Goal: Task Accomplishment & Management: Use online tool/utility

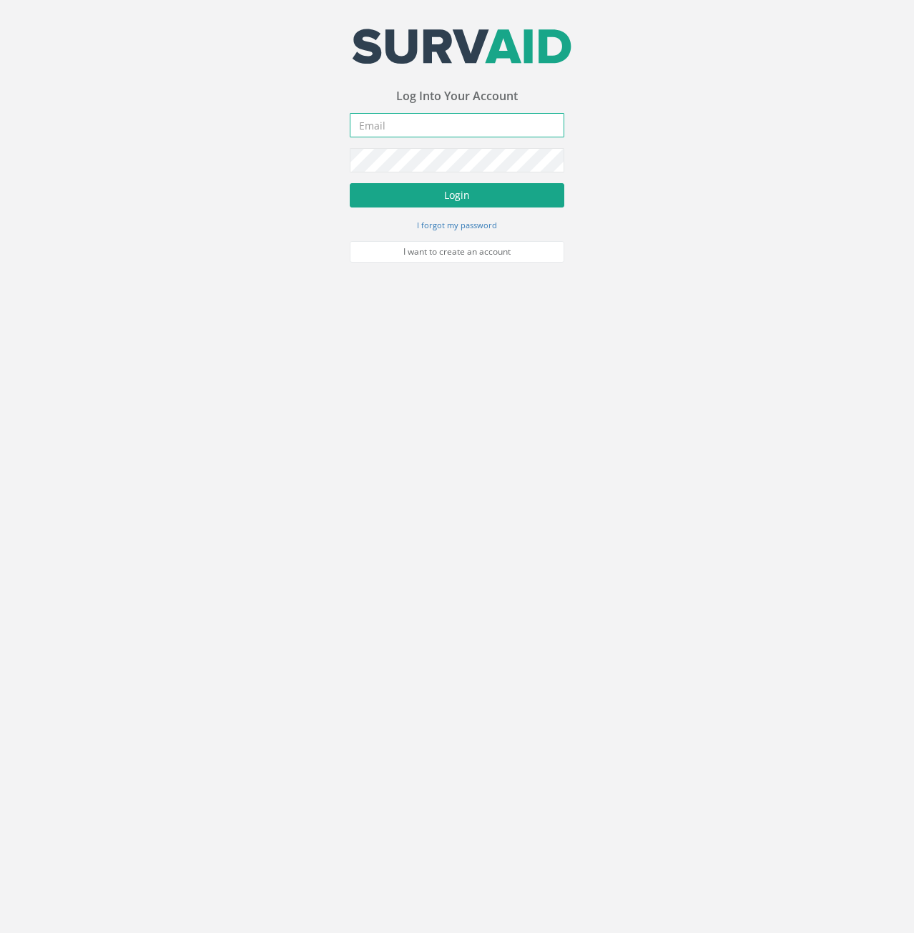
type input "[PERSON_NAME][EMAIL_ADDRESS][PERSON_NAME][DOMAIN_NAME]"
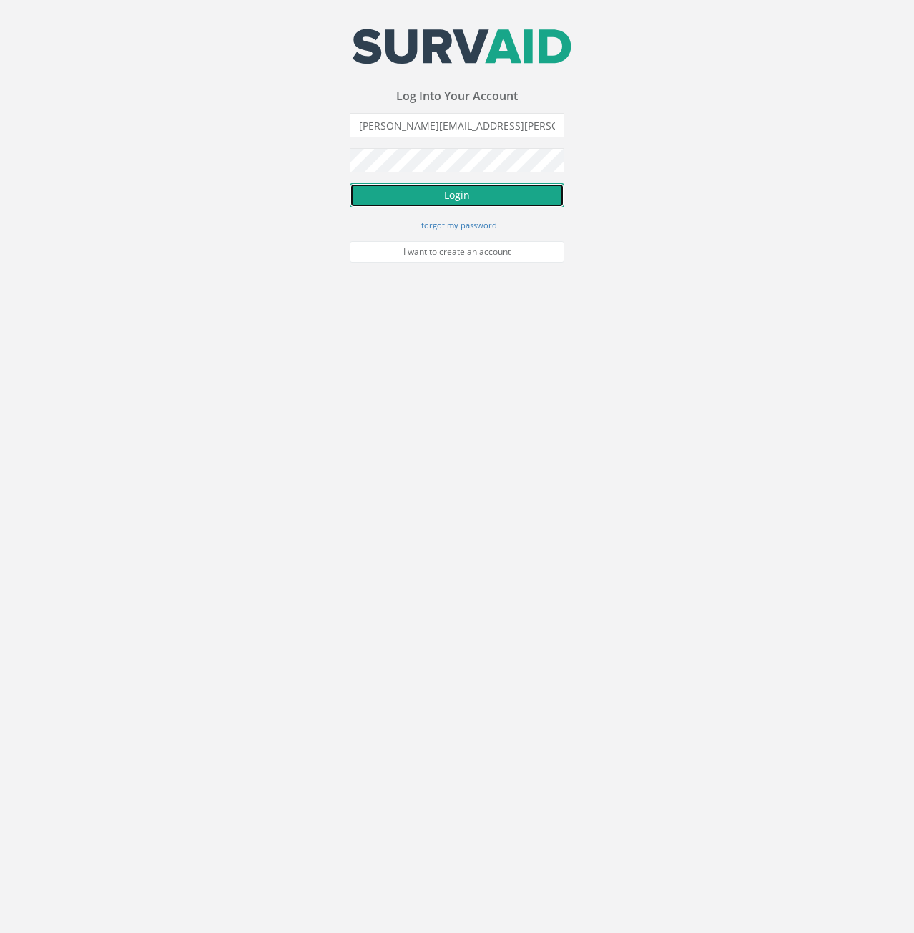
click at [380, 202] on button "Login" at bounding box center [457, 195] width 215 height 24
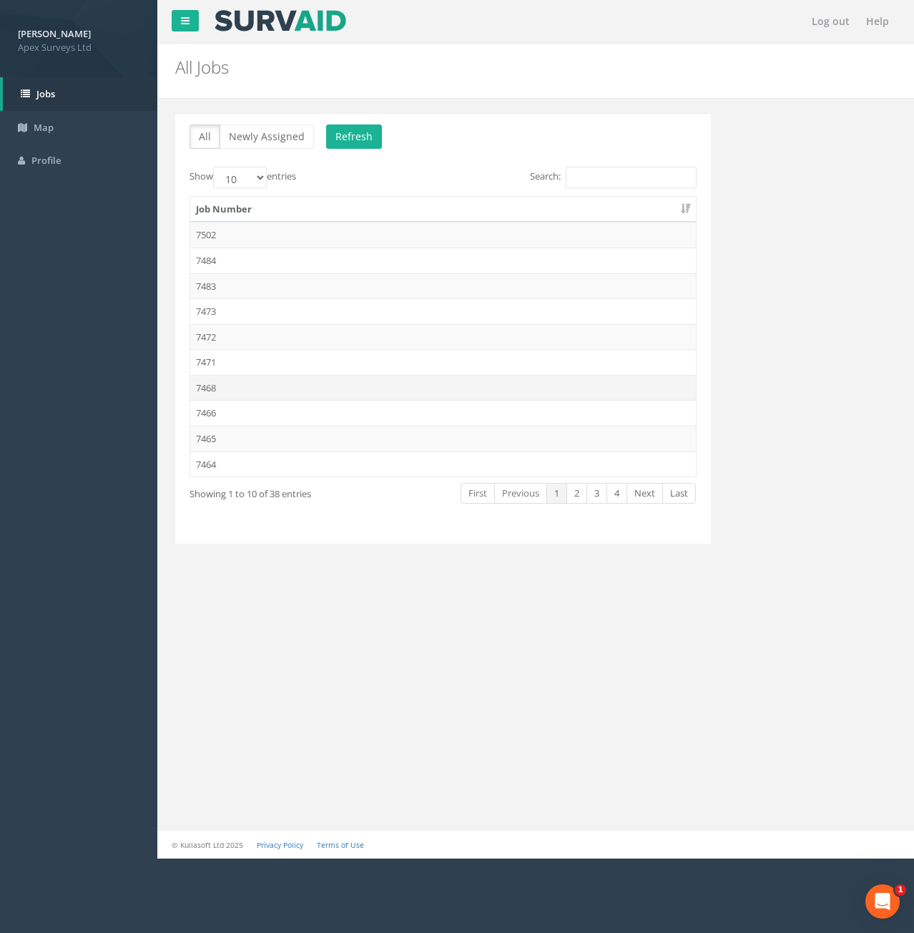
click at [223, 388] on td "7468" at bounding box center [443, 388] width 506 height 26
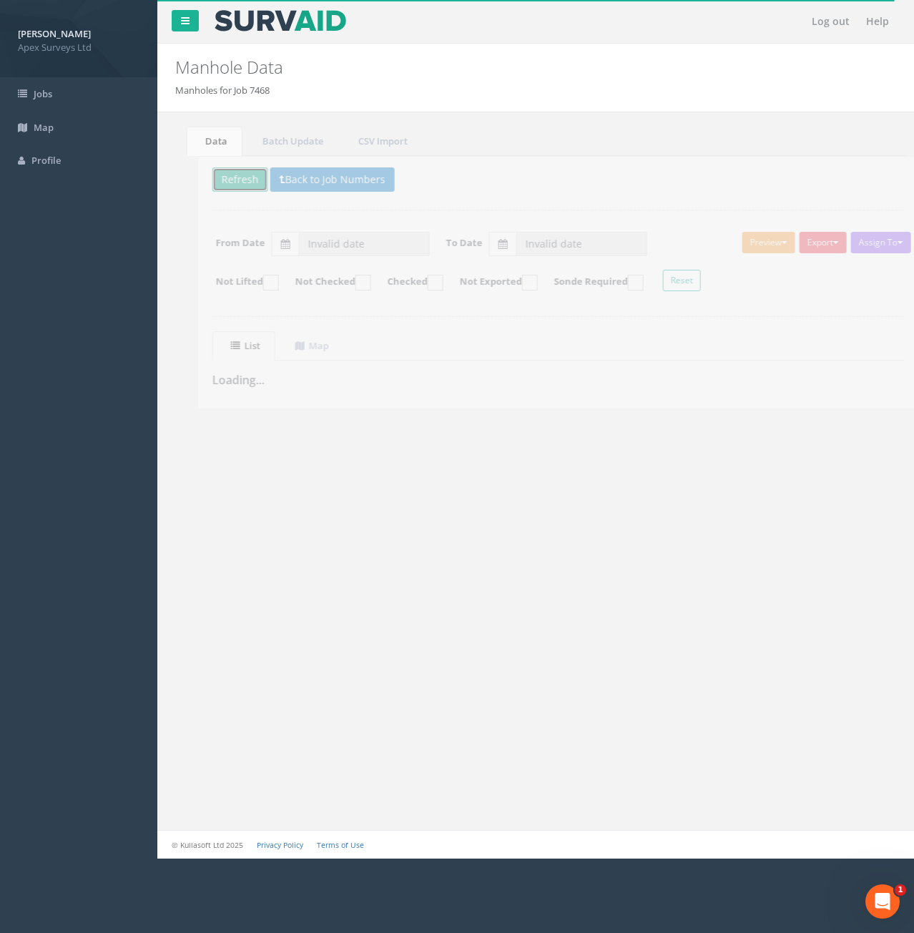
click at [221, 187] on button "Refresh" at bounding box center [218, 179] width 56 height 24
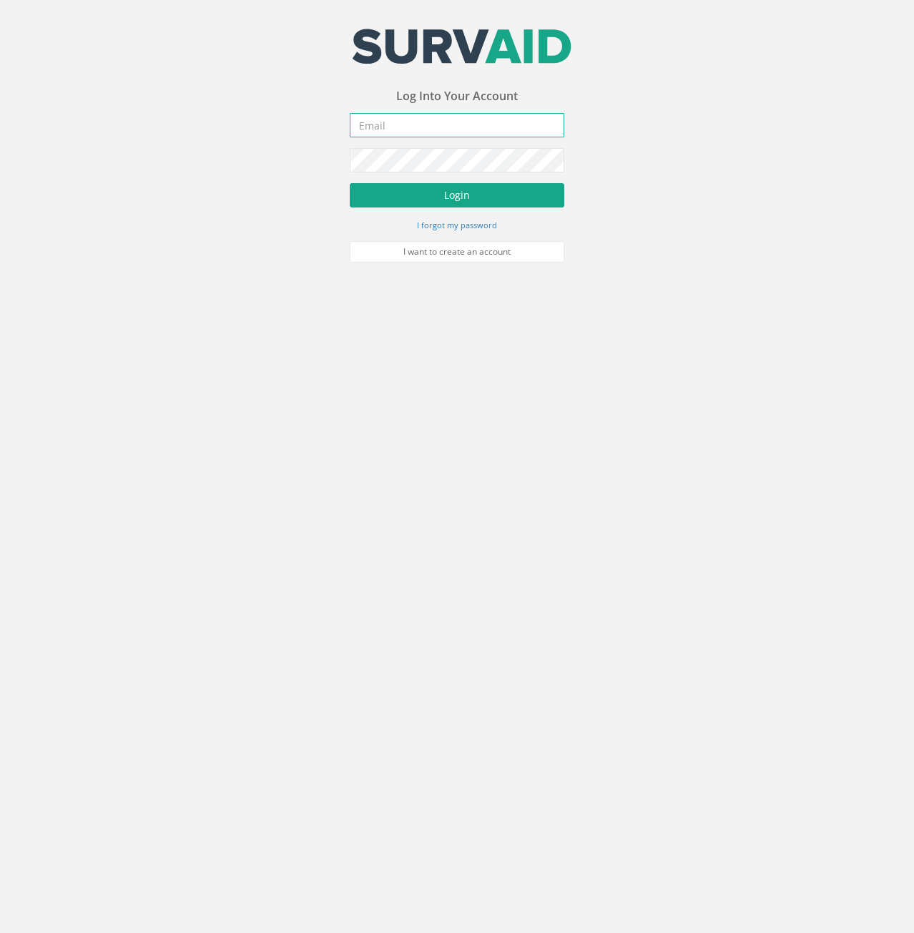
type input "[PERSON_NAME][EMAIL_ADDRESS][PERSON_NAME][DOMAIN_NAME]"
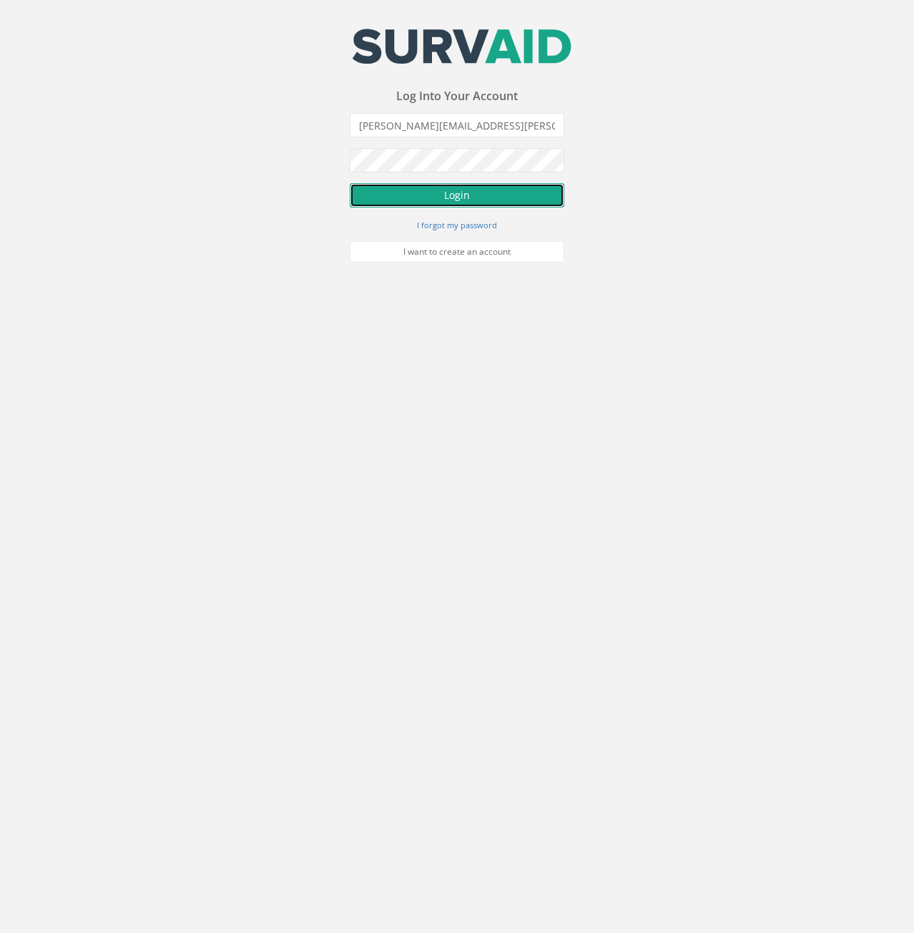
click at [372, 189] on button "Login" at bounding box center [457, 195] width 215 height 24
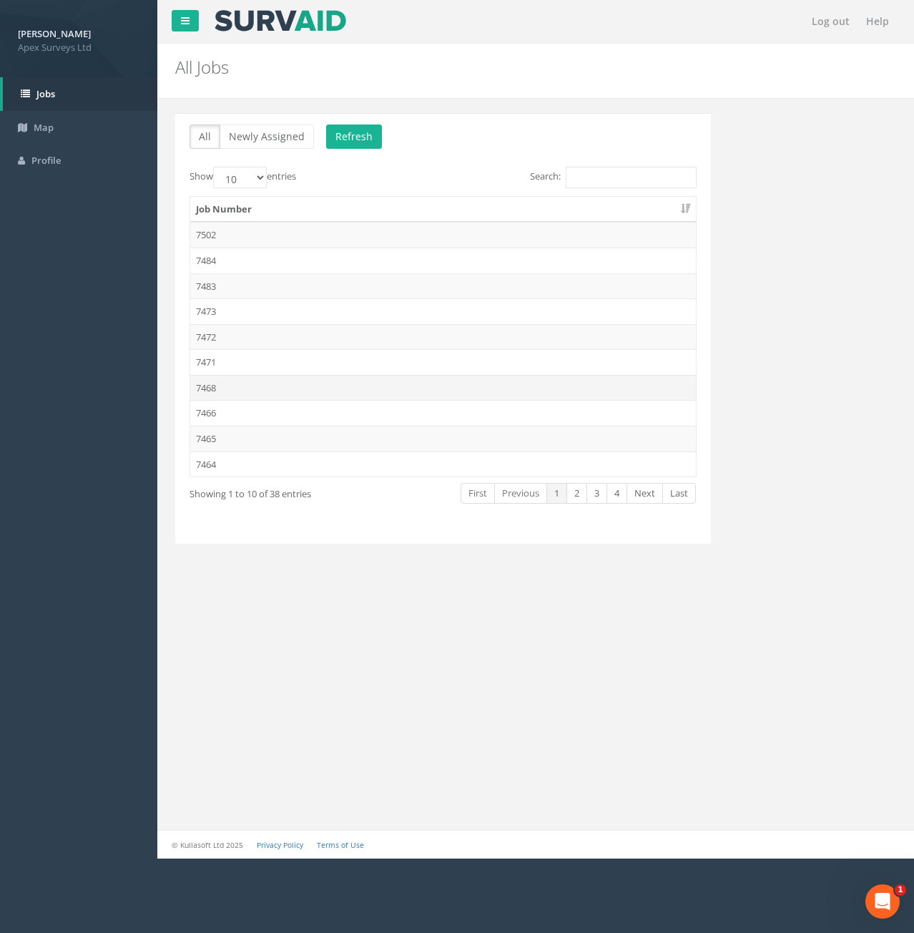
click at [212, 390] on td "7468" at bounding box center [443, 388] width 506 height 26
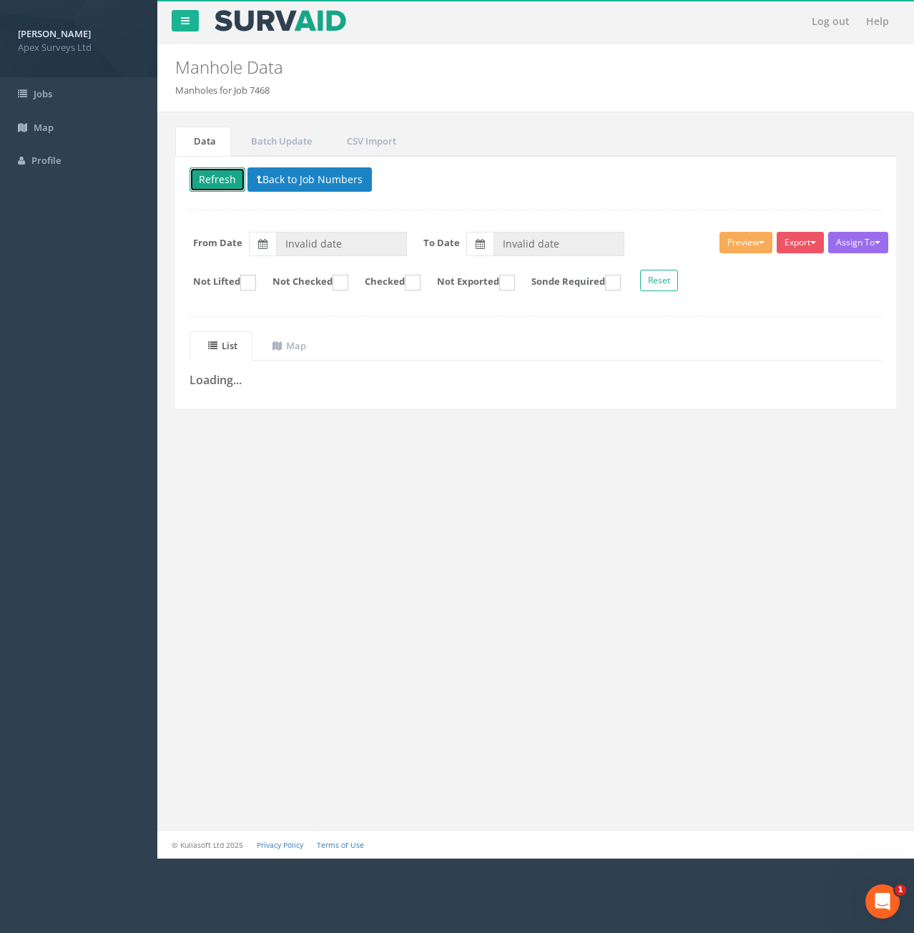
click at [225, 178] on button "Refresh" at bounding box center [218, 179] width 56 height 24
click at [273, 183] on icon at bounding box center [270, 180] width 6 height 10
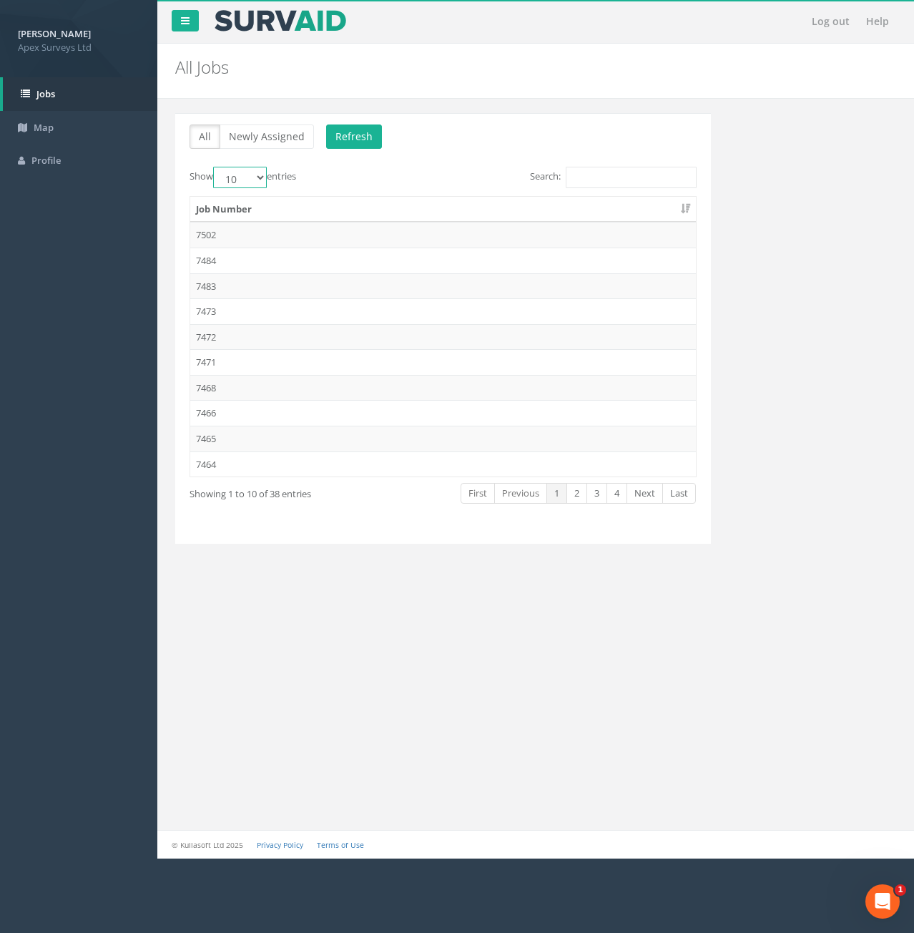
click at [267, 175] on select "10 25 50 100" at bounding box center [240, 177] width 54 height 21
select select "100"
click at [215, 167] on select "10 25 50 100" at bounding box center [240, 177] width 54 height 21
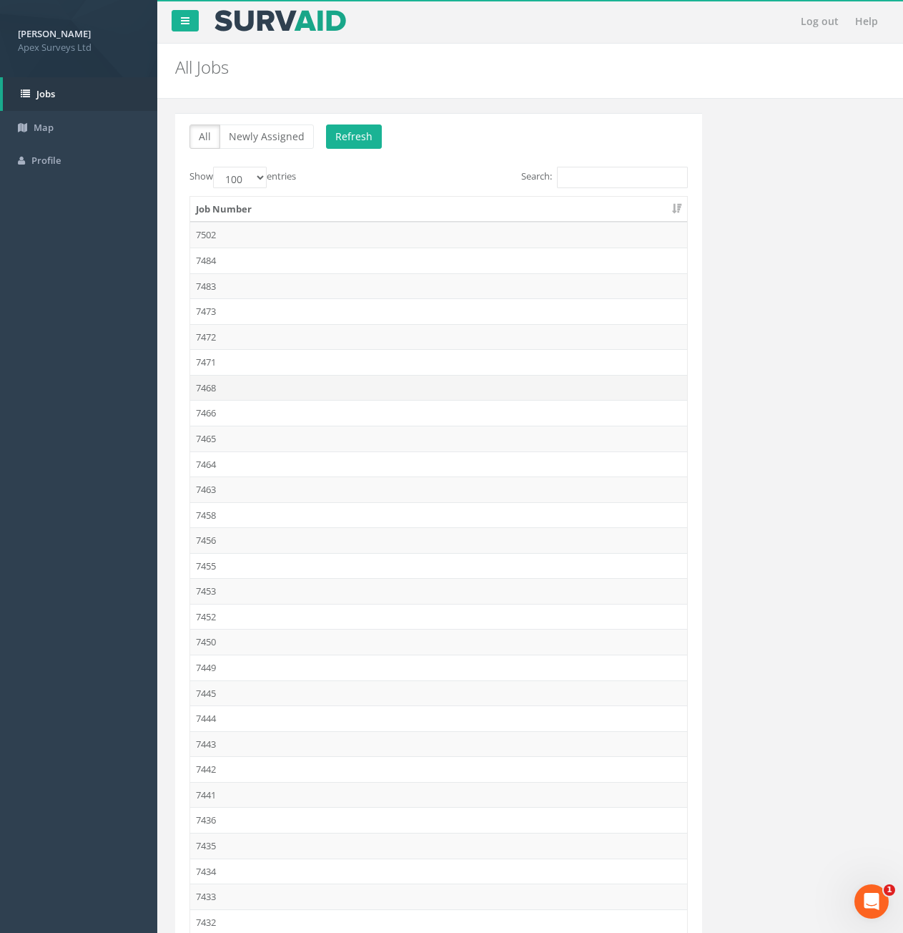
click at [215, 386] on td "7468" at bounding box center [438, 388] width 497 height 26
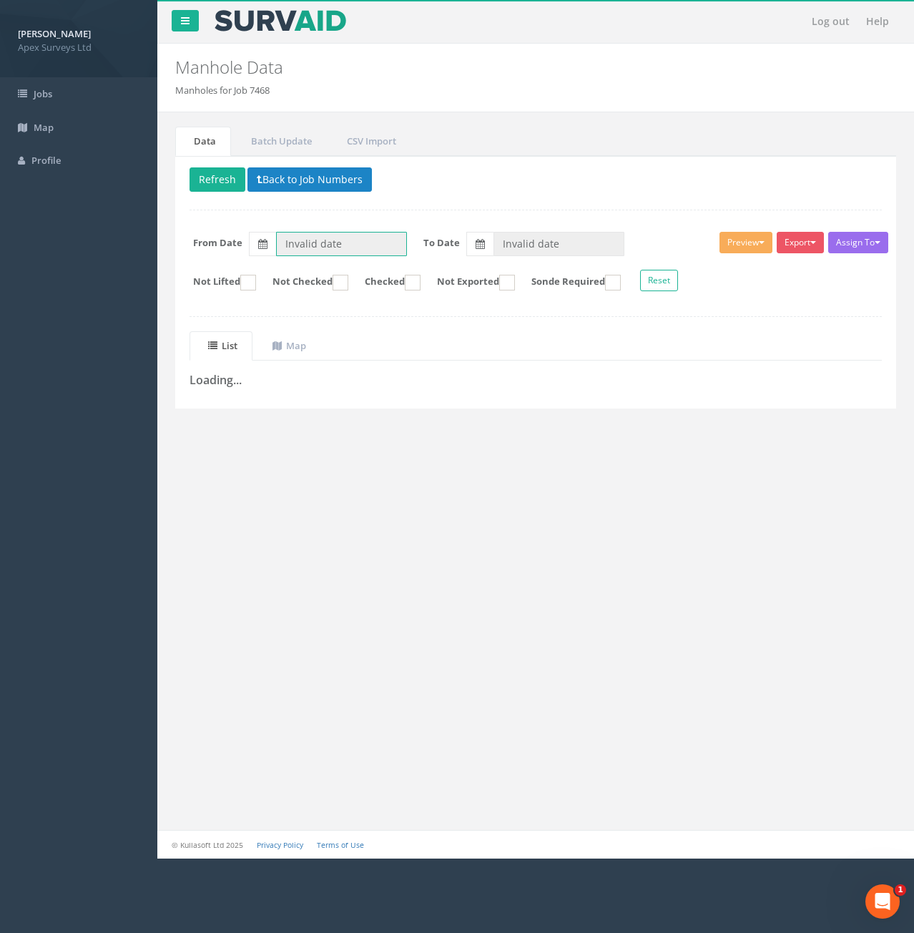
click at [358, 240] on input "Invalid date" at bounding box center [341, 244] width 131 height 24
click at [277, 263] on div "‹ 2025 October › Sun Mon Tue Wed Thu Fri Sat 28 29 30 01 02 03 04 05 06 07 08 0…" at bounding box center [368, 327] width 184 height 142
click at [279, 265] on th "‹" at bounding box center [292, 269] width 26 height 20
click at [281, 266] on th "‹" at bounding box center [292, 269] width 26 height 20
click at [295, 271] on th "‹" at bounding box center [292, 269] width 26 height 20
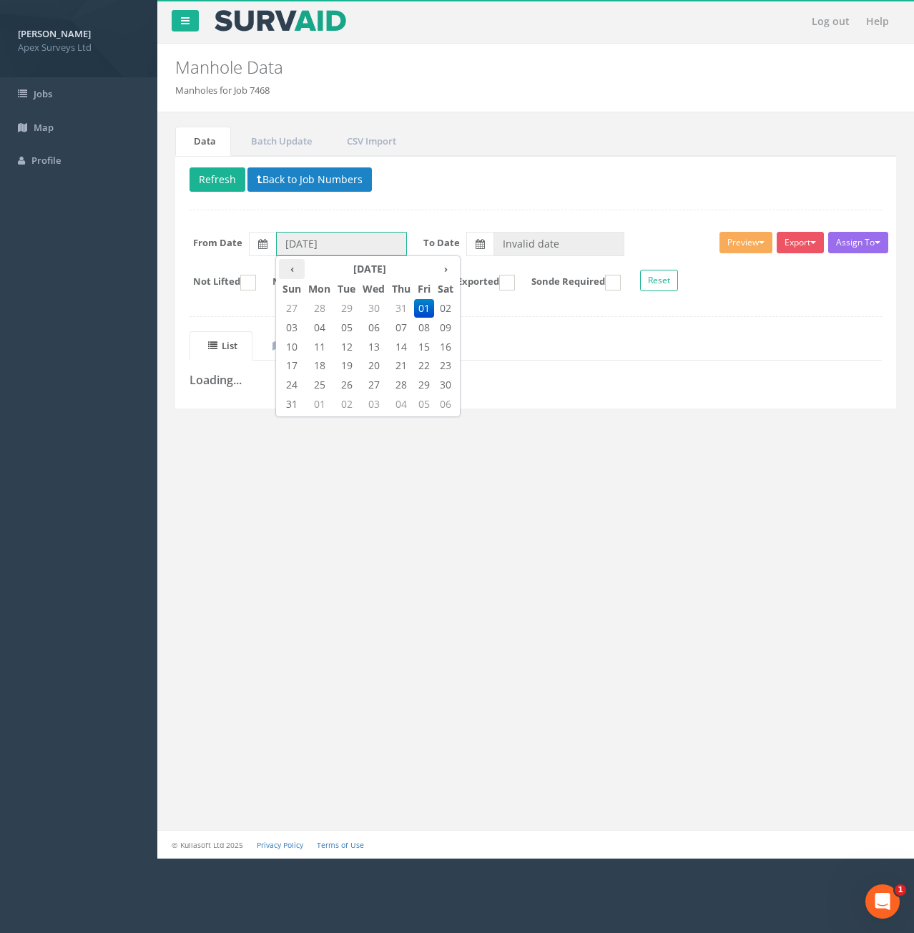
type input "01/07/2025"
click at [345, 310] on span "01" at bounding box center [346, 308] width 25 height 19
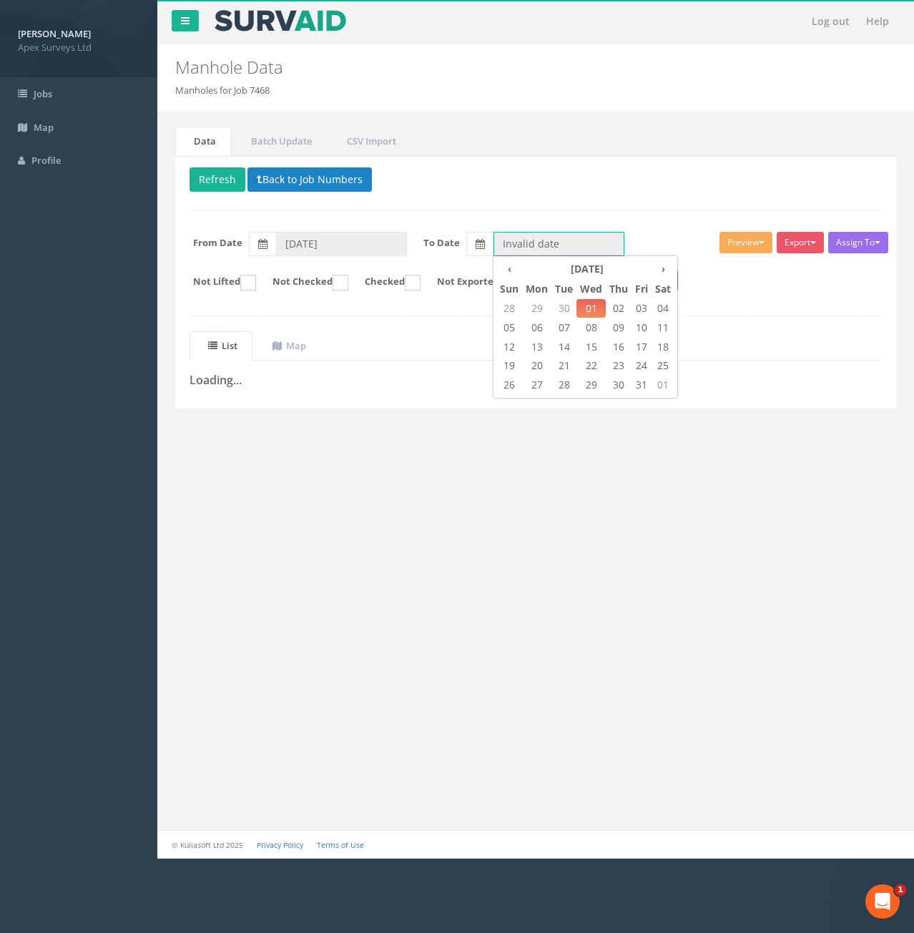
click at [517, 251] on input "Invalid date" at bounding box center [558, 244] width 131 height 24
click at [563, 305] on span "30" at bounding box center [563, 308] width 25 height 19
type input "[DATE]"
click at [348, 282] on ins at bounding box center [341, 283] width 16 height 16
click at [348, 287] on ins at bounding box center [341, 283] width 16 height 16
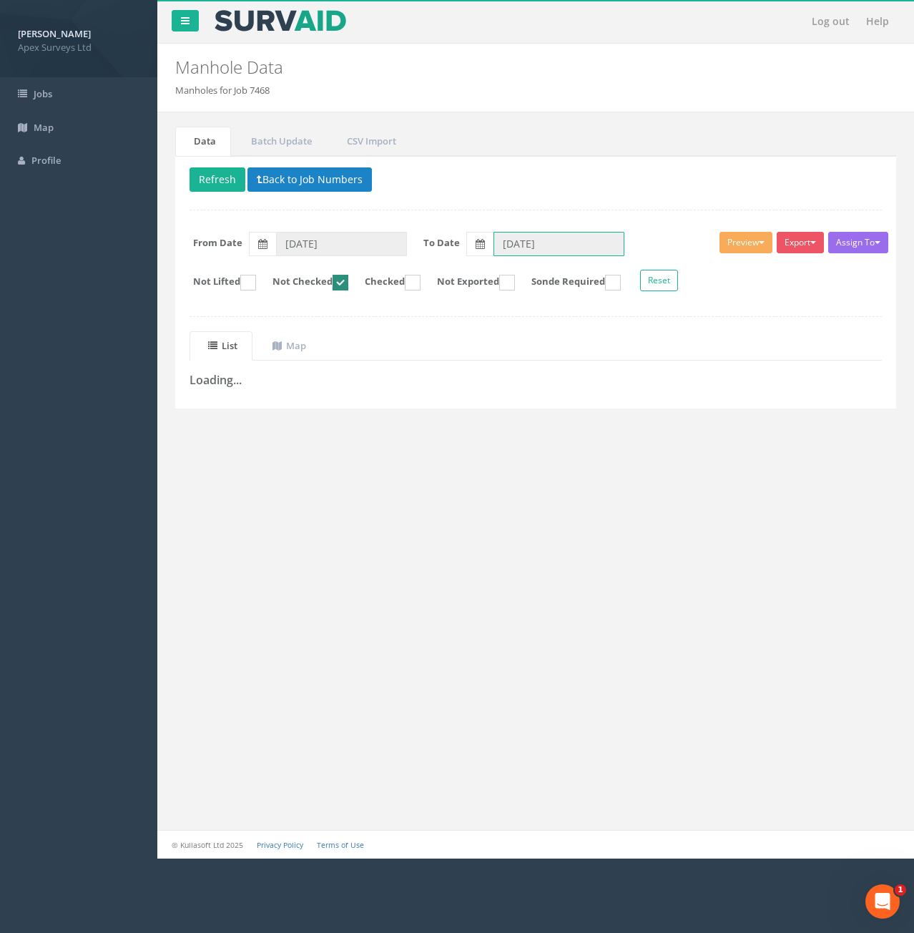
checkbox input "false"
click at [234, 189] on button "Refresh" at bounding box center [218, 179] width 56 height 24
click at [678, 278] on button "Reset" at bounding box center [659, 280] width 38 height 21
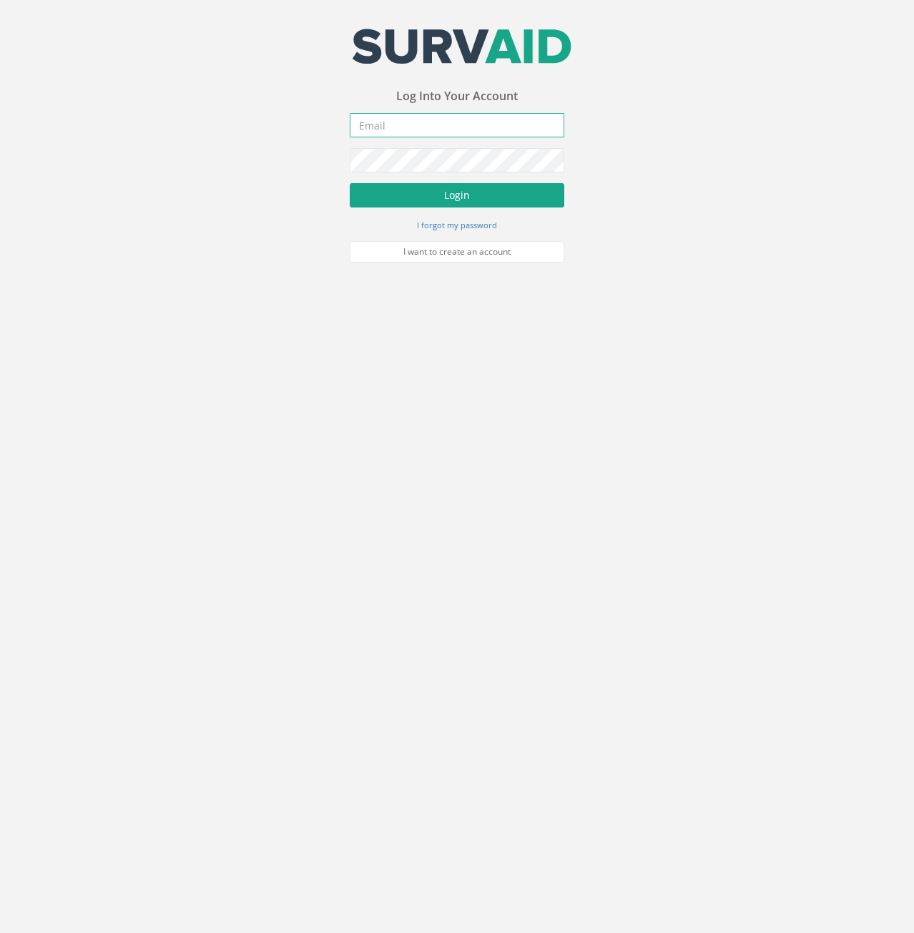
type input "[PERSON_NAME][EMAIL_ADDRESS][PERSON_NAME][DOMAIN_NAME]"
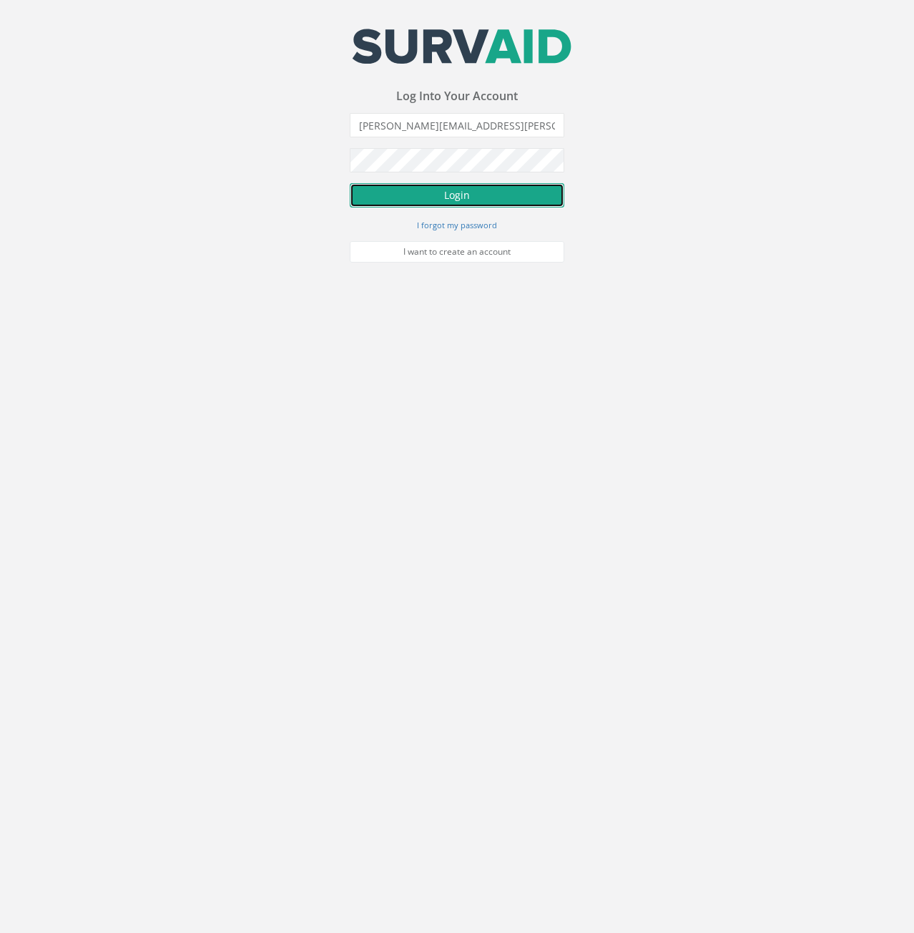
click at [431, 195] on button "Login" at bounding box center [457, 195] width 215 height 24
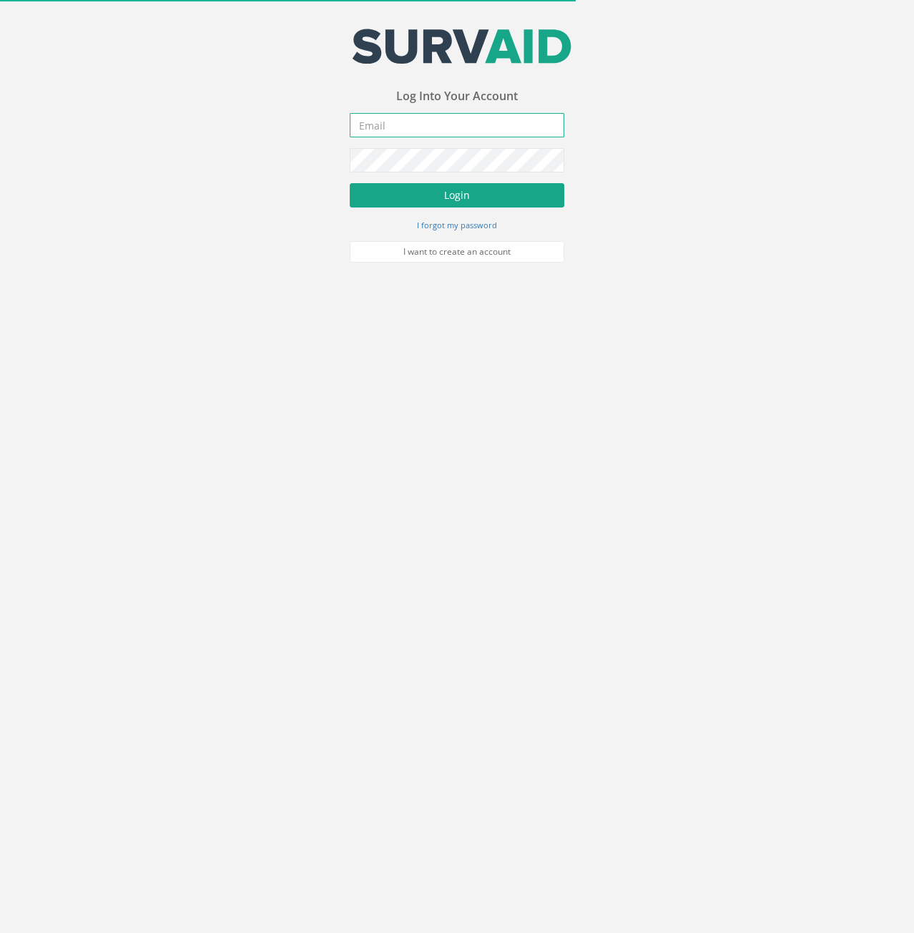
type input "[PERSON_NAME][EMAIL_ADDRESS][PERSON_NAME][DOMAIN_NAME]"
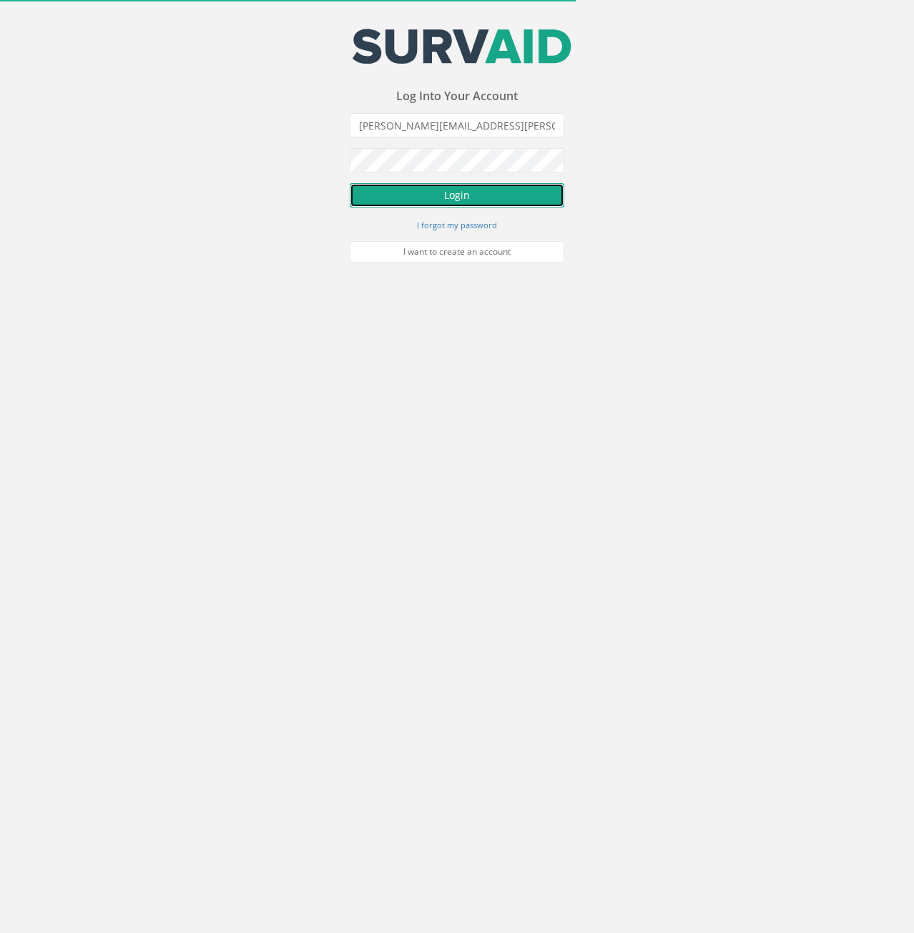
click at [384, 195] on button "Login" at bounding box center [457, 195] width 215 height 24
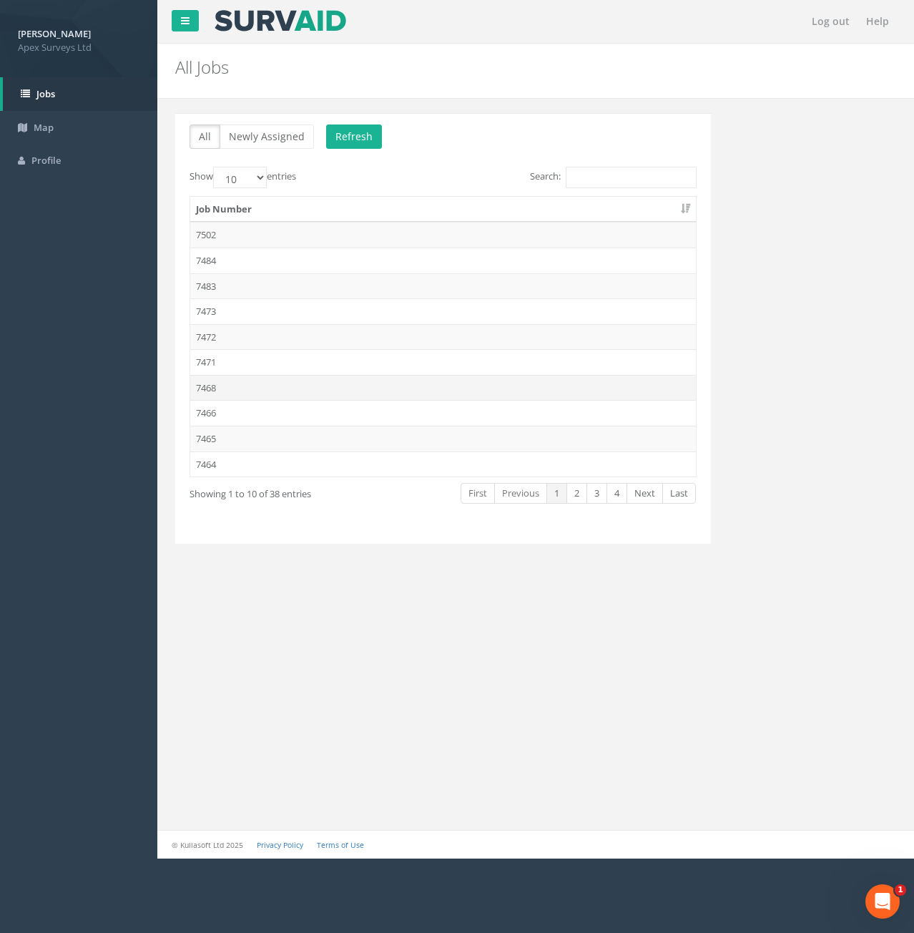
click at [225, 381] on td "7468" at bounding box center [443, 388] width 506 height 26
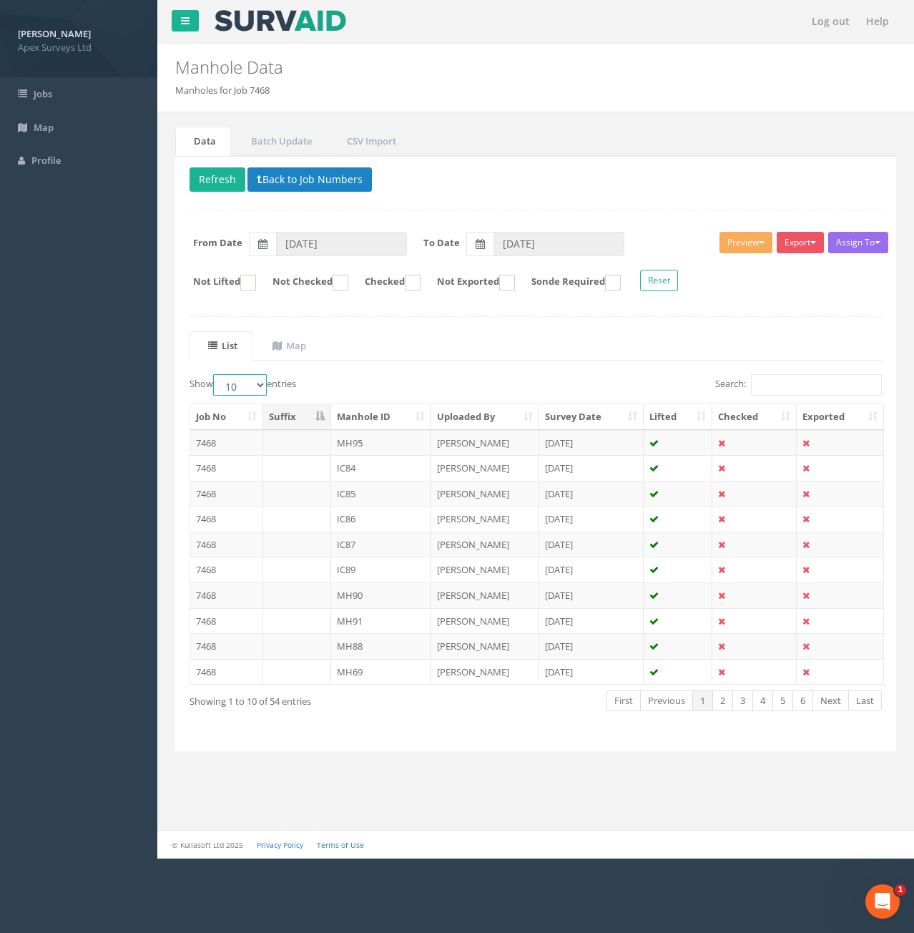
click at [247, 383] on select "10 25 50 100" at bounding box center [240, 384] width 54 height 21
select select "100"
click at [215, 374] on select "10 25 50 100" at bounding box center [240, 384] width 54 height 21
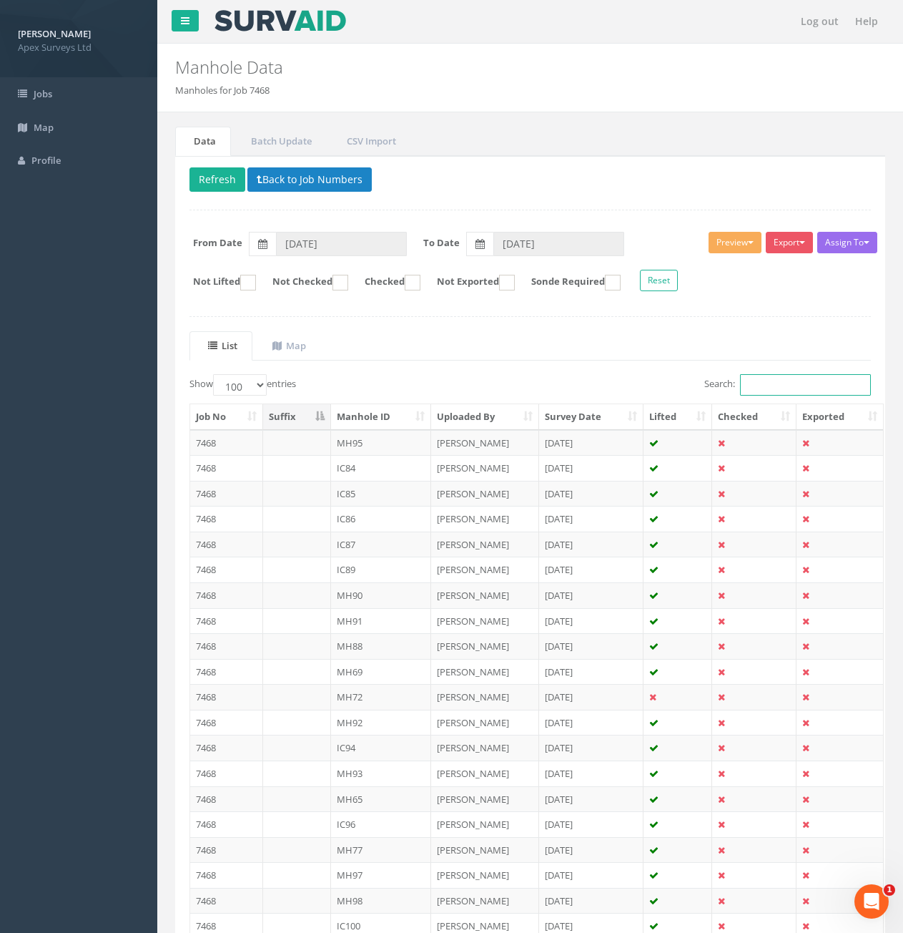
click at [748, 385] on input "Search:" at bounding box center [805, 384] width 131 height 21
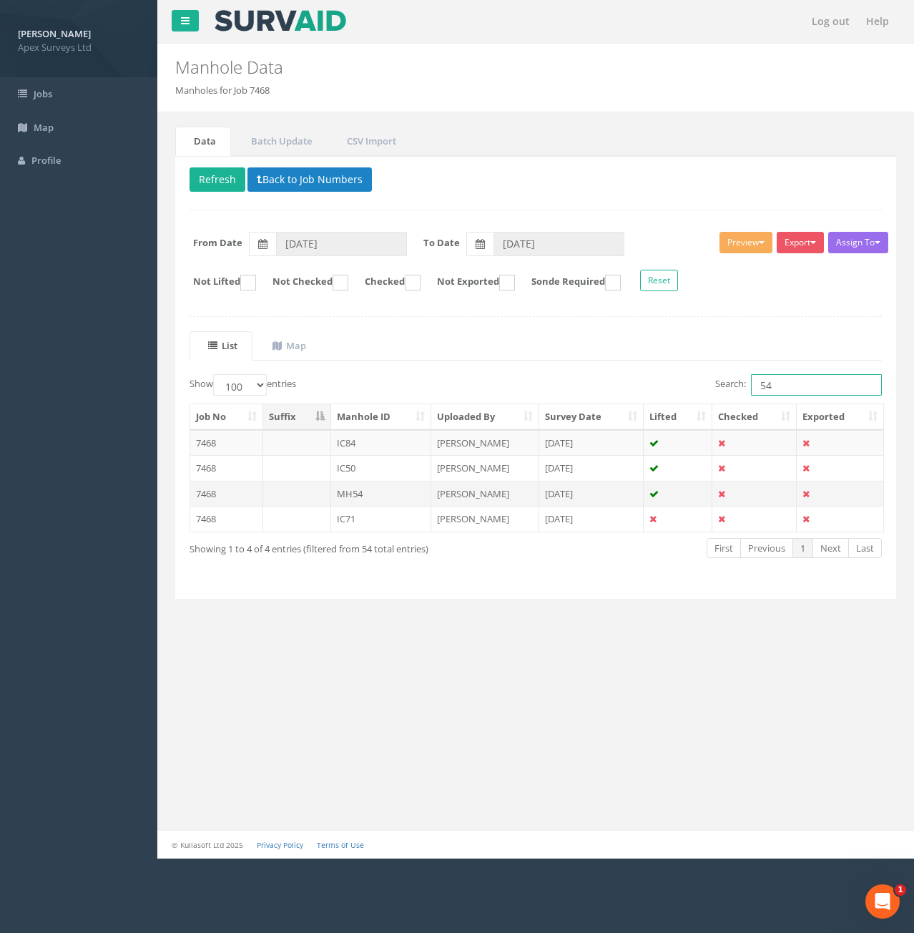
type input "54"
click at [284, 488] on td at bounding box center [297, 494] width 68 height 26
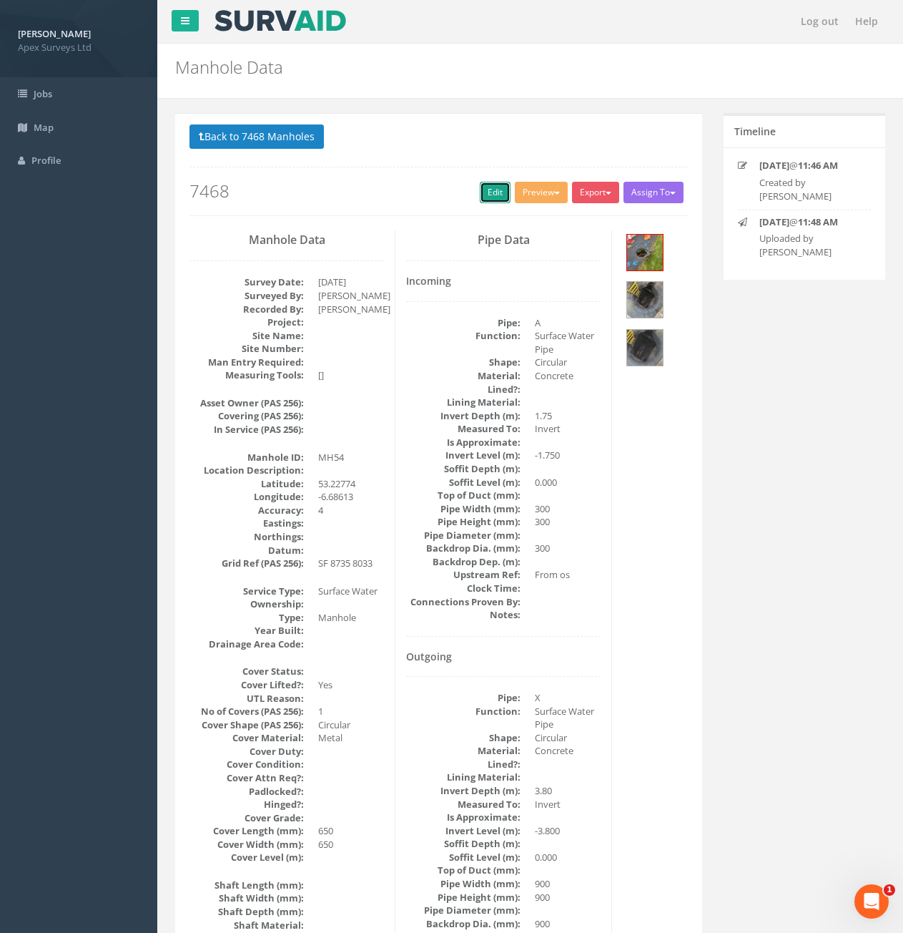
click at [489, 190] on link "Edit" at bounding box center [495, 192] width 31 height 21
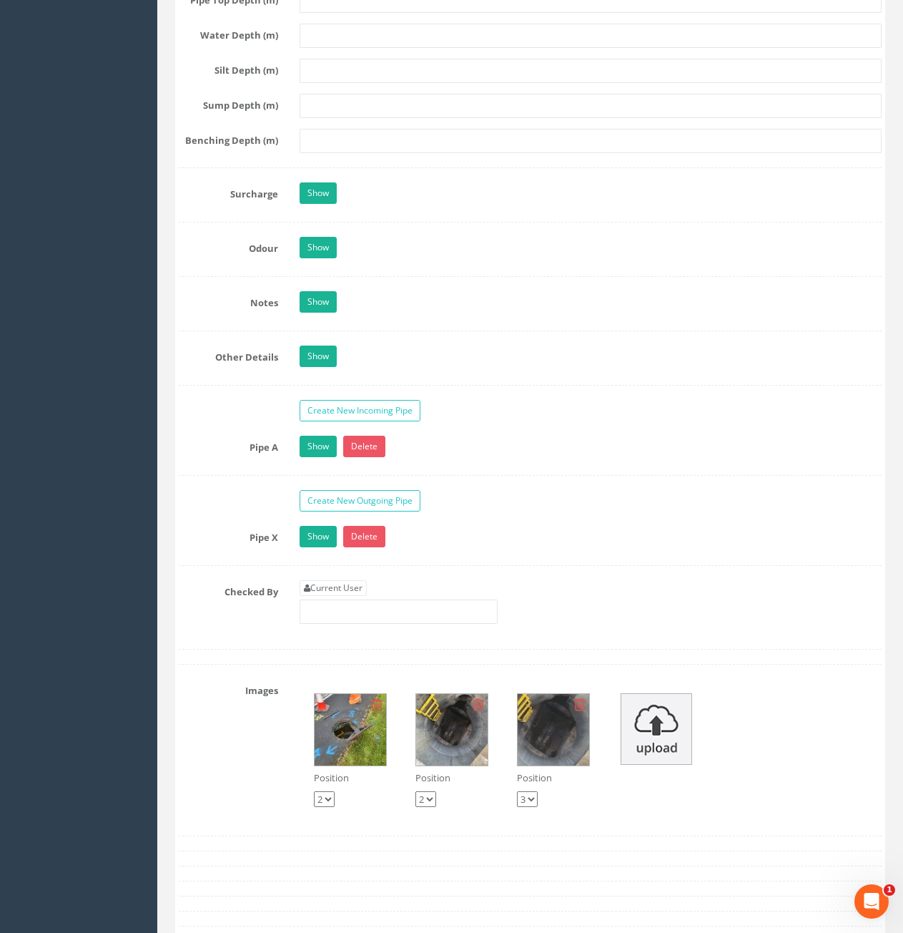
scroll to position [2289, 0]
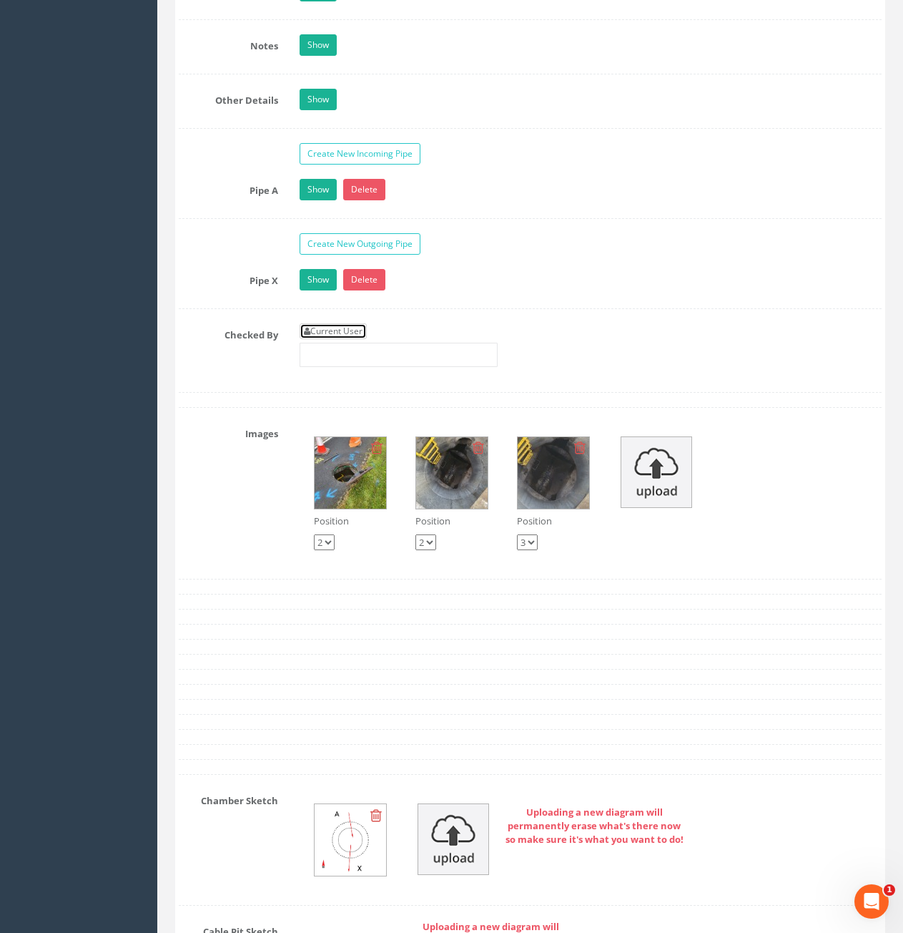
drag, startPoint x: 352, startPoint y: 332, endPoint x: 361, endPoint y: 332, distance: 9.3
click at [352, 332] on link "Current User" at bounding box center [333, 331] width 67 height 16
type input "[PERSON_NAME]"
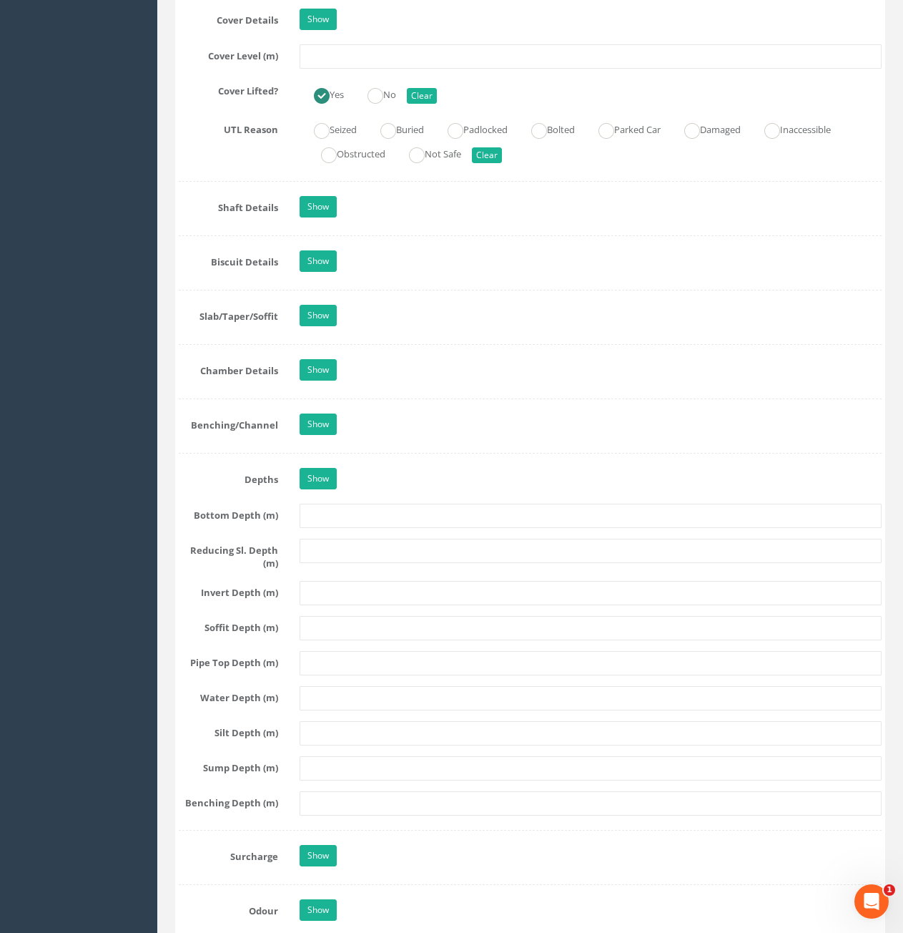
scroll to position [1001, 0]
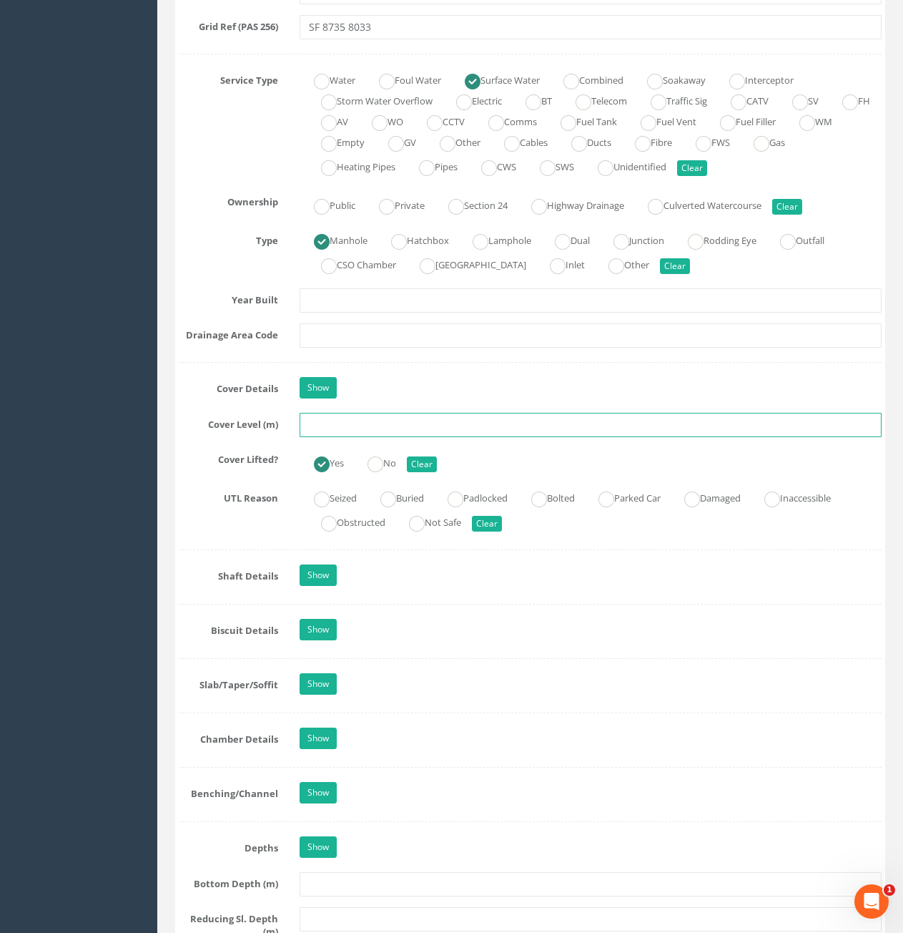
click at [392, 422] on input "text" at bounding box center [591, 425] width 582 height 24
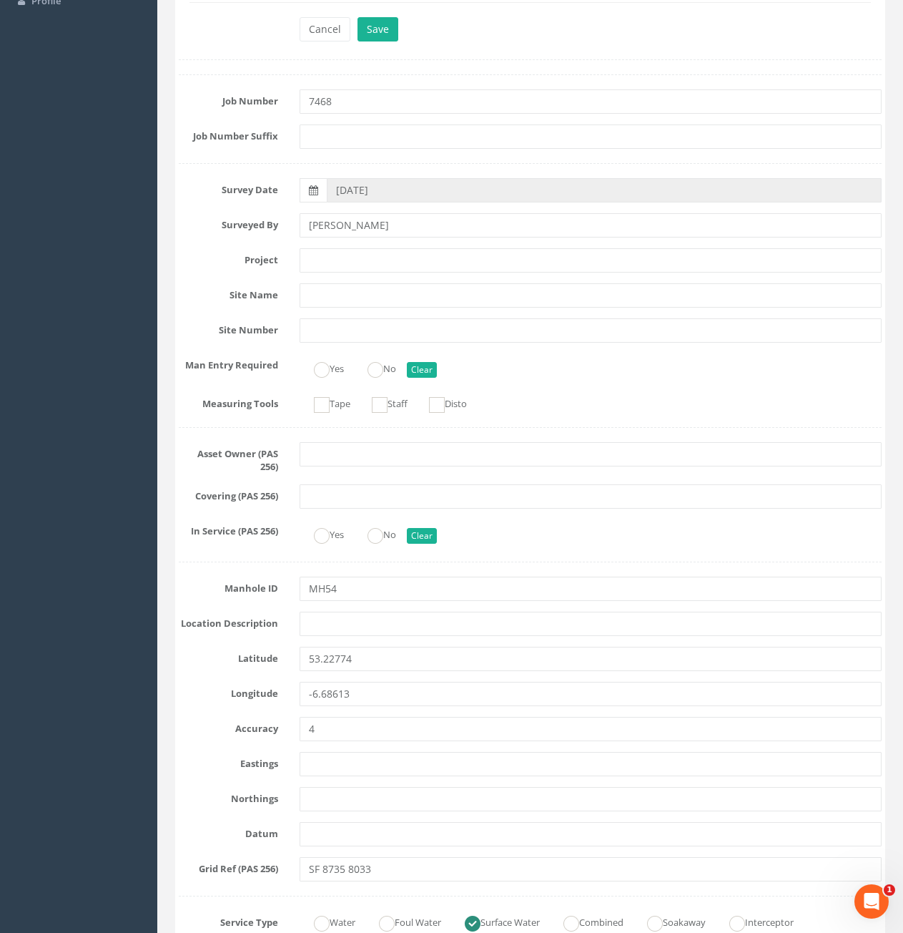
scroll to position [0, 0]
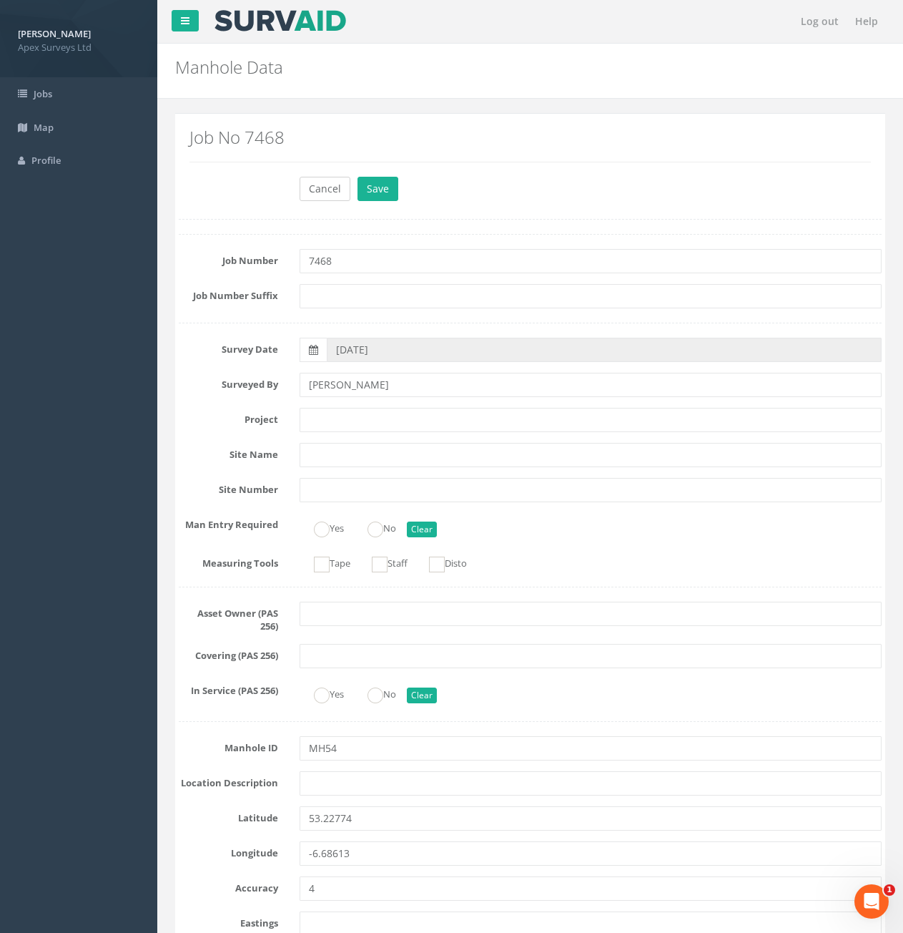
type input "83.99"
click at [330, 195] on button "Cancel" at bounding box center [325, 189] width 51 height 24
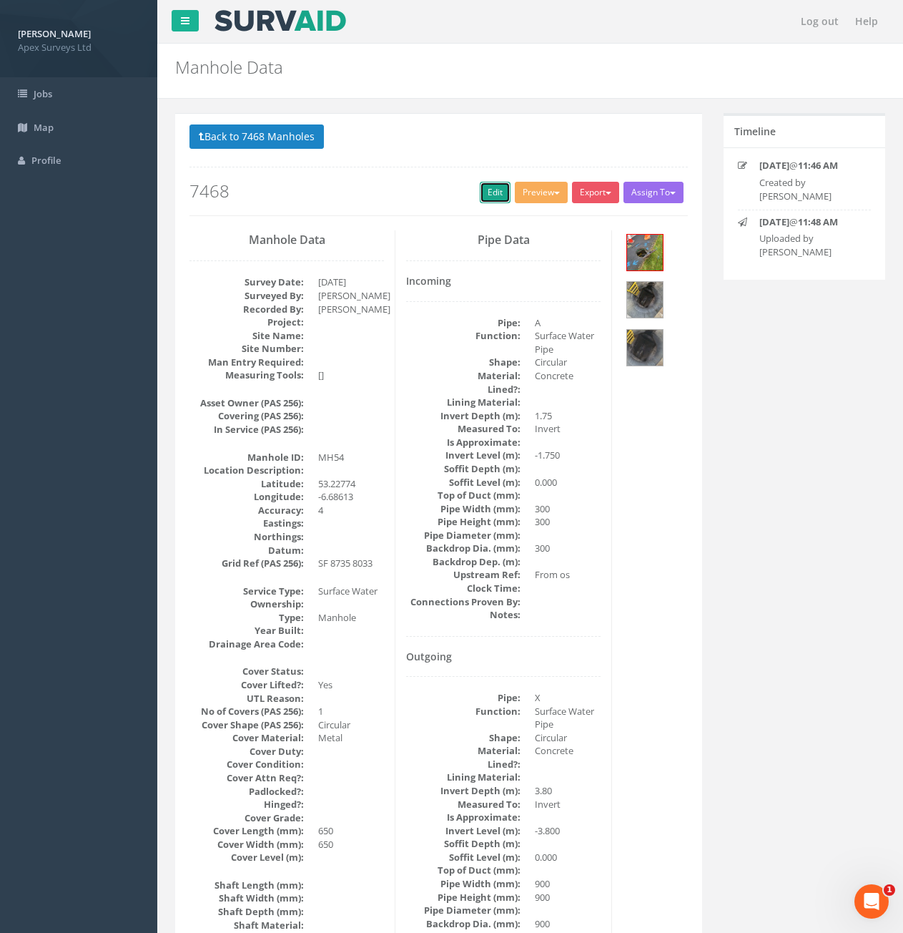
click at [489, 197] on link "Edit" at bounding box center [495, 192] width 31 height 21
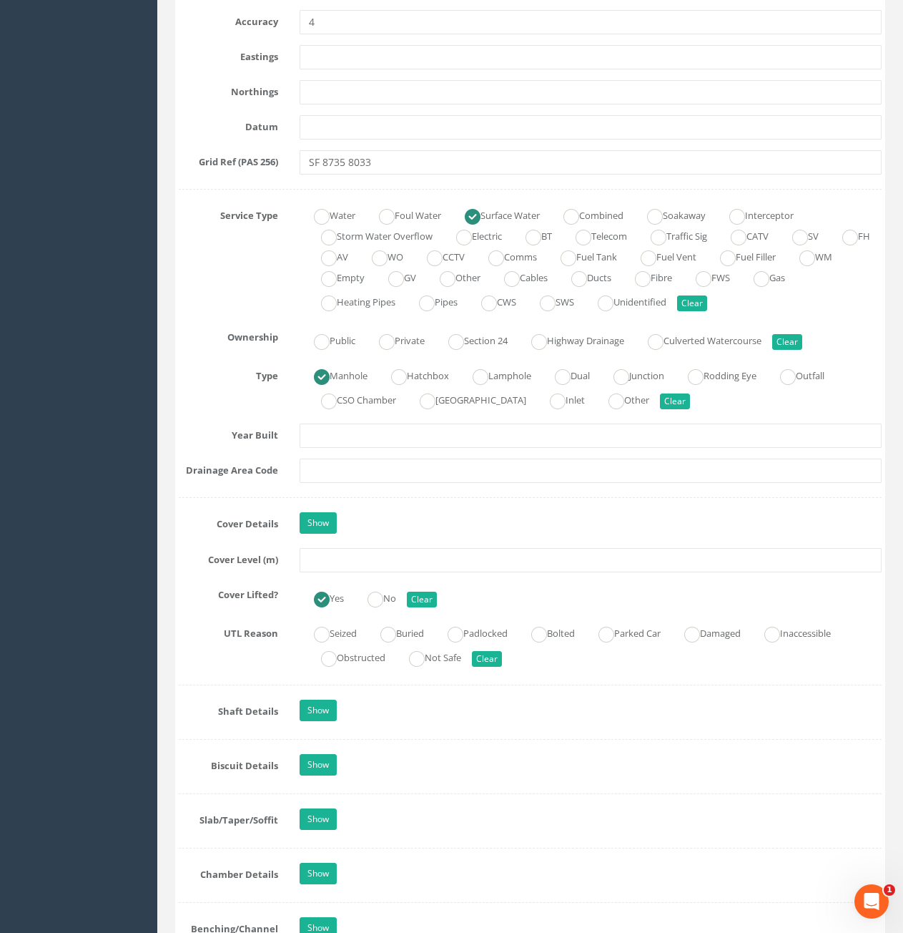
scroll to position [1216, 0]
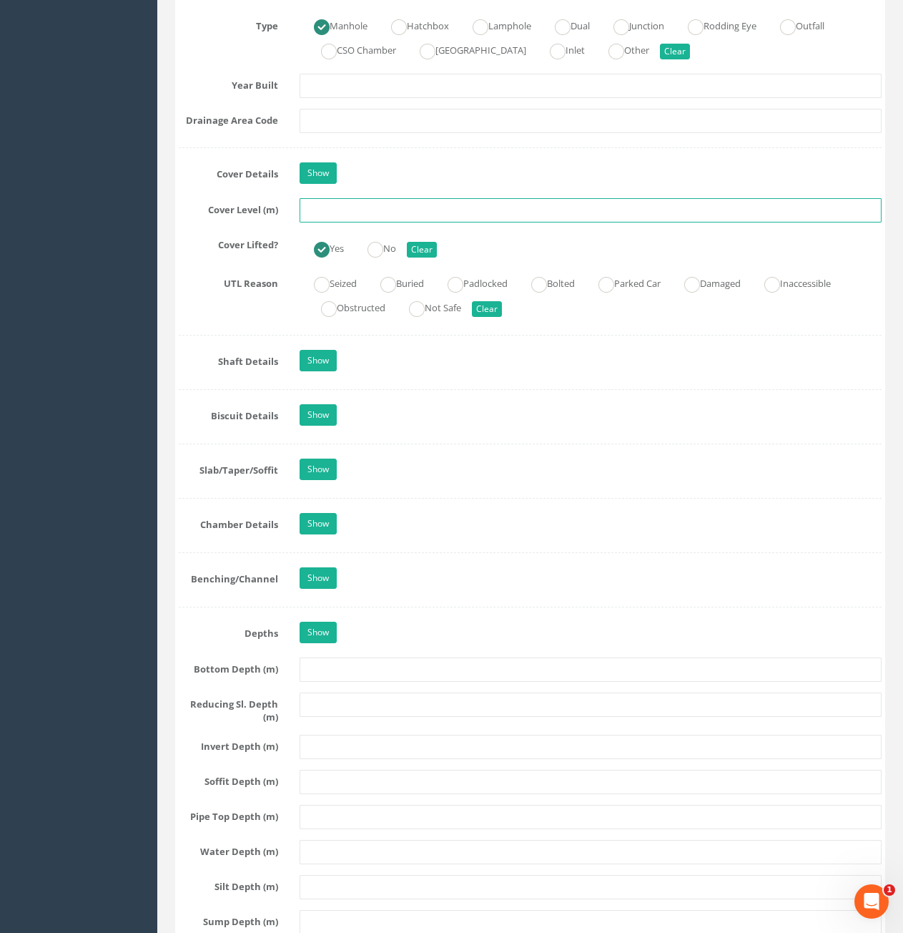
click at [402, 210] on input "text" at bounding box center [591, 210] width 582 height 24
type input "83.99"
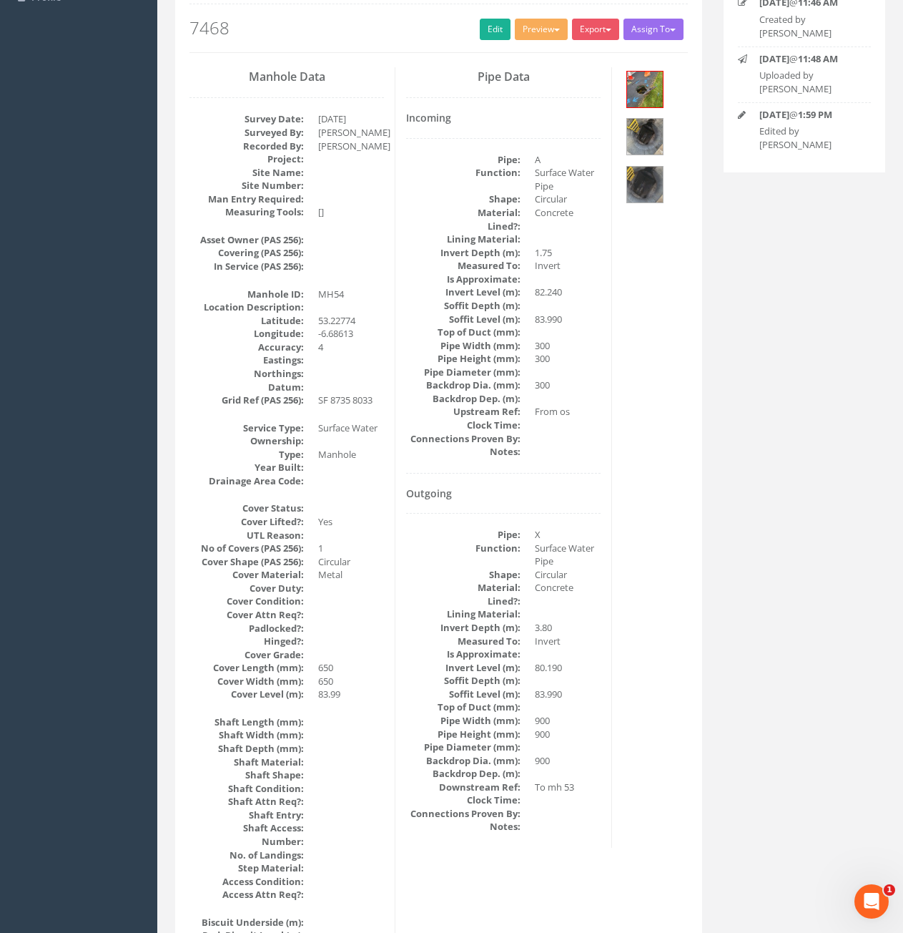
scroll to position [143, 0]
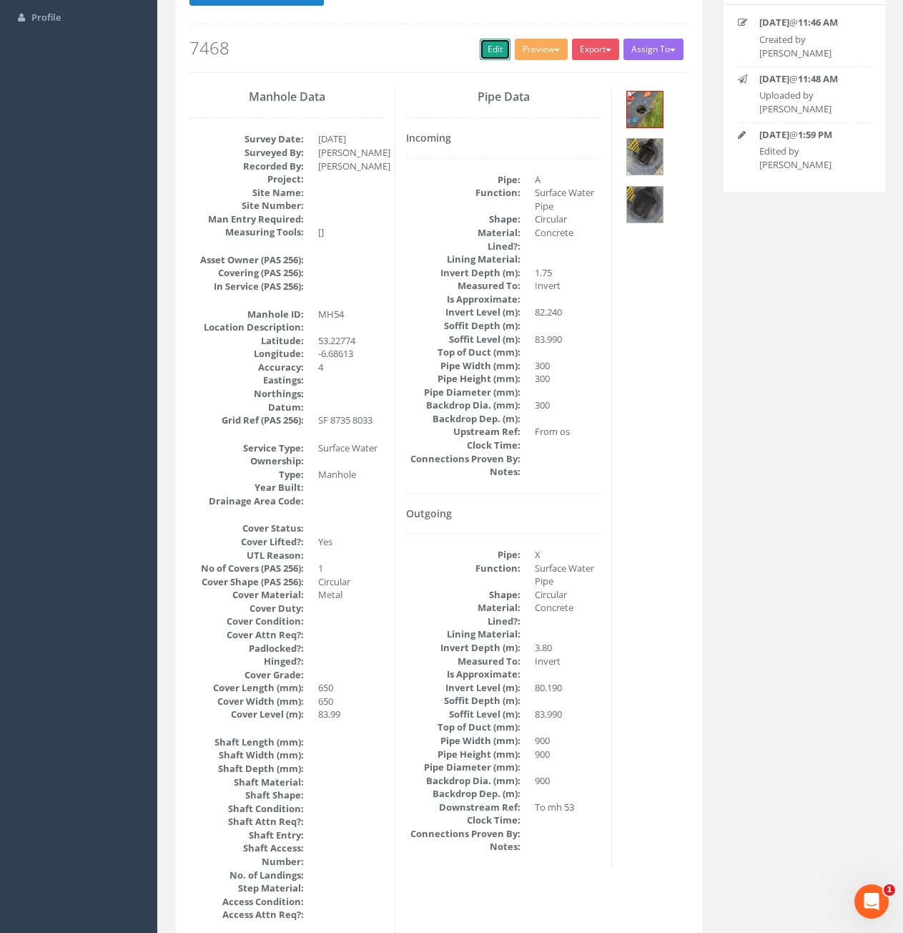
click at [498, 51] on link "Edit" at bounding box center [495, 49] width 31 height 21
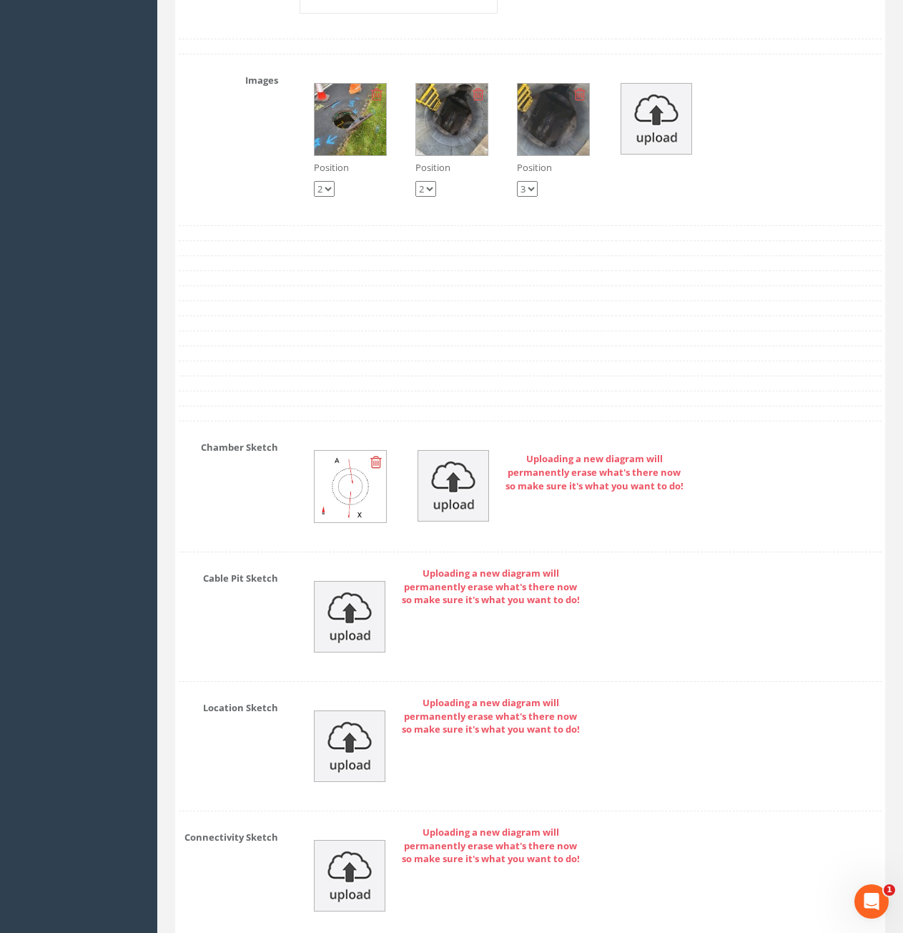
scroll to position [2392, 0]
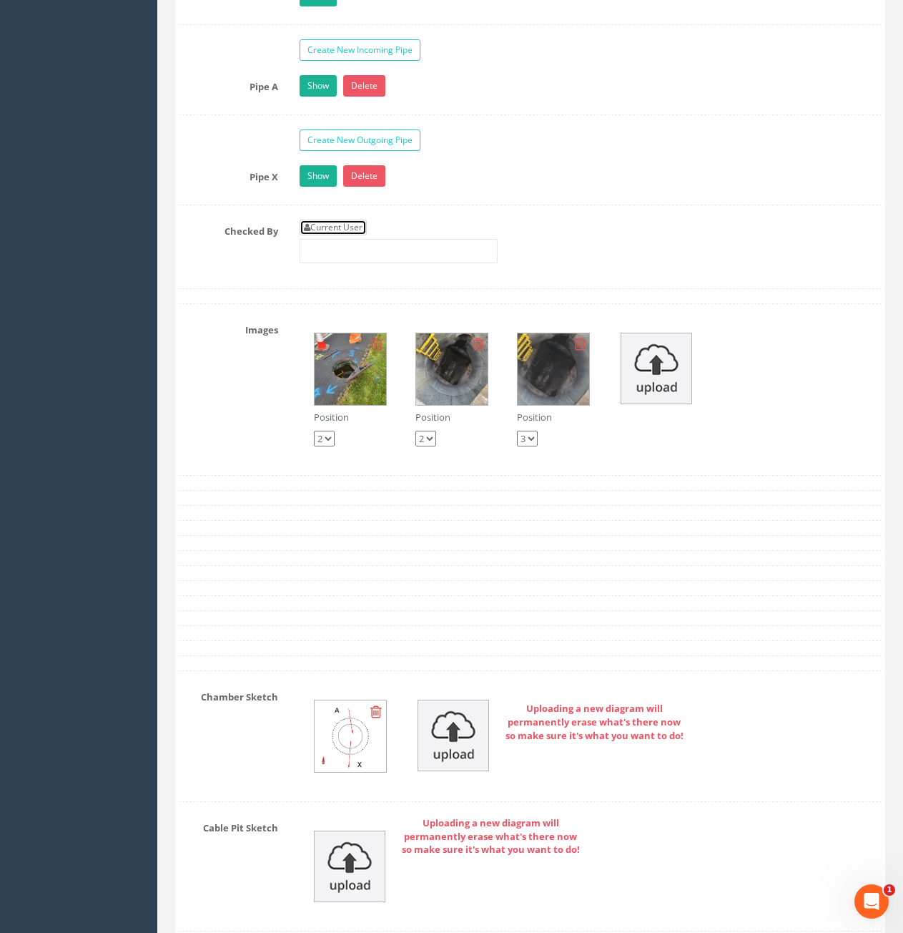
drag, startPoint x: 323, startPoint y: 227, endPoint x: 362, endPoint y: 271, distance: 58.8
click at [324, 227] on link "Current User" at bounding box center [333, 228] width 67 height 16
type input "[PERSON_NAME]"
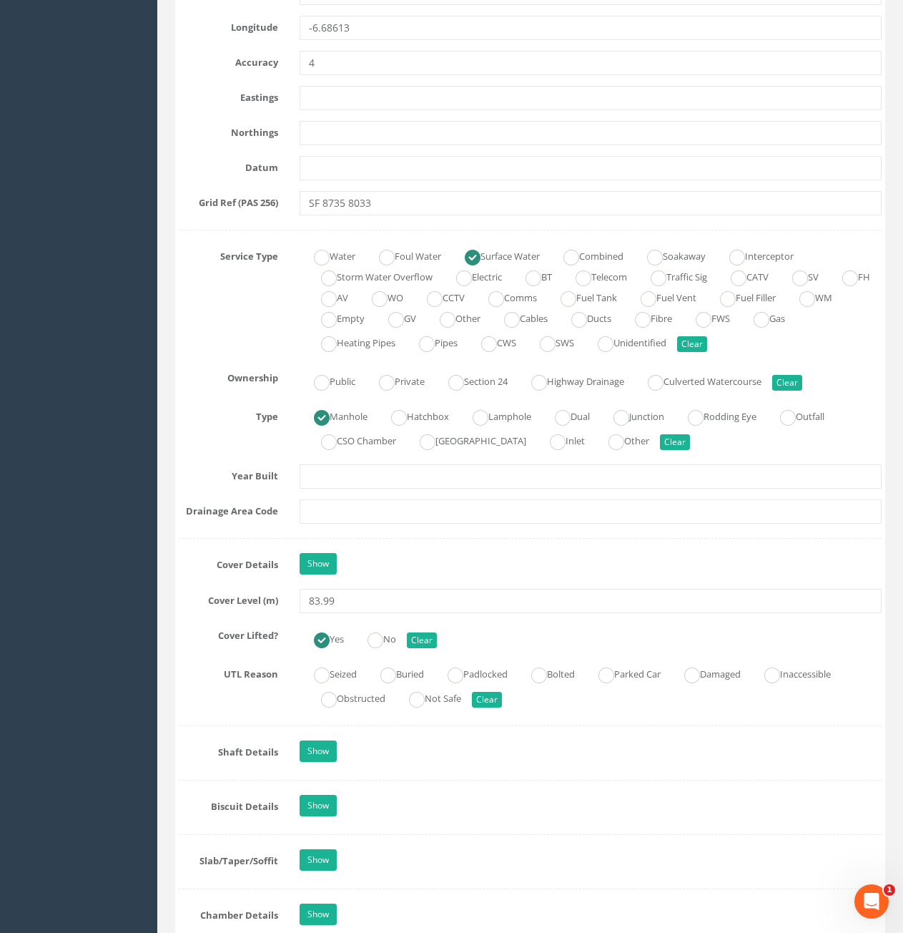
scroll to position [819, 0]
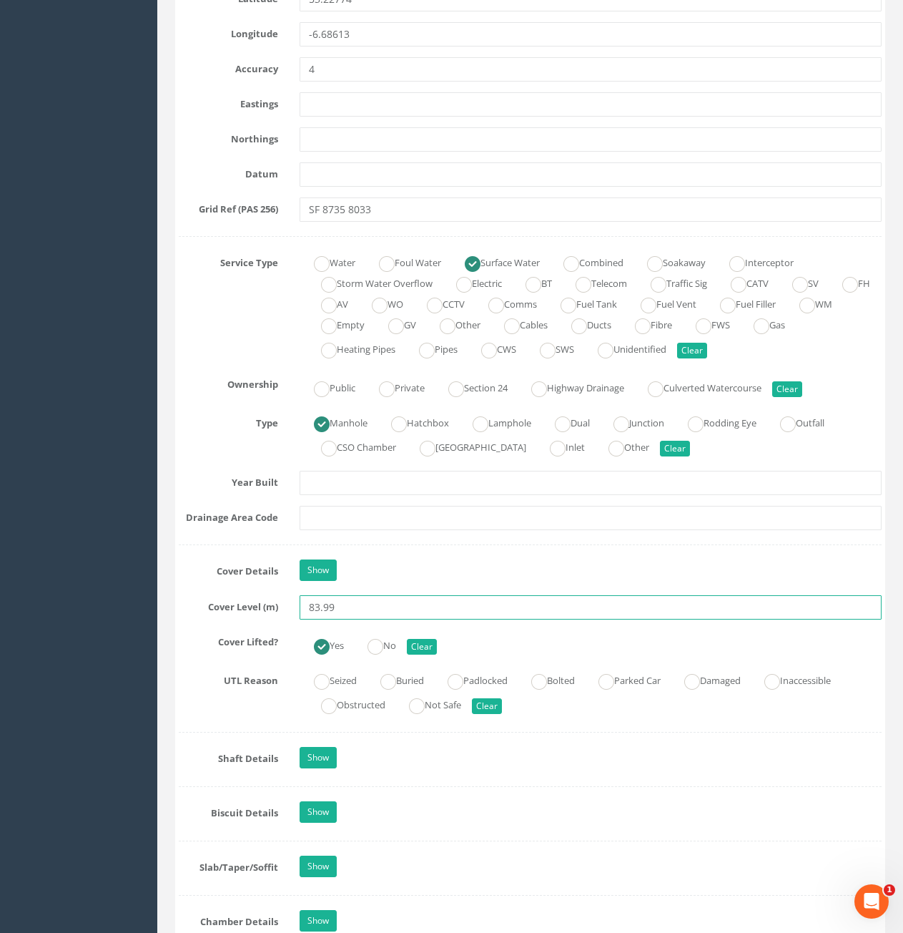
click at [365, 613] on input "83.99" at bounding box center [591, 607] width 582 height 24
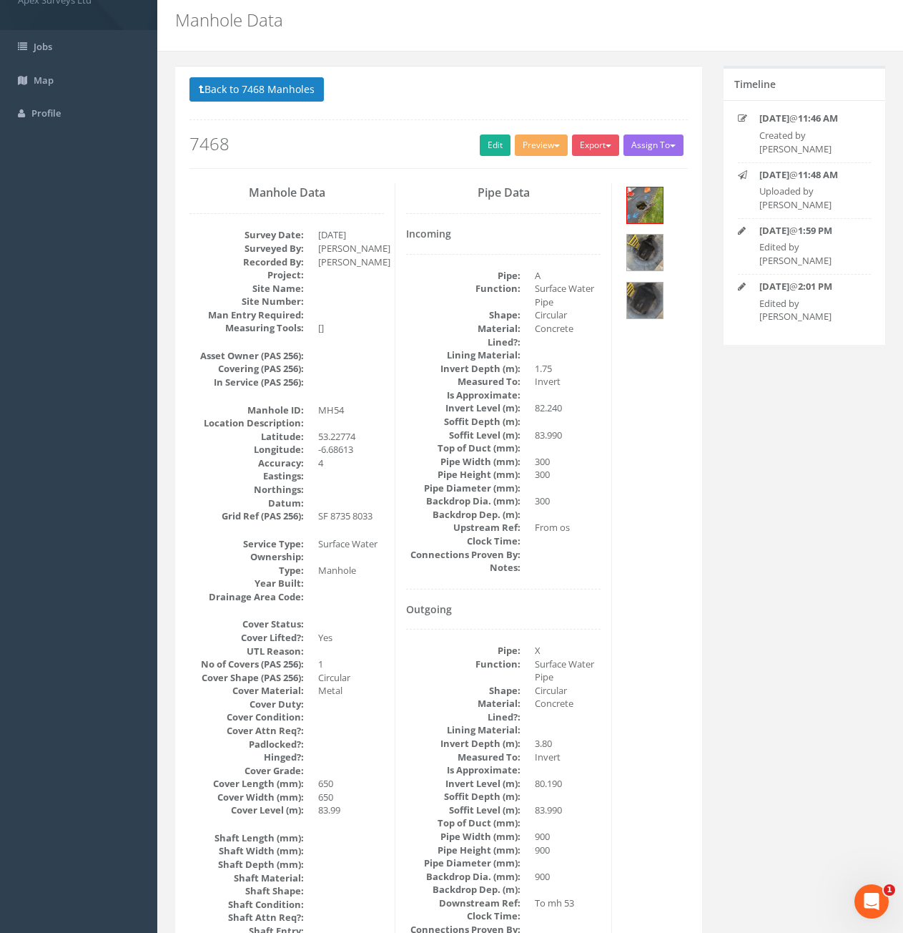
scroll to position [0, 0]
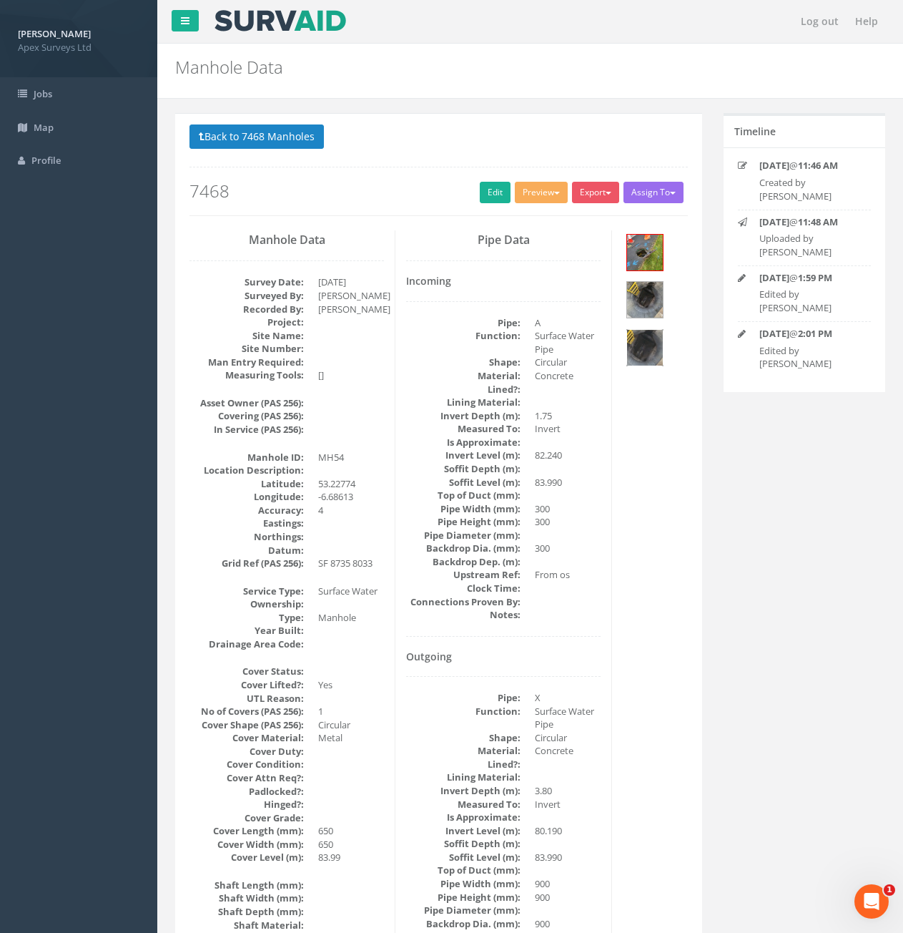
click at [651, 335] on img at bounding box center [645, 348] width 36 height 36
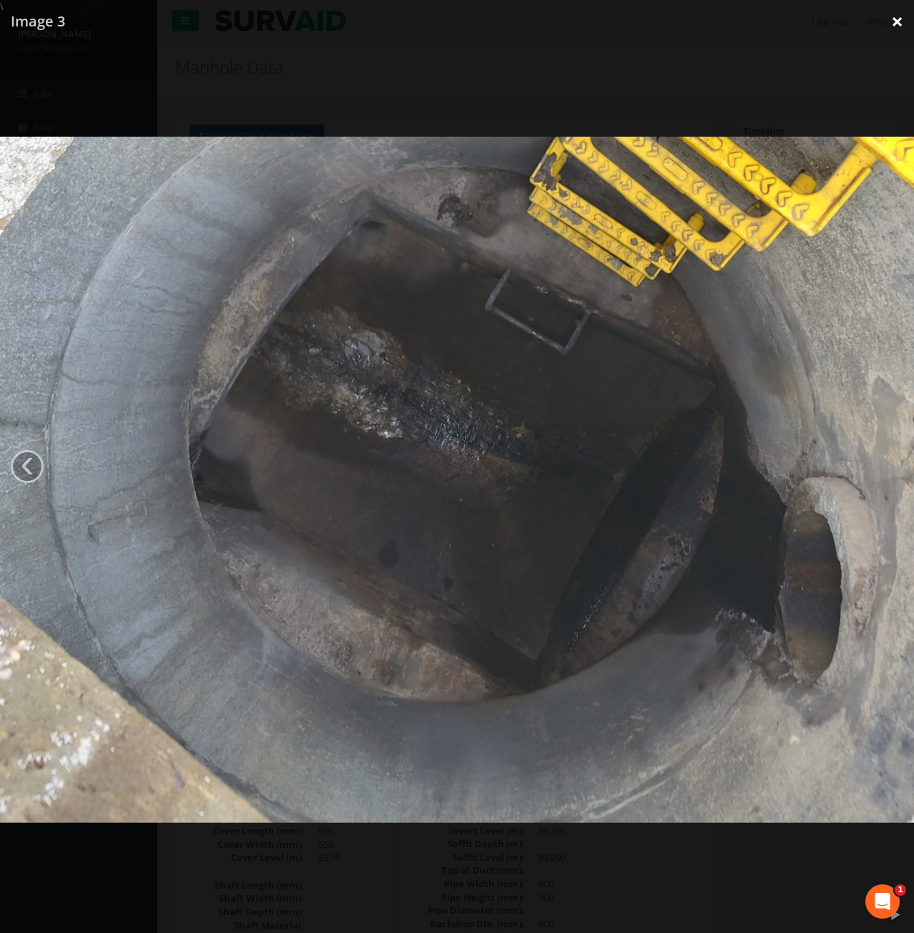
click at [899, 22] on link "×" at bounding box center [897, 21] width 34 height 43
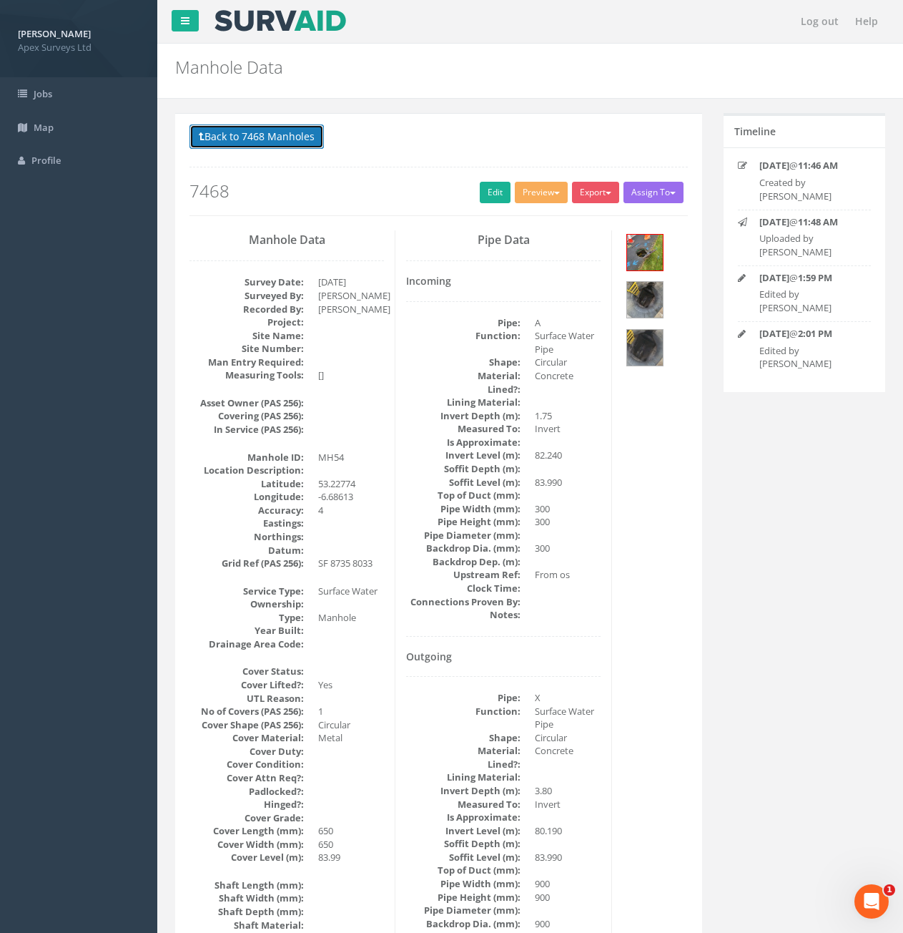
drag, startPoint x: 226, startPoint y: 132, endPoint x: 235, endPoint y: 133, distance: 8.7
click at [226, 132] on button "Back to 7468 Manholes" at bounding box center [257, 136] width 134 height 24
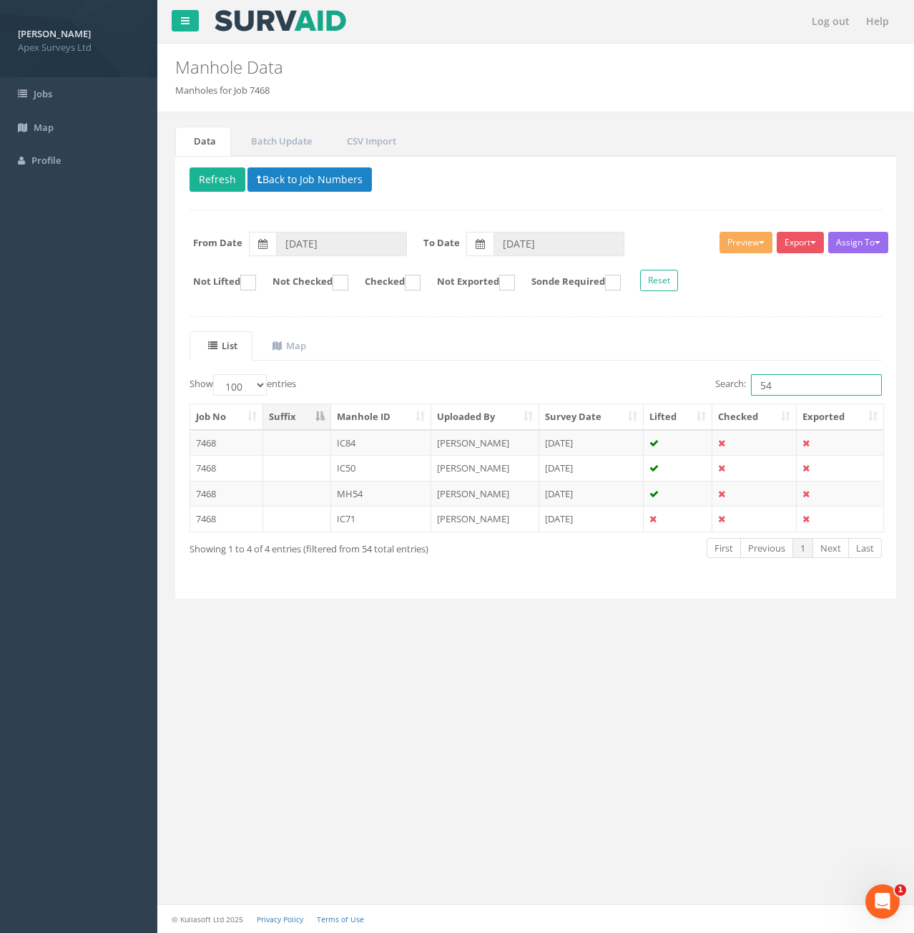
click at [824, 386] on input "54" at bounding box center [816, 384] width 131 height 21
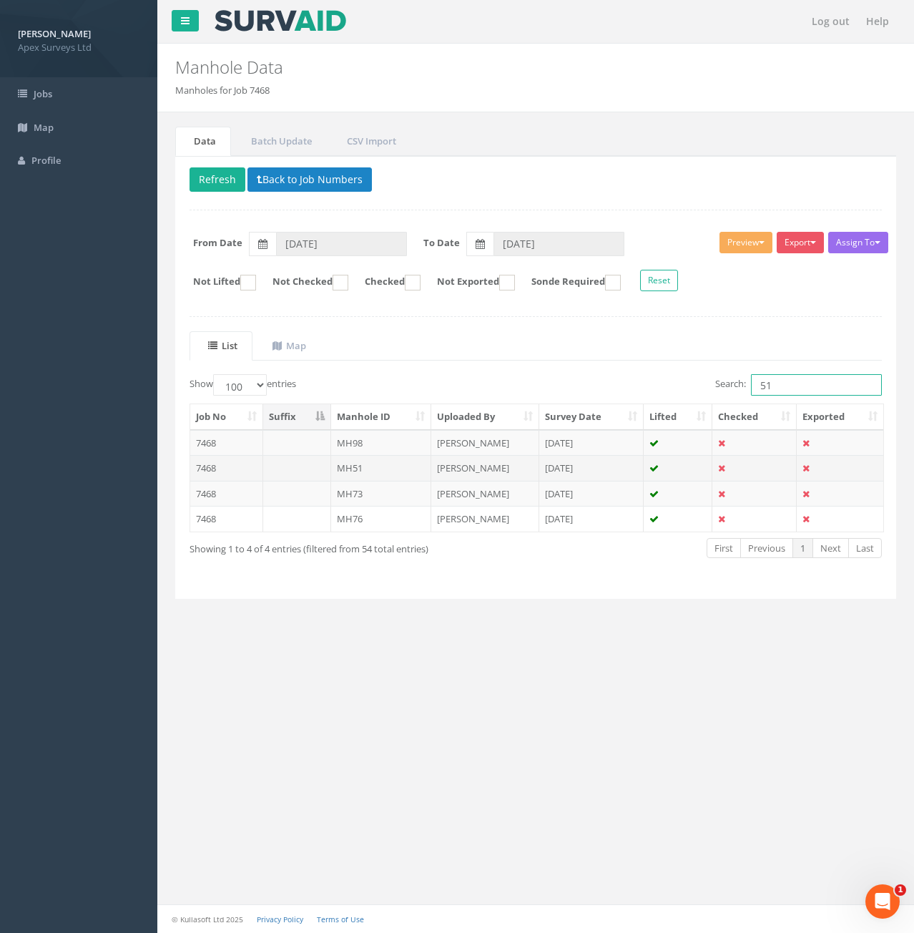
type input "51"
click at [300, 473] on td at bounding box center [297, 468] width 68 height 26
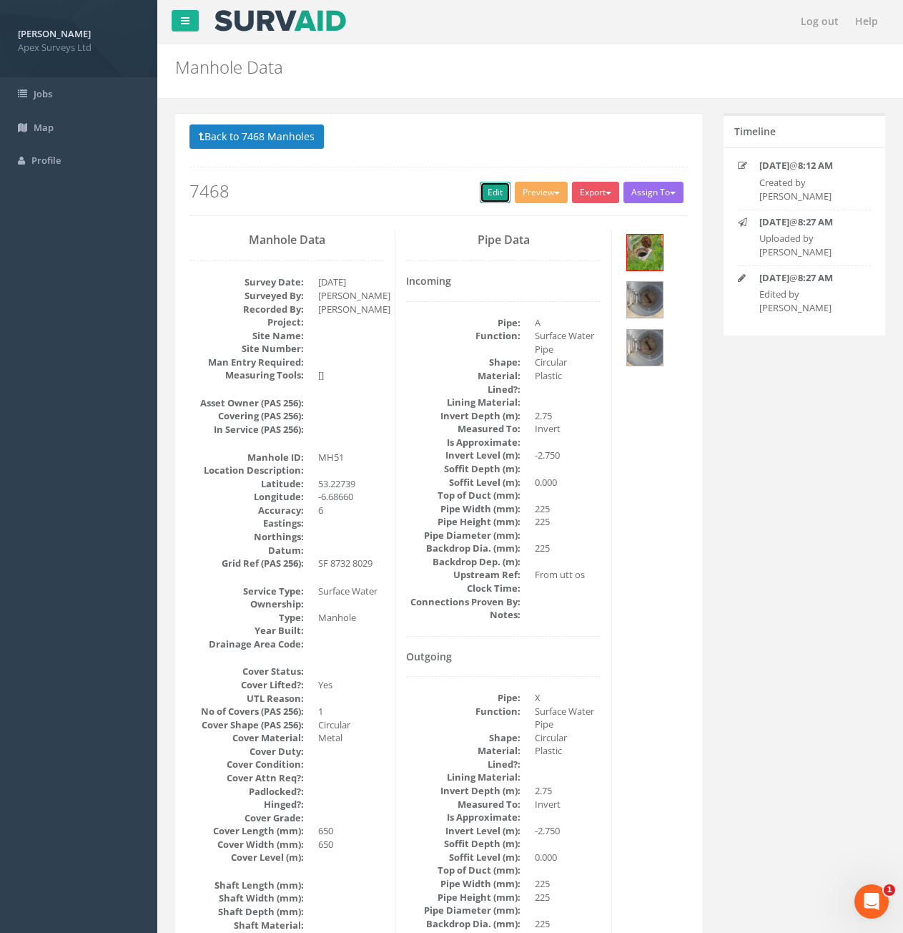
click at [486, 197] on link "Edit" at bounding box center [495, 192] width 31 height 21
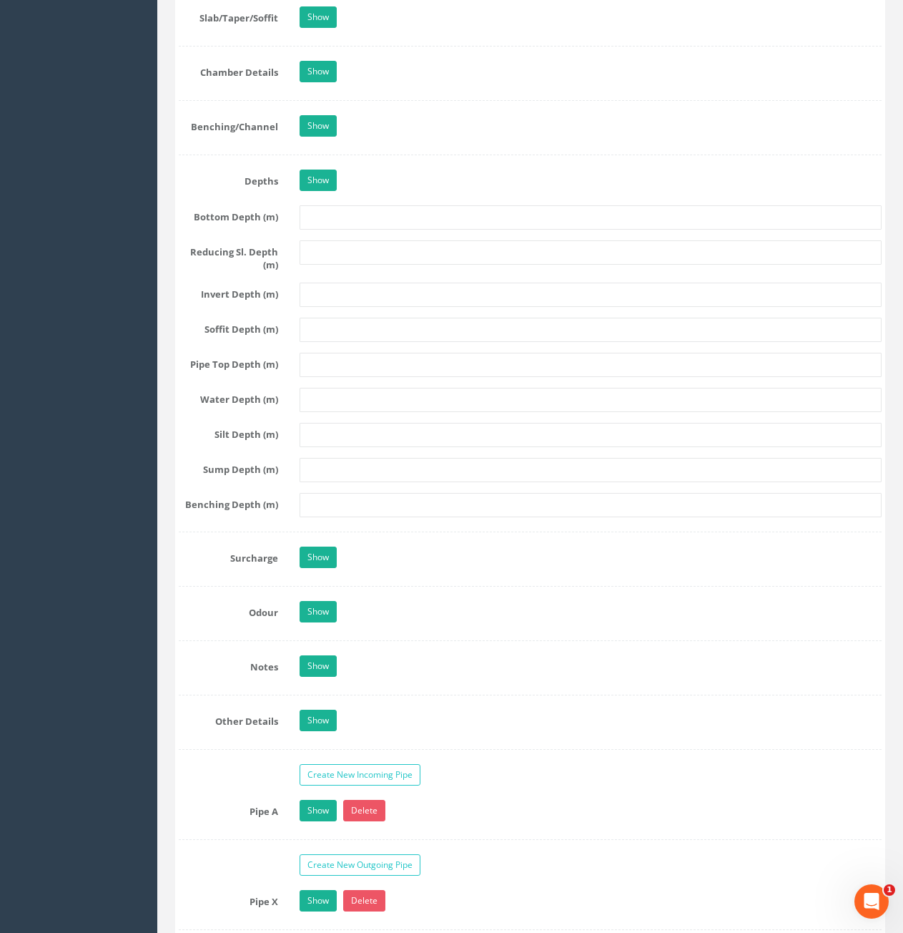
scroll to position [1931, 0]
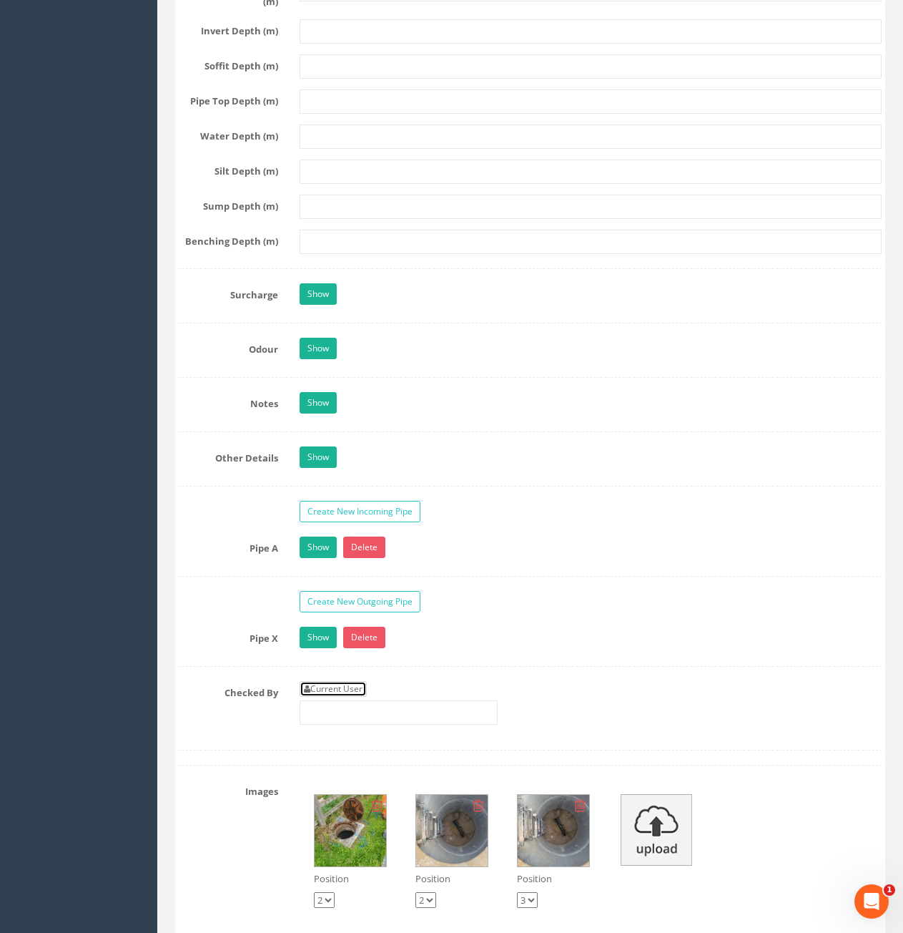
click at [352, 687] on link "Current User" at bounding box center [333, 689] width 67 height 16
type input "[PERSON_NAME]"
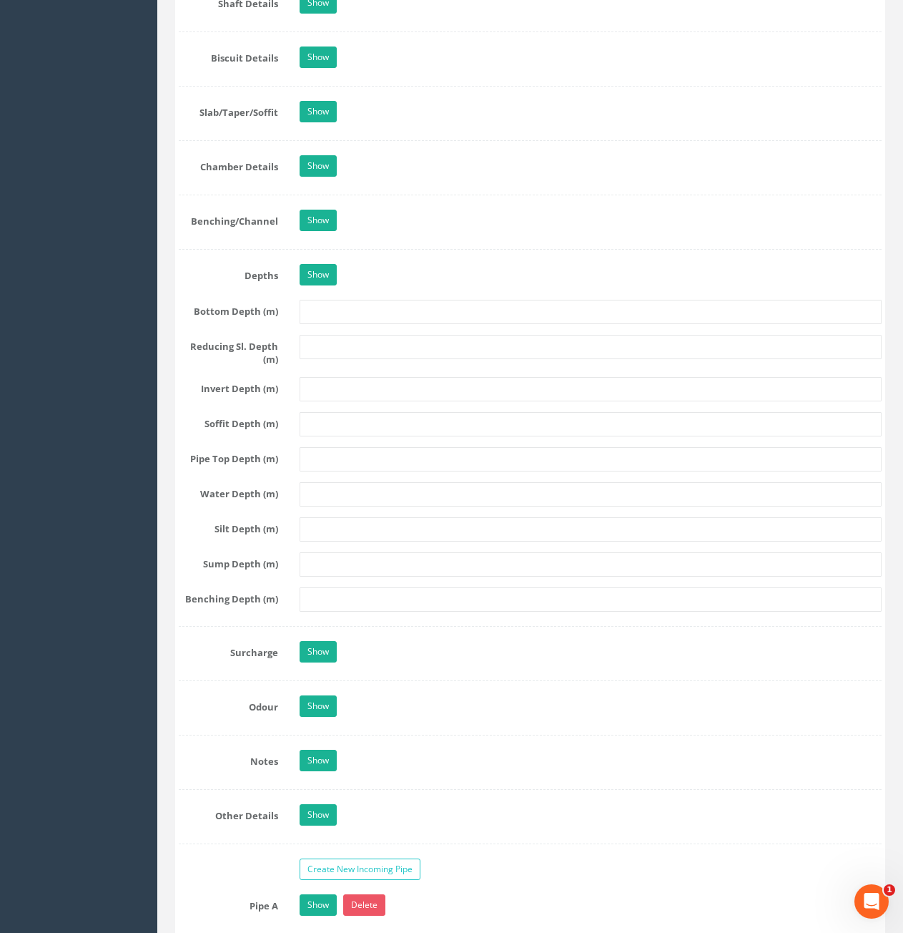
scroll to position [1073, 0]
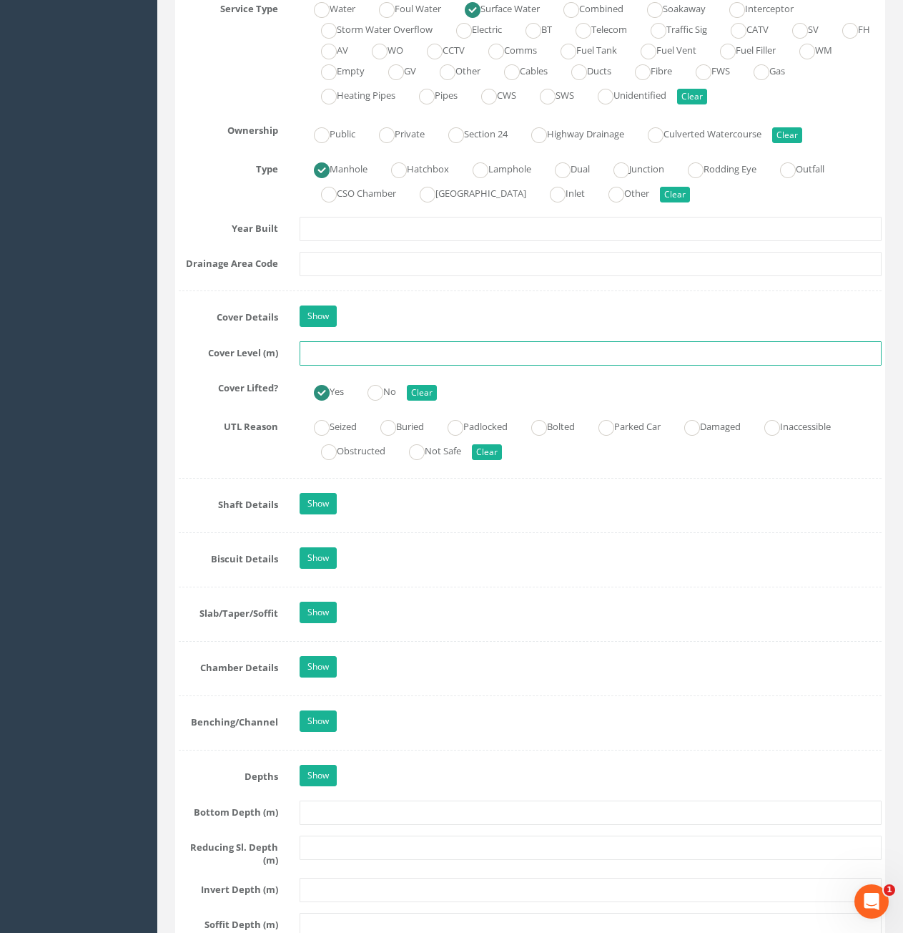
click at [413, 356] on input "text" at bounding box center [591, 353] width 582 height 24
type input "82.85"
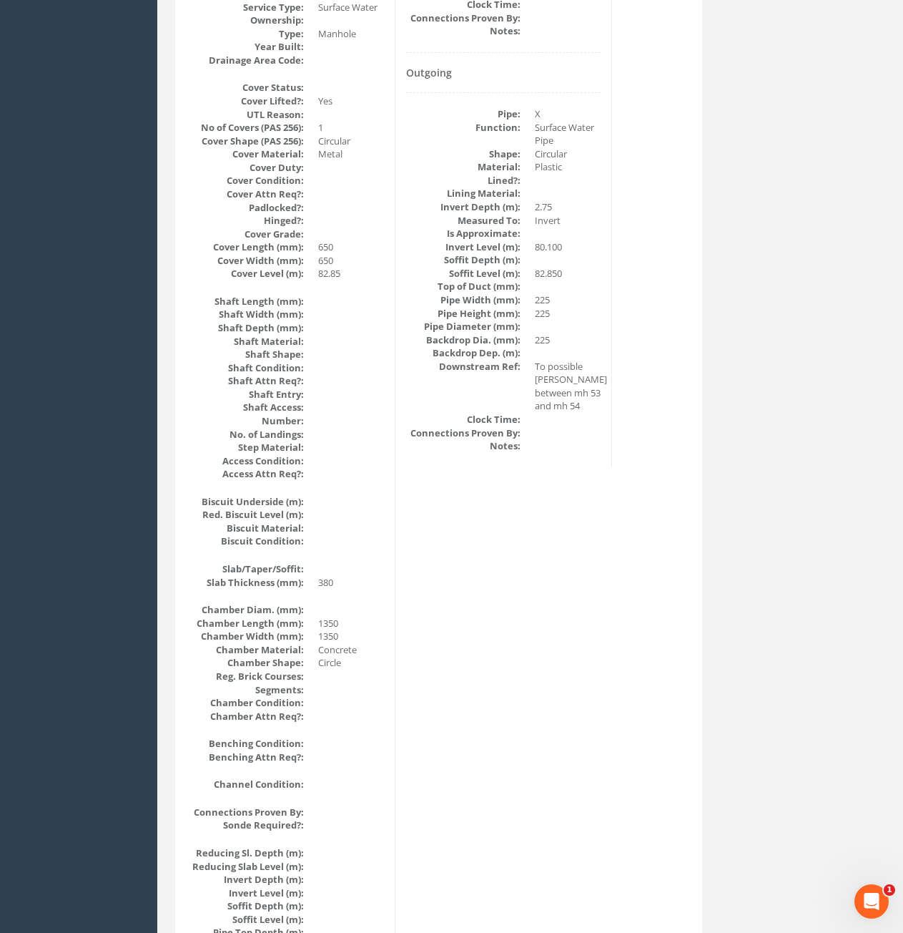
scroll to position [0, 0]
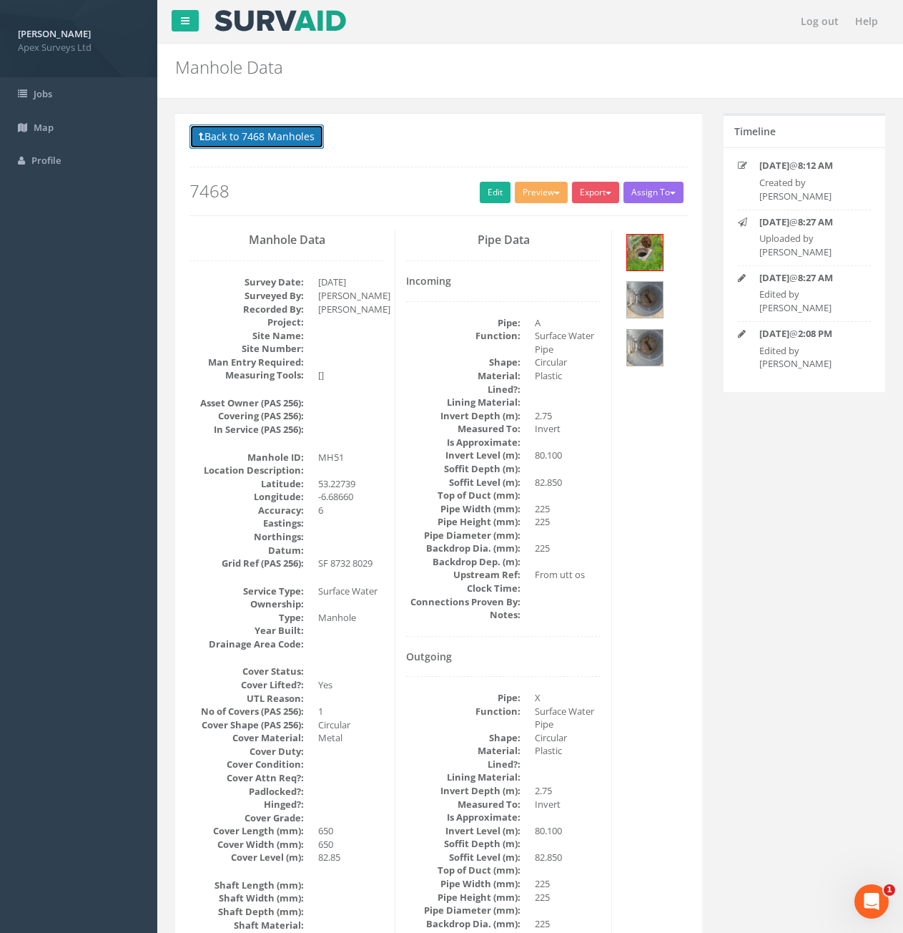
click at [257, 141] on button "Back to 7468 Manholes" at bounding box center [257, 136] width 134 height 24
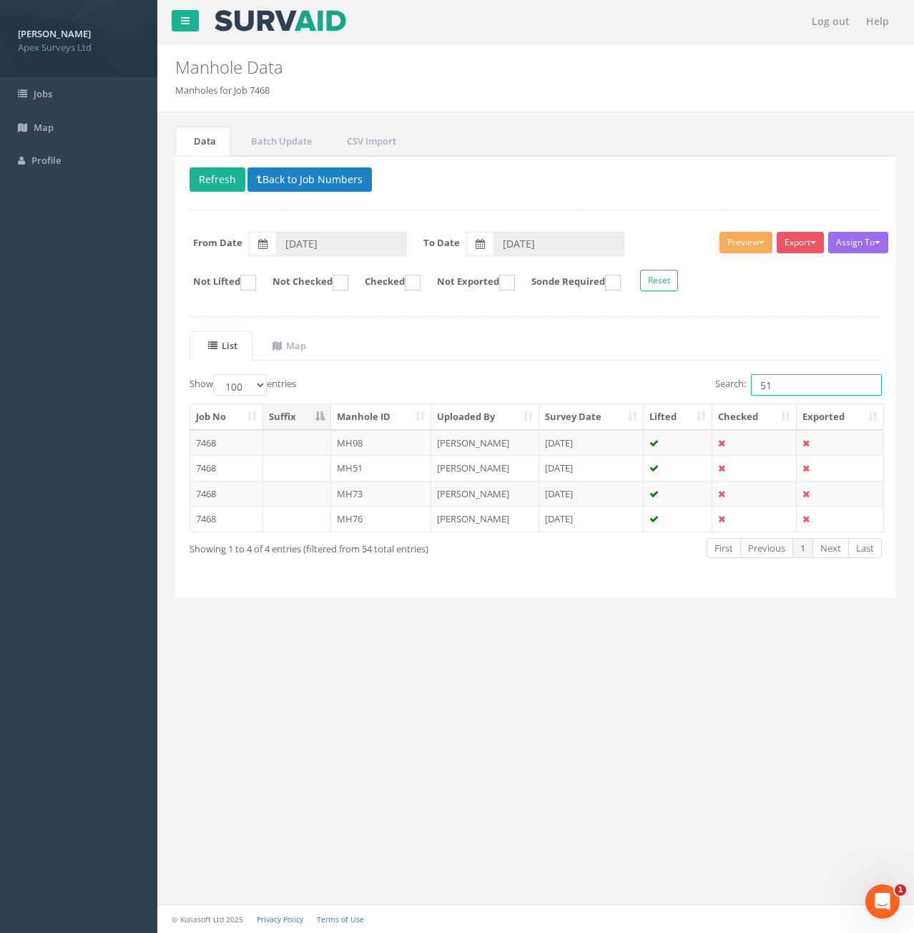
click at [790, 383] on input "51" at bounding box center [816, 384] width 131 height 21
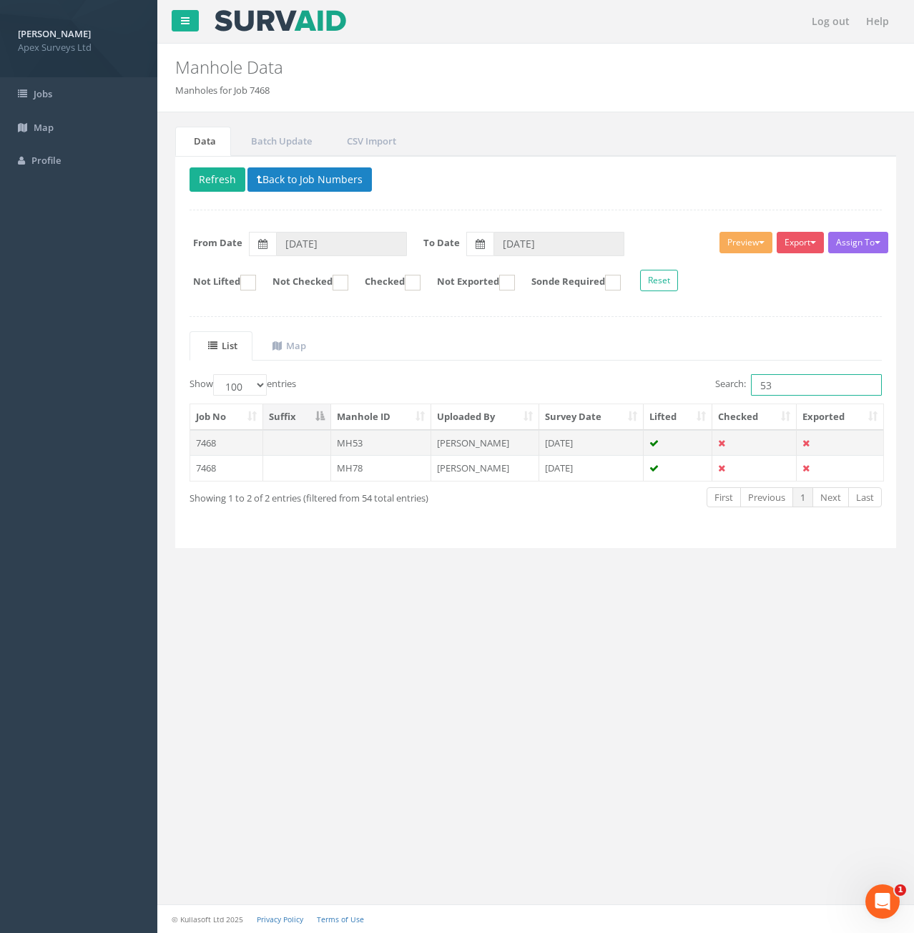
type input "53"
click at [376, 443] on td "MH53" at bounding box center [381, 443] width 101 height 26
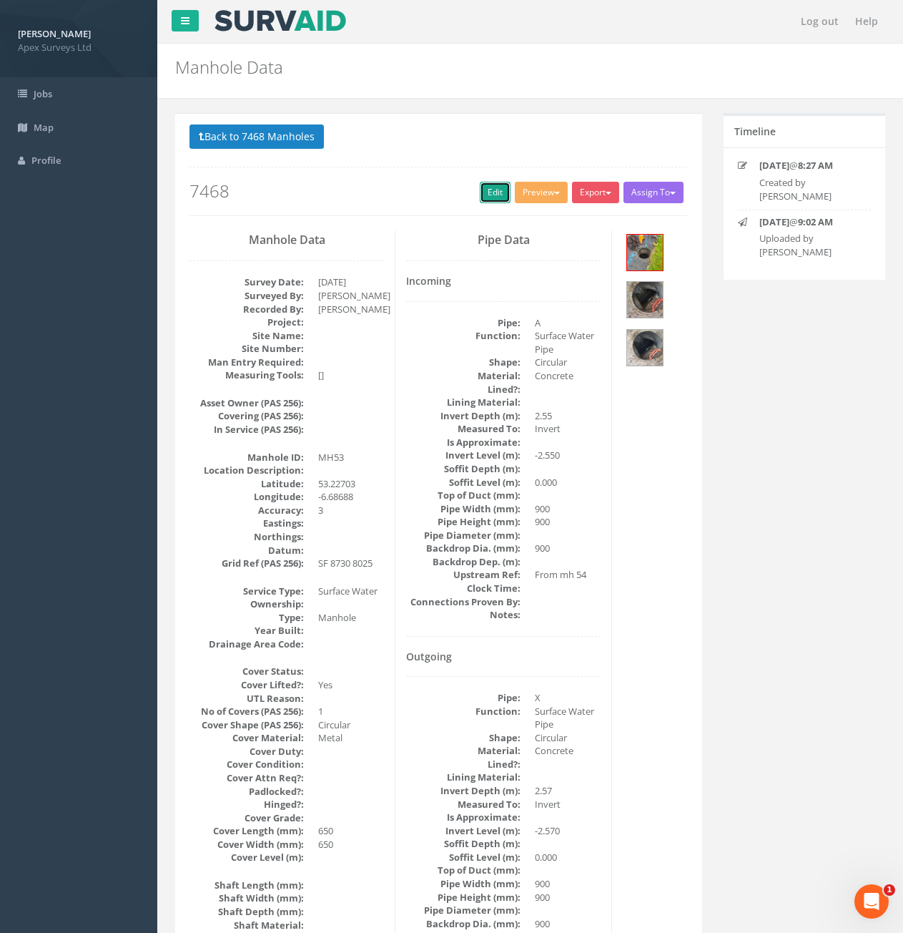
click at [492, 197] on link "Edit" at bounding box center [495, 192] width 31 height 21
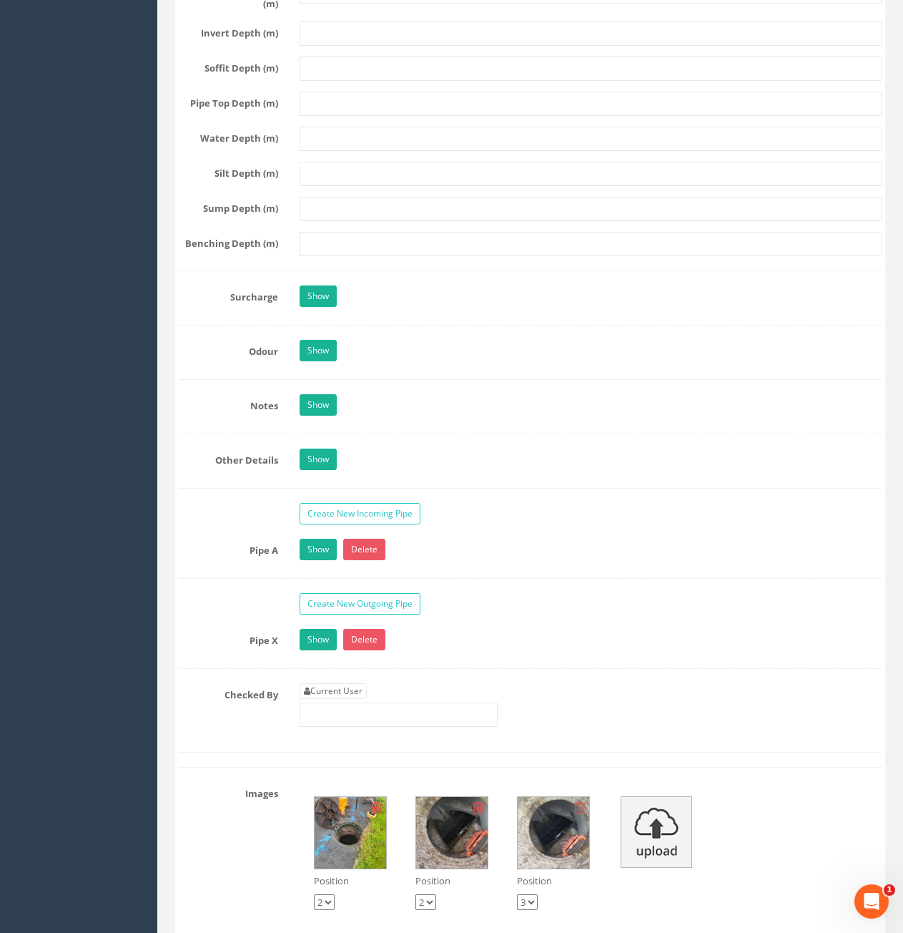
scroll to position [1931, 0]
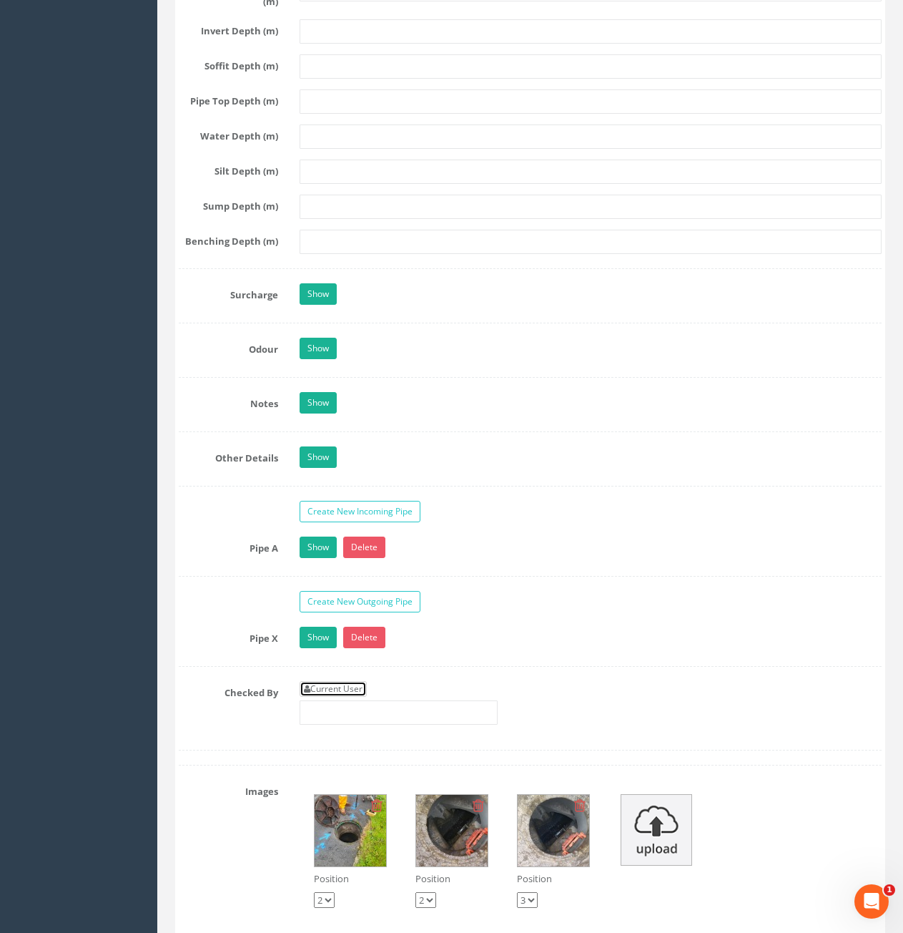
click at [324, 685] on link "Current User" at bounding box center [333, 689] width 67 height 16
type input "[PERSON_NAME]"
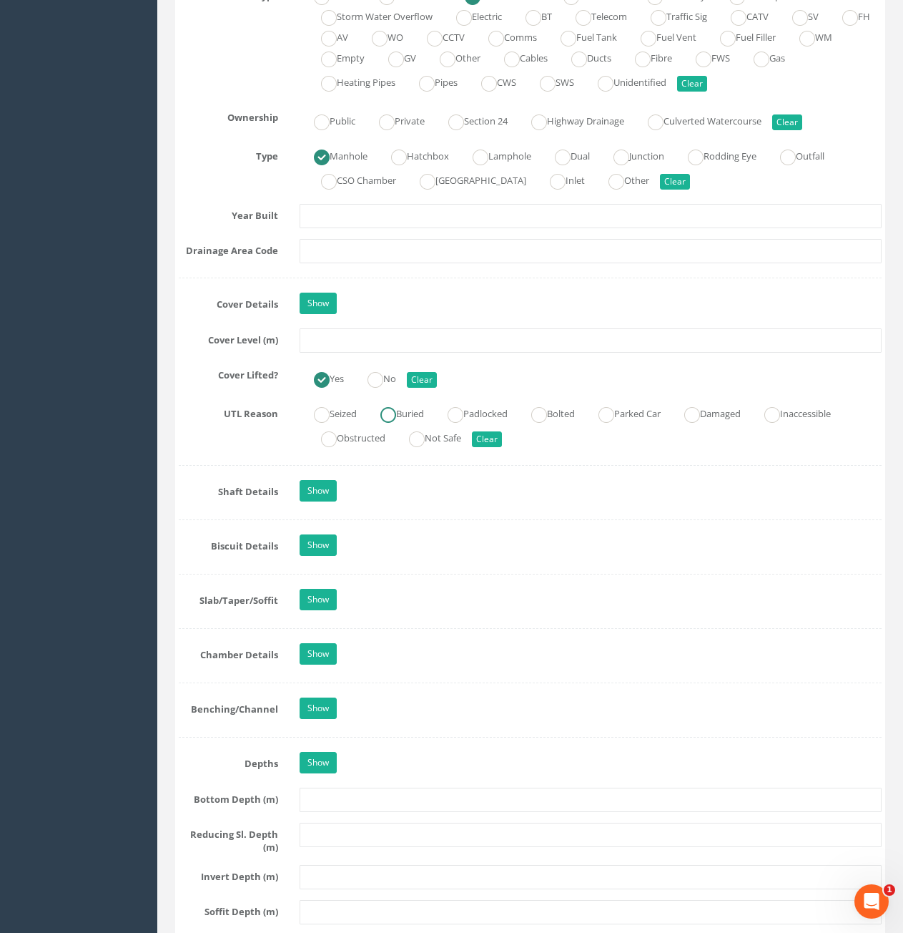
scroll to position [1001, 0]
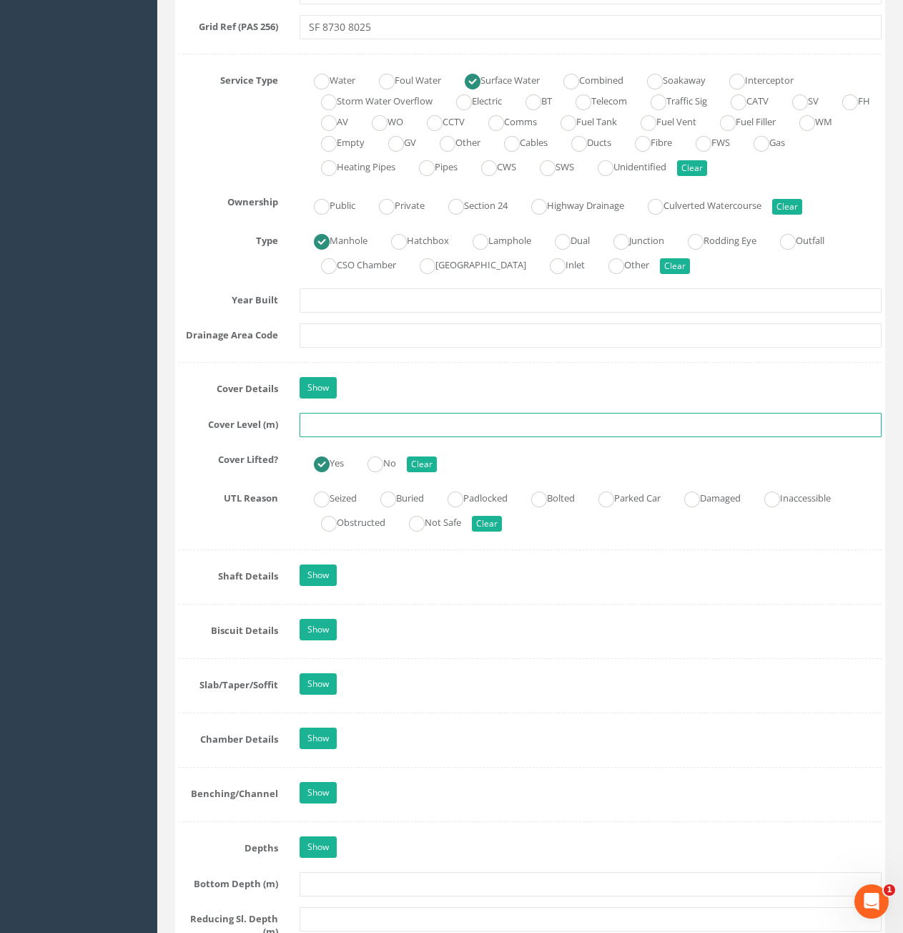
click at [387, 436] on input "text" at bounding box center [591, 425] width 582 height 24
type input "82.27"
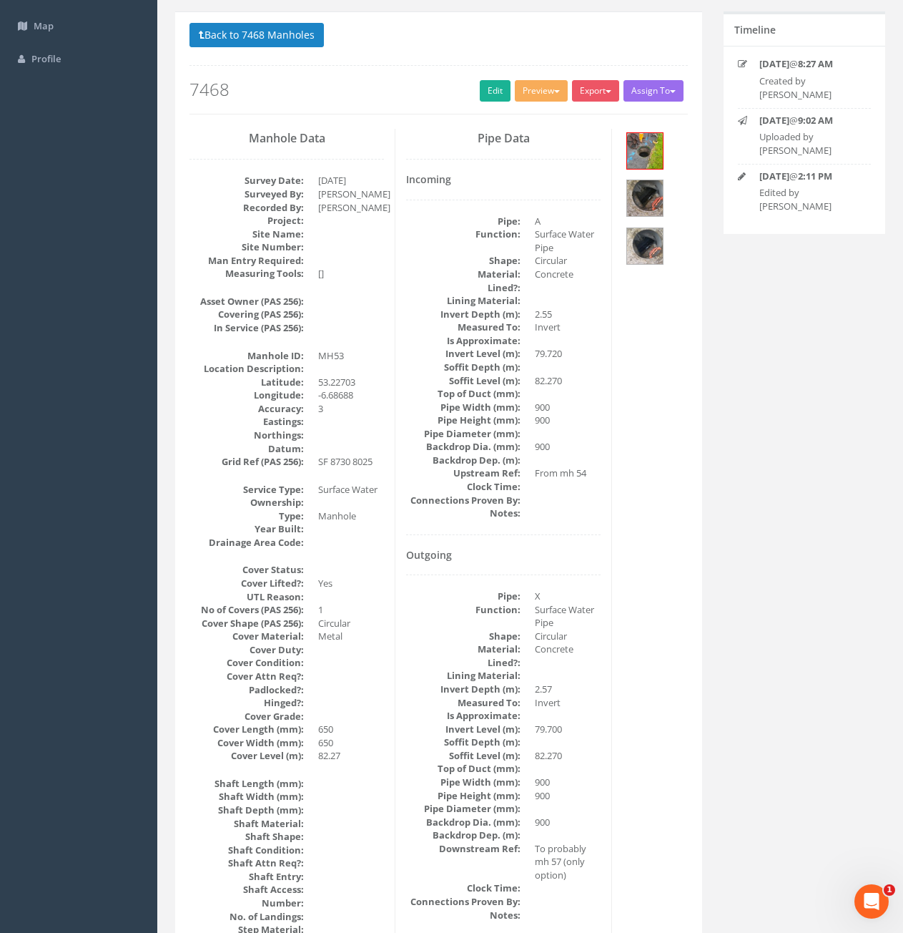
scroll to position [0, 0]
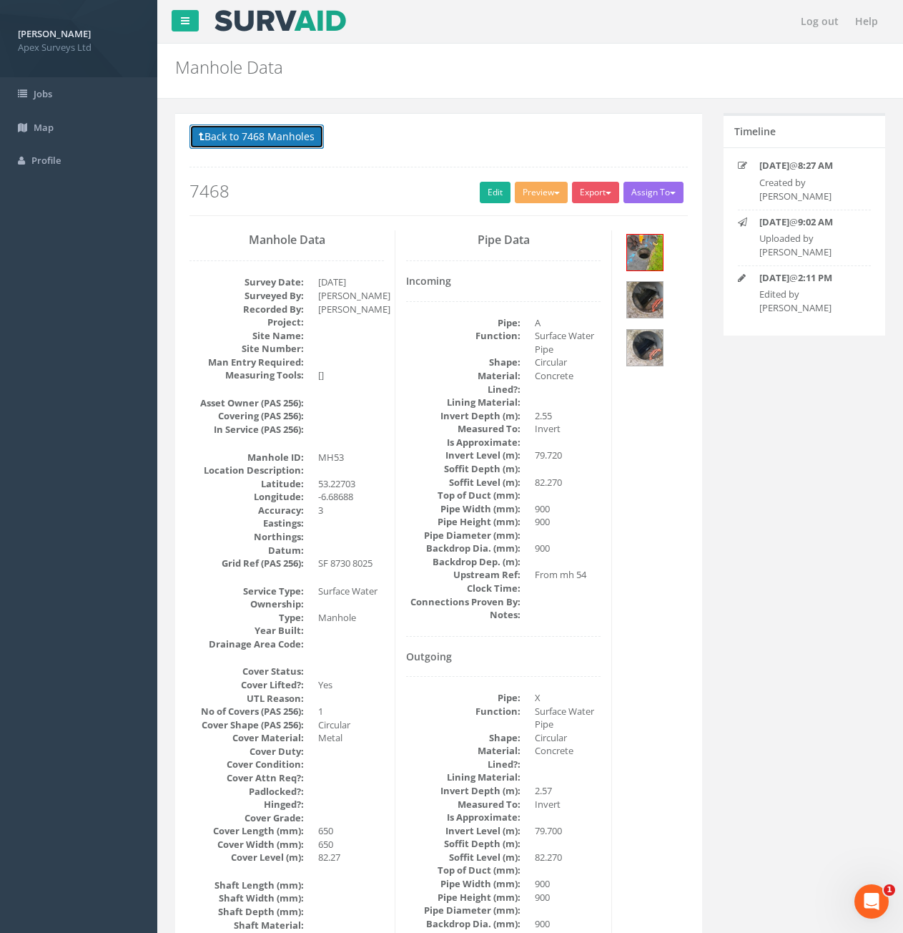
click at [213, 132] on button "Back to 7468 Manholes" at bounding box center [257, 136] width 134 height 24
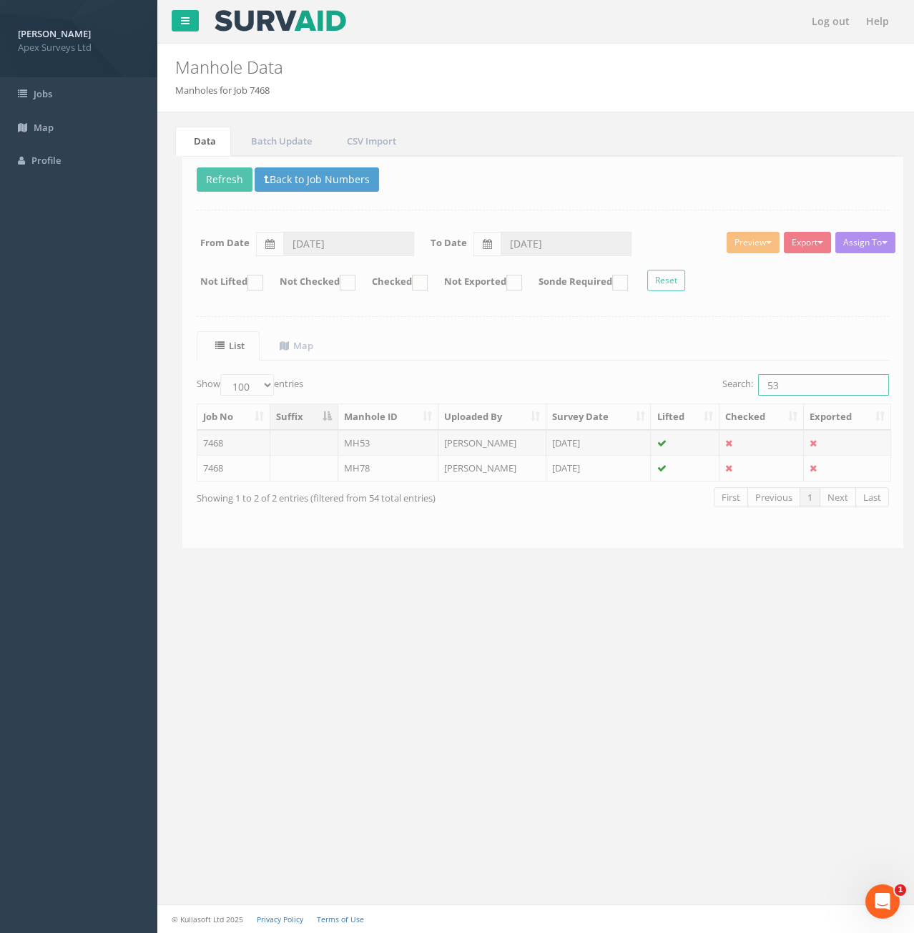
click at [775, 388] on input "53" at bounding box center [816, 384] width 131 height 21
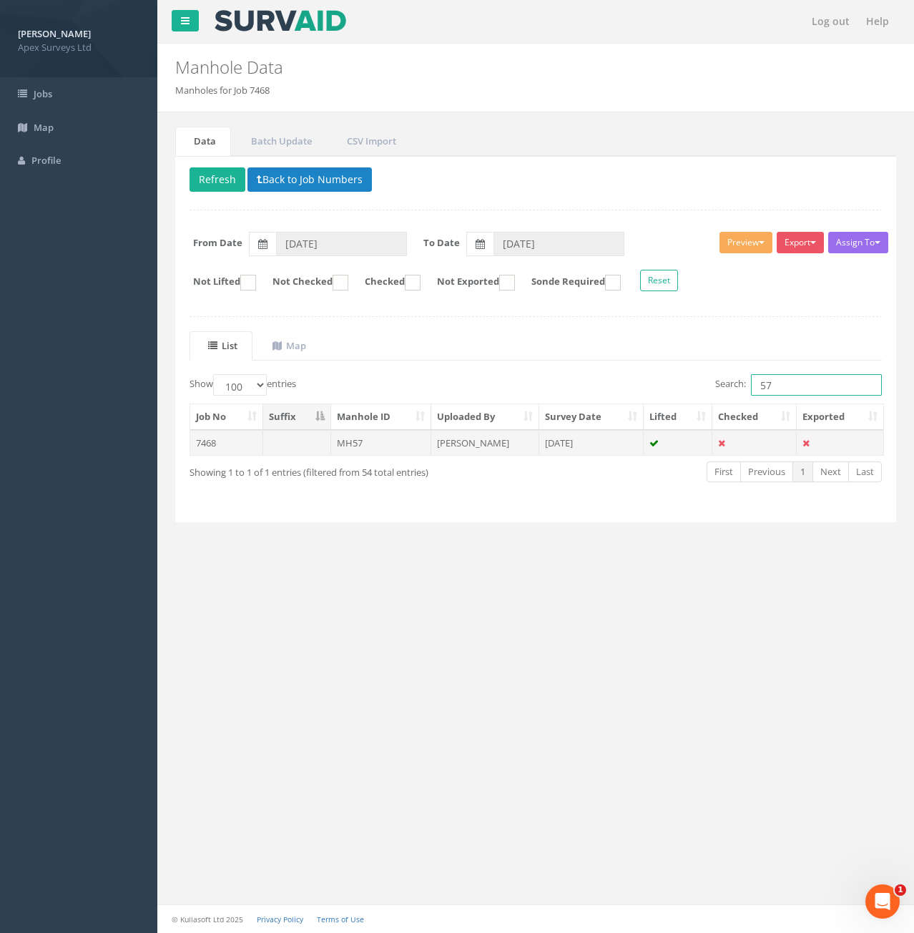
type input "57"
click at [398, 439] on td "MH57" at bounding box center [381, 443] width 101 height 26
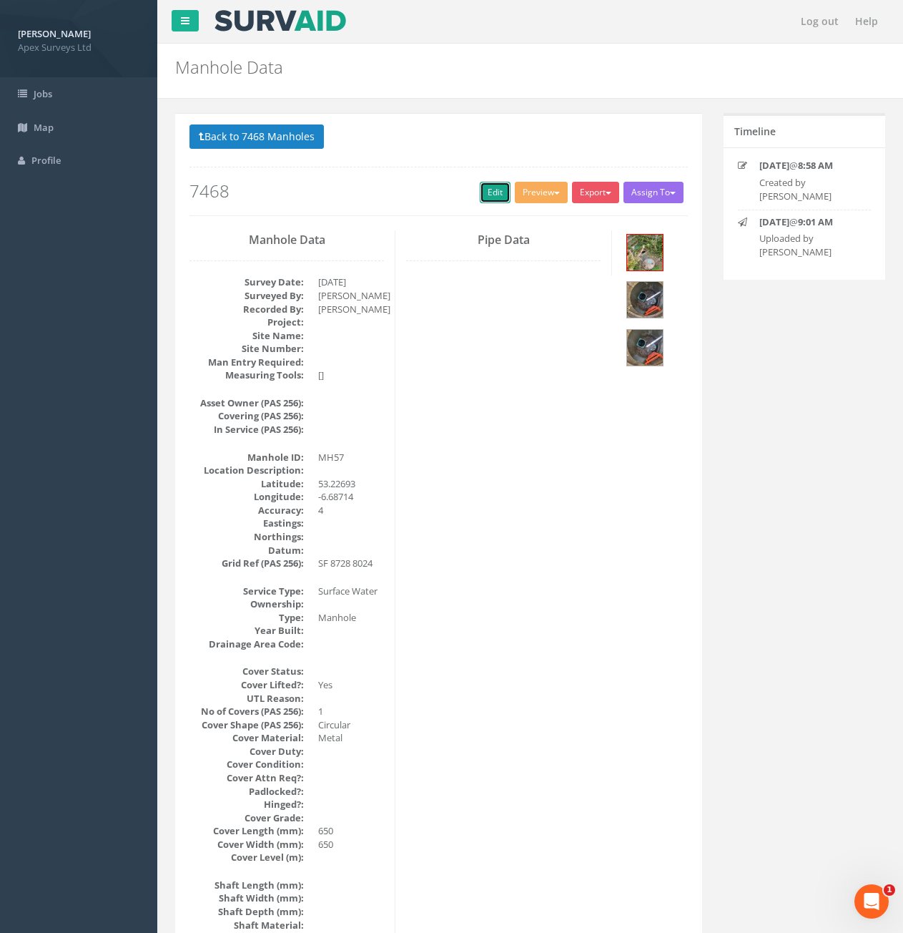
click at [488, 203] on link "Edit" at bounding box center [495, 192] width 31 height 21
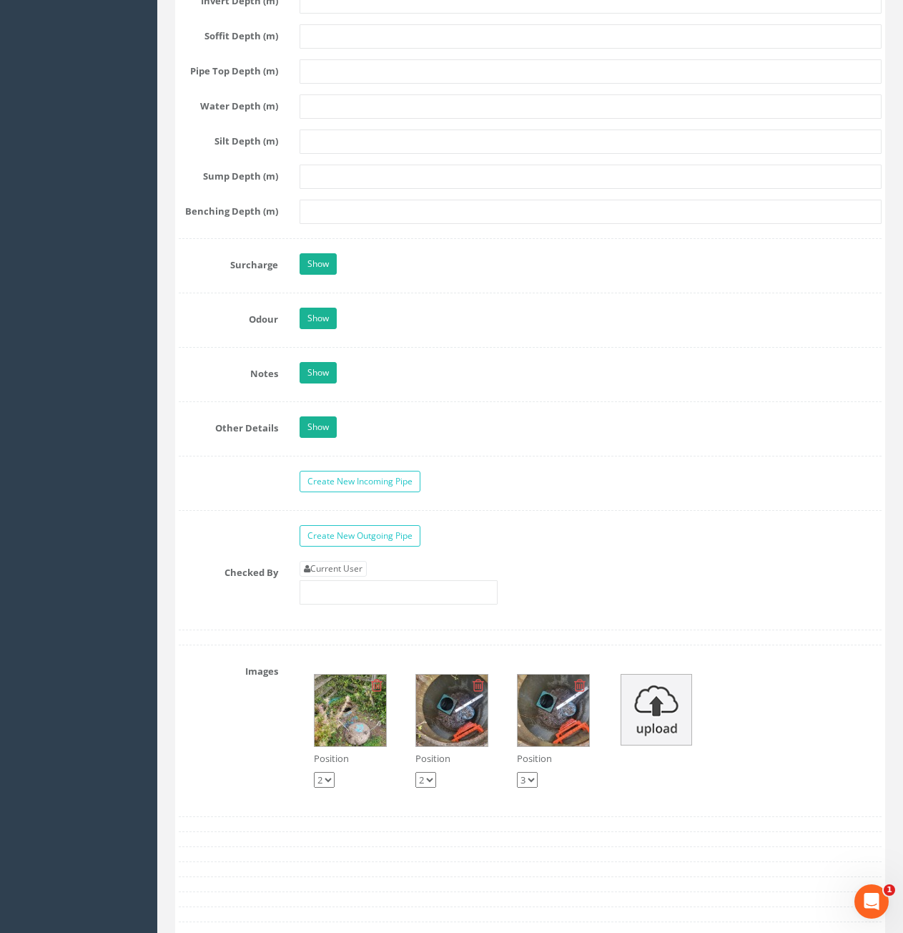
scroll to position [2289, 0]
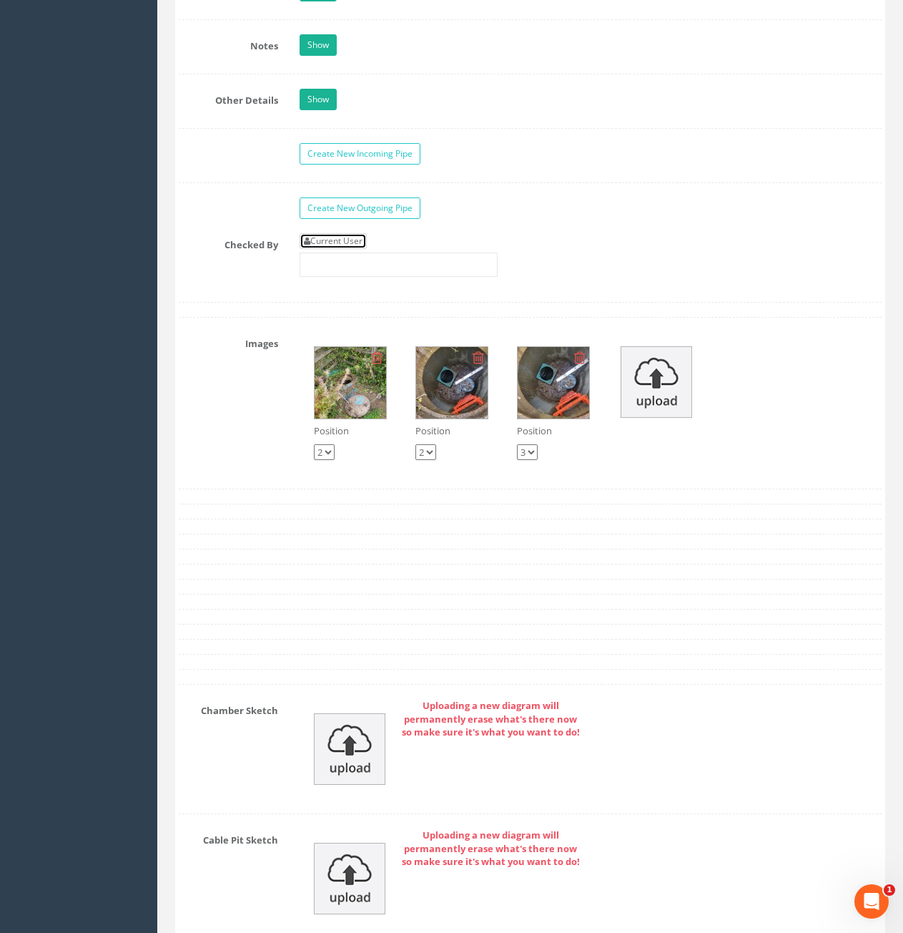
click at [345, 234] on link "Current User" at bounding box center [333, 241] width 67 height 16
type input "[PERSON_NAME]"
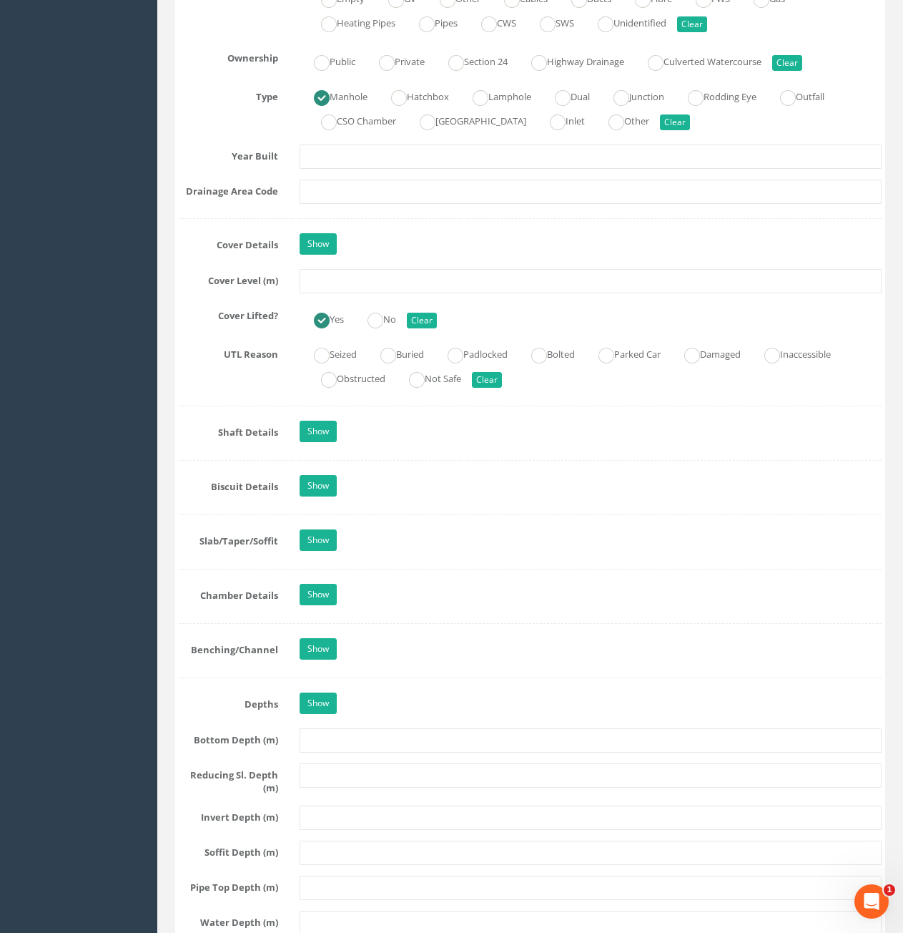
scroll to position [1144, 0]
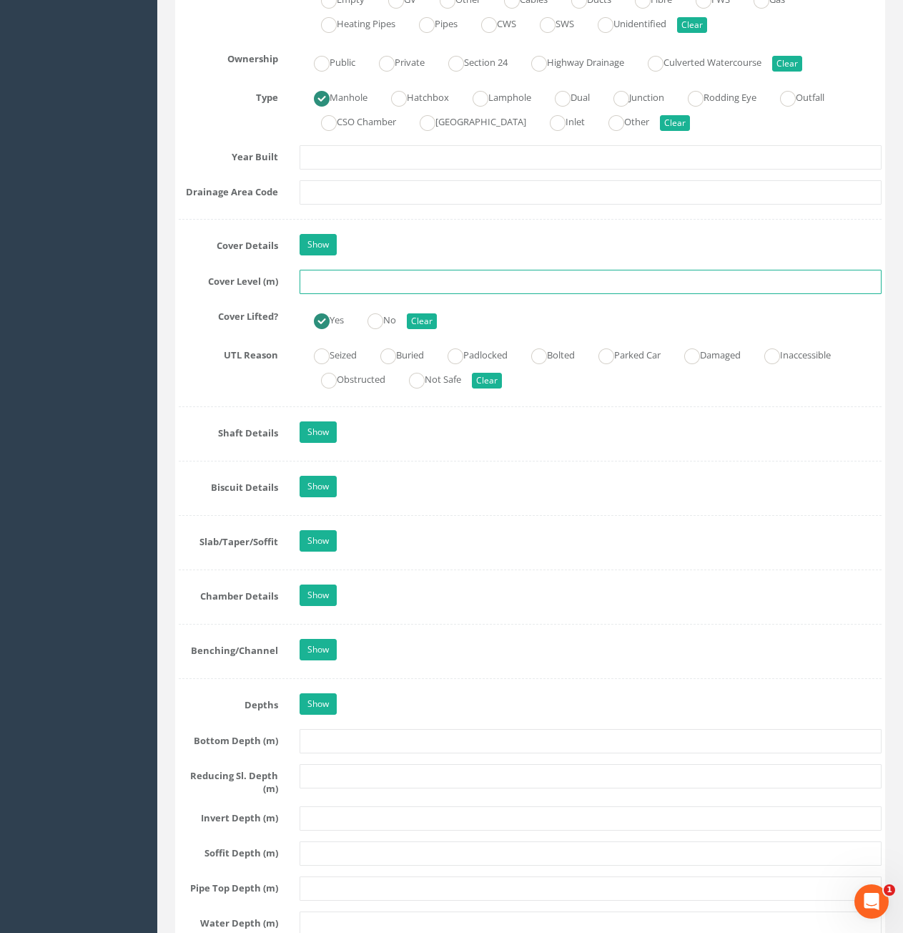
click at [409, 286] on input "text" at bounding box center [591, 282] width 582 height 24
click at [478, 285] on input "text" at bounding box center [591, 282] width 582 height 24
type input "81.67"
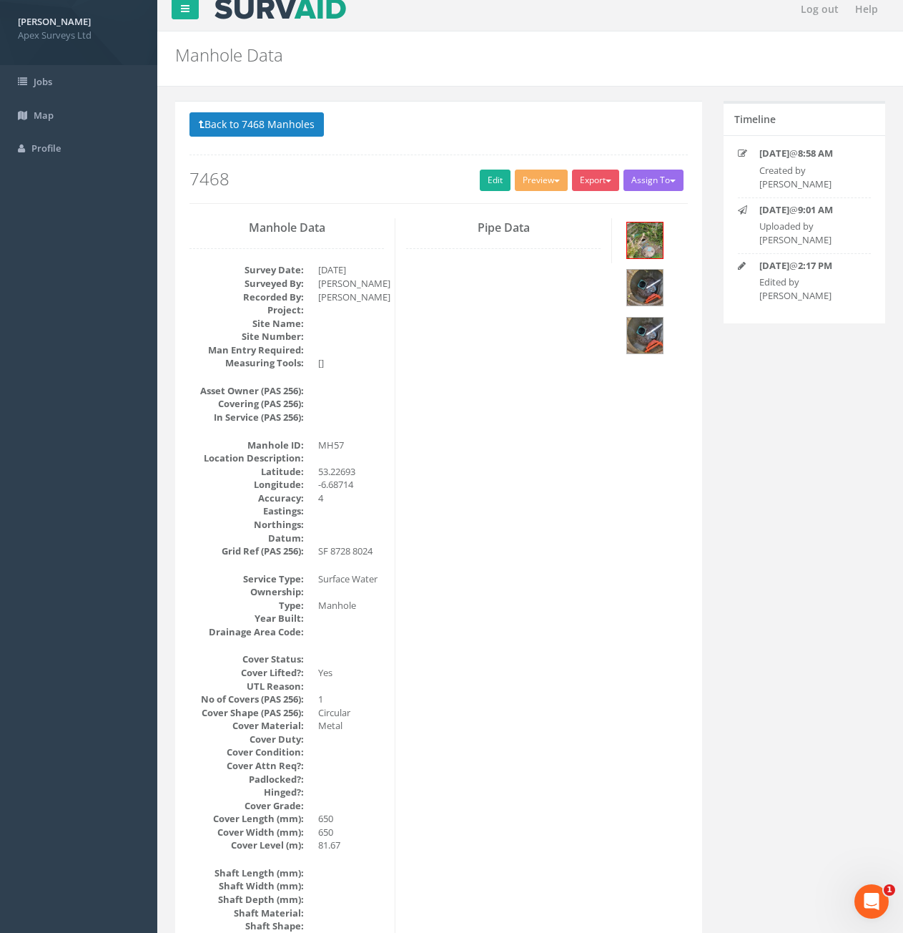
scroll to position [1, 0]
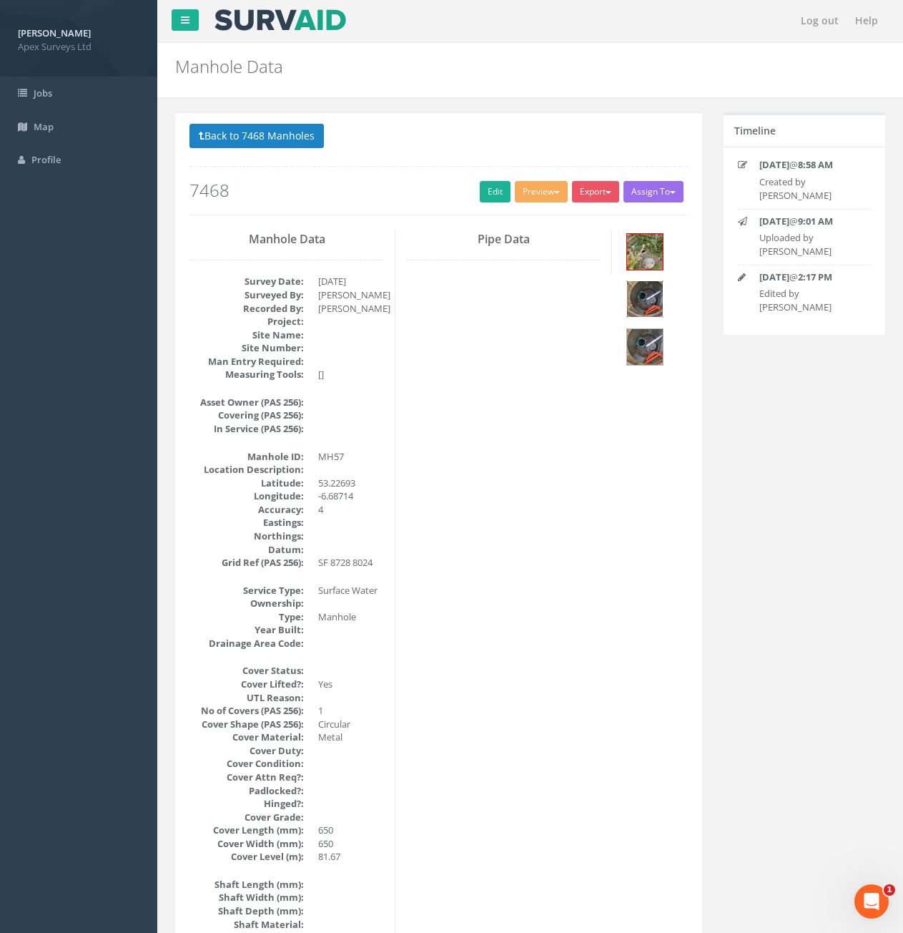
click at [656, 298] on img at bounding box center [645, 299] width 36 height 36
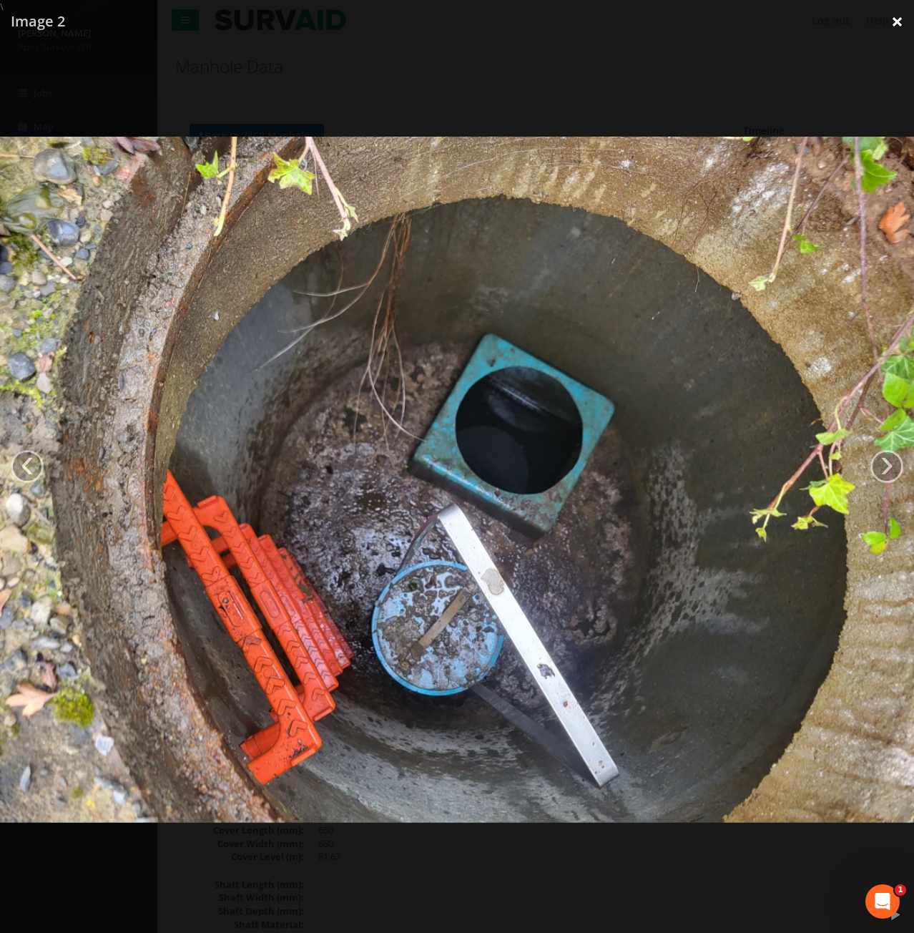
click at [893, 25] on link "×" at bounding box center [897, 21] width 34 height 43
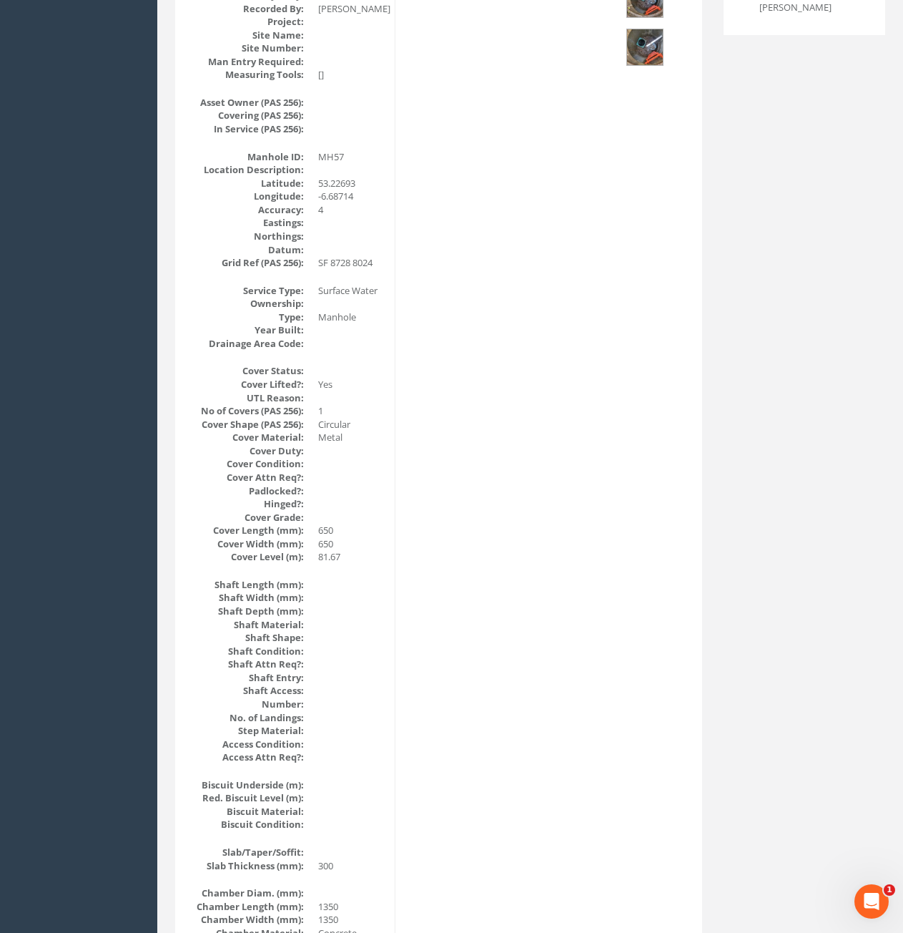
scroll to position [0, 0]
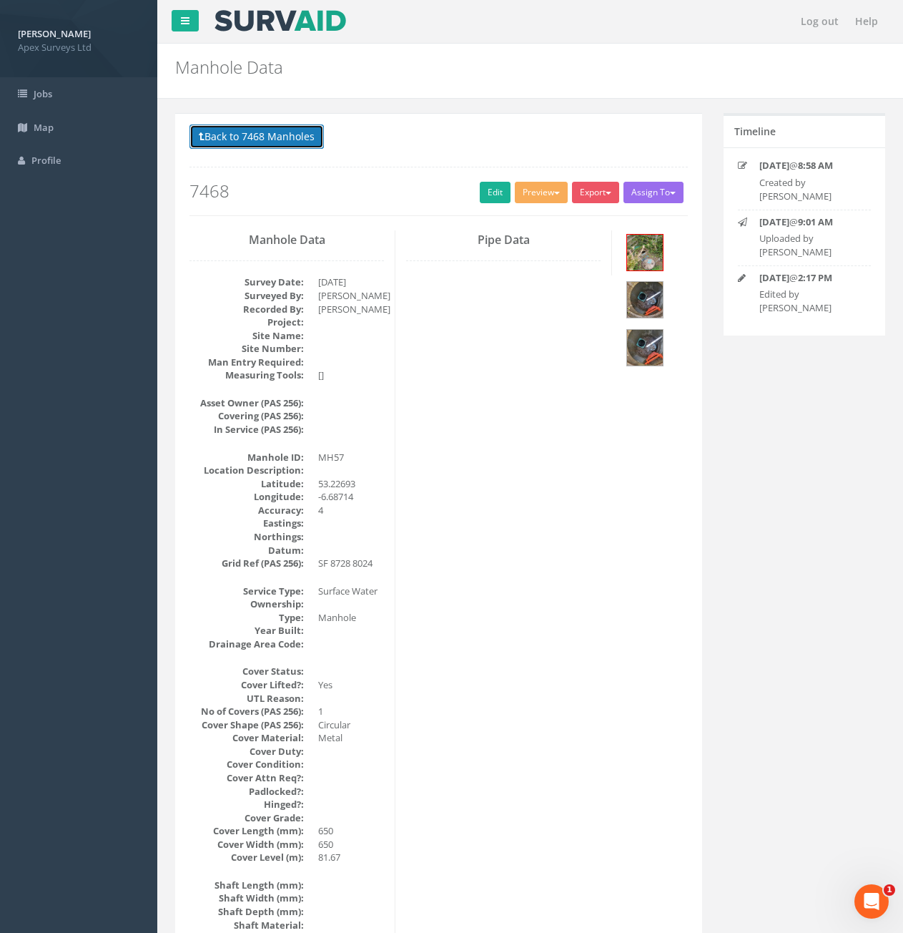
click at [270, 147] on button "Back to 7468 Manholes" at bounding box center [257, 136] width 134 height 24
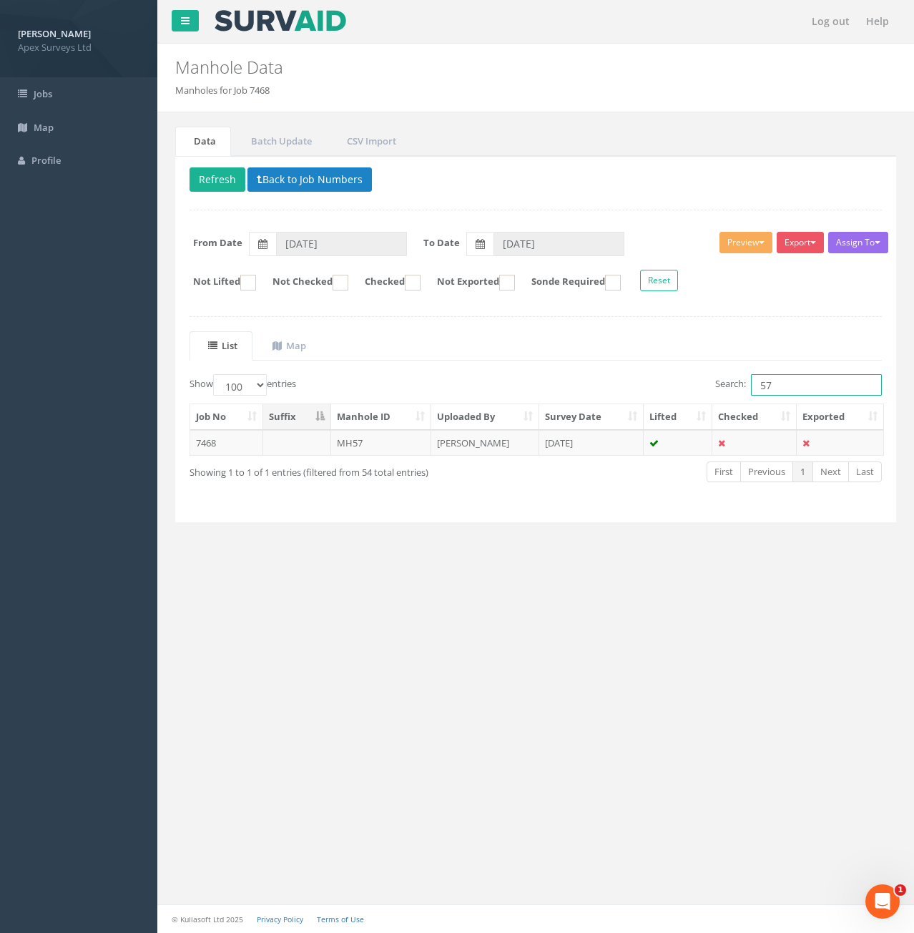
click at [790, 386] on input "57" at bounding box center [816, 384] width 131 height 21
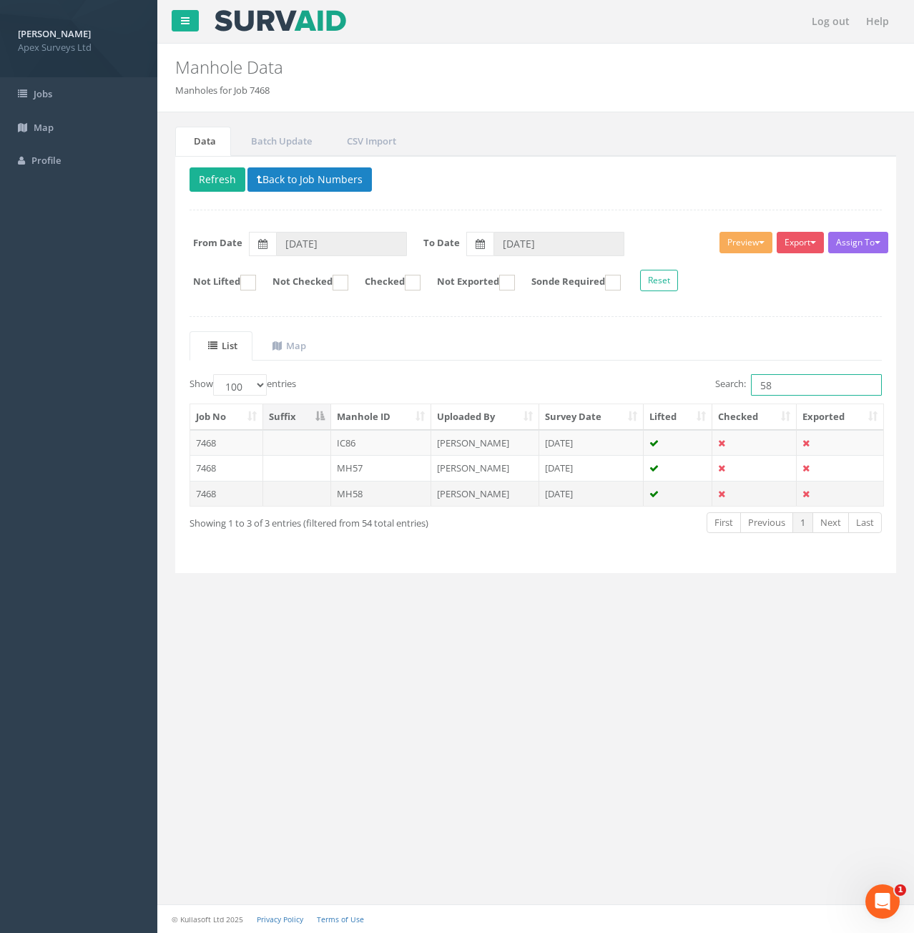
type input "58"
click at [307, 494] on td at bounding box center [297, 494] width 68 height 26
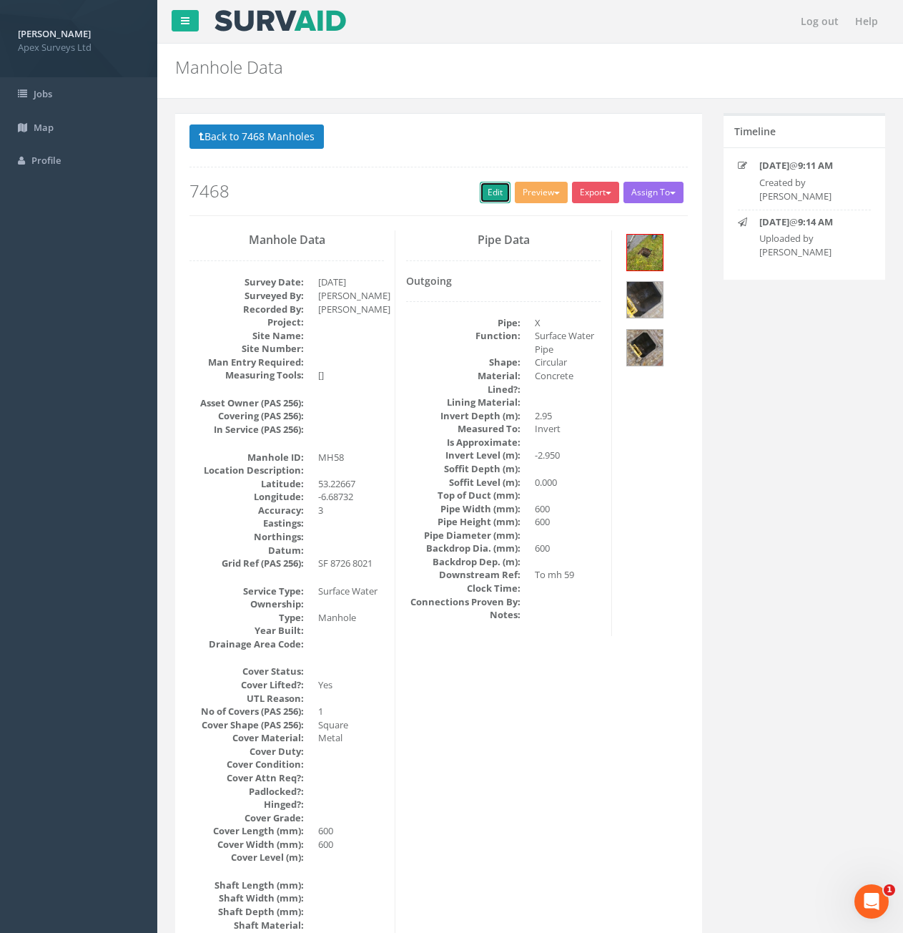
click at [491, 195] on link "Edit" at bounding box center [495, 192] width 31 height 21
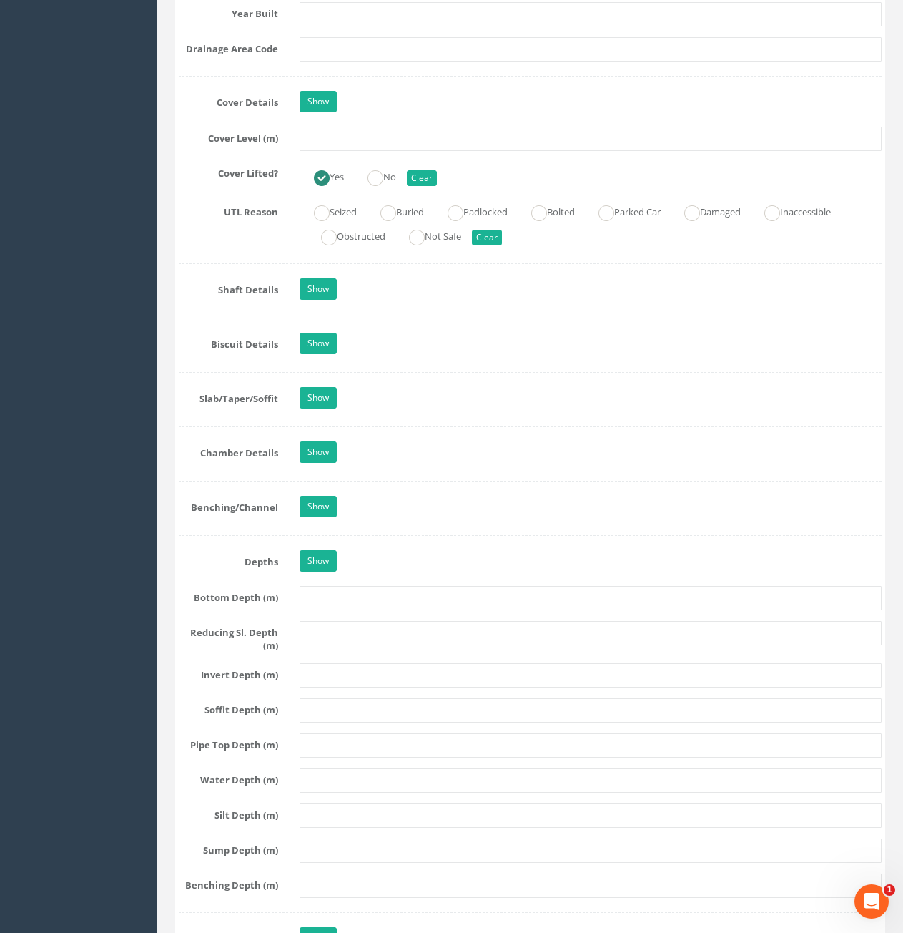
scroll to position [1931, 0]
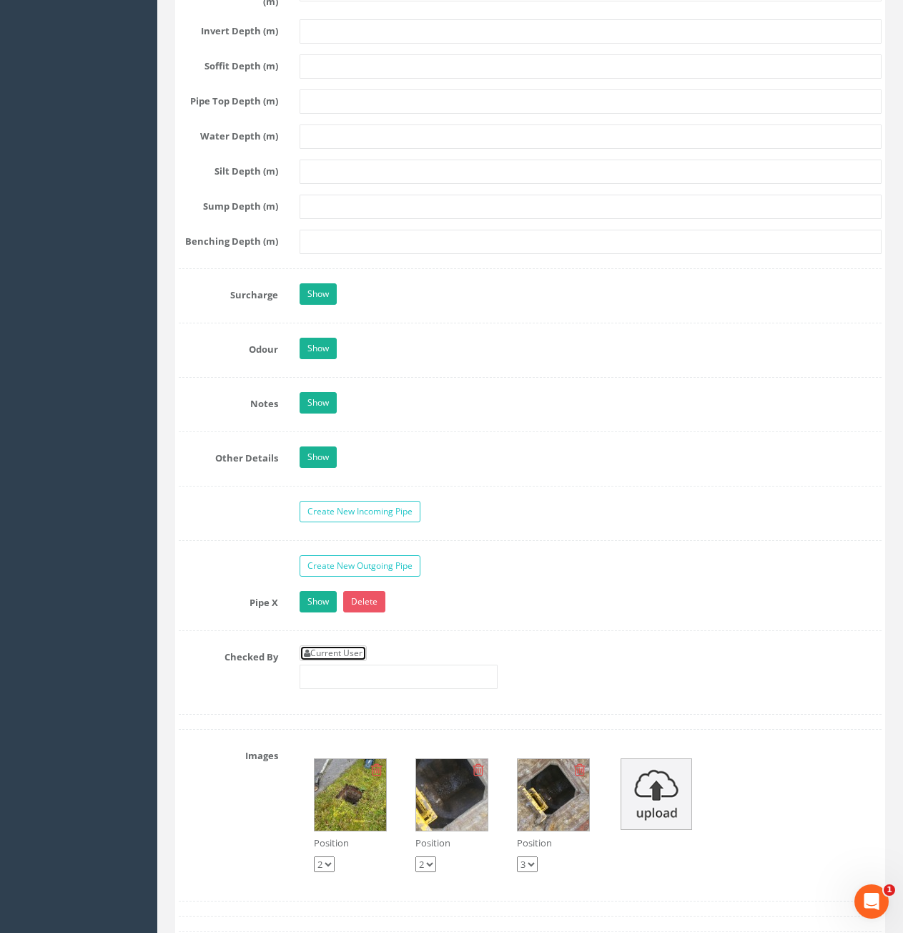
click at [333, 658] on link "Current User" at bounding box center [333, 653] width 67 height 16
type input "[PERSON_NAME]"
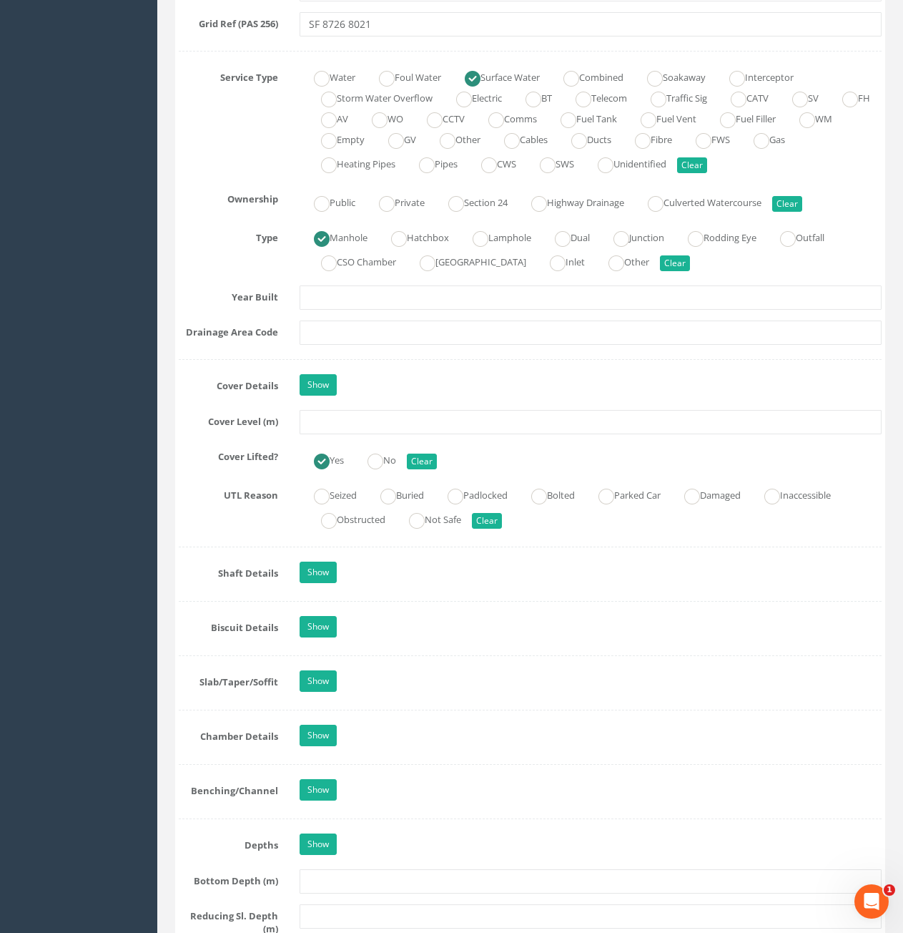
scroll to position [858, 0]
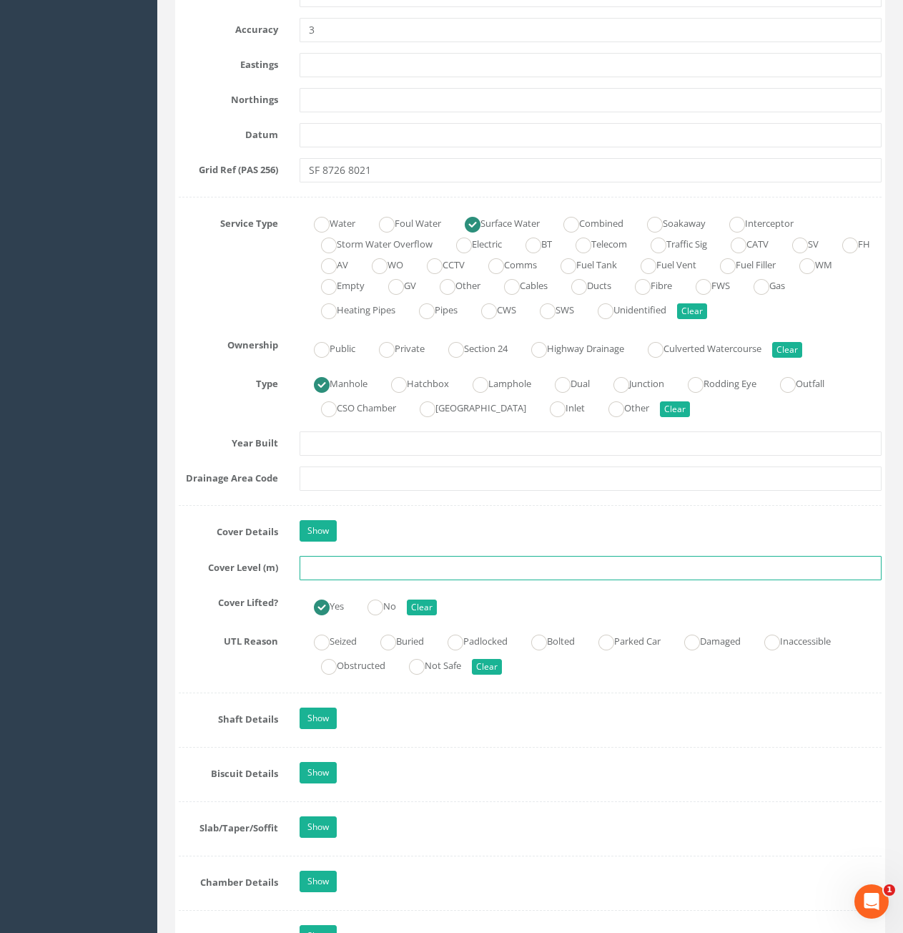
click at [393, 574] on input "text" at bounding box center [591, 568] width 582 height 24
type input "81.94"
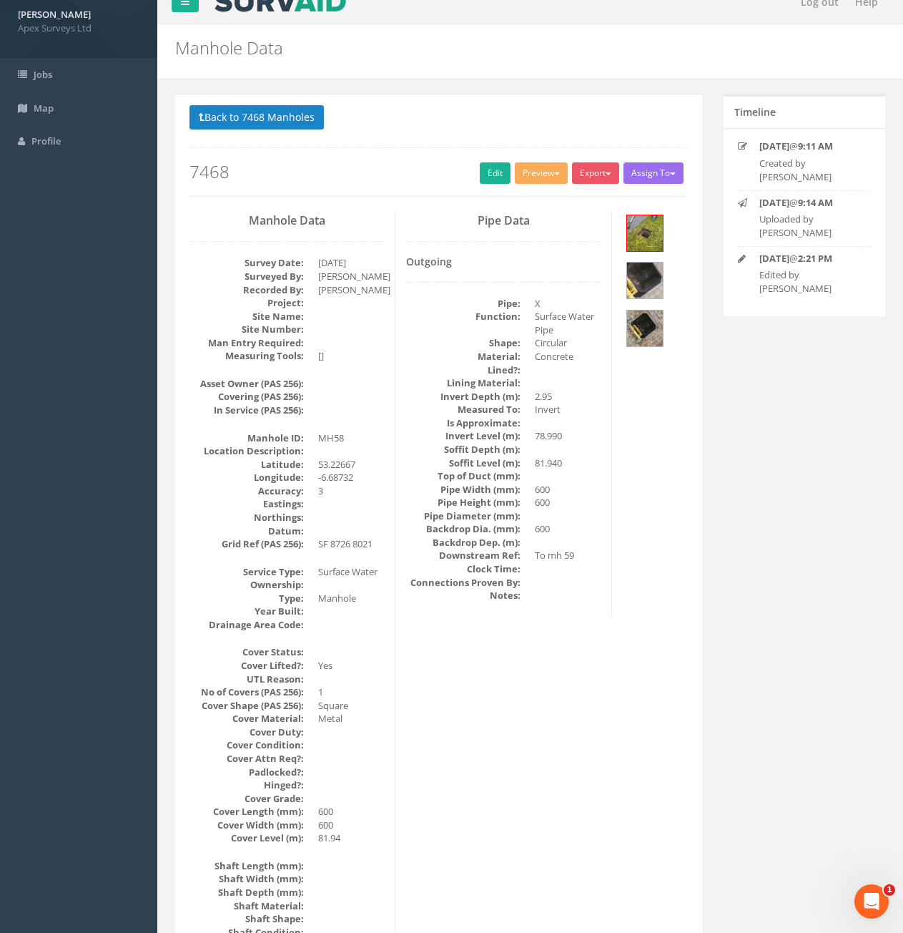
scroll to position [0, 0]
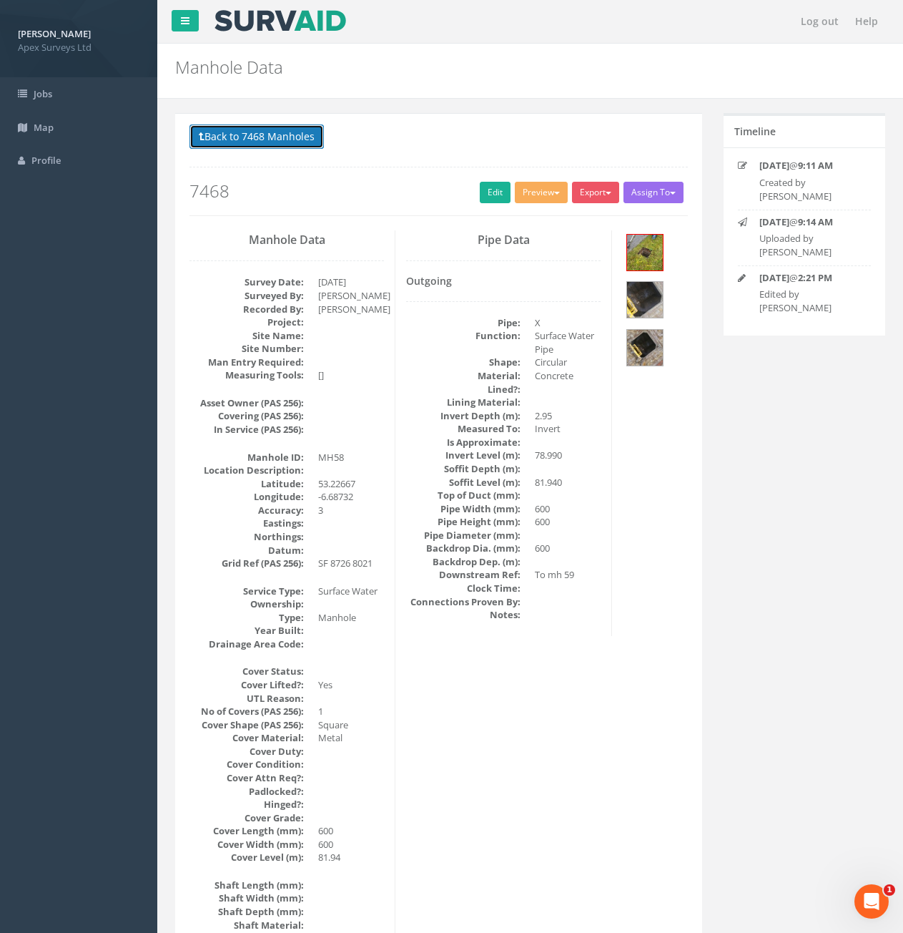
click at [250, 132] on button "Back to 7468 Manholes" at bounding box center [257, 136] width 134 height 24
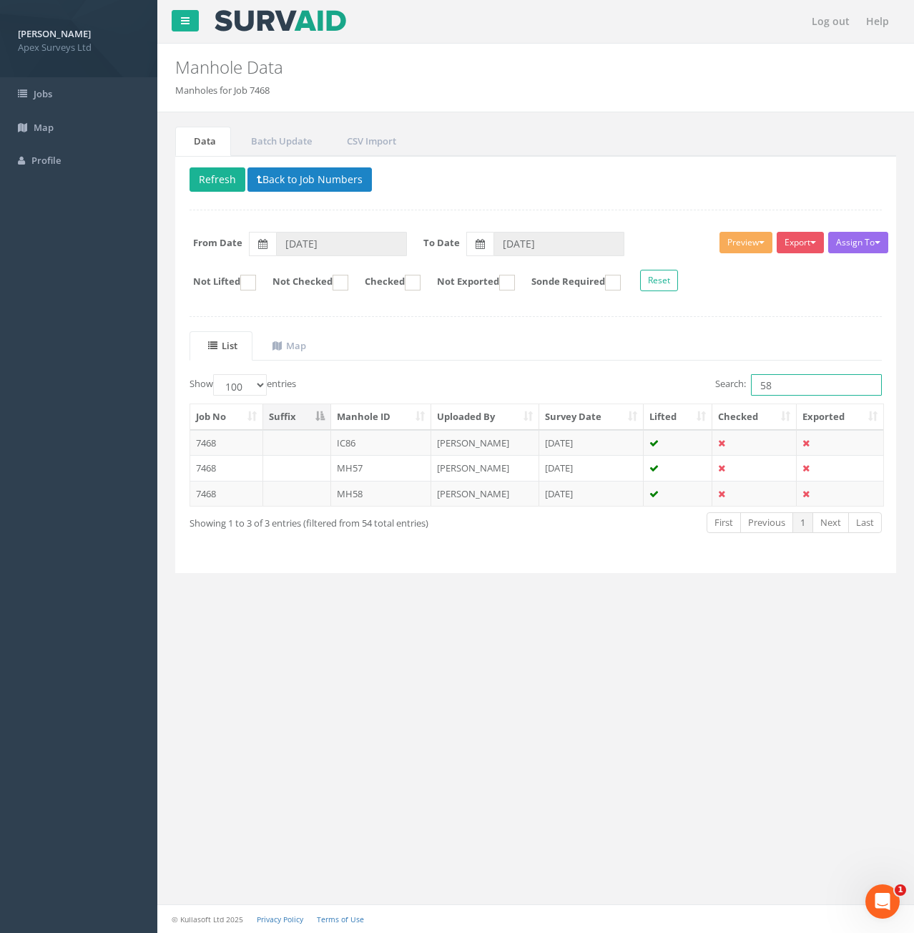
click at [797, 385] on input "58" at bounding box center [816, 384] width 131 height 21
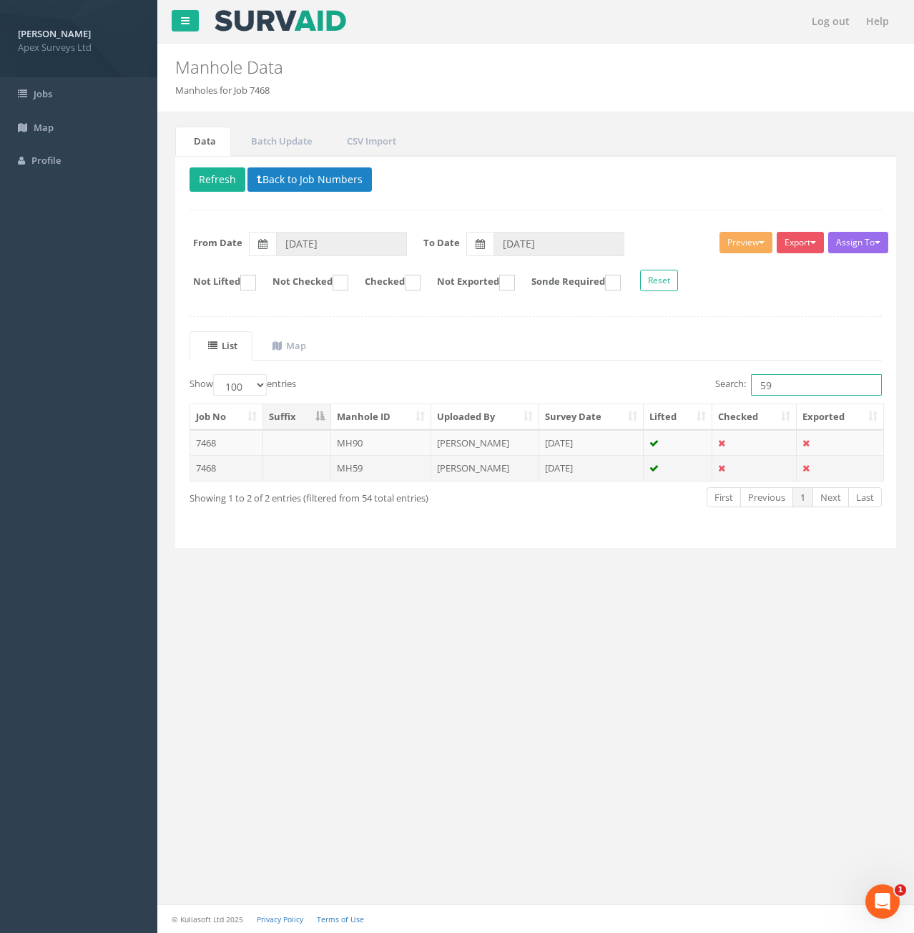
type input "59"
click at [294, 473] on td at bounding box center [297, 468] width 68 height 26
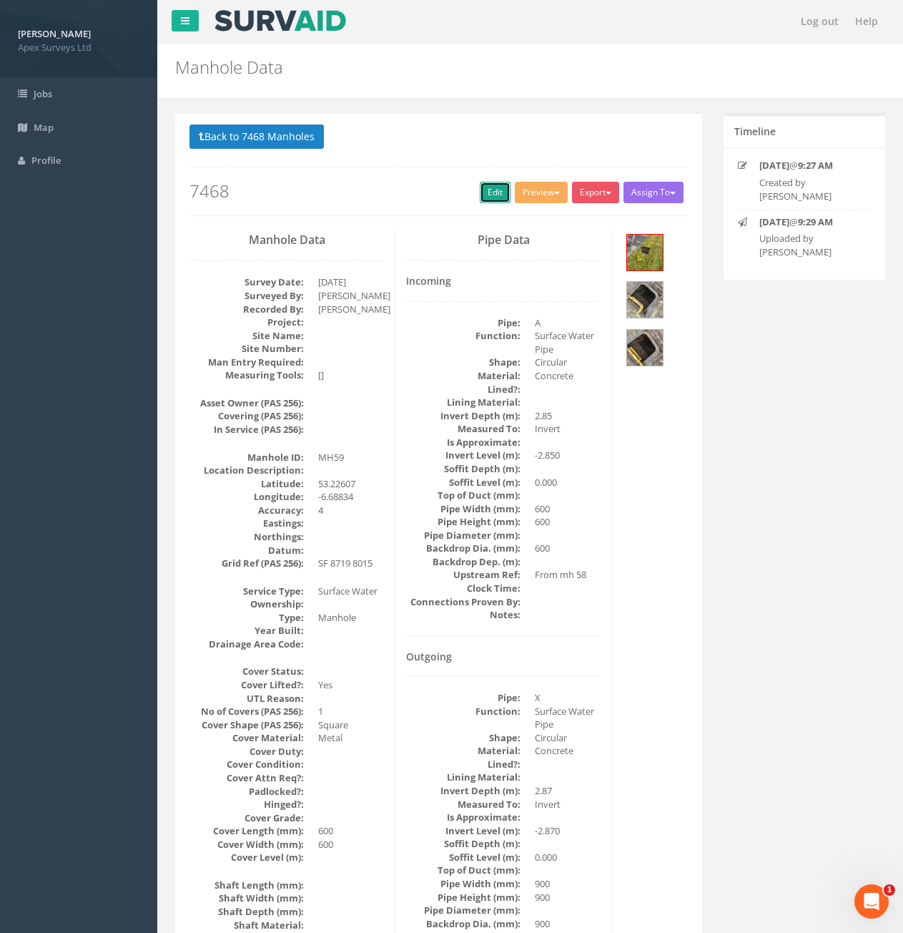
click at [488, 202] on link "Edit" at bounding box center [495, 192] width 31 height 21
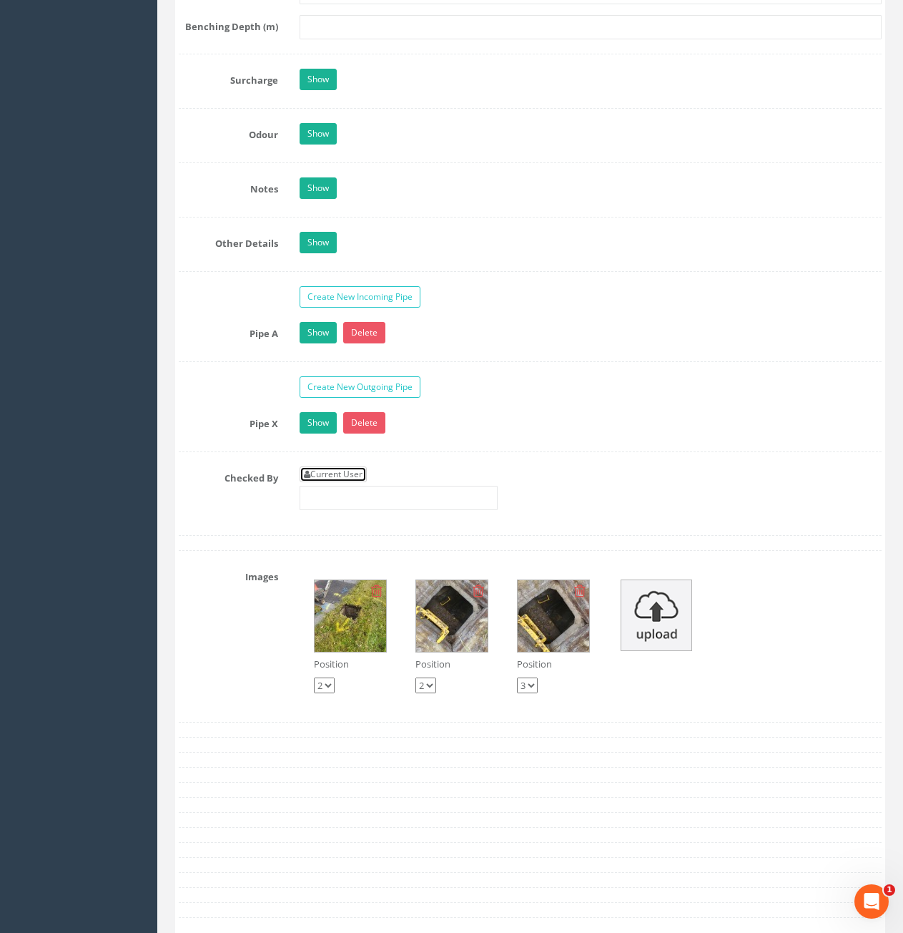
click at [345, 473] on link "Current User" at bounding box center [333, 474] width 67 height 16
type input "[PERSON_NAME]"
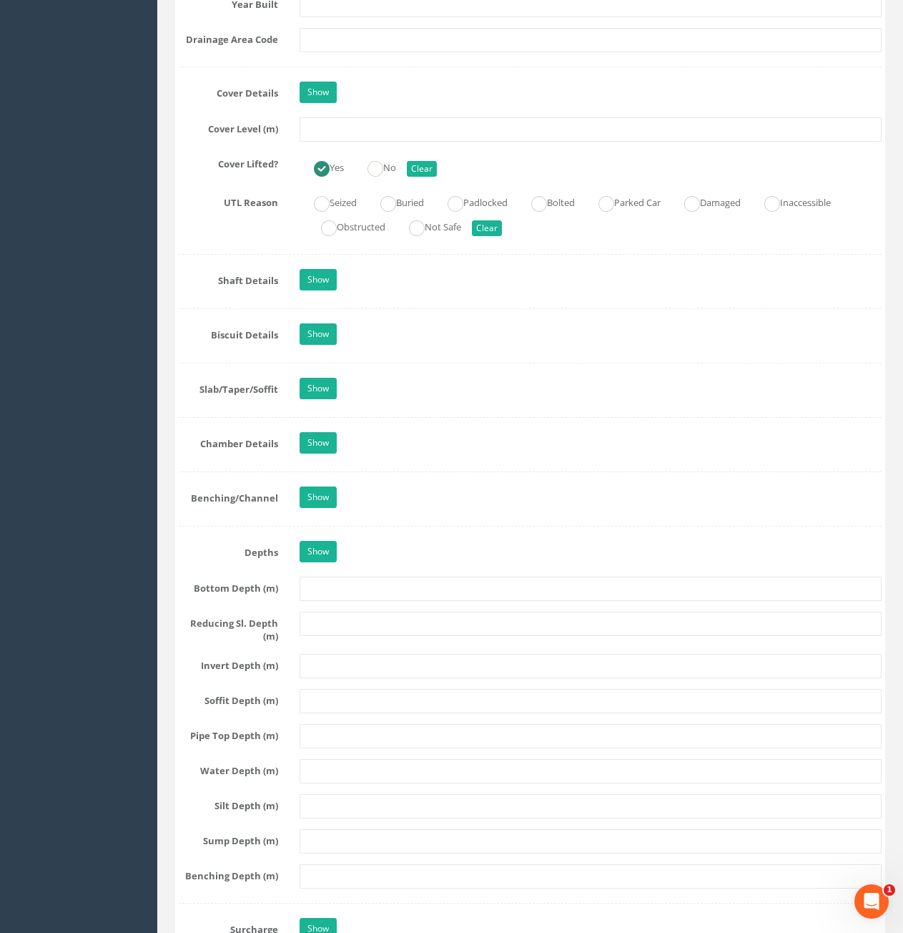
scroll to position [1001, 0]
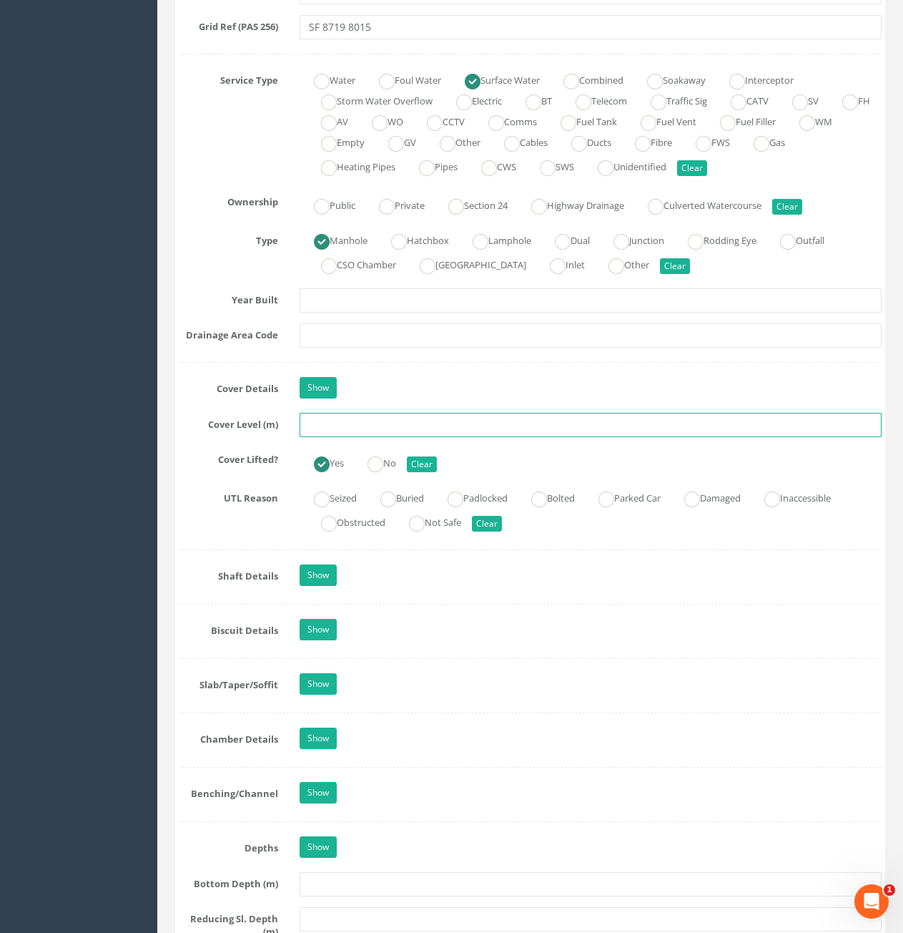
click at [381, 433] on input "text" at bounding box center [591, 425] width 582 height 24
type input "81.52"
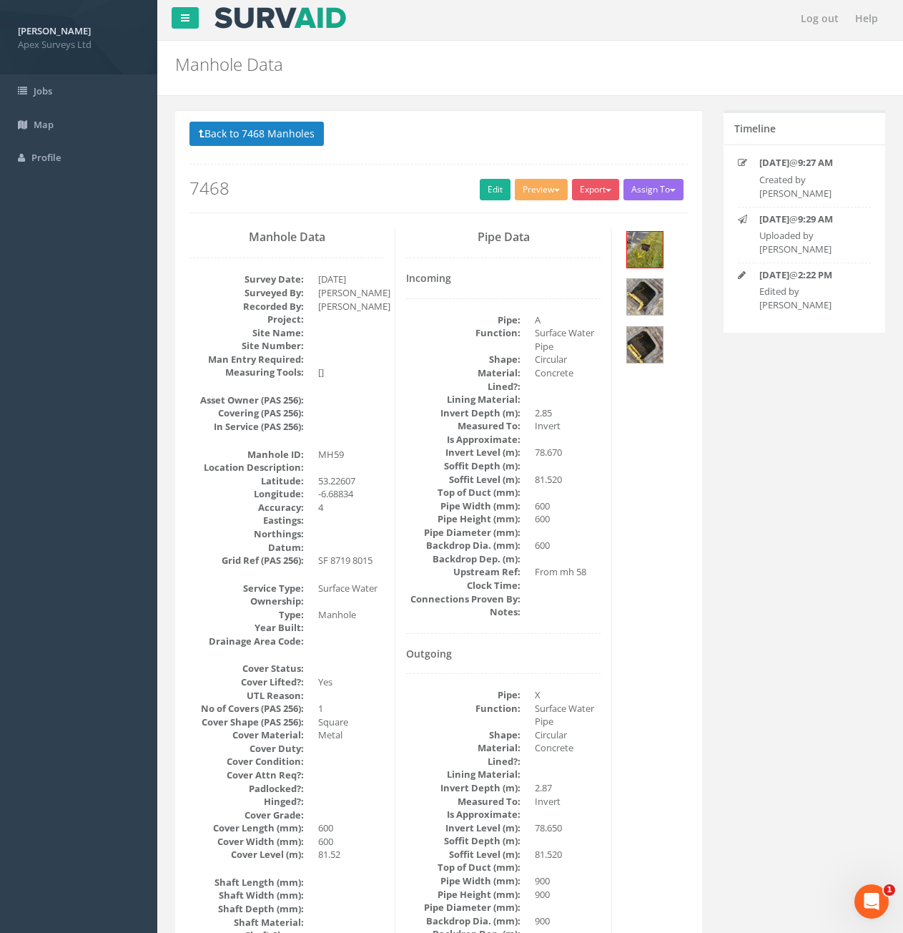
scroll to position [0, 0]
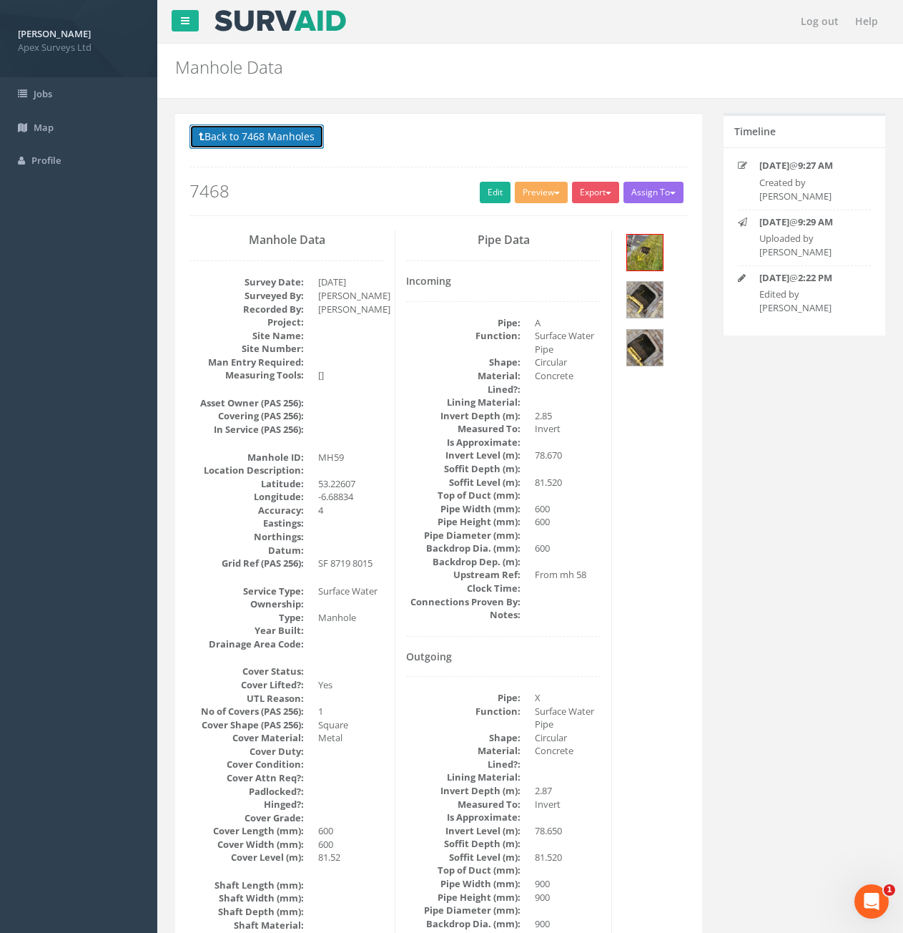
click at [262, 139] on button "Back to 7468 Manholes" at bounding box center [257, 136] width 134 height 24
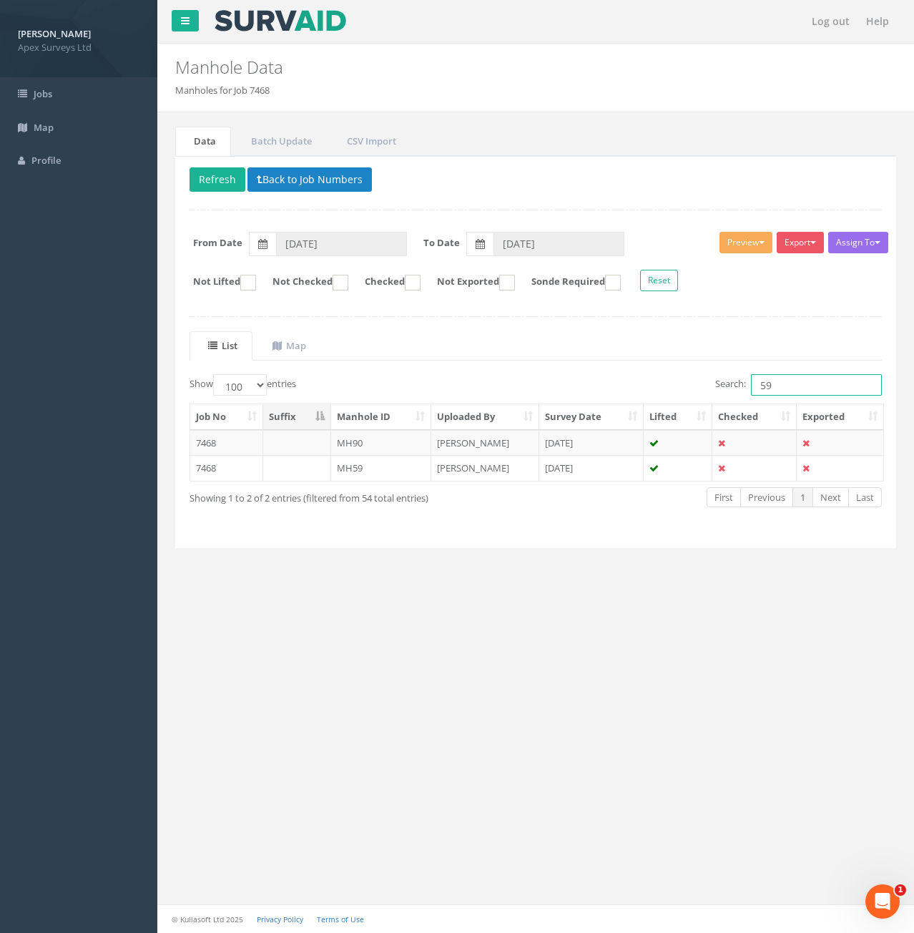
click at [811, 383] on input "59" at bounding box center [816, 384] width 131 height 21
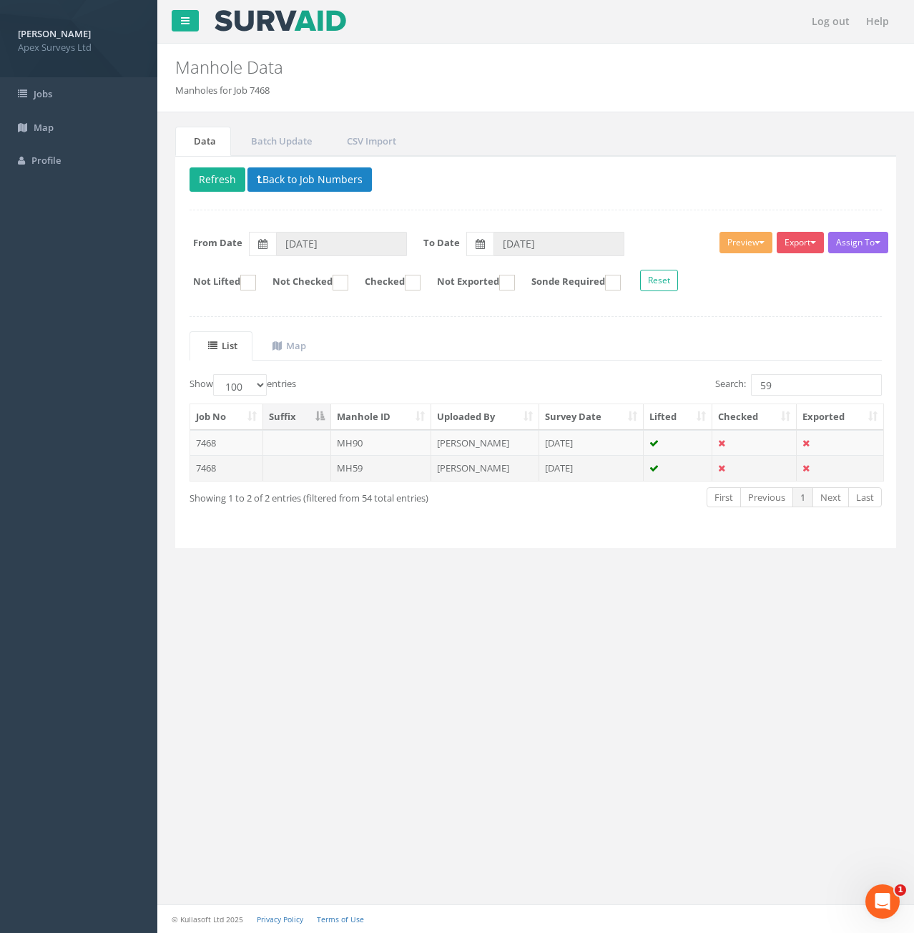
click at [353, 470] on td "MH59" at bounding box center [381, 468] width 101 height 26
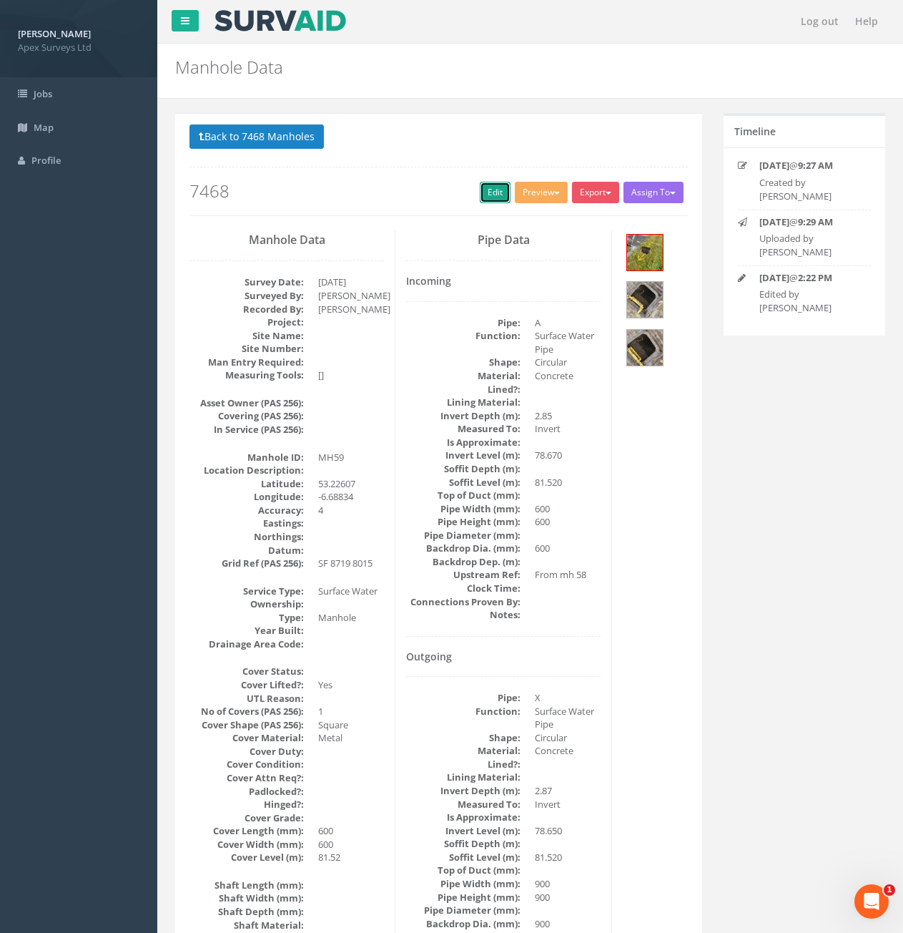
click at [486, 194] on link "Edit" at bounding box center [495, 192] width 31 height 21
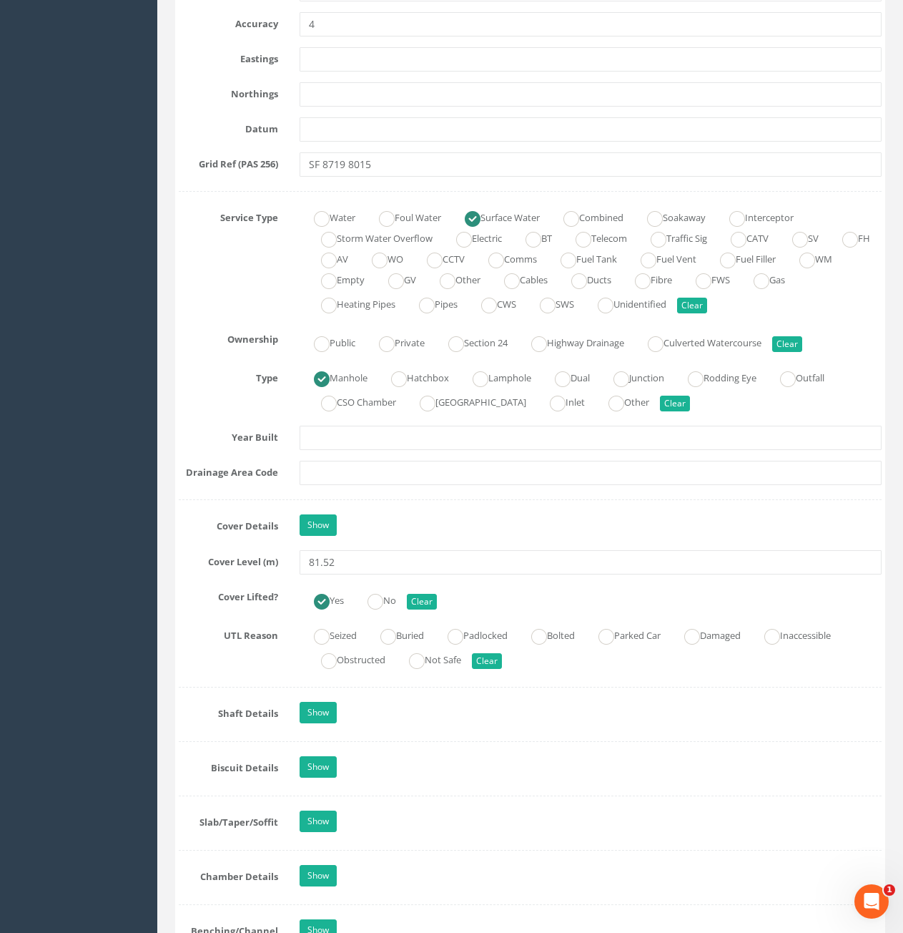
scroll to position [1144, 0]
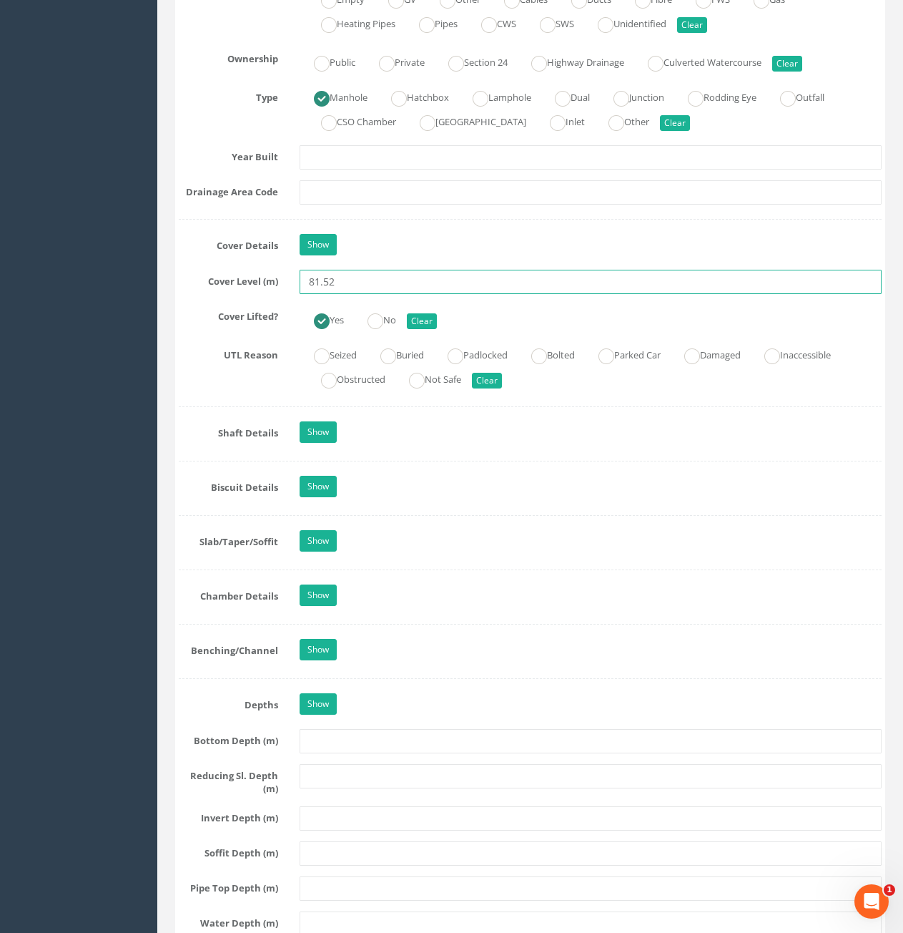
click at [403, 281] on input "81.52" at bounding box center [591, 282] width 582 height 24
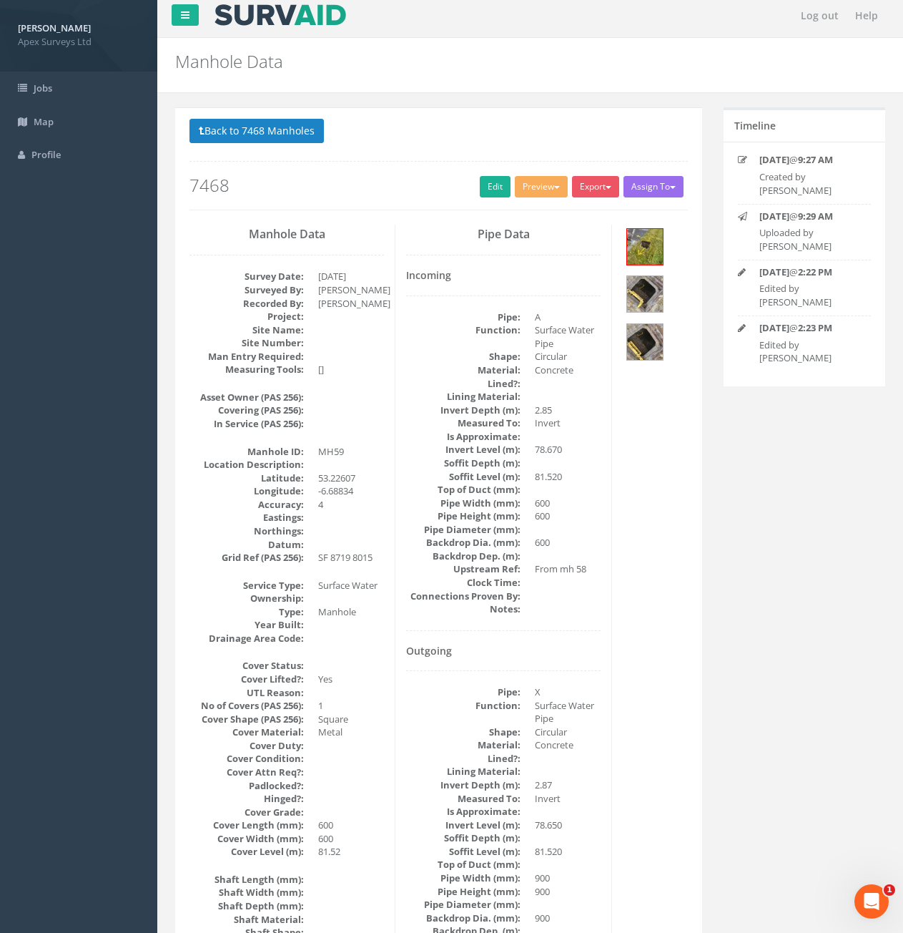
scroll to position [0, 0]
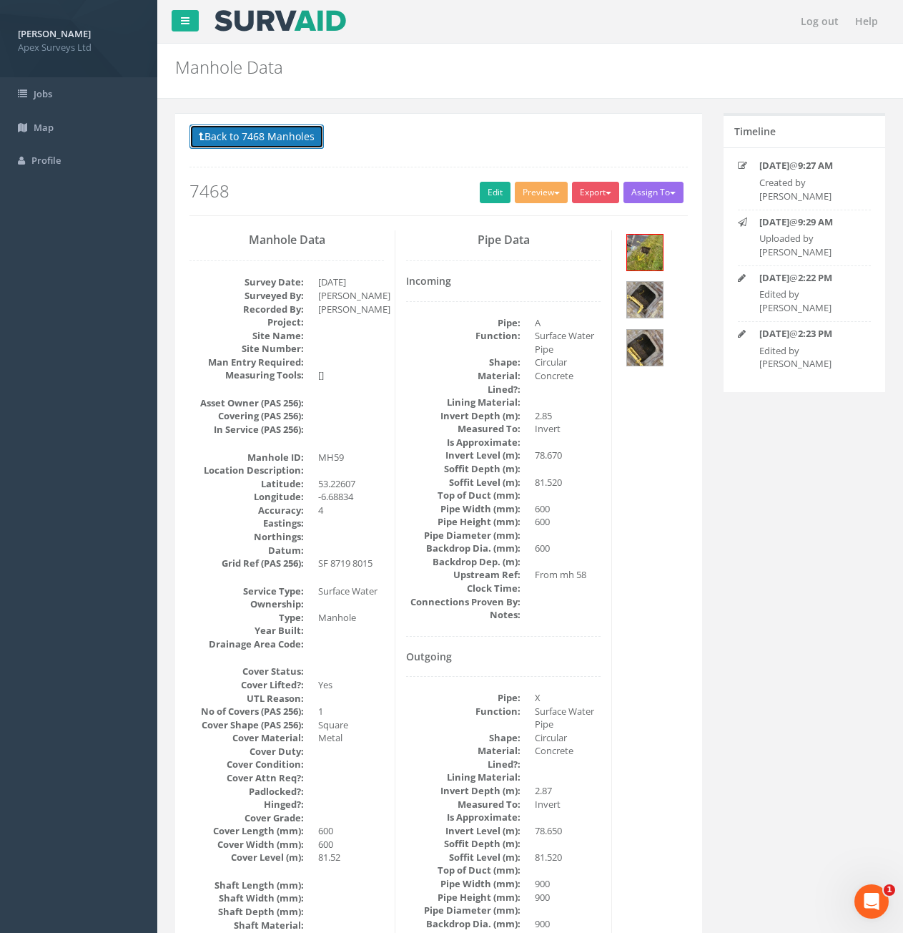
click at [258, 140] on button "Back to 7468 Manholes" at bounding box center [257, 136] width 134 height 24
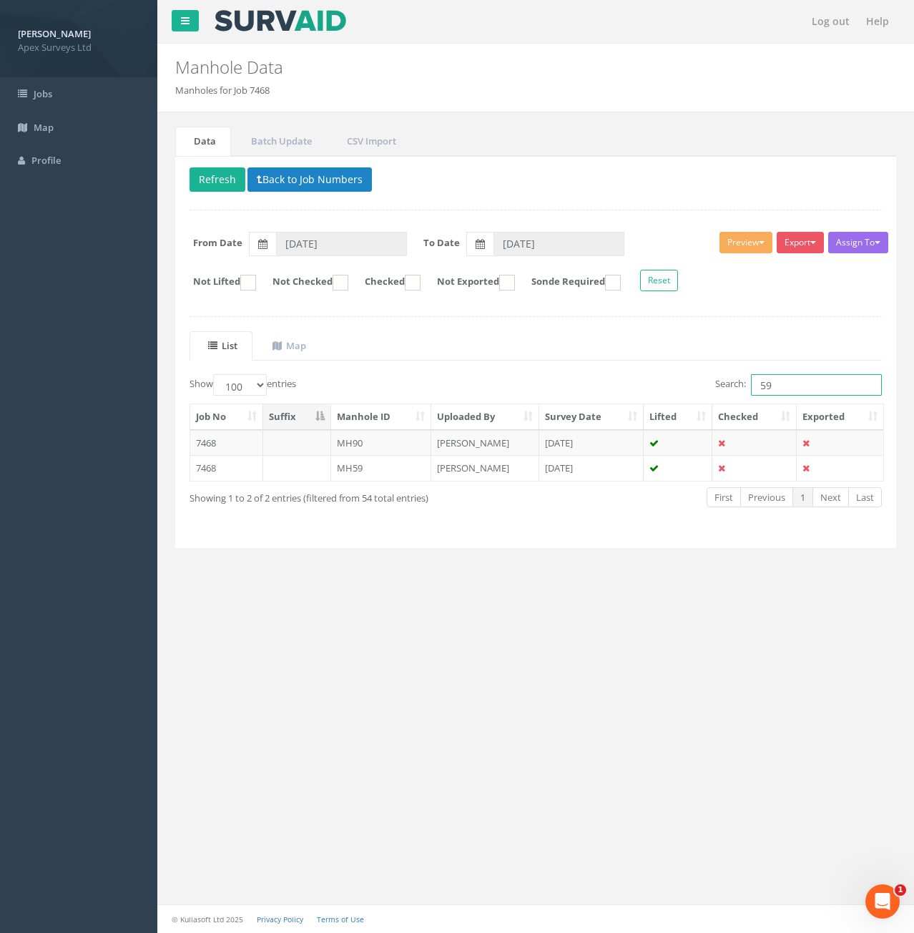
click at [796, 386] on input "59" at bounding box center [816, 384] width 131 height 21
type input "5"
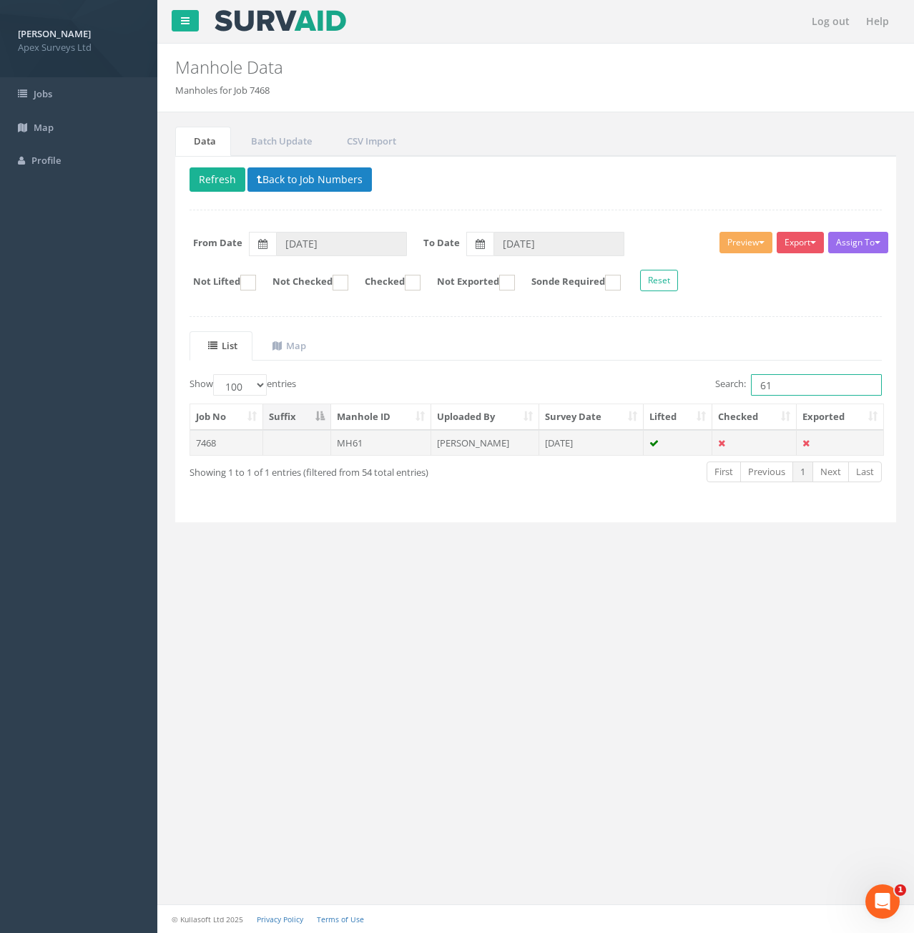
type input "61"
click at [389, 449] on td "MH61" at bounding box center [381, 443] width 101 height 26
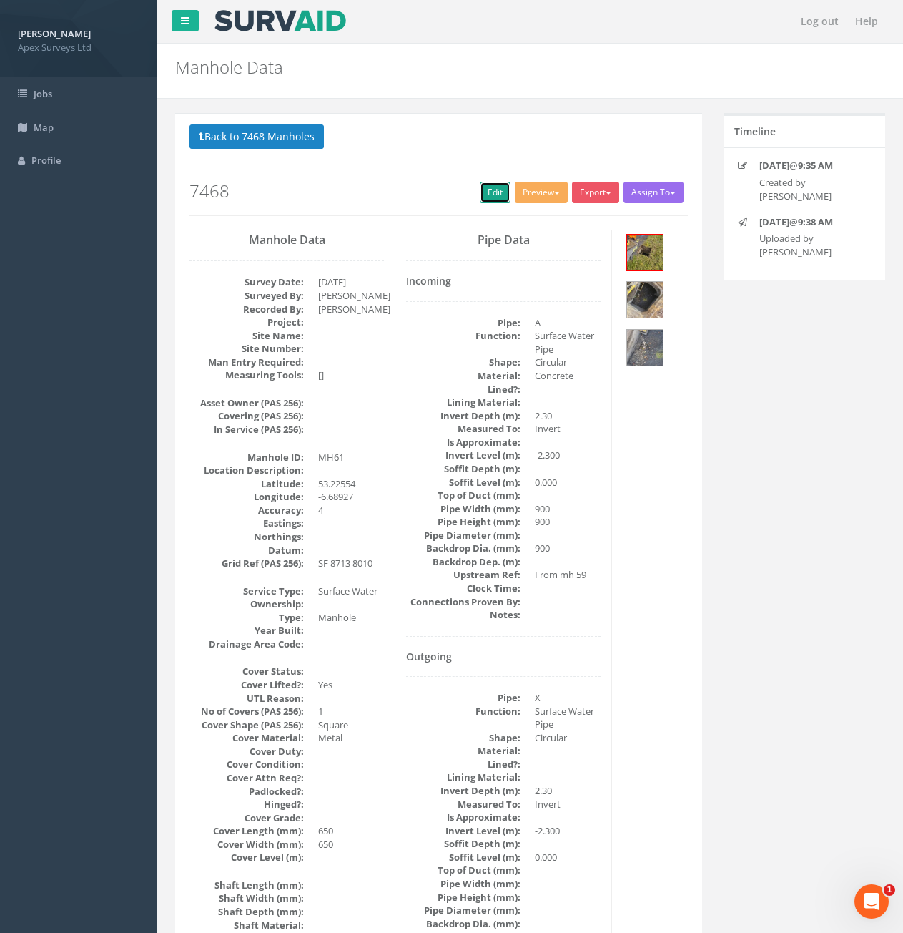
click at [480, 195] on link "Edit" at bounding box center [495, 192] width 31 height 21
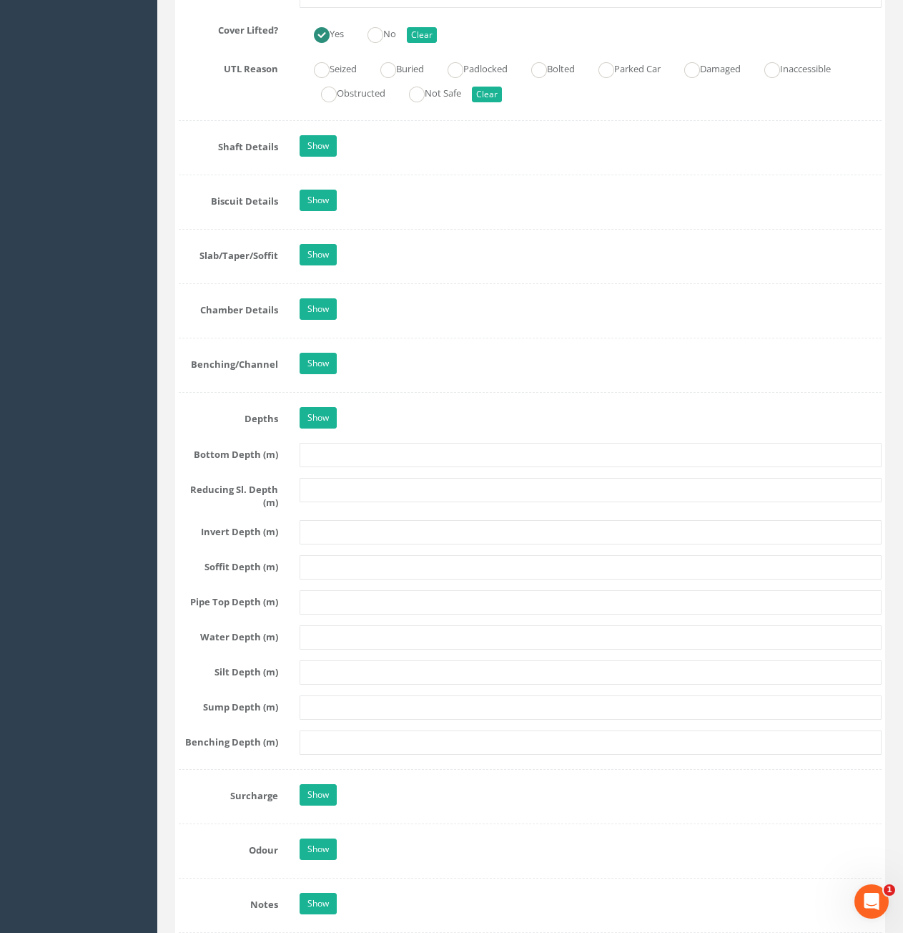
scroll to position [2146, 0]
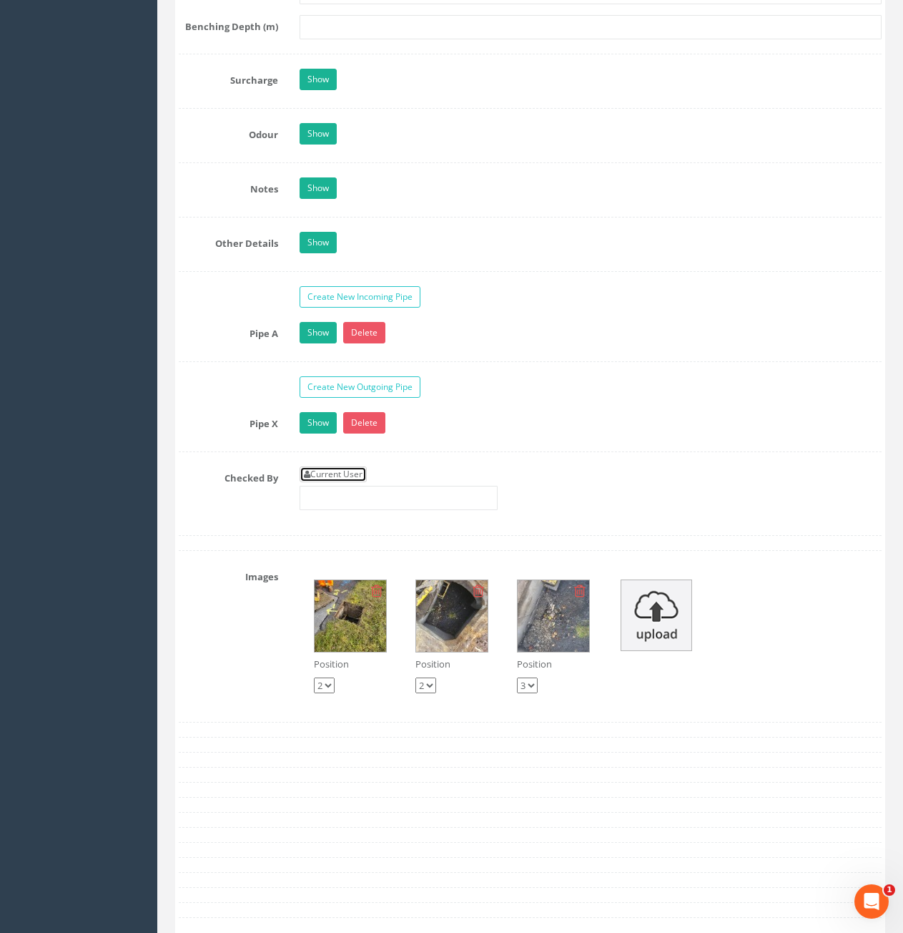
click at [340, 470] on link "Current User" at bounding box center [333, 474] width 67 height 16
type input "[PERSON_NAME]"
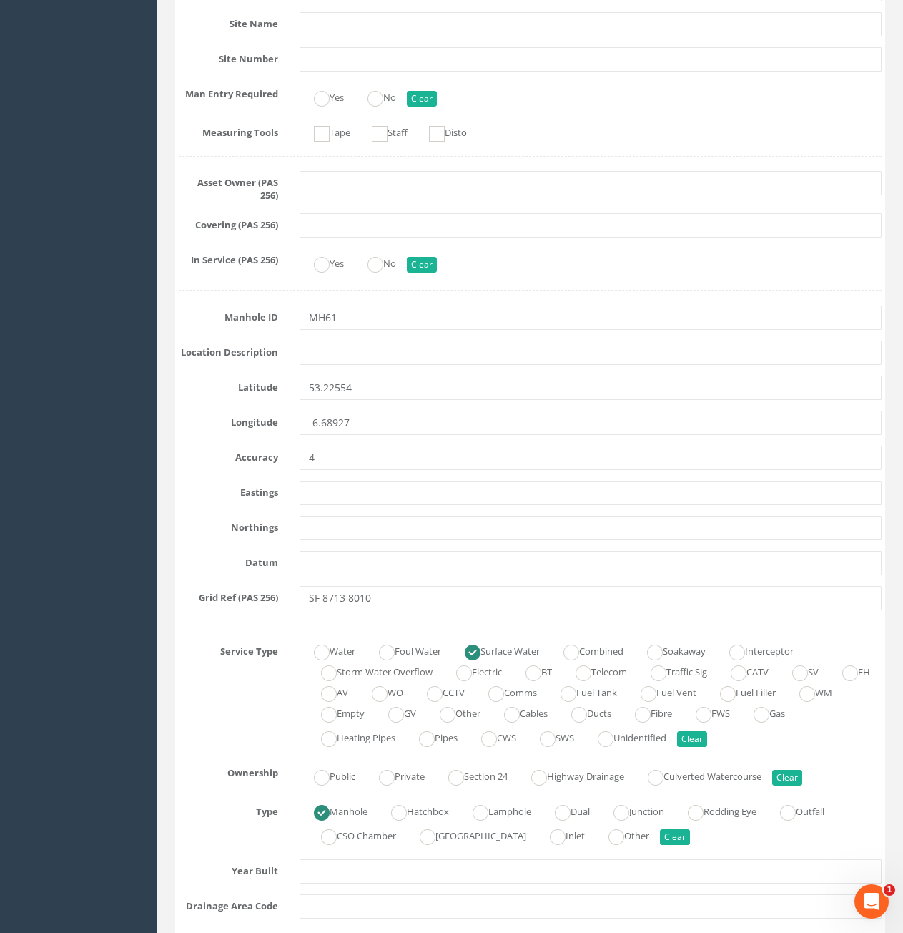
scroll to position [930, 0]
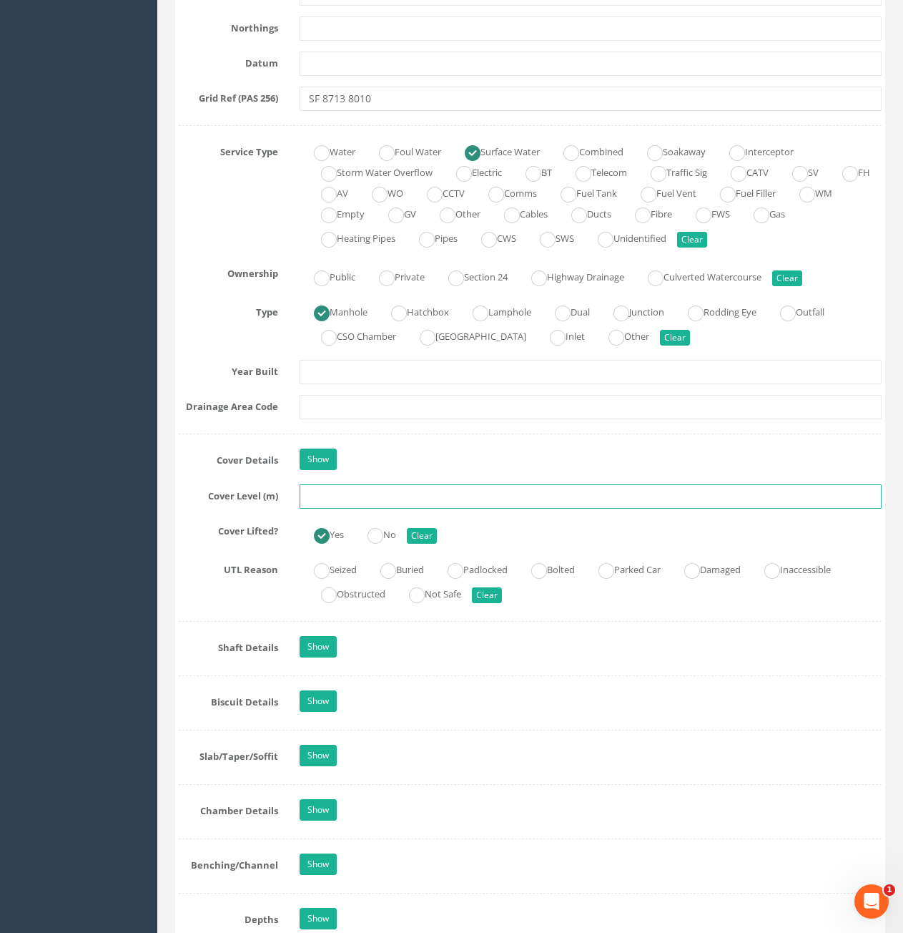
click at [408, 492] on input "text" at bounding box center [591, 496] width 582 height 24
type input "80.71"
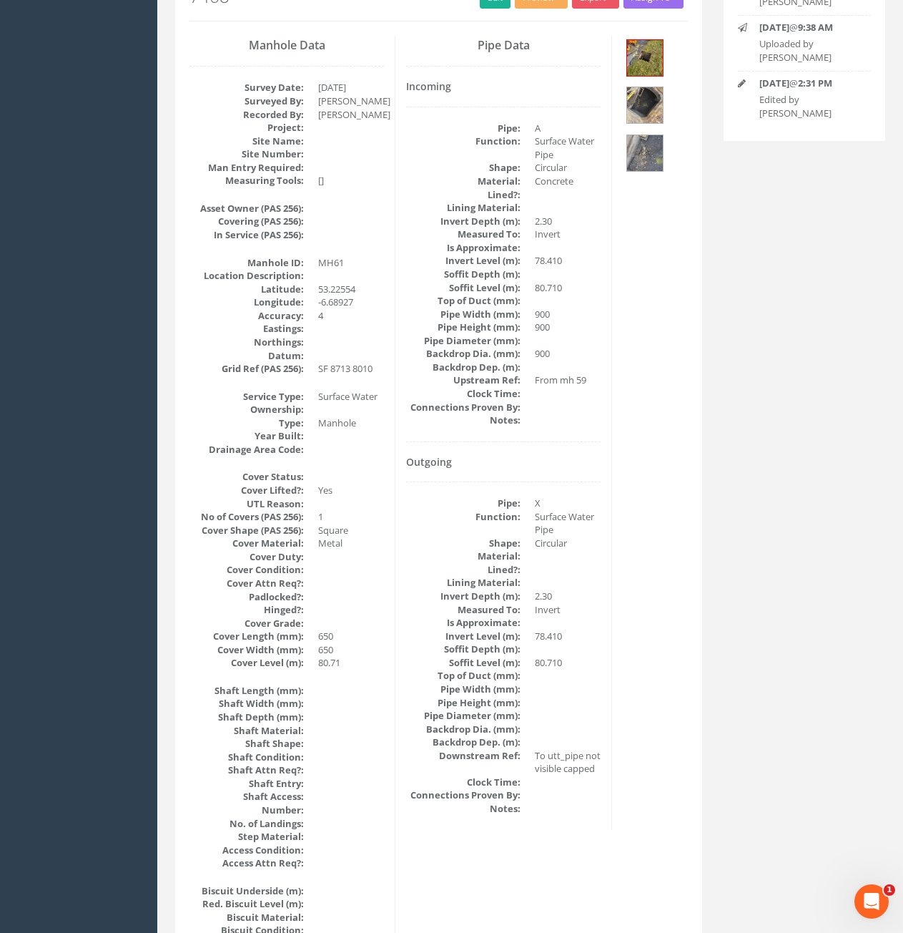
scroll to position [155, 0]
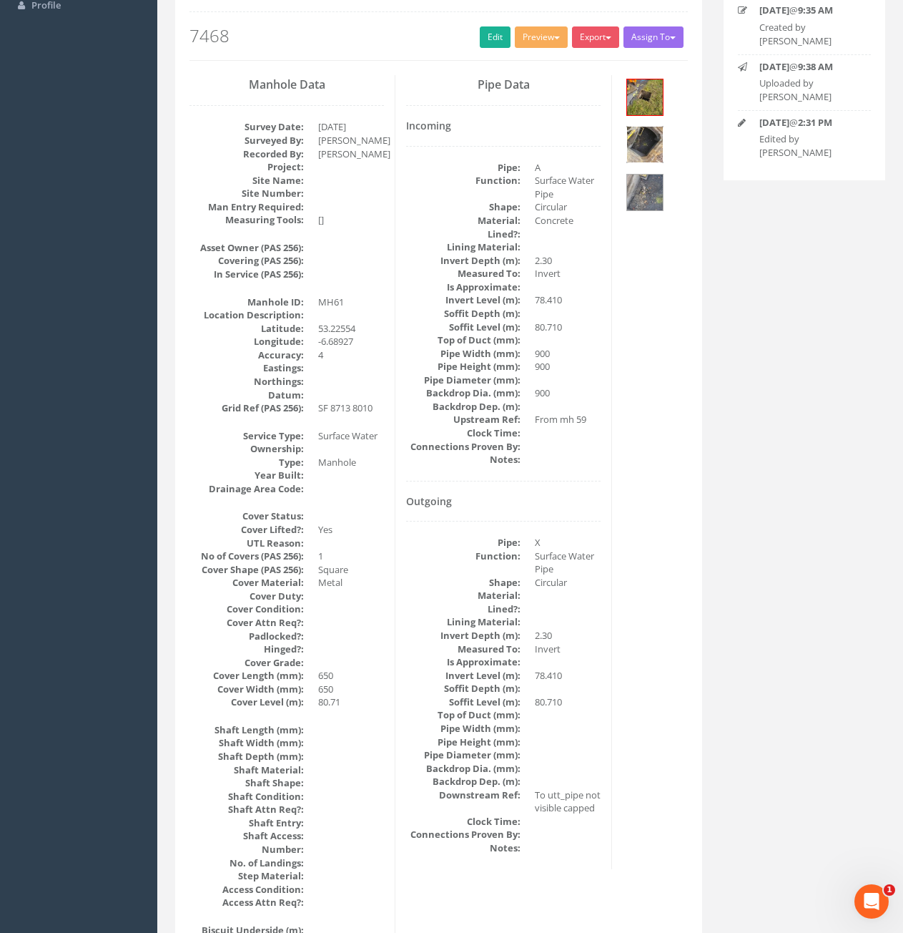
click at [653, 146] on img at bounding box center [645, 145] width 36 height 36
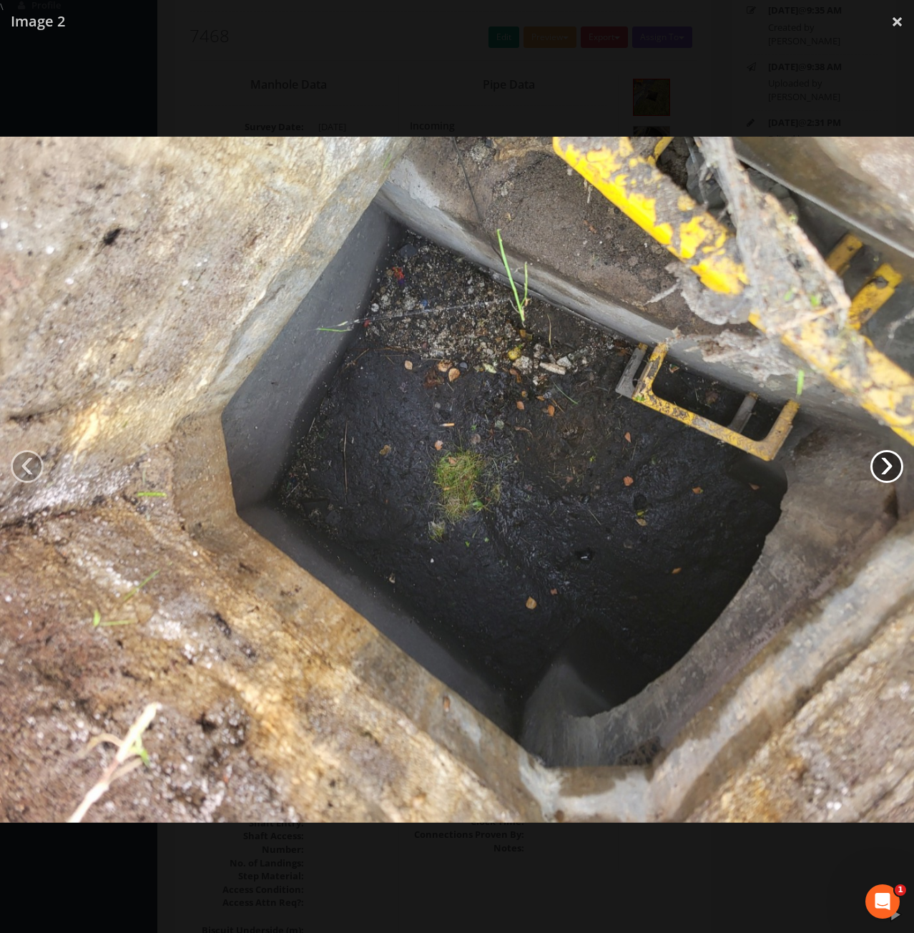
click at [874, 468] on link "›" at bounding box center [886, 466] width 33 height 33
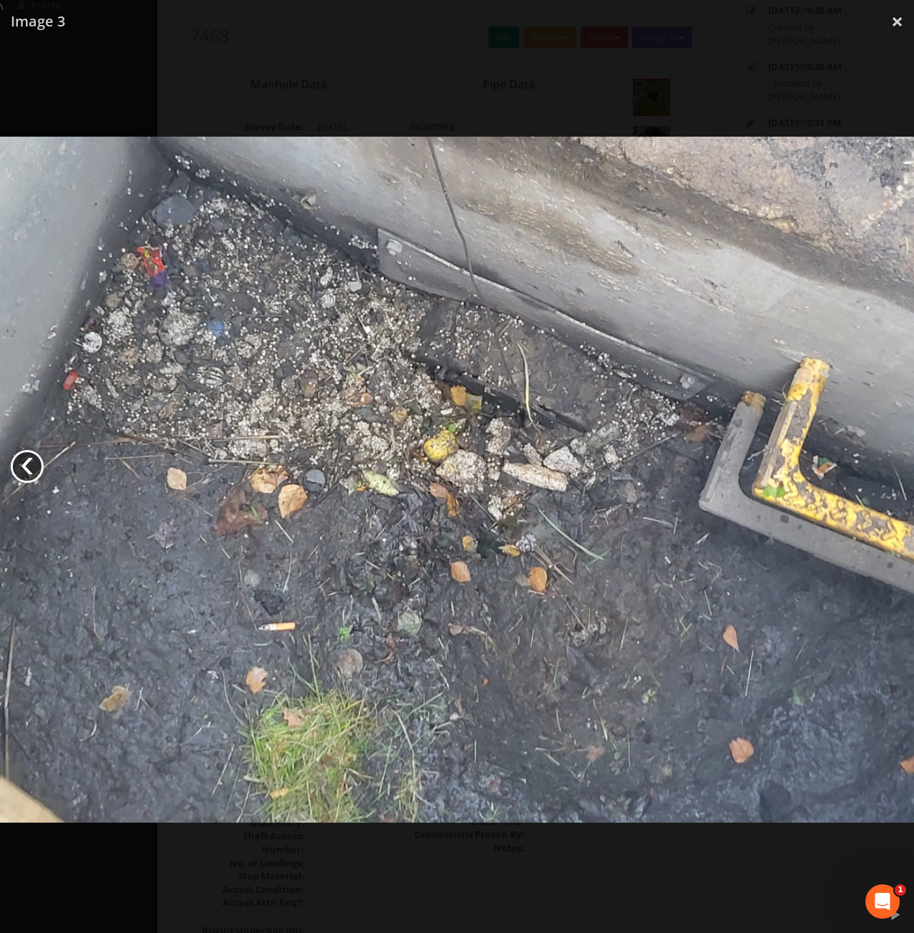
click at [34, 471] on link "‹" at bounding box center [27, 466] width 33 height 33
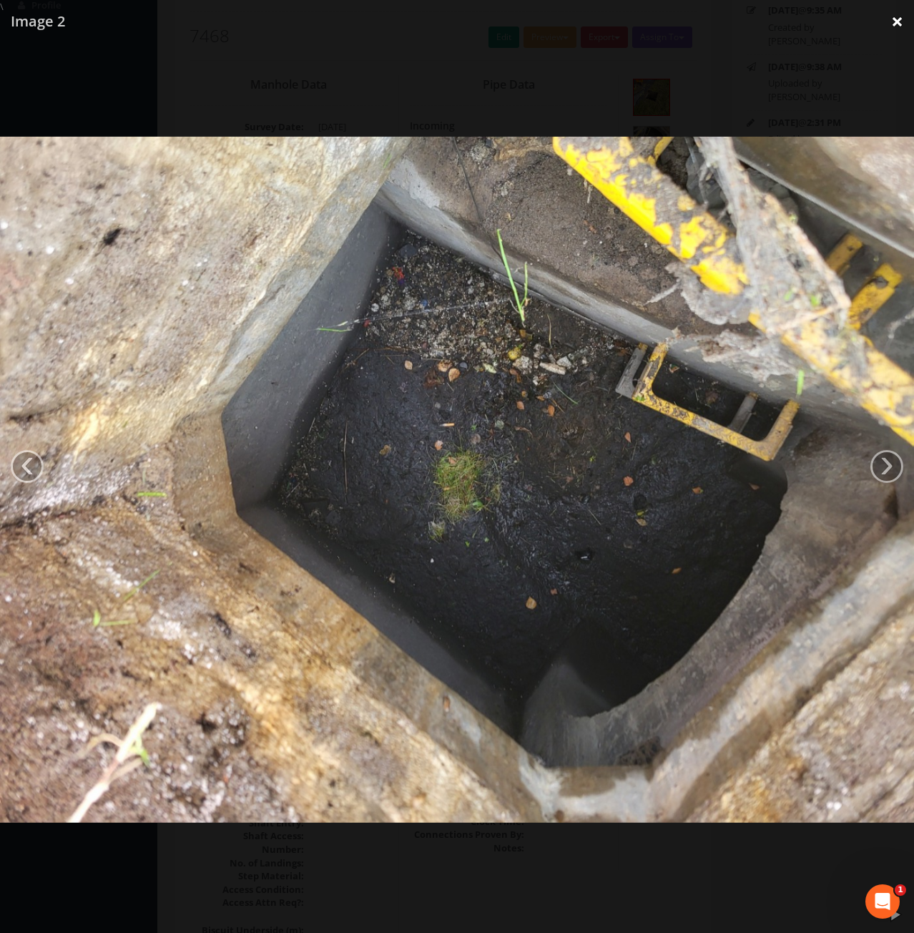
click at [890, 19] on link "×" at bounding box center [897, 21] width 34 height 43
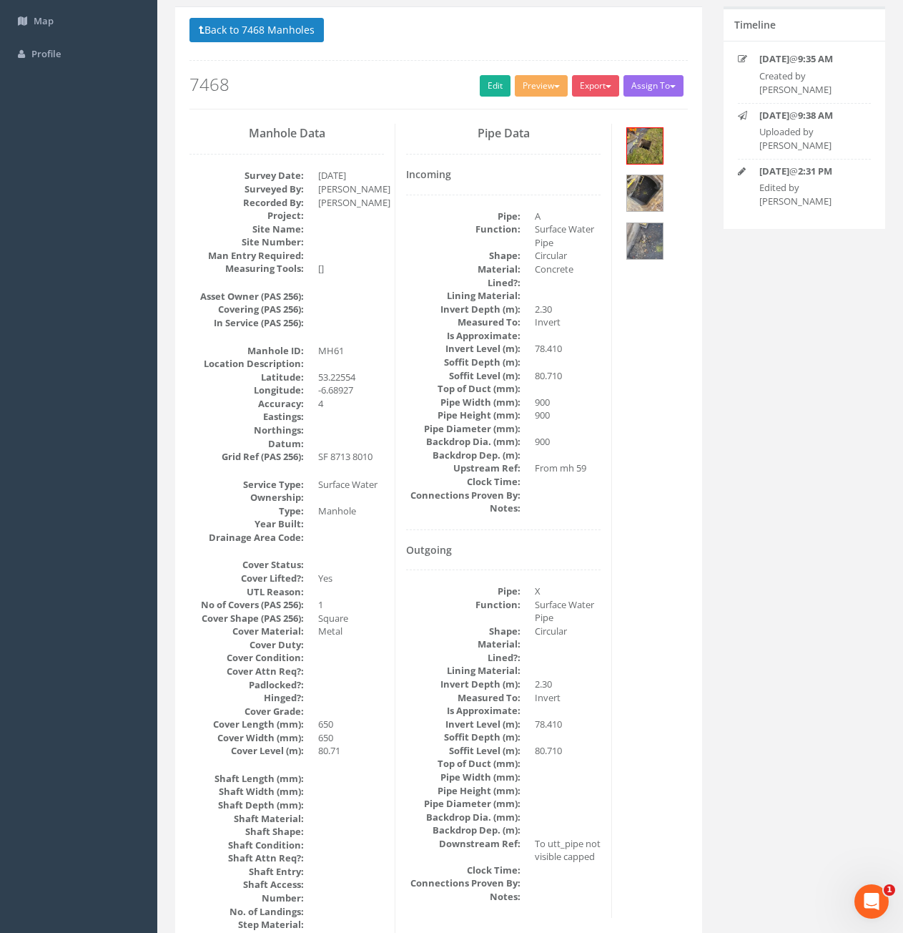
scroll to position [0, 0]
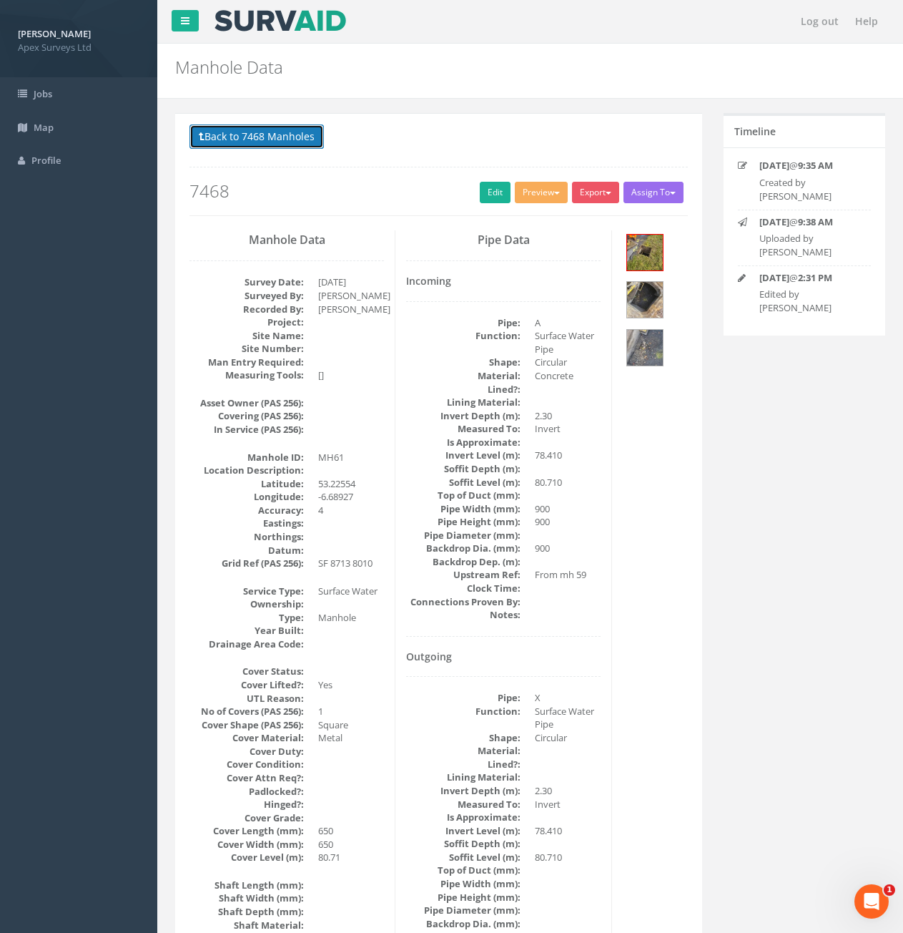
click at [294, 140] on button "Back to 7468 Manholes" at bounding box center [257, 136] width 134 height 24
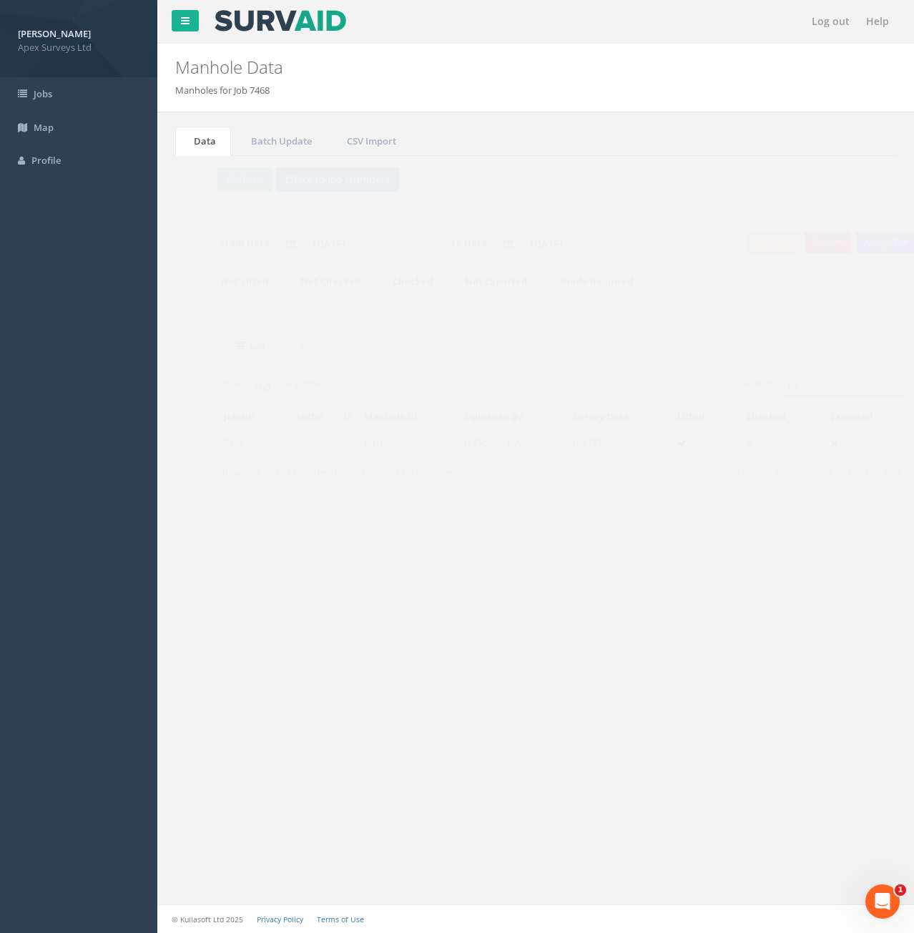
click at [816, 394] on input "61" at bounding box center [816, 384] width 131 height 21
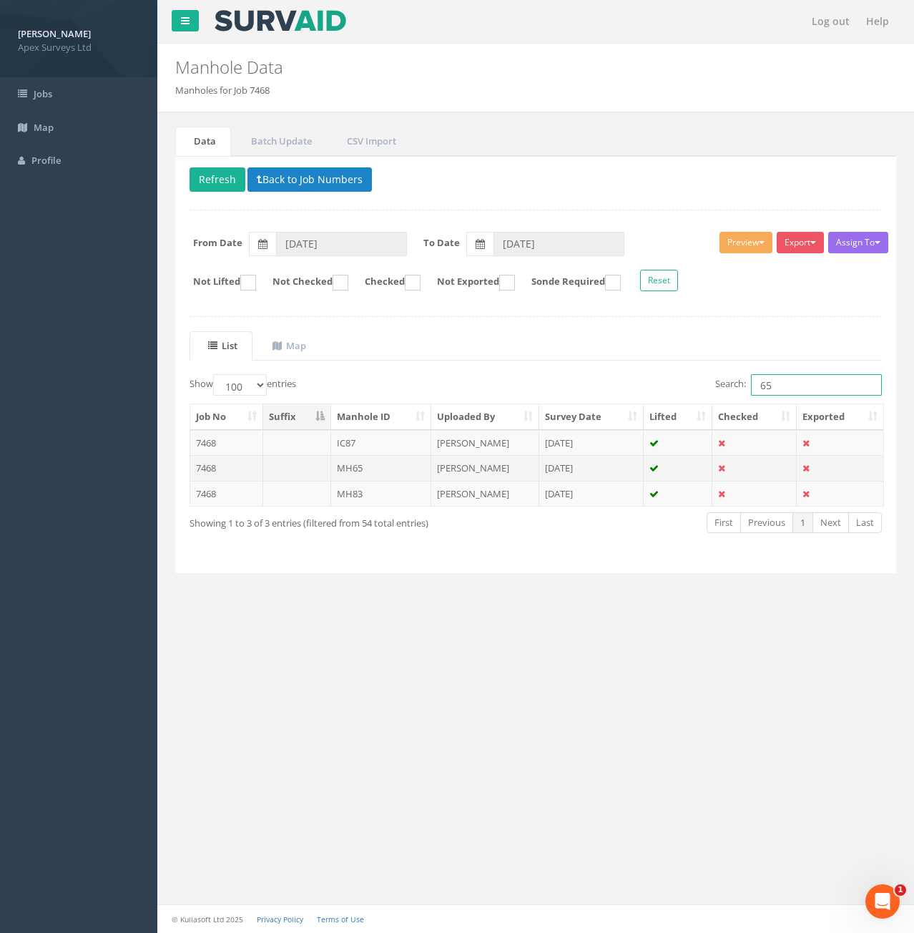
type input "65"
click at [300, 473] on td at bounding box center [297, 468] width 68 height 26
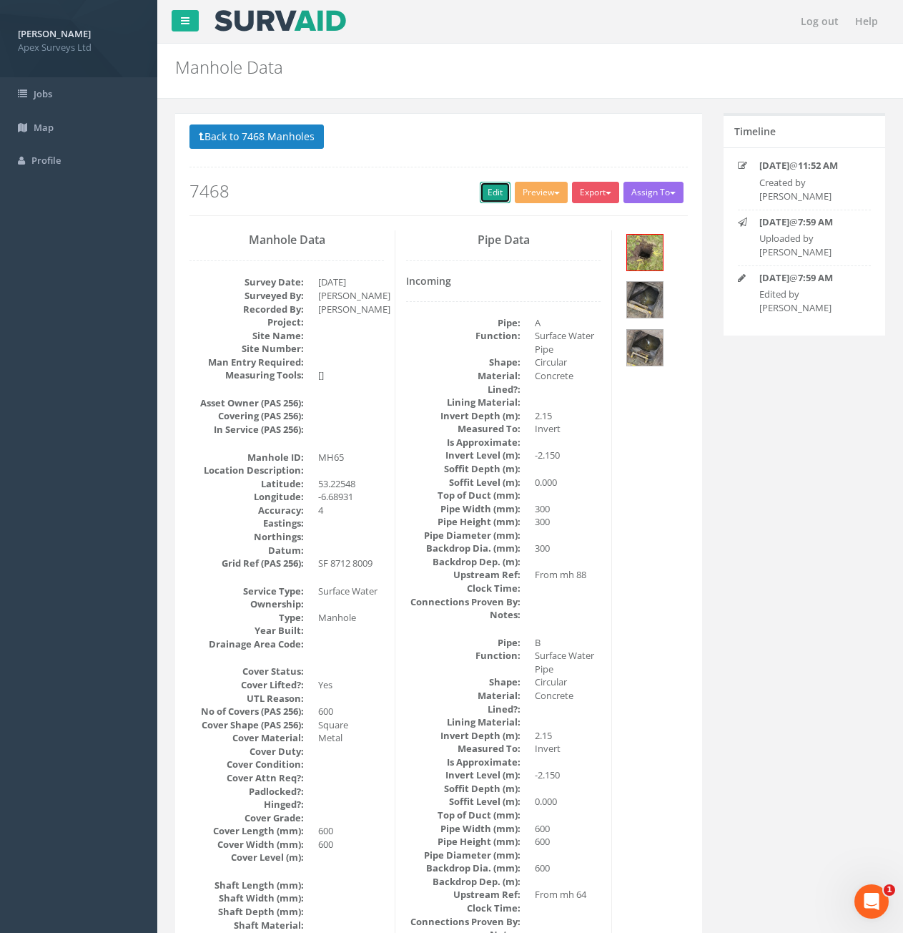
click at [488, 195] on link "Edit" at bounding box center [495, 192] width 31 height 21
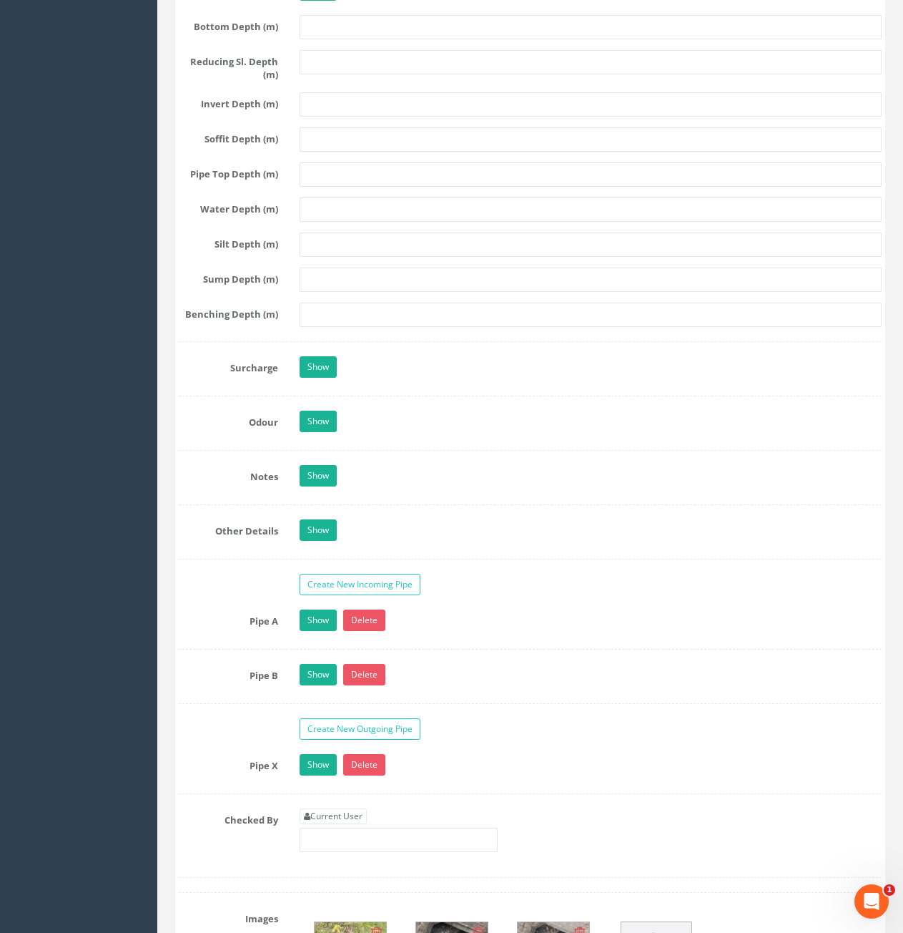
scroll to position [2146, 0]
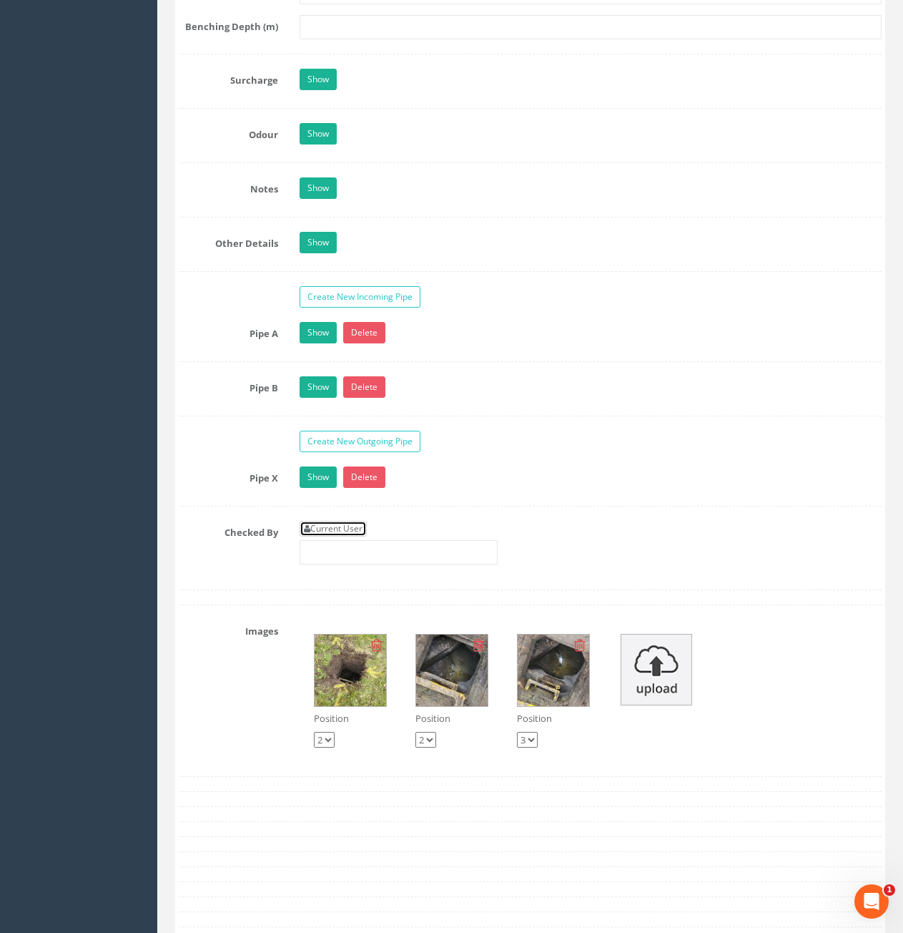
click at [324, 527] on link "Current User" at bounding box center [333, 529] width 67 height 16
type input "[PERSON_NAME]"
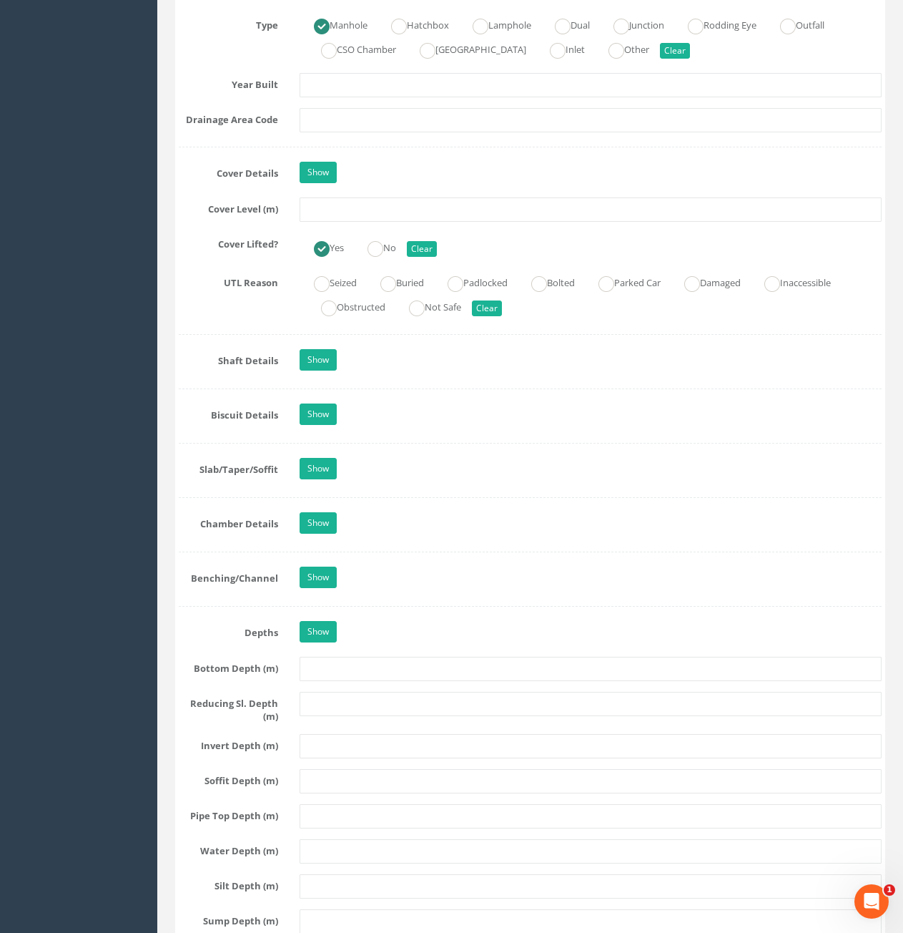
scroll to position [1216, 0]
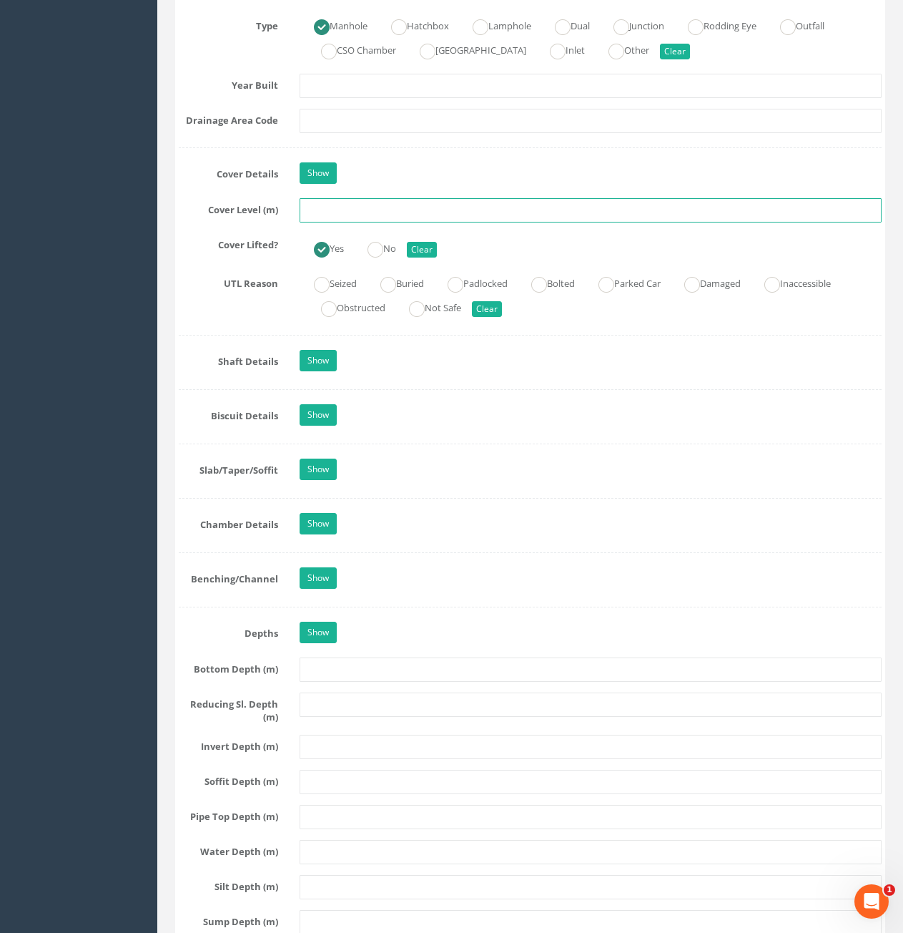
click at [357, 215] on input "text" at bounding box center [591, 210] width 582 height 24
type input "80.60"
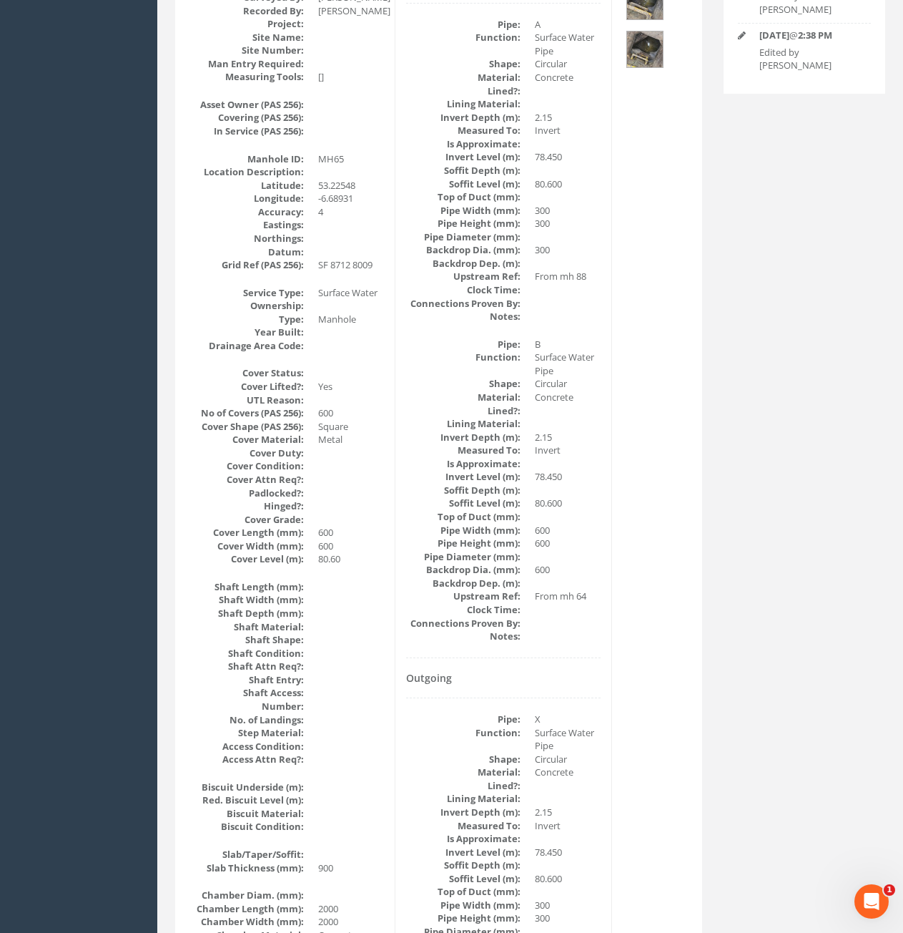
scroll to position [0, 0]
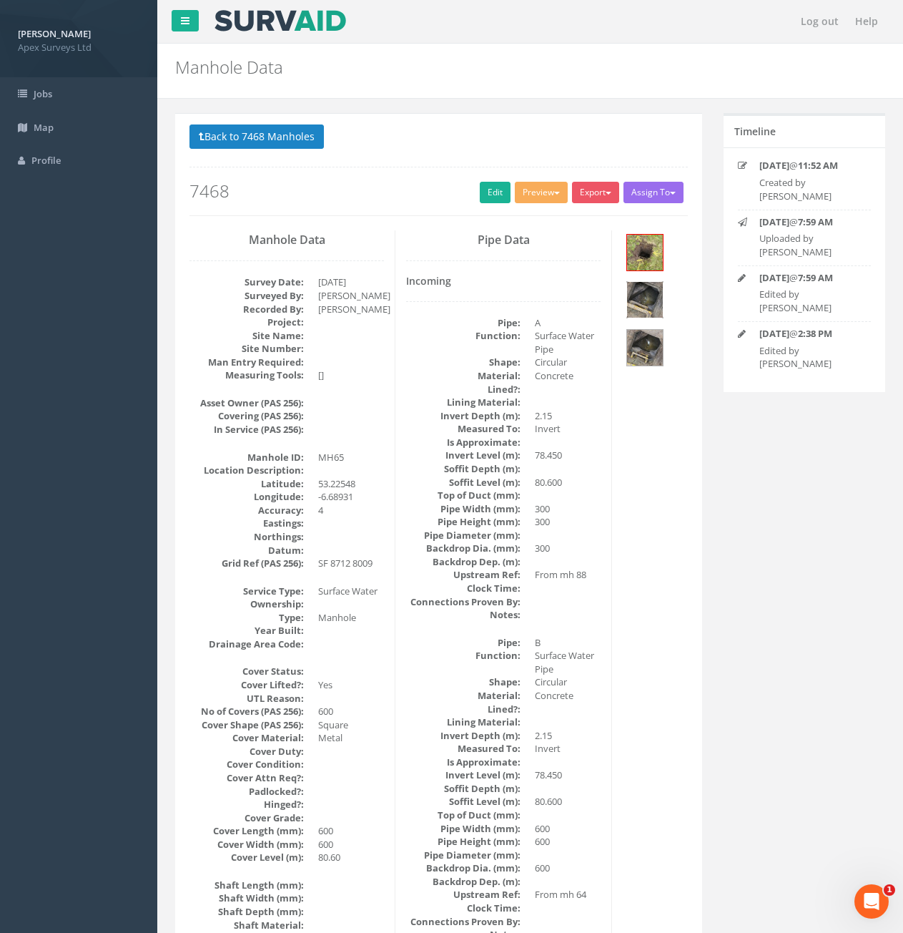
click at [648, 310] on img at bounding box center [645, 300] width 36 height 36
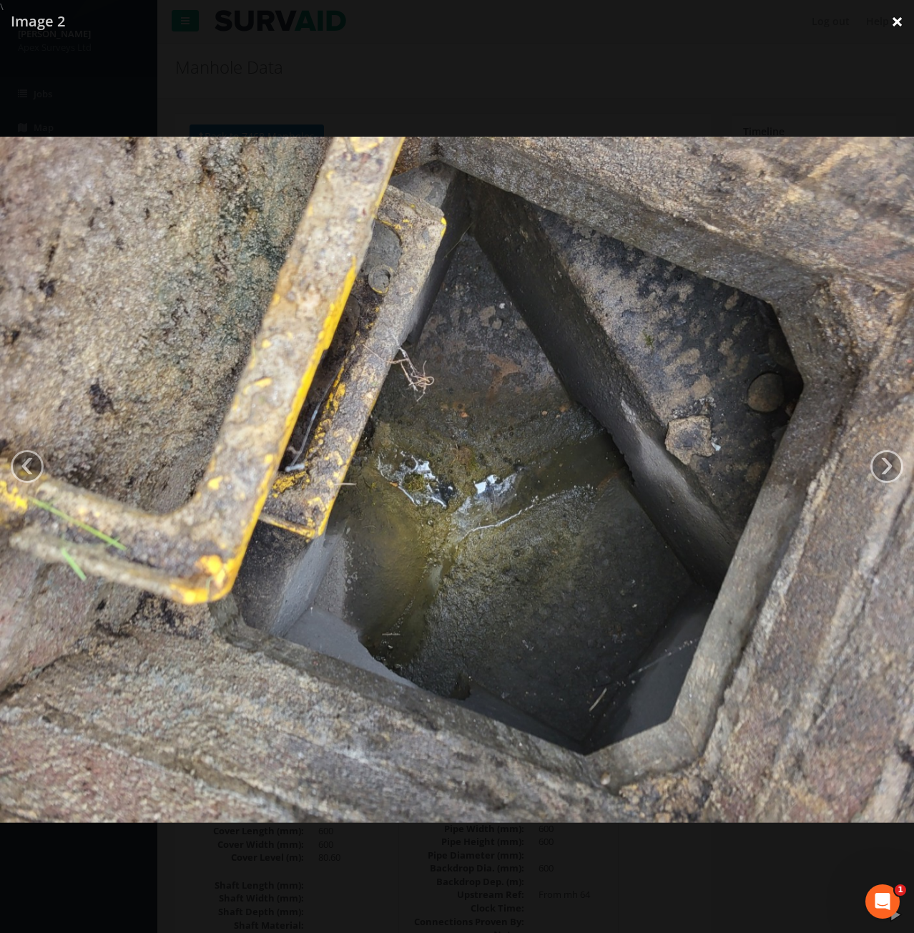
click at [893, 26] on link "×" at bounding box center [897, 21] width 34 height 43
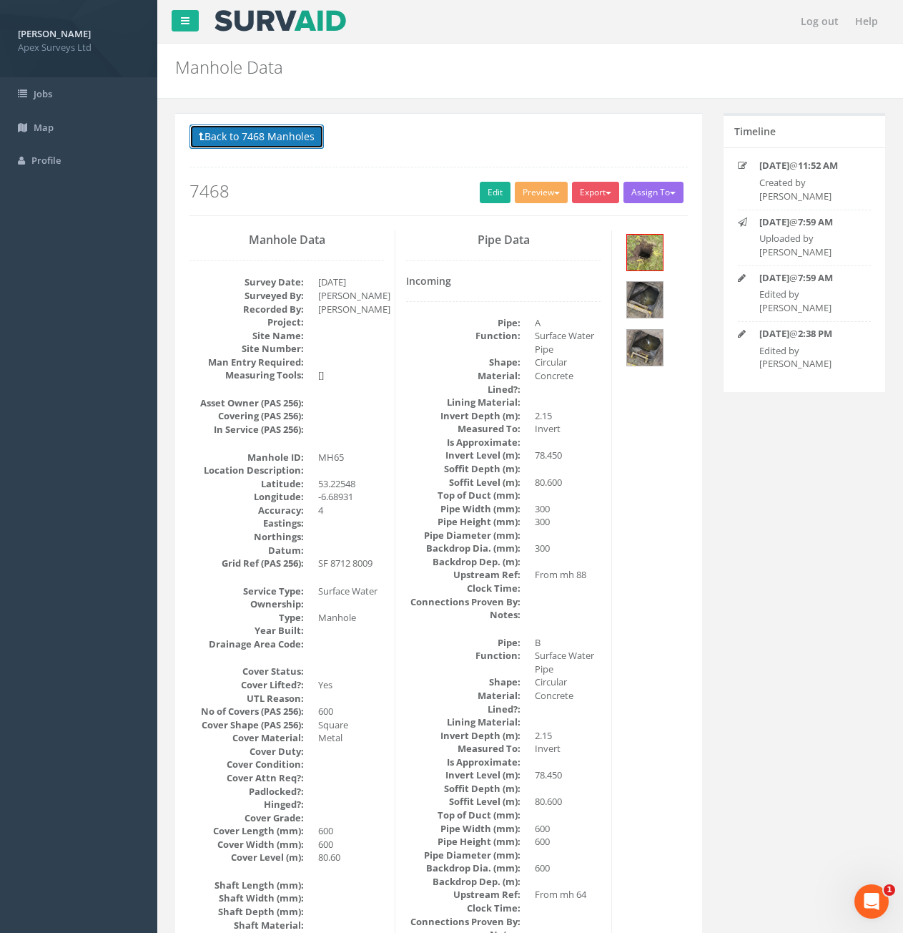
click at [290, 131] on button "Back to 7468 Manholes" at bounding box center [257, 136] width 134 height 24
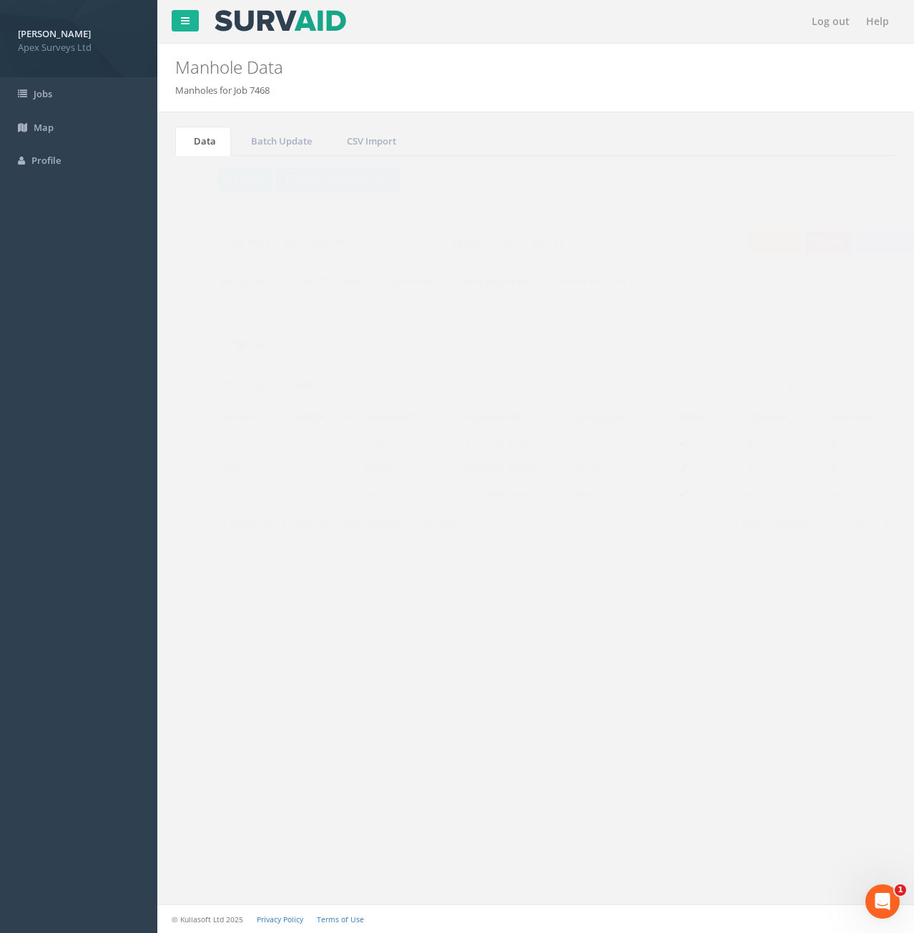
click at [812, 388] on input "65" at bounding box center [816, 384] width 131 height 21
click at [790, 383] on input "65" at bounding box center [816, 384] width 131 height 21
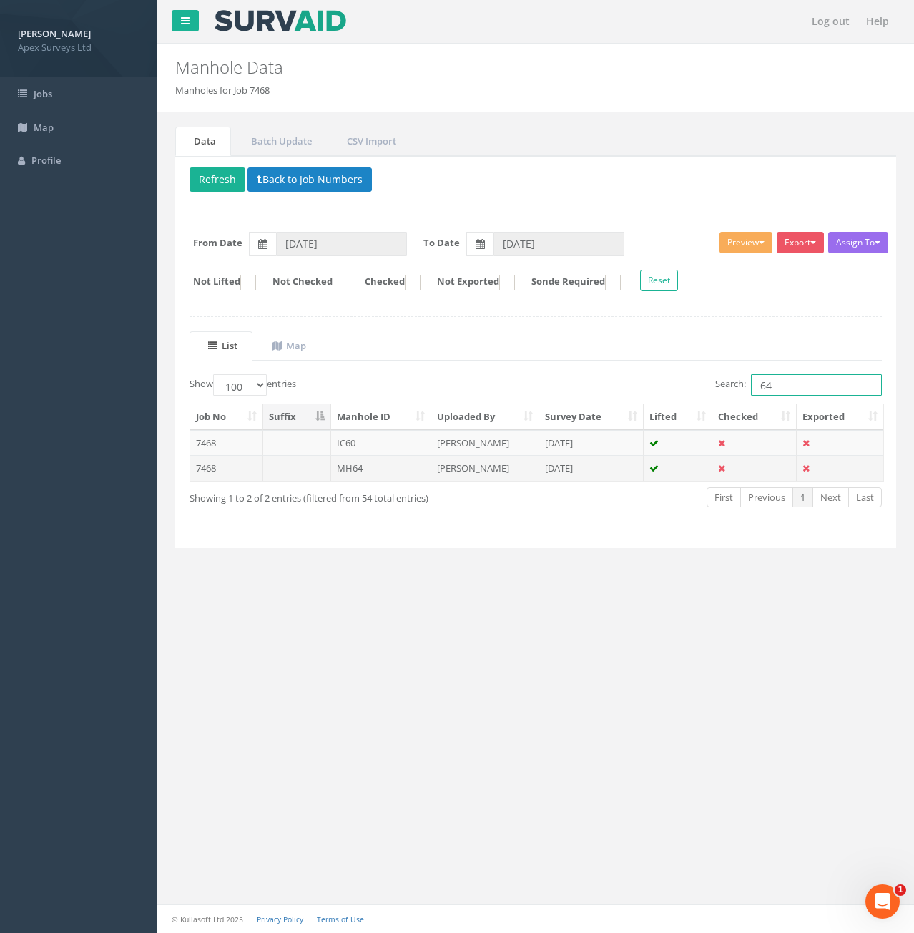
type input "64"
click at [331, 470] on td "MH64" at bounding box center [381, 468] width 101 height 26
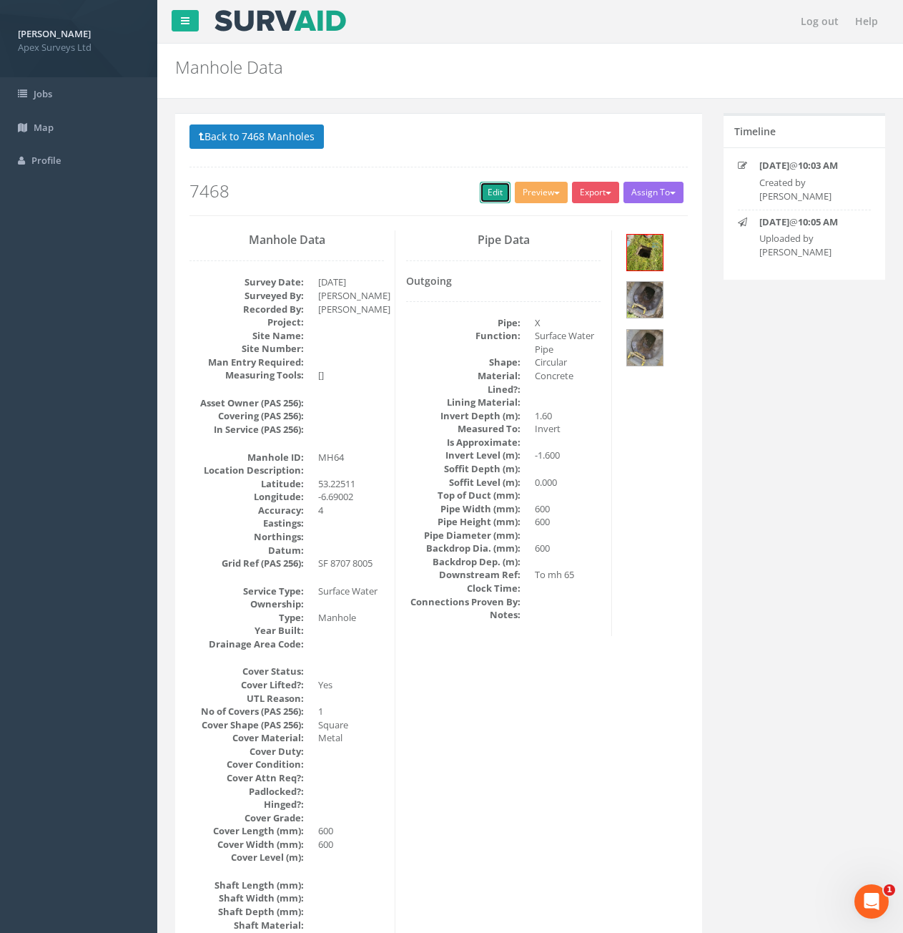
click at [492, 187] on link "Edit" at bounding box center [495, 192] width 31 height 21
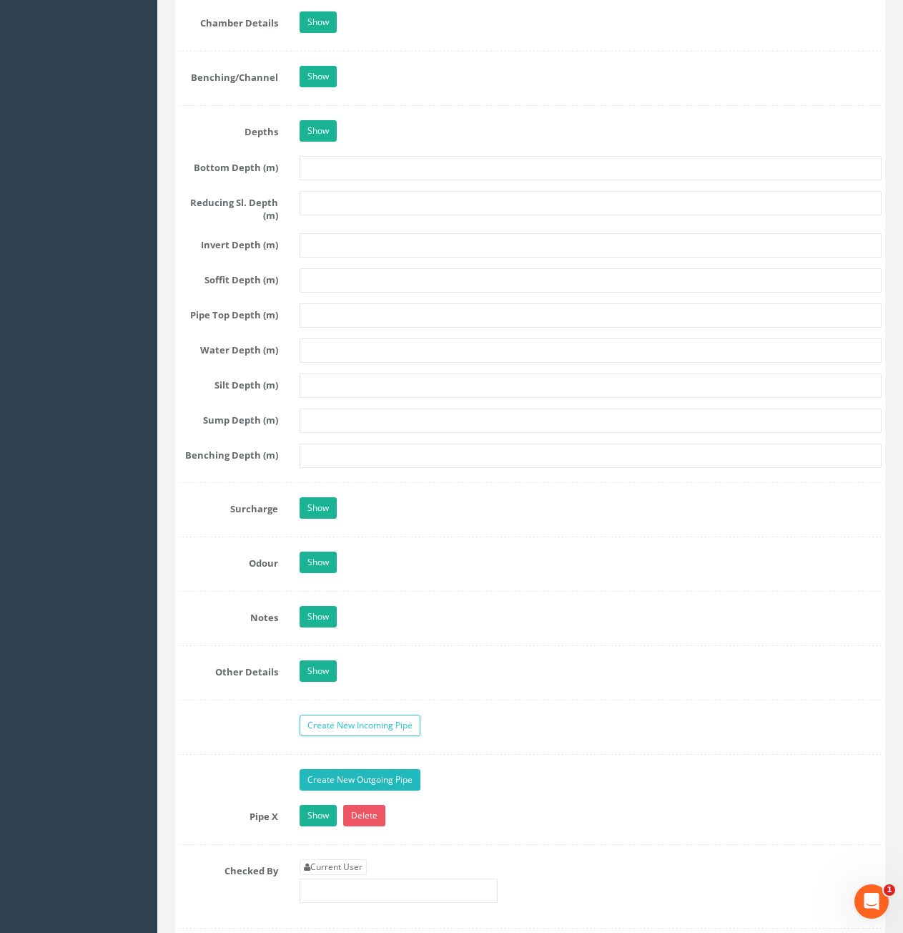
scroll to position [1931, 0]
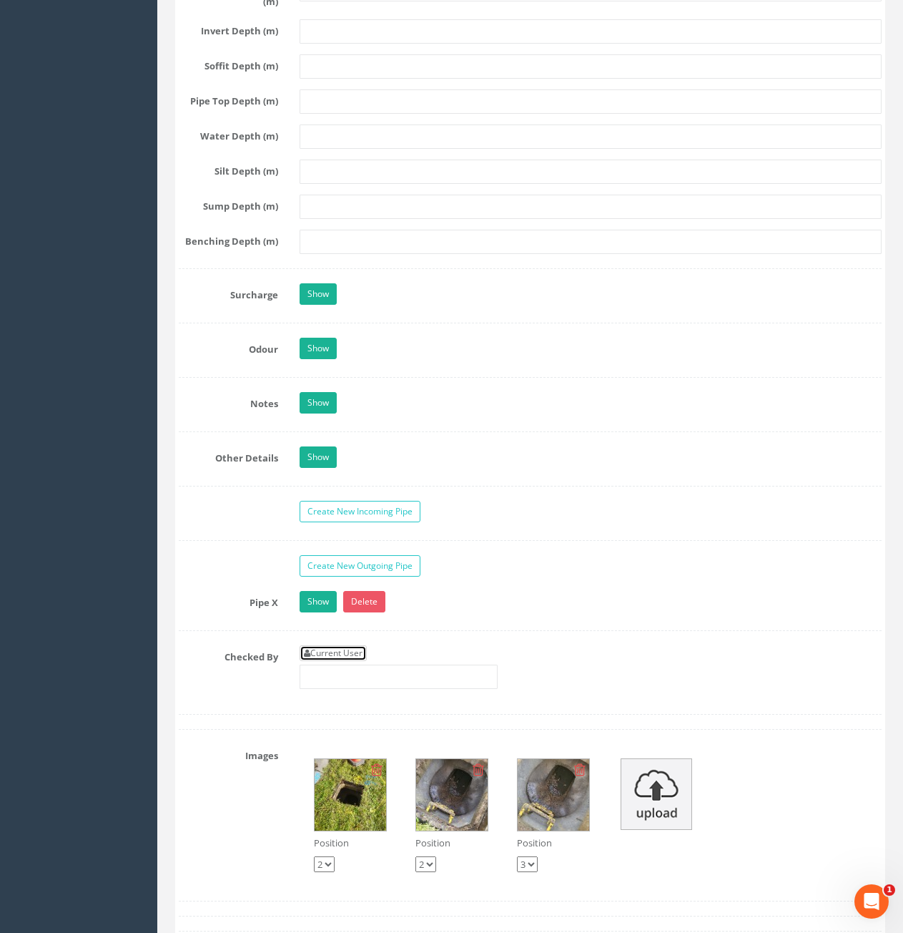
click at [343, 650] on link "Current User" at bounding box center [333, 653] width 67 height 16
type input "[PERSON_NAME]"
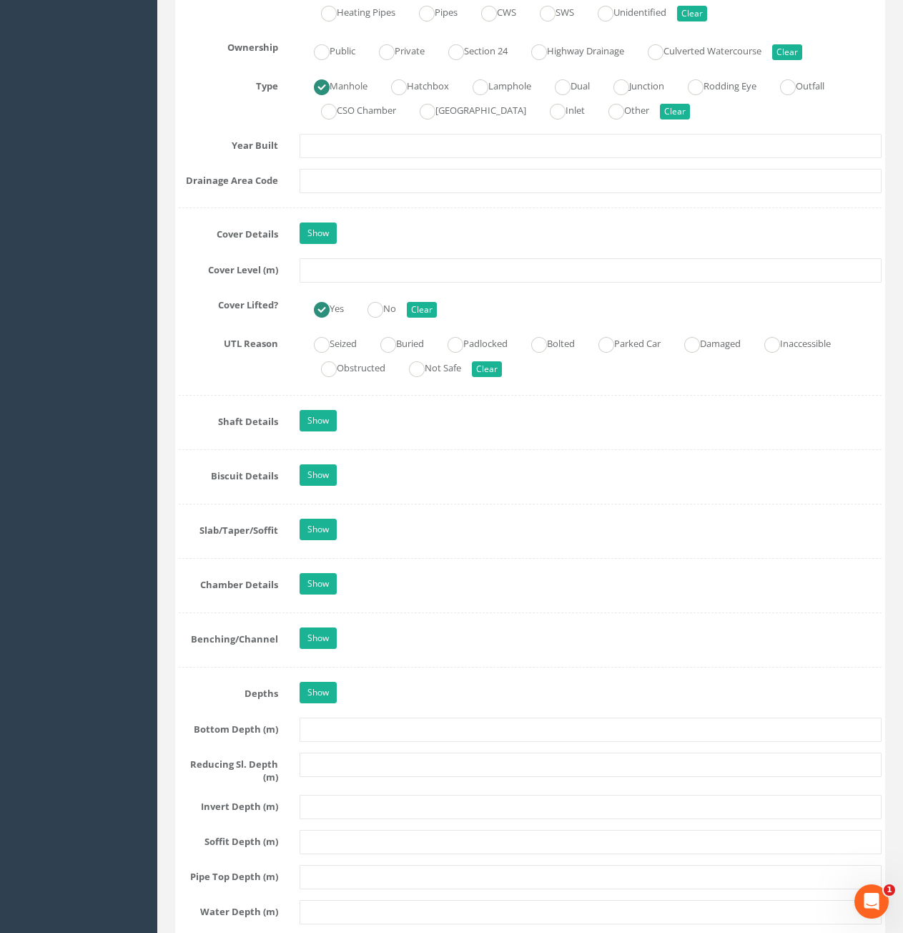
scroll to position [1144, 0]
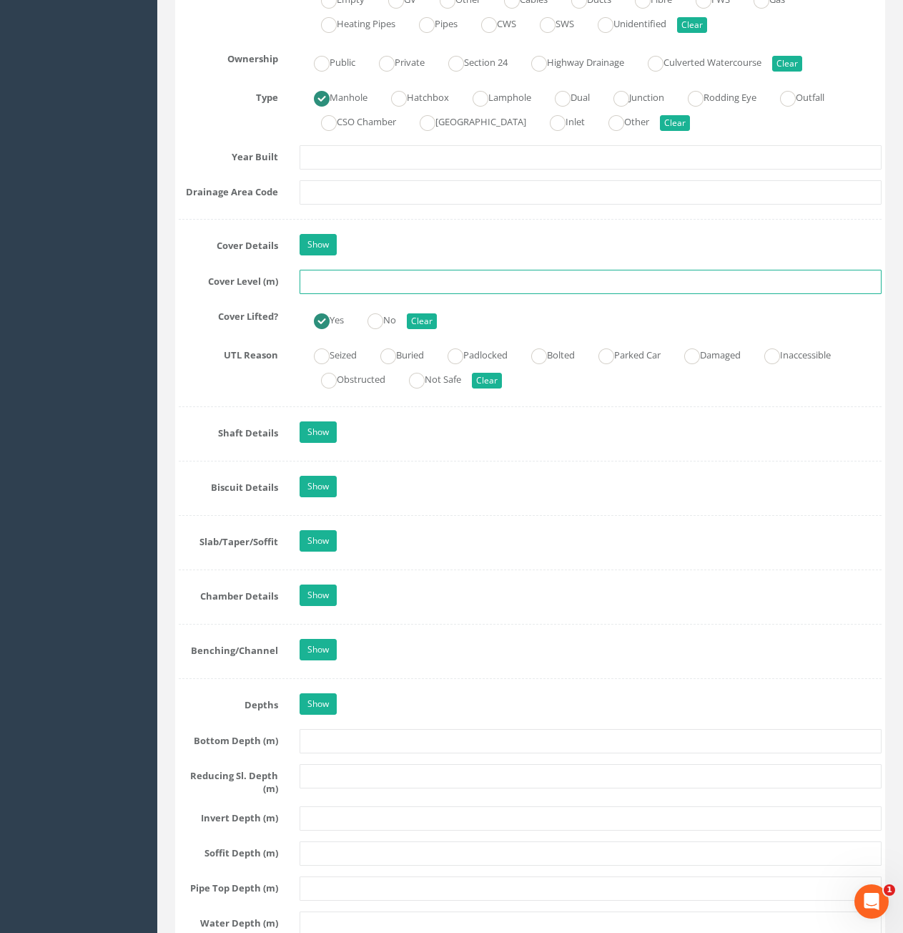
click at [416, 287] on input "text" at bounding box center [591, 282] width 582 height 24
type input "80.23"
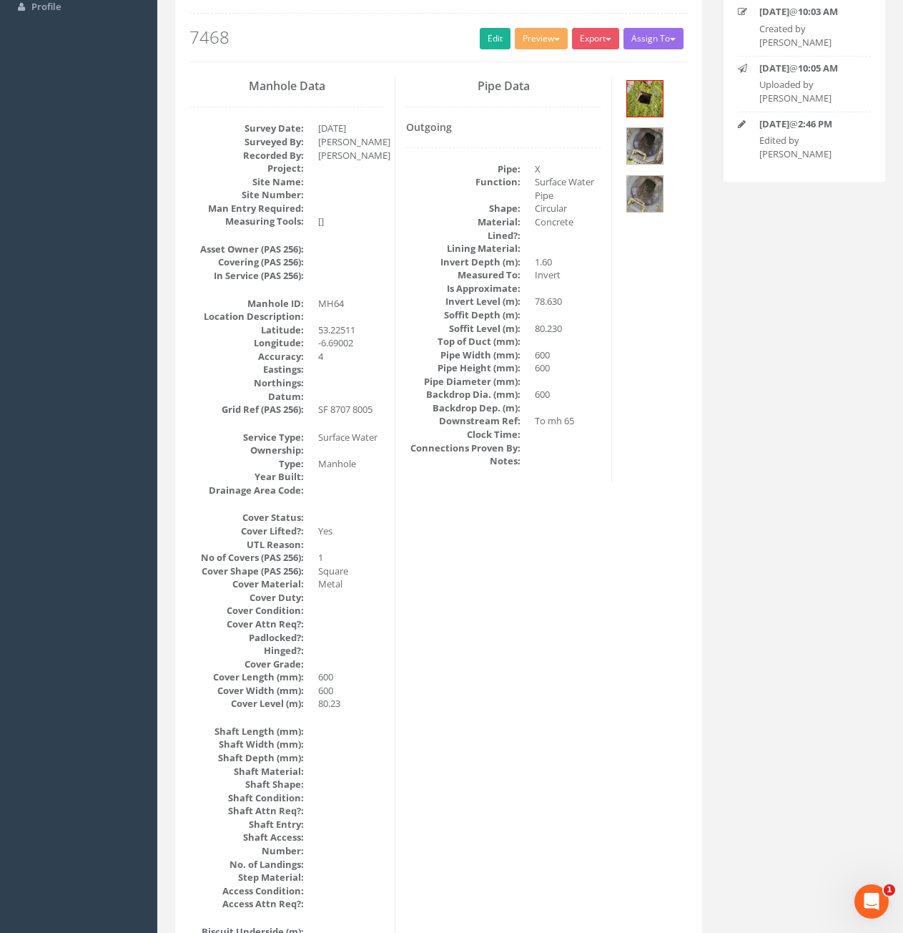
scroll to position [0, 0]
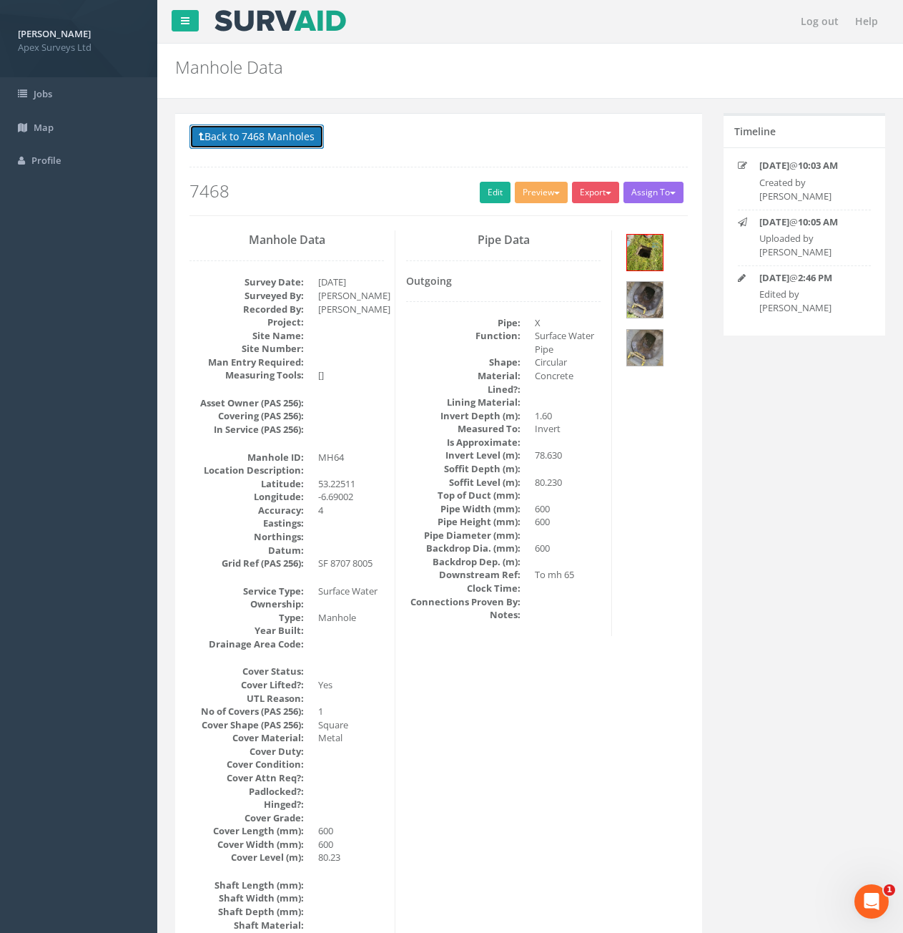
drag, startPoint x: 227, startPoint y: 139, endPoint x: 278, endPoint y: 152, distance: 52.4
click at [227, 139] on button "Back to 7468 Manholes" at bounding box center [257, 136] width 134 height 24
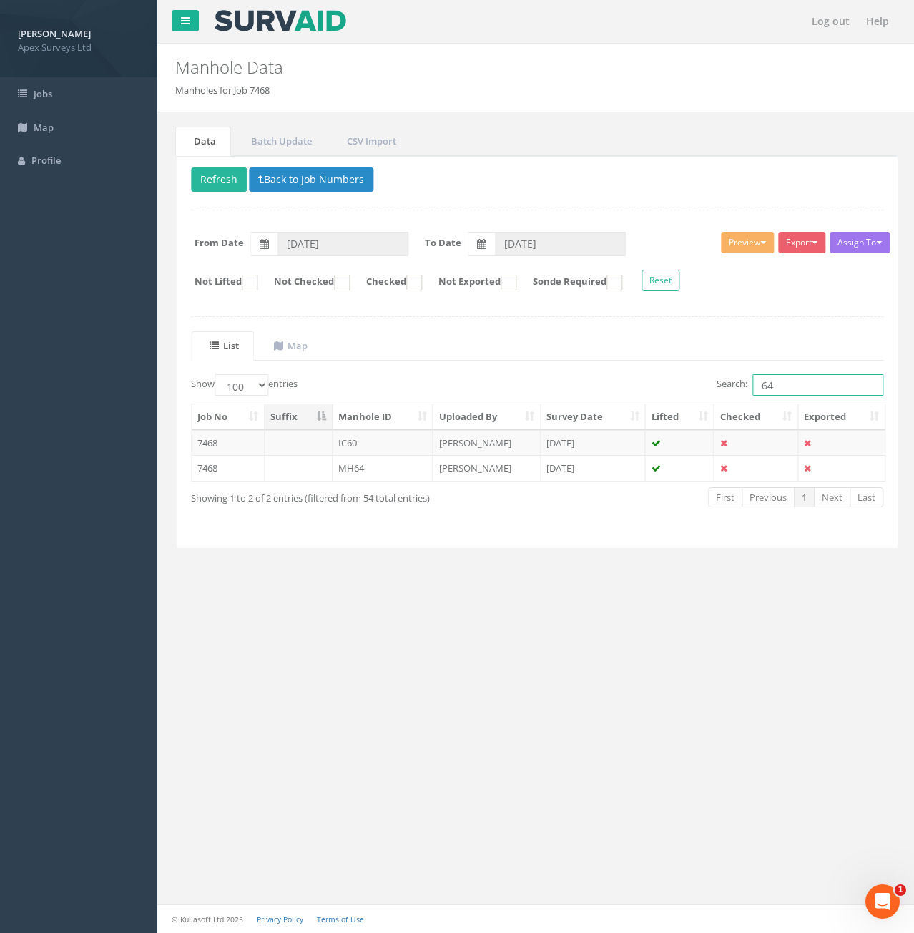
click at [782, 390] on input "64" at bounding box center [816, 384] width 131 height 21
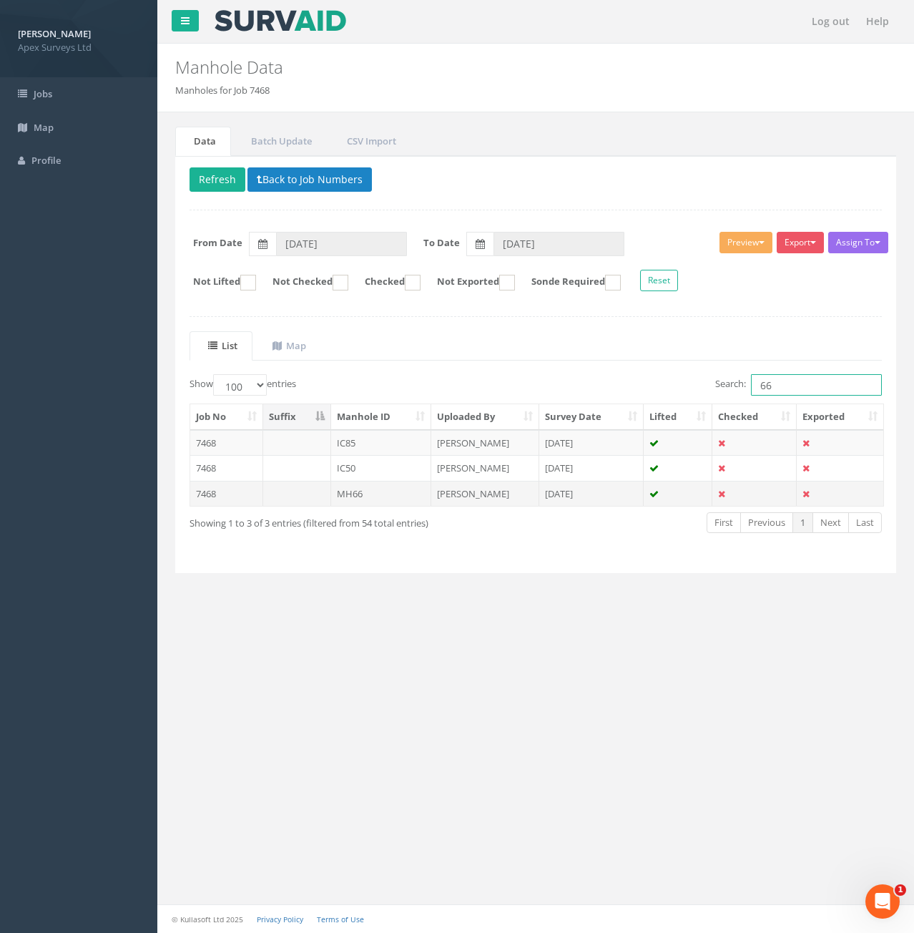
type input "66"
click at [373, 495] on td "MH66" at bounding box center [381, 494] width 101 height 26
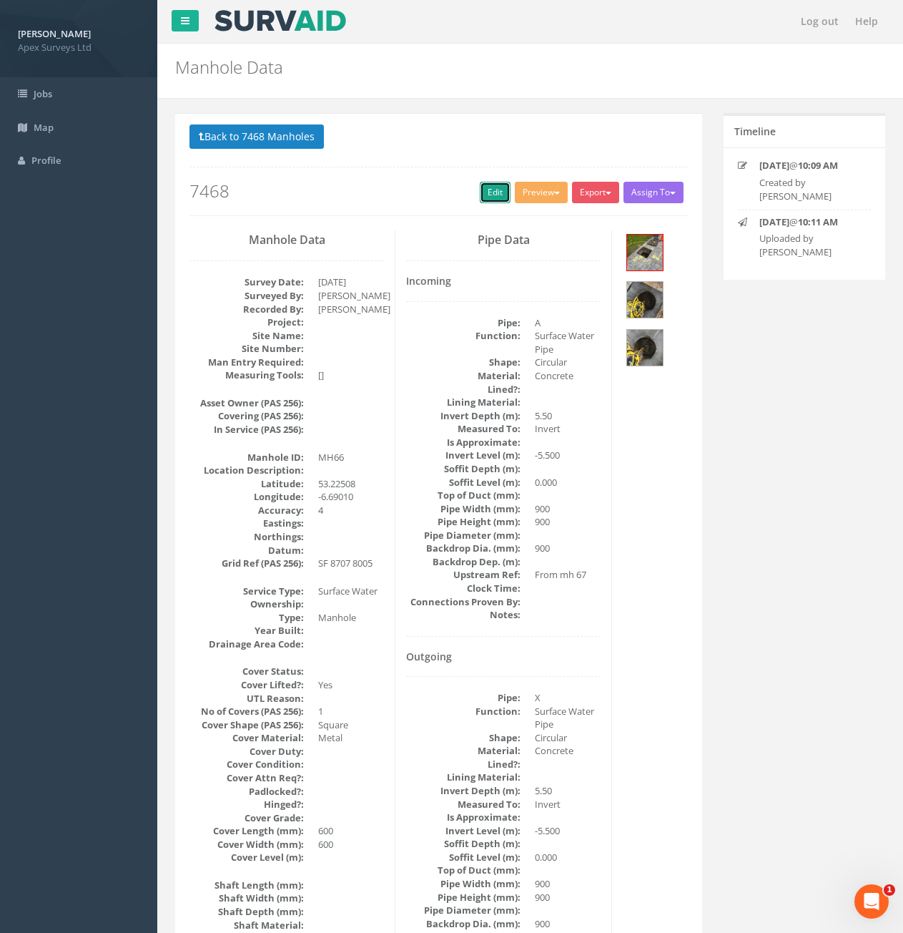
click at [486, 202] on link "Edit" at bounding box center [495, 192] width 31 height 21
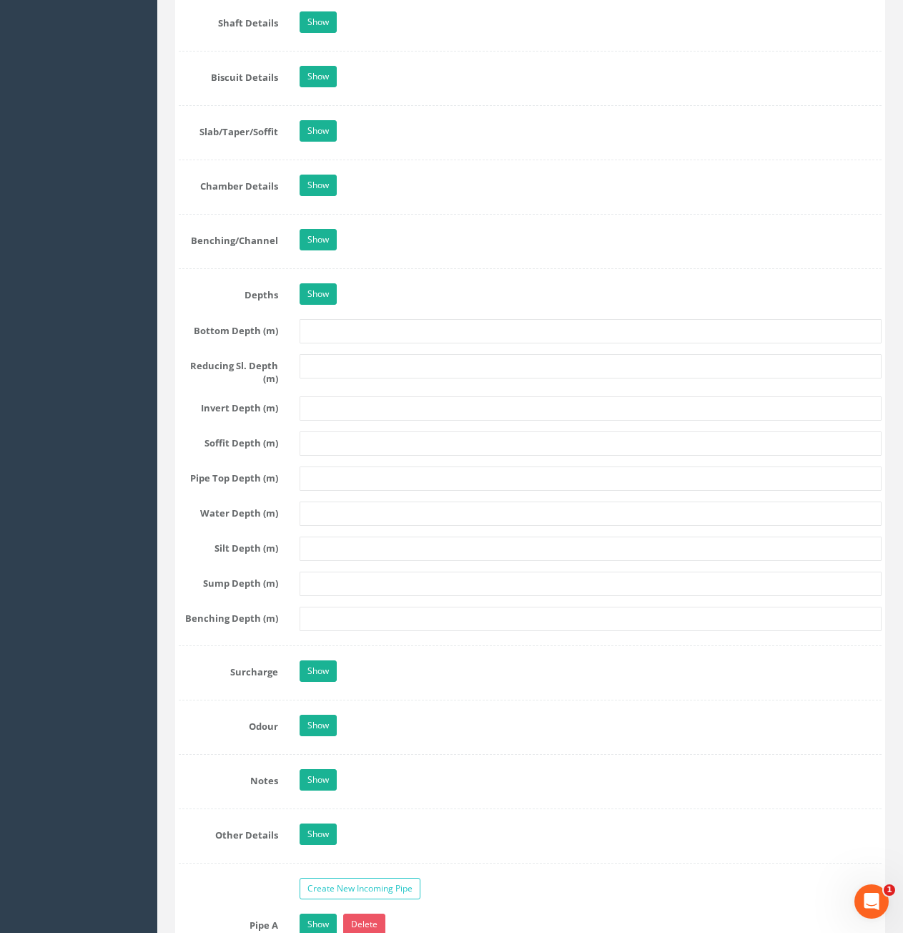
scroll to position [2074, 0]
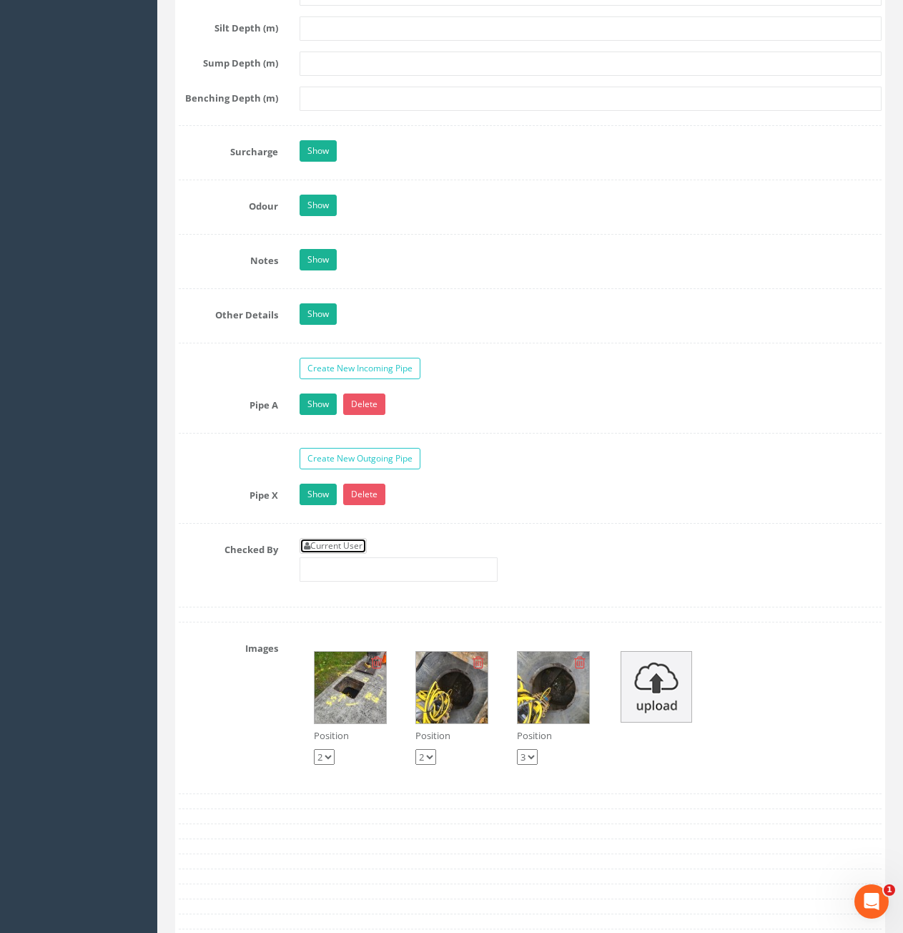
click at [345, 543] on link "Current User" at bounding box center [333, 546] width 67 height 16
type input "[PERSON_NAME]"
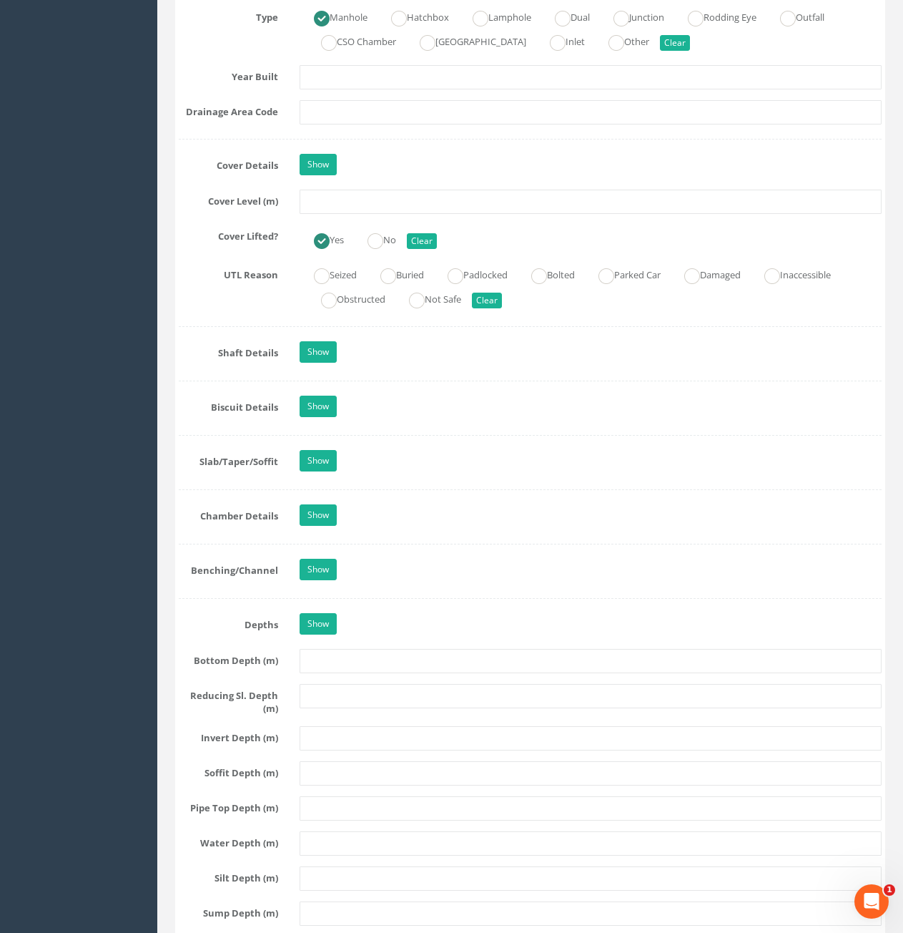
scroll to position [1073, 0]
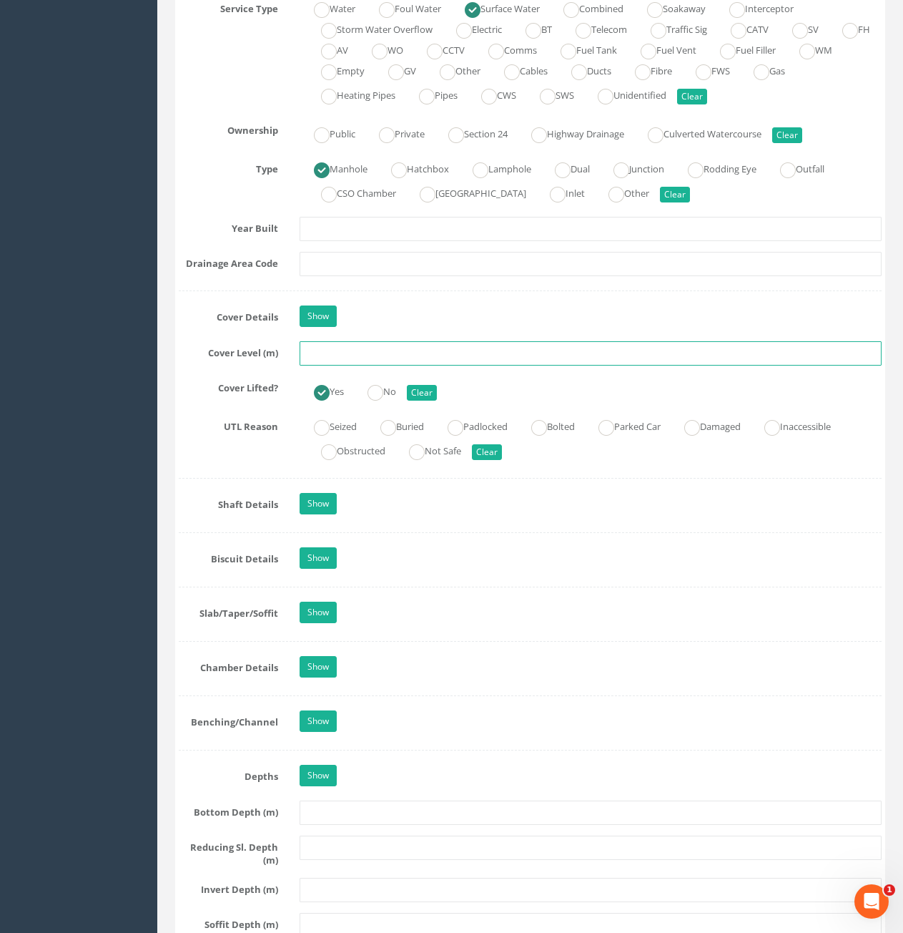
click at [361, 357] on input "text" at bounding box center [591, 353] width 582 height 24
type input "80.34"
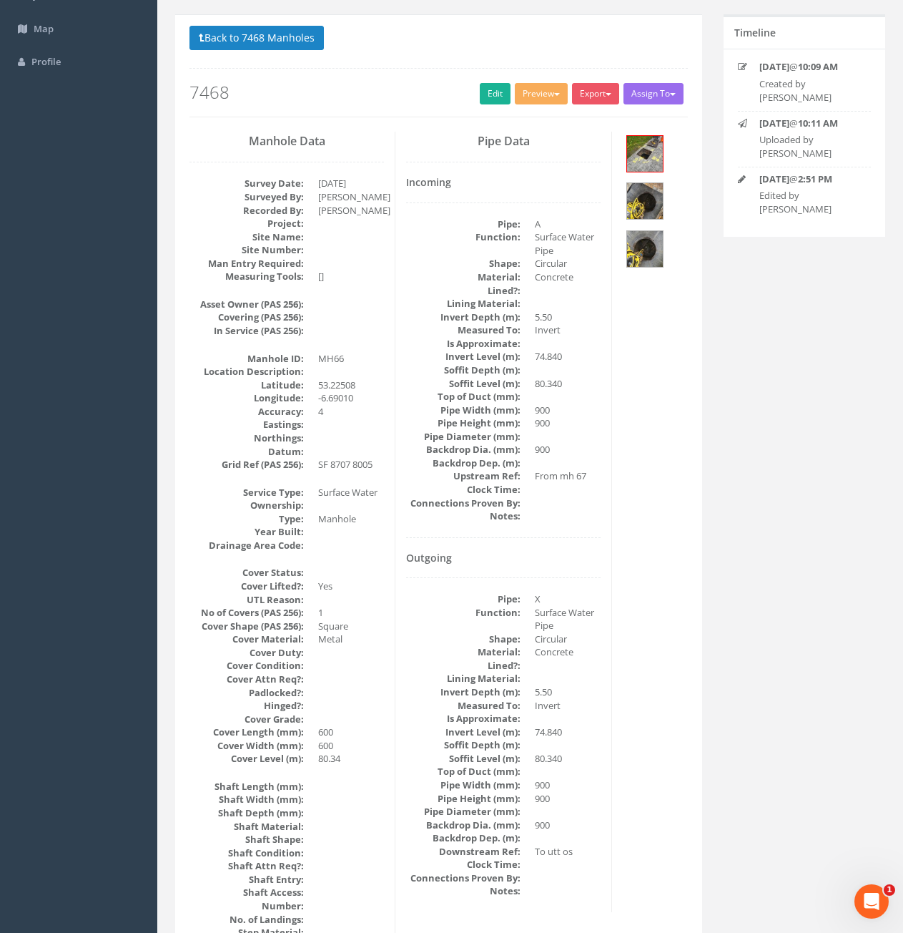
scroll to position [0, 0]
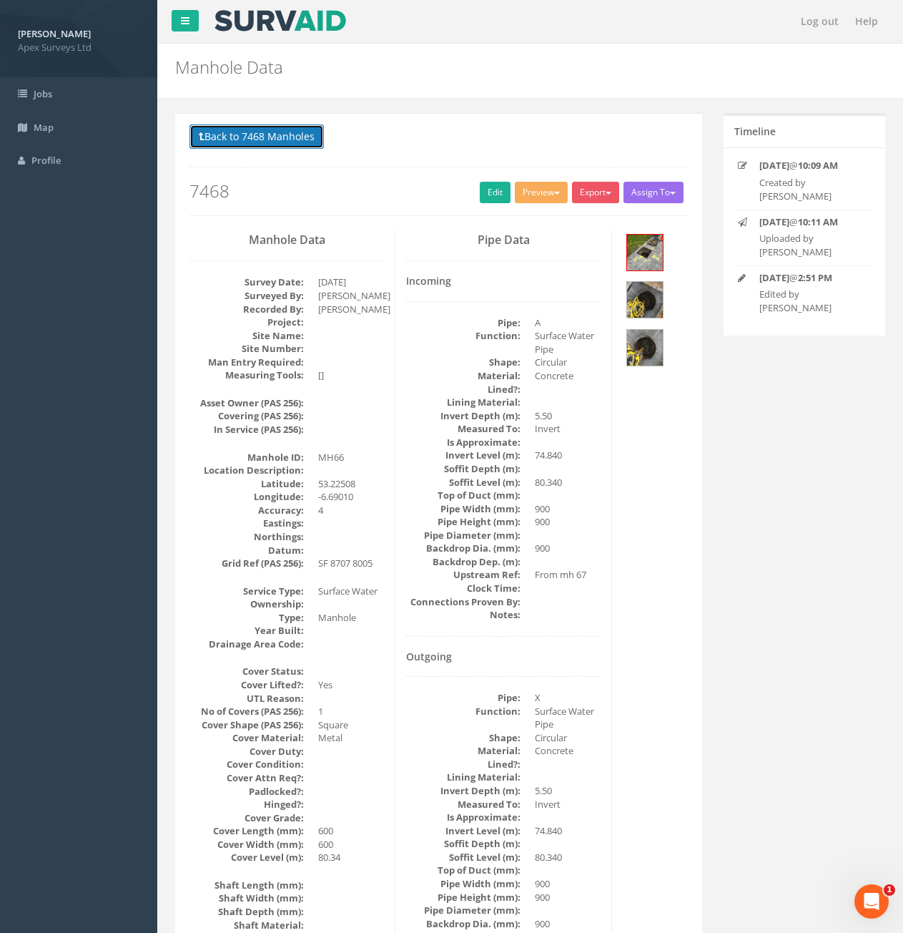
drag, startPoint x: 232, startPoint y: 132, endPoint x: 342, endPoint y: 211, distance: 135.8
click at [232, 132] on button "Back to 7468 Manholes" at bounding box center [257, 136] width 134 height 24
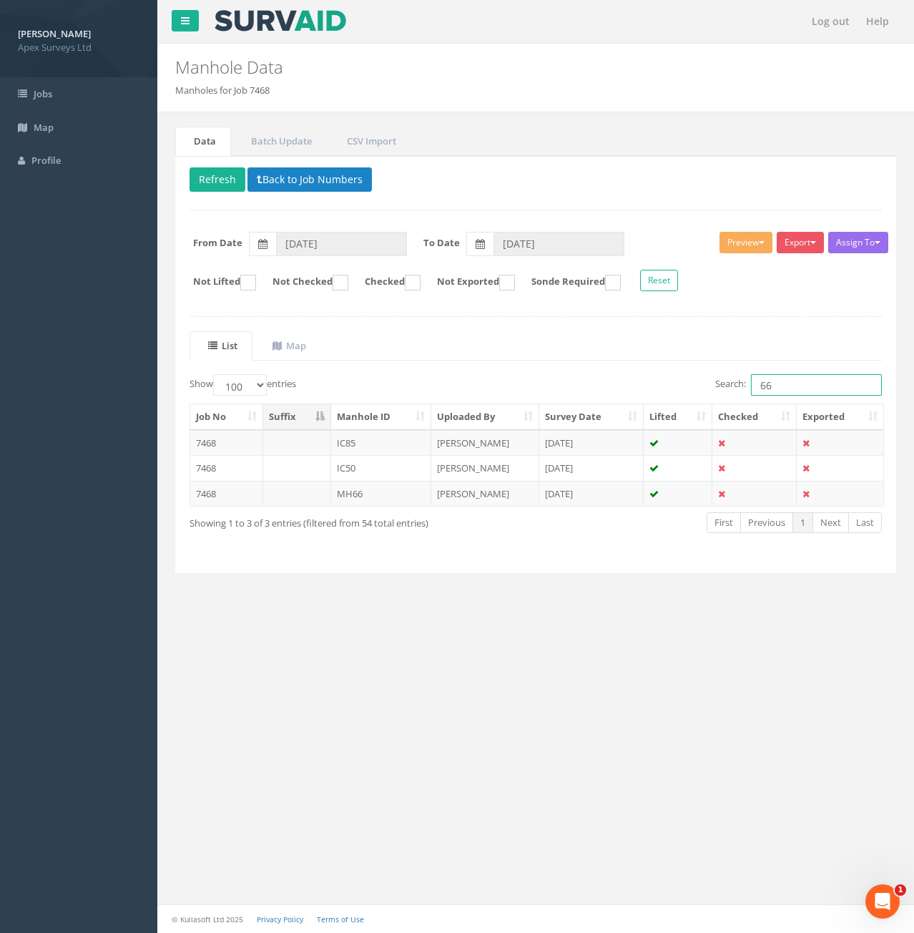
click at [783, 386] on input "66" at bounding box center [816, 384] width 131 height 21
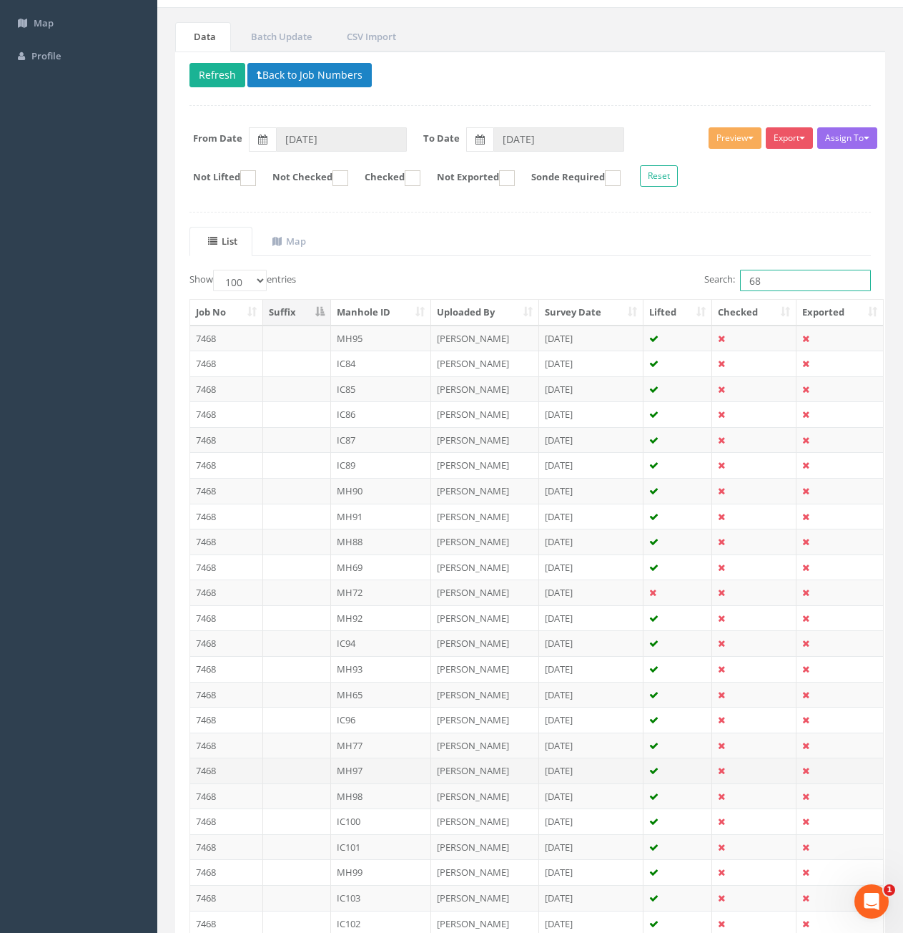
scroll to position [358, 0]
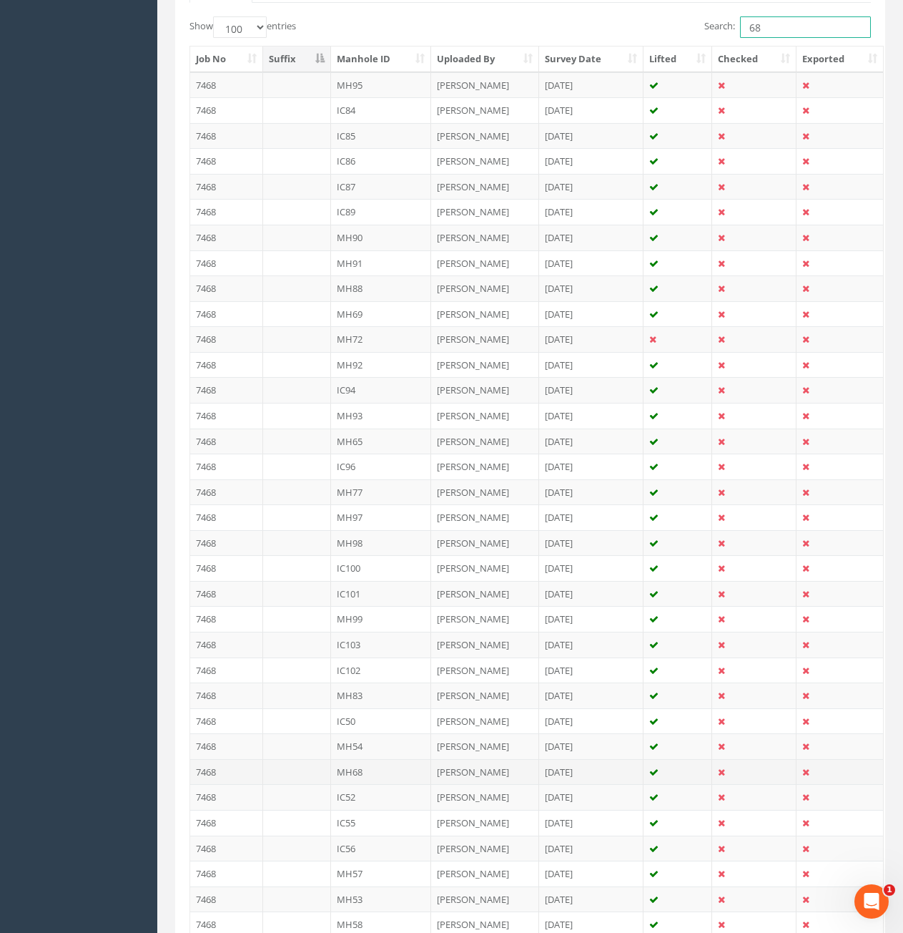
type input "68"
click at [306, 772] on td at bounding box center [297, 772] width 68 height 26
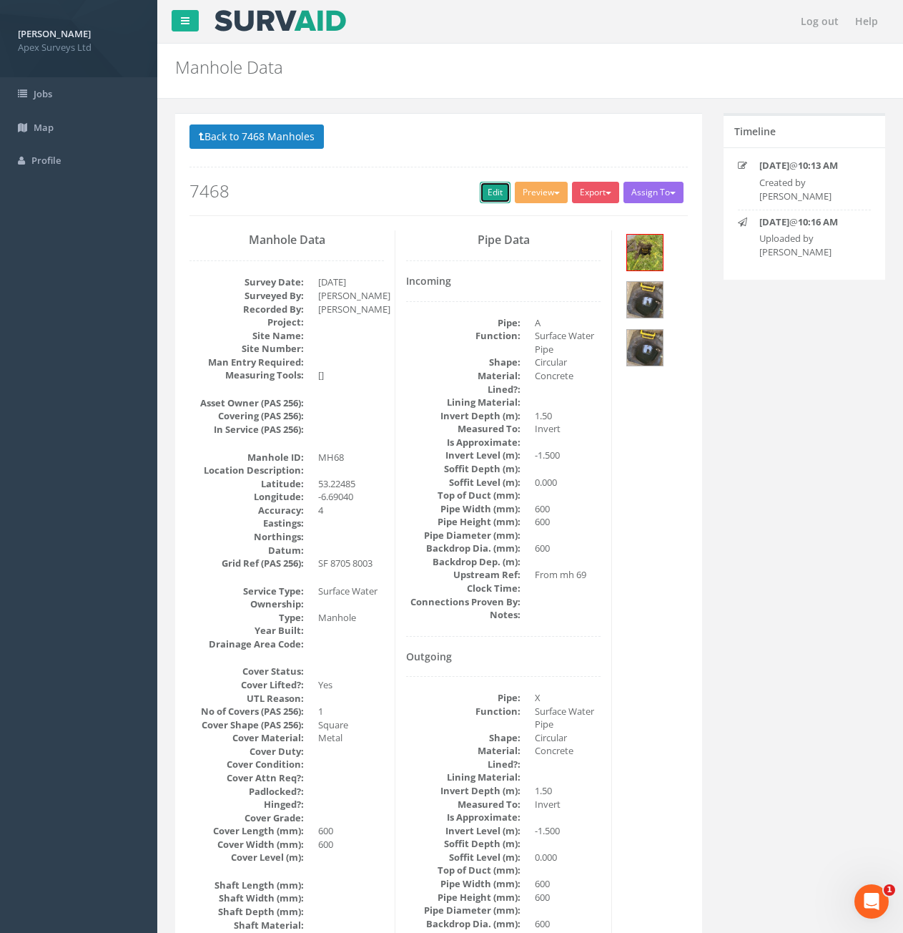
click at [491, 199] on link "Edit" at bounding box center [495, 192] width 31 height 21
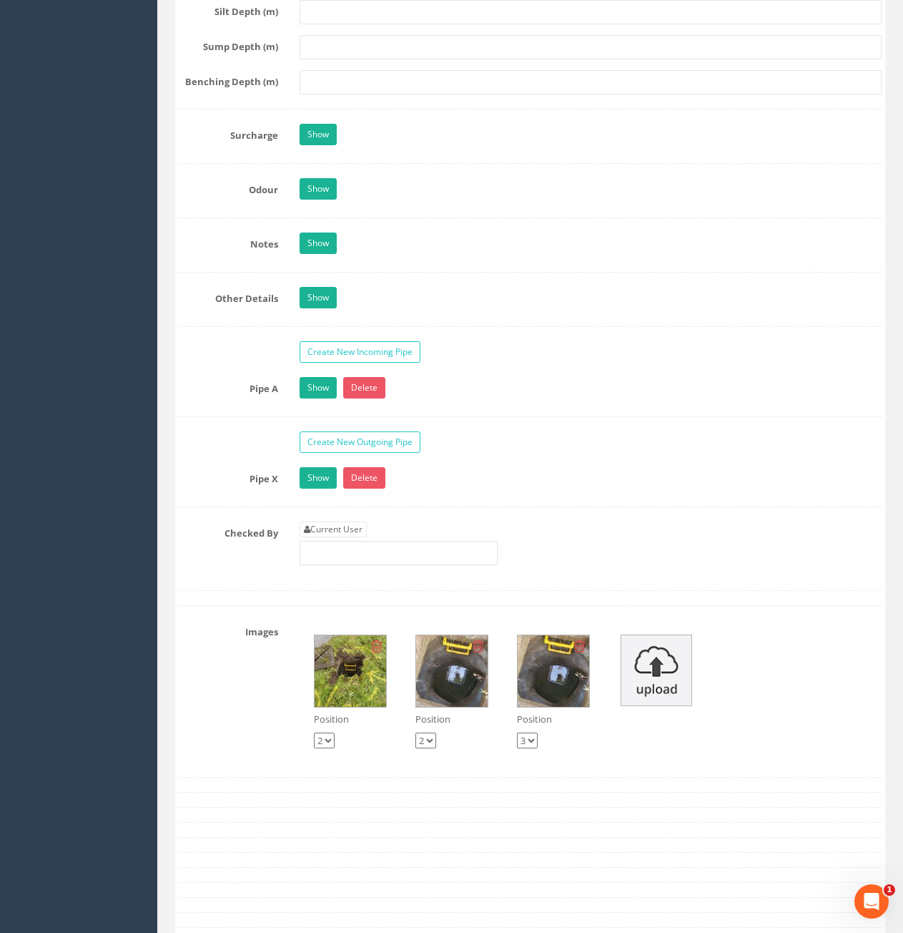
scroll to position [2360, 0]
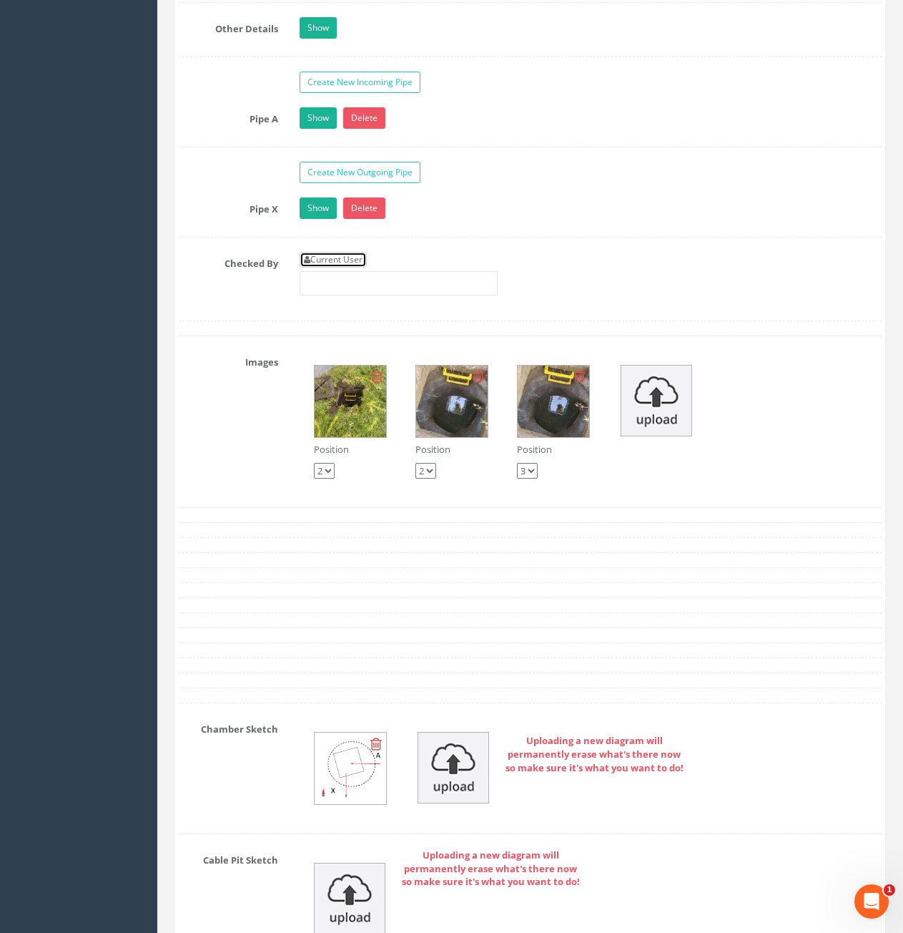
click at [352, 260] on link "Current User" at bounding box center [333, 260] width 67 height 16
type input "[PERSON_NAME]"
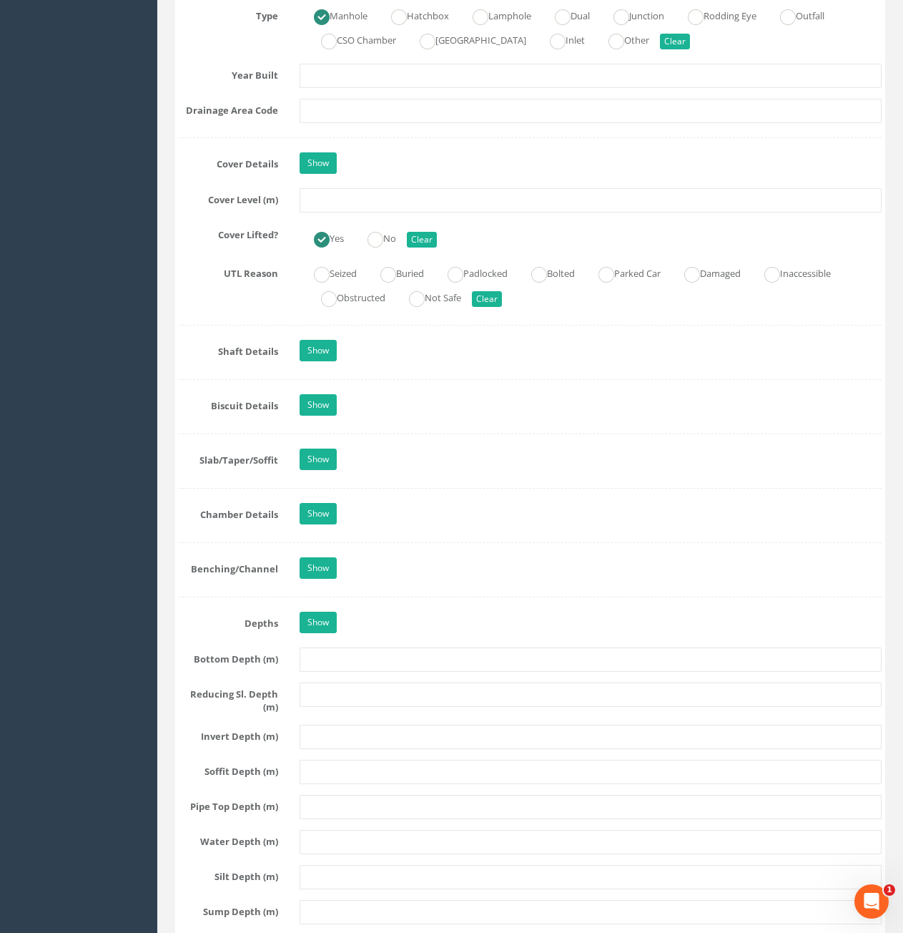
scroll to position [1216, 0]
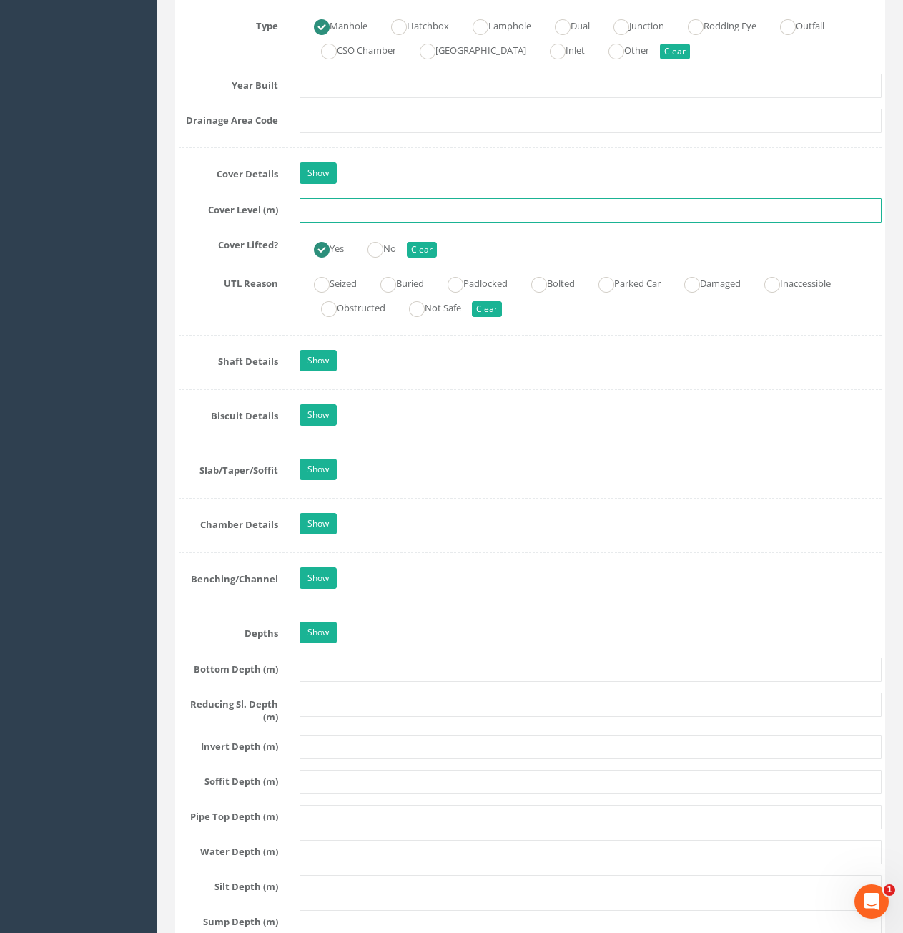
click at [360, 214] on input "text" at bounding box center [591, 210] width 582 height 24
type input "80.32"
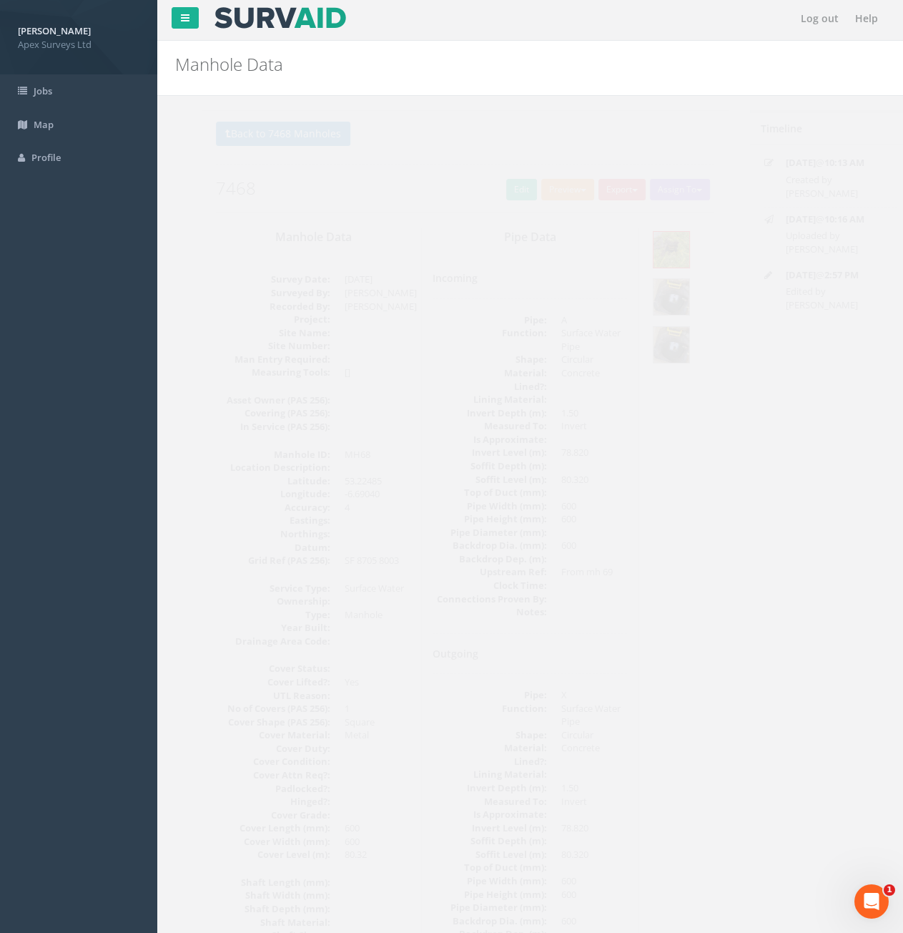
scroll to position [0, 0]
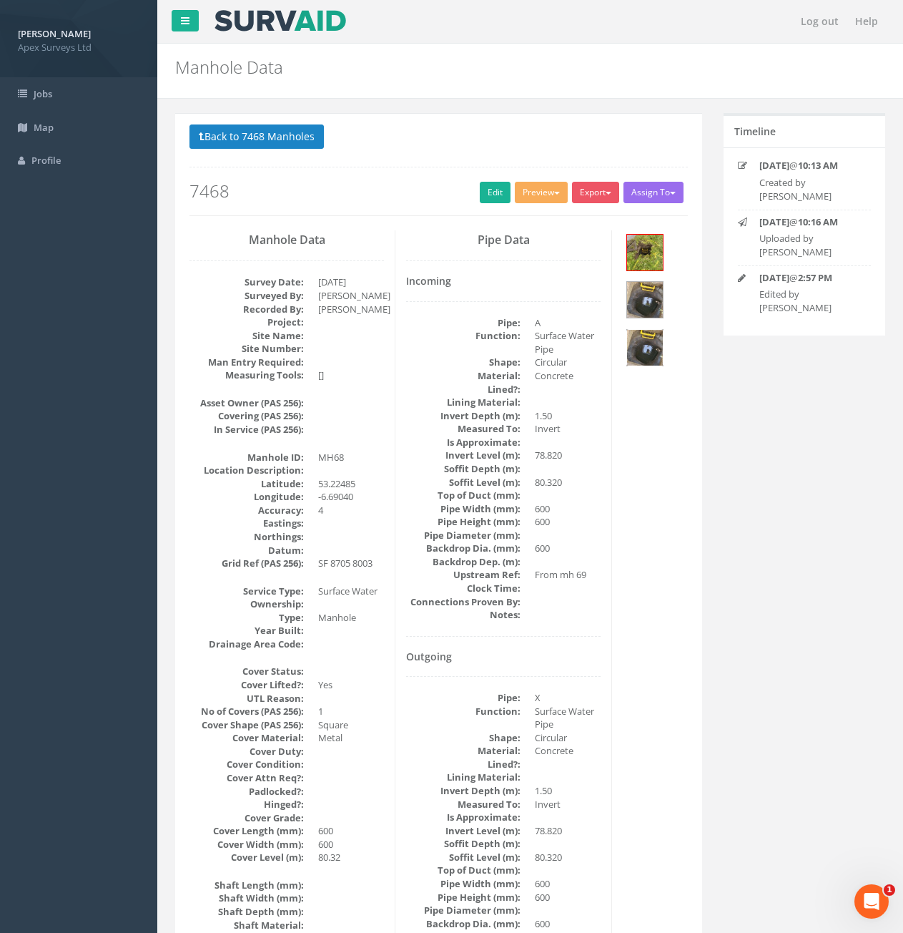
click at [637, 344] on img at bounding box center [645, 348] width 36 height 36
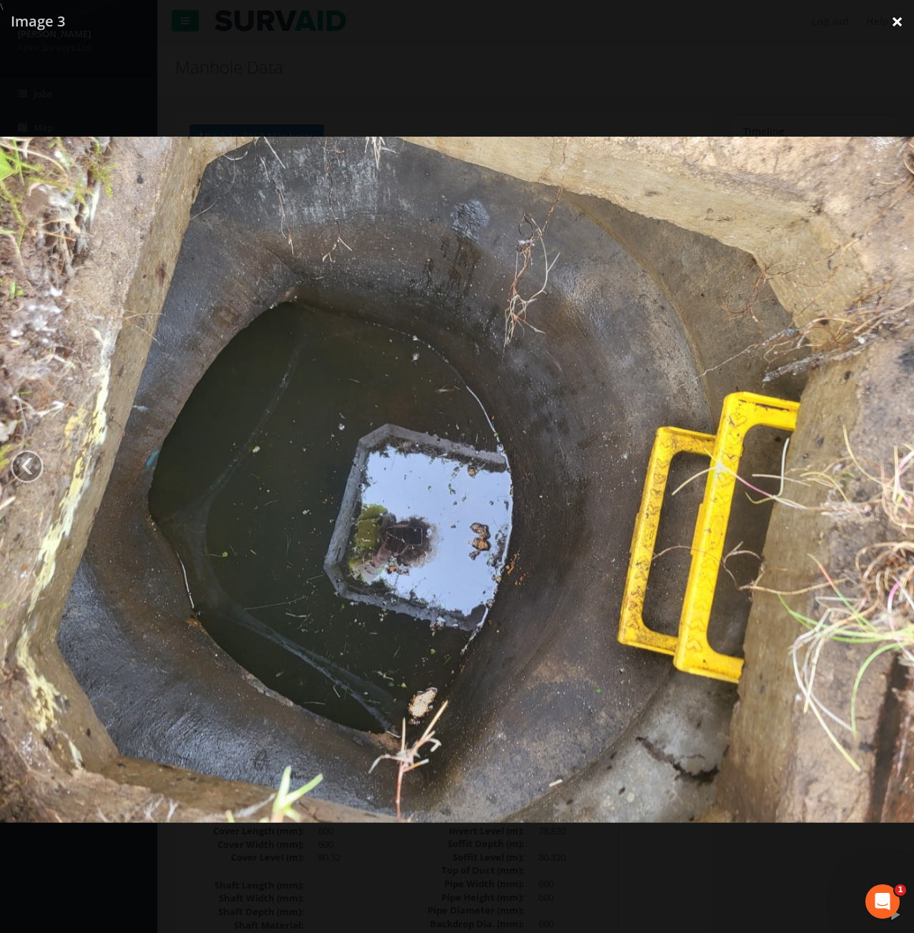
click at [903, 25] on link "×" at bounding box center [897, 21] width 34 height 43
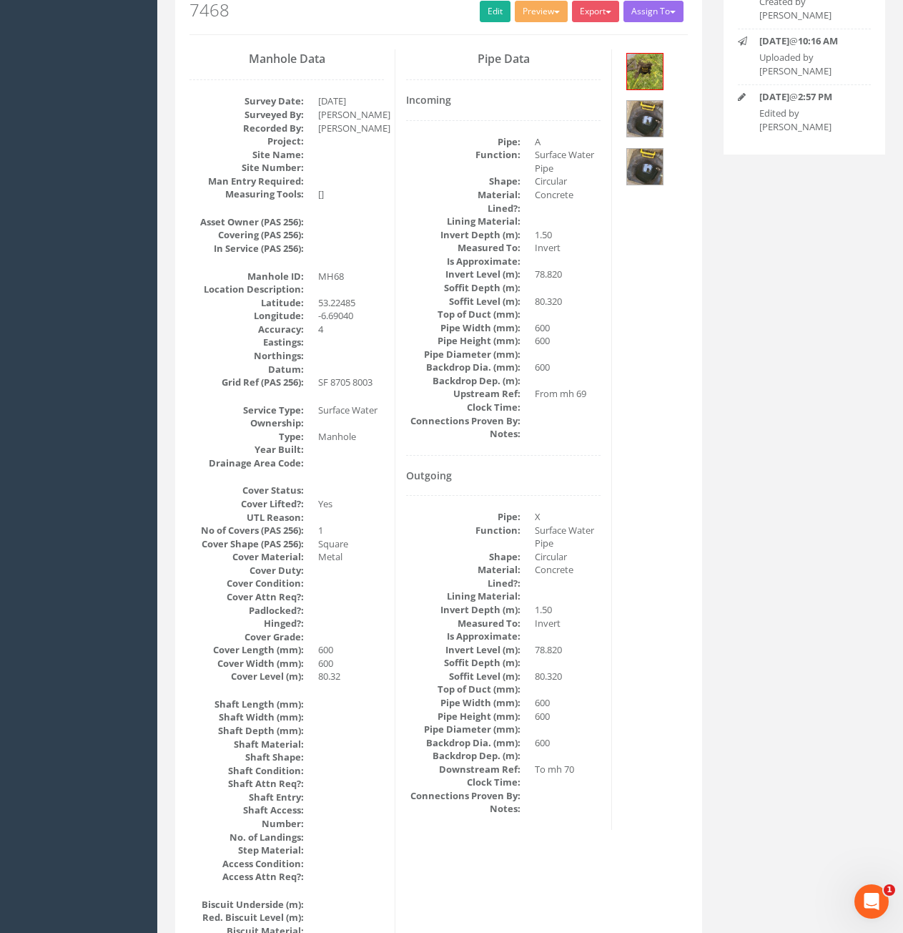
scroll to position [143, 0]
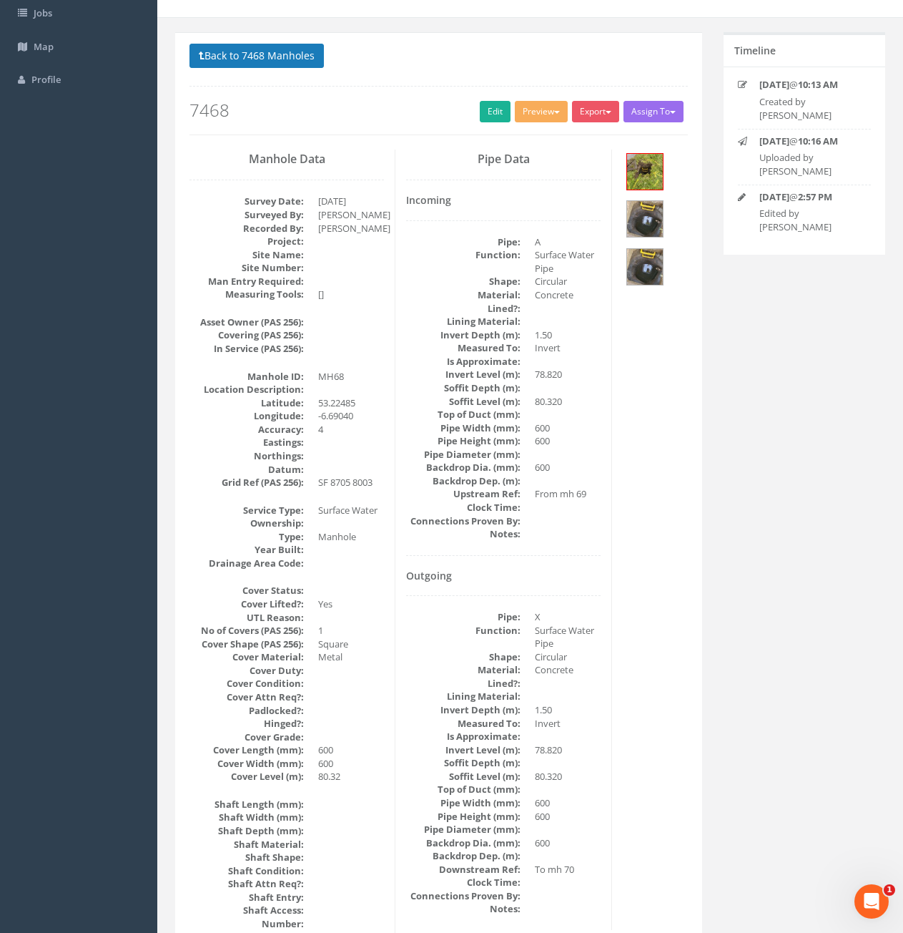
scroll to position [0, 0]
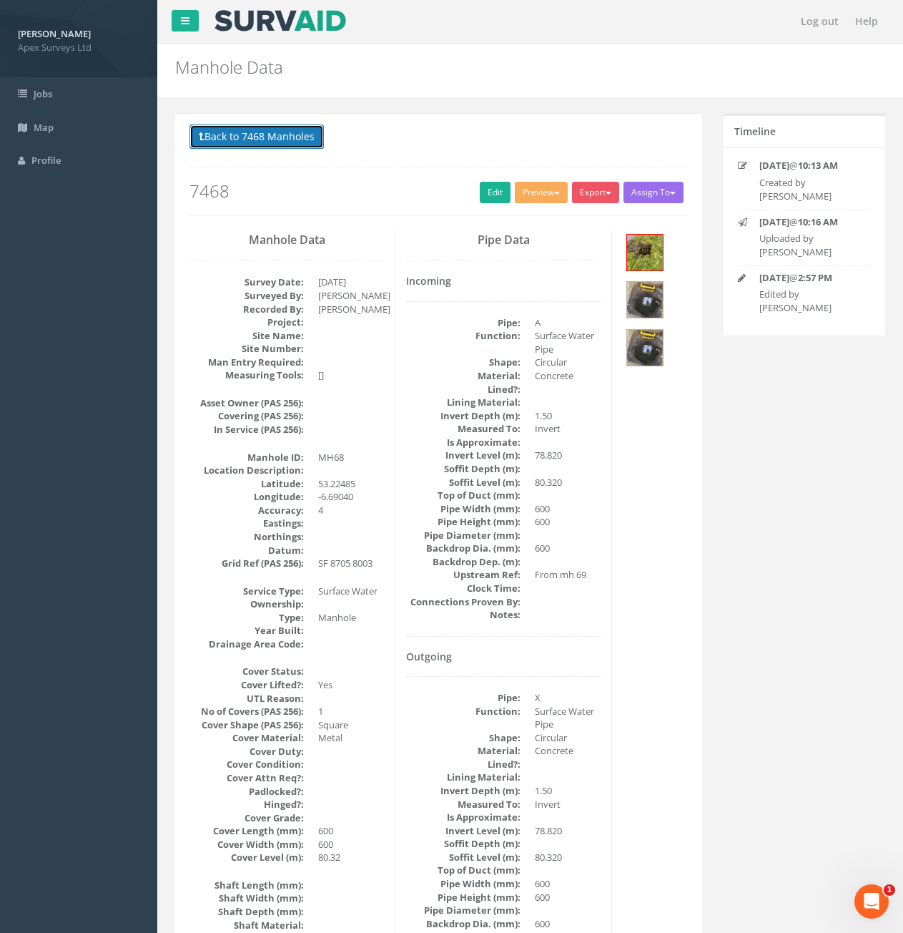
click at [274, 142] on button "Back to 7468 Manholes" at bounding box center [257, 136] width 134 height 24
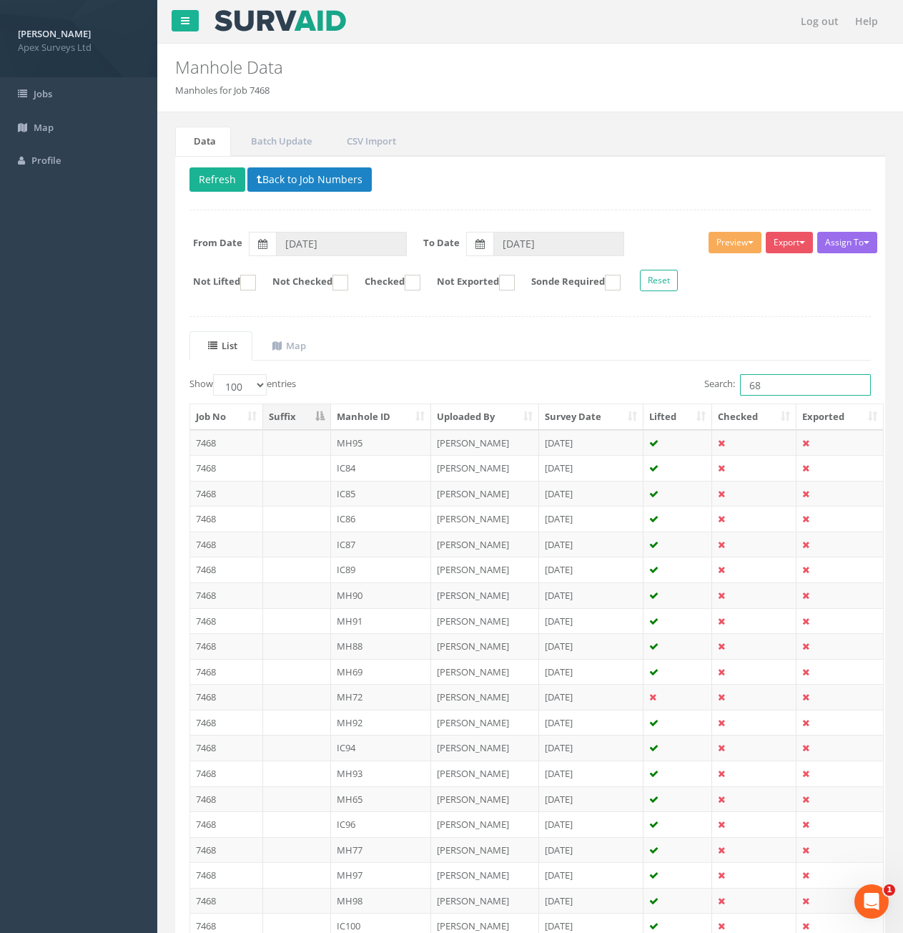
click at [774, 389] on input "68" at bounding box center [805, 384] width 131 height 21
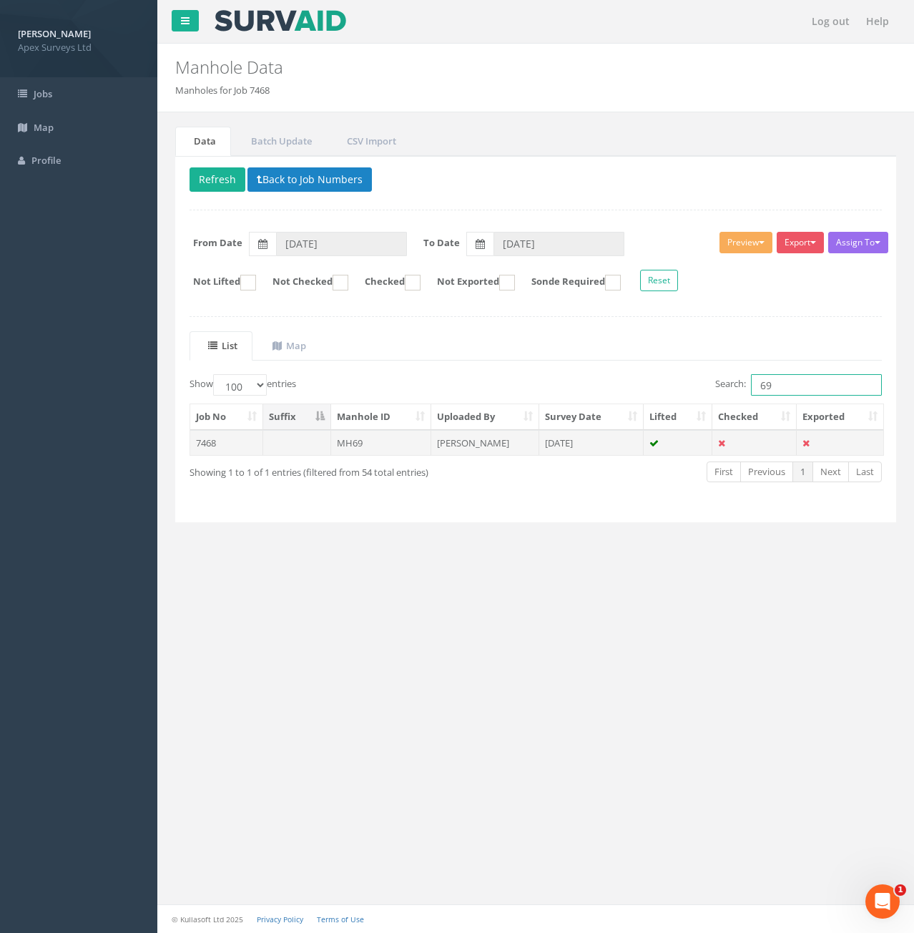
type input "69"
click at [415, 447] on td "MH69" at bounding box center [381, 443] width 101 height 26
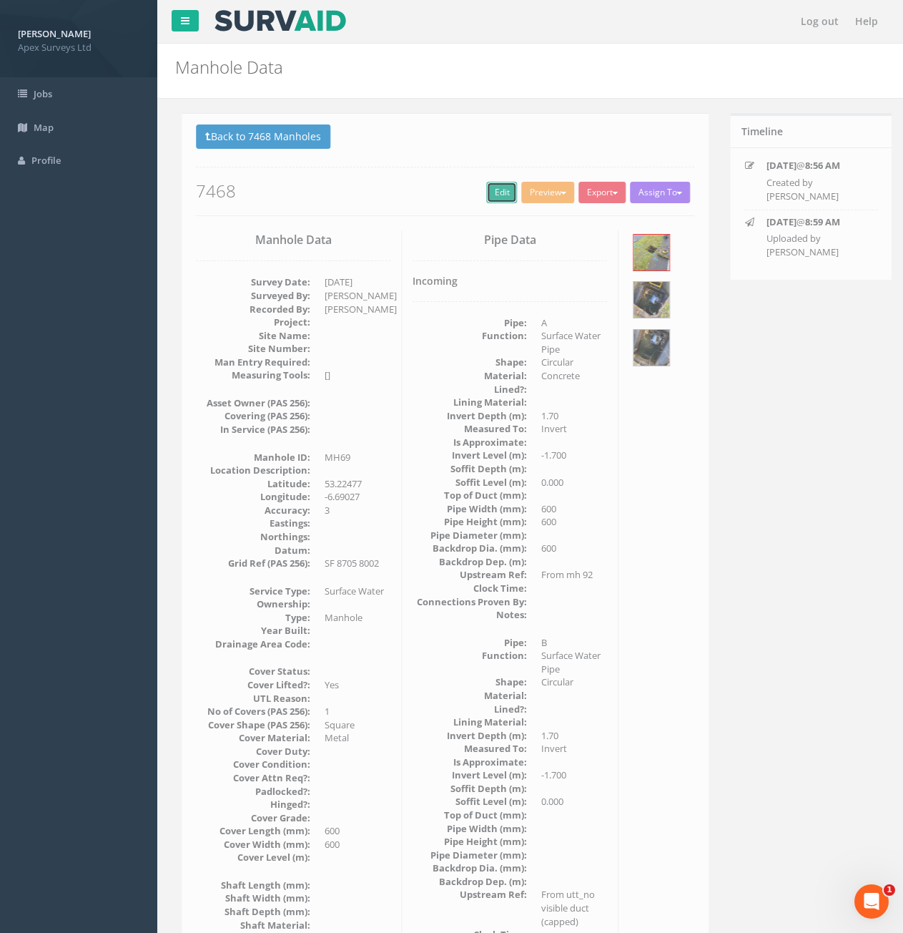
click at [484, 192] on link "Edit" at bounding box center [495, 192] width 31 height 21
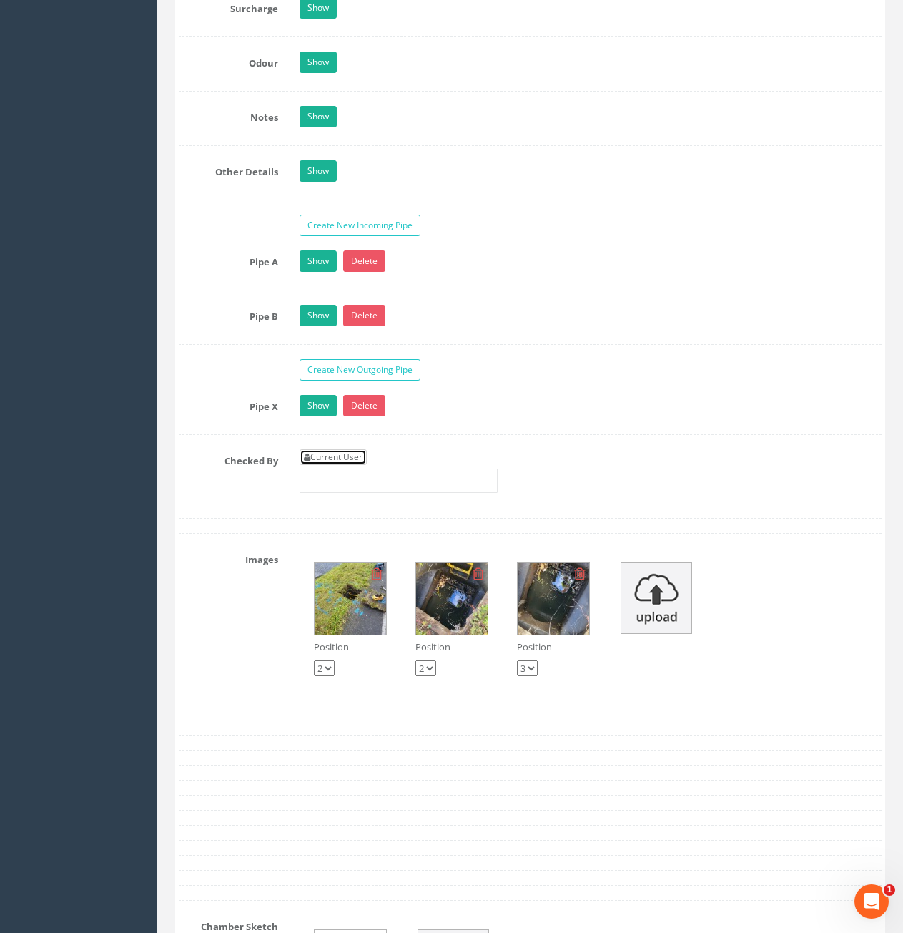
click at [360, 456] on link "Current User" at bounding box center [333, 457] width 67 height 16
type input "[PERSON_NAME]"
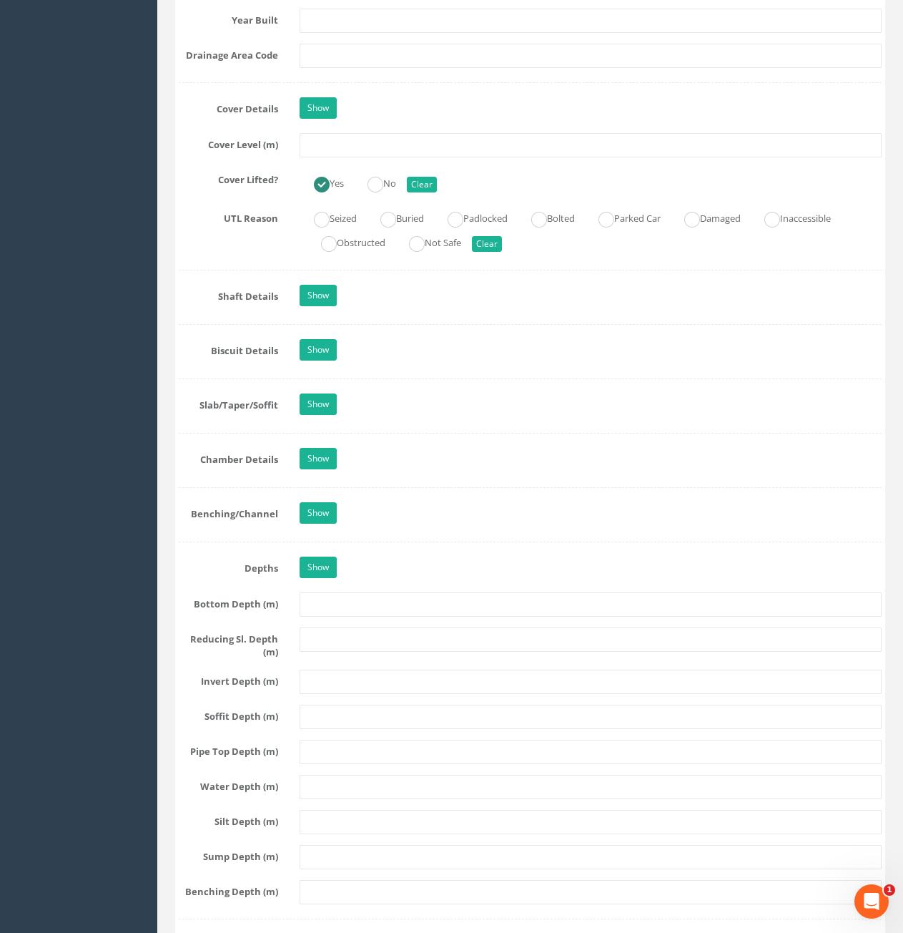
scroll to position [1144, 0]
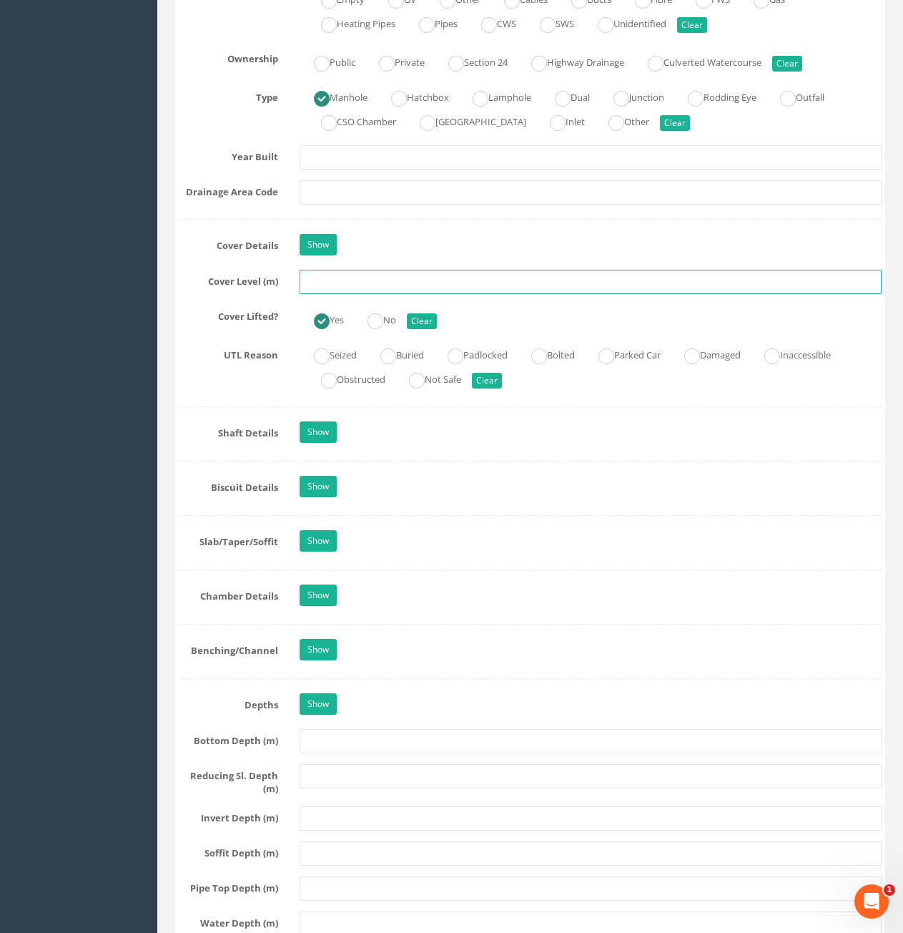
click at [380, 287] on input "text" at bounding box center [591, 282] width 582 height 24
type input "80.42"
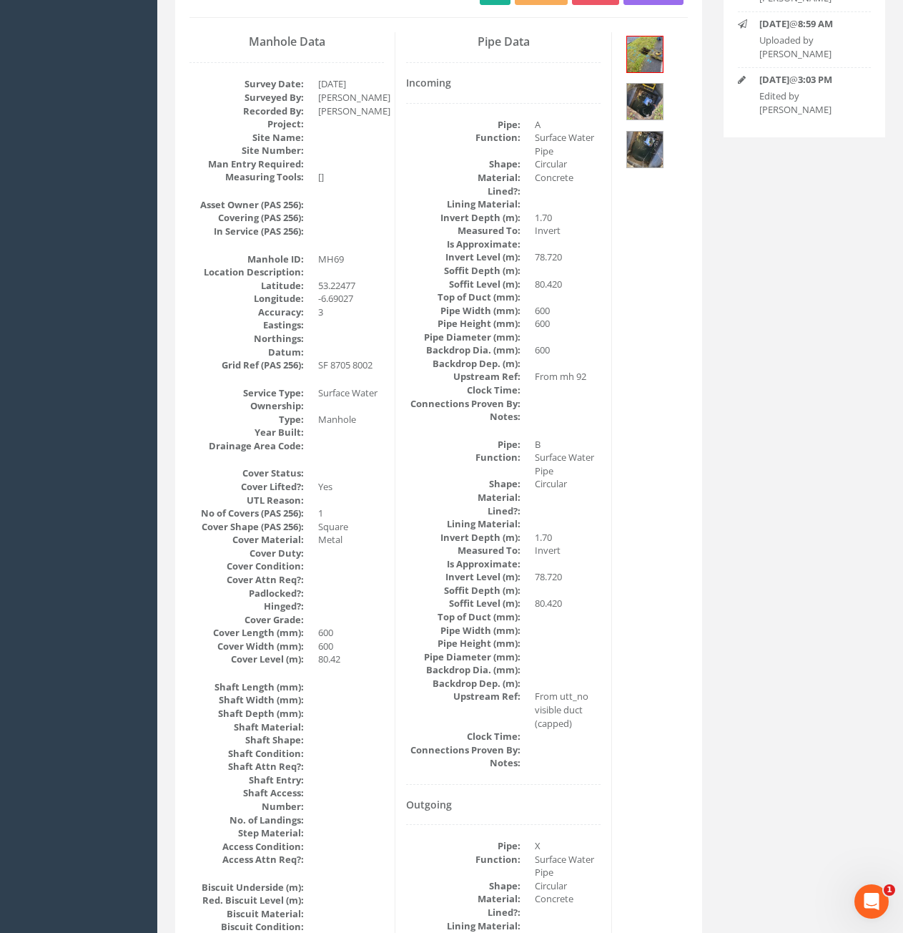
scroll to position [12, 0]
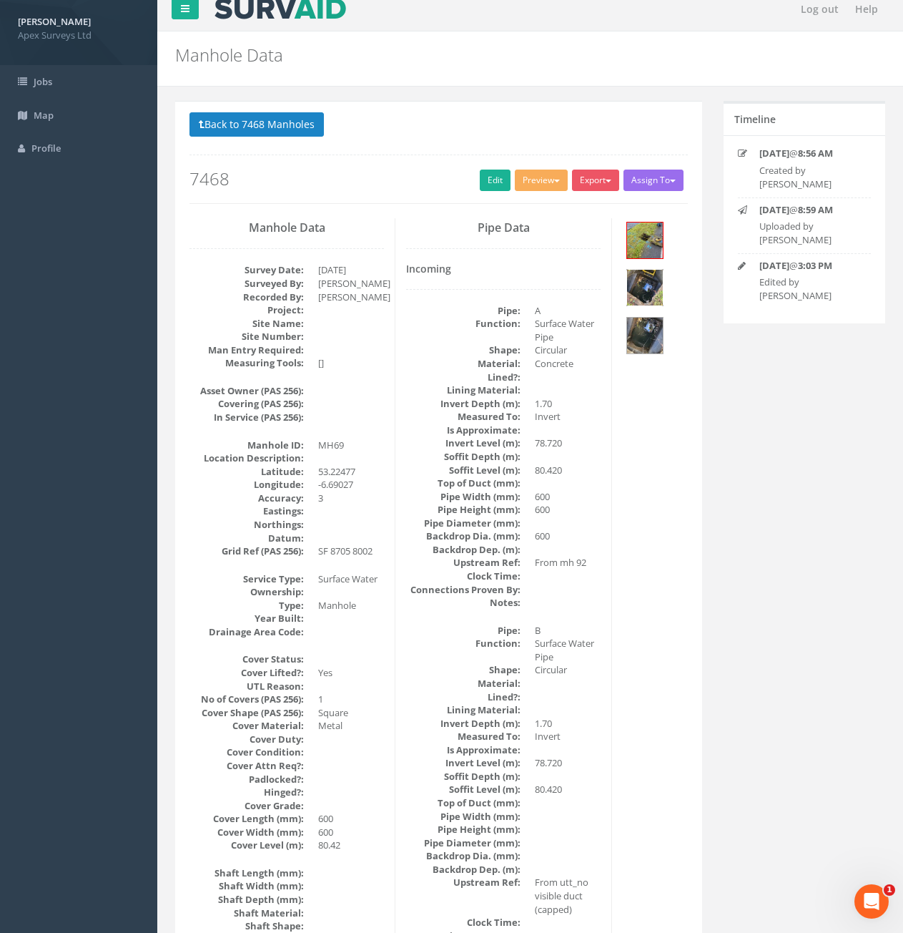
click at [652, 291] on img at bounding box center [645, 288] width 36 height 36
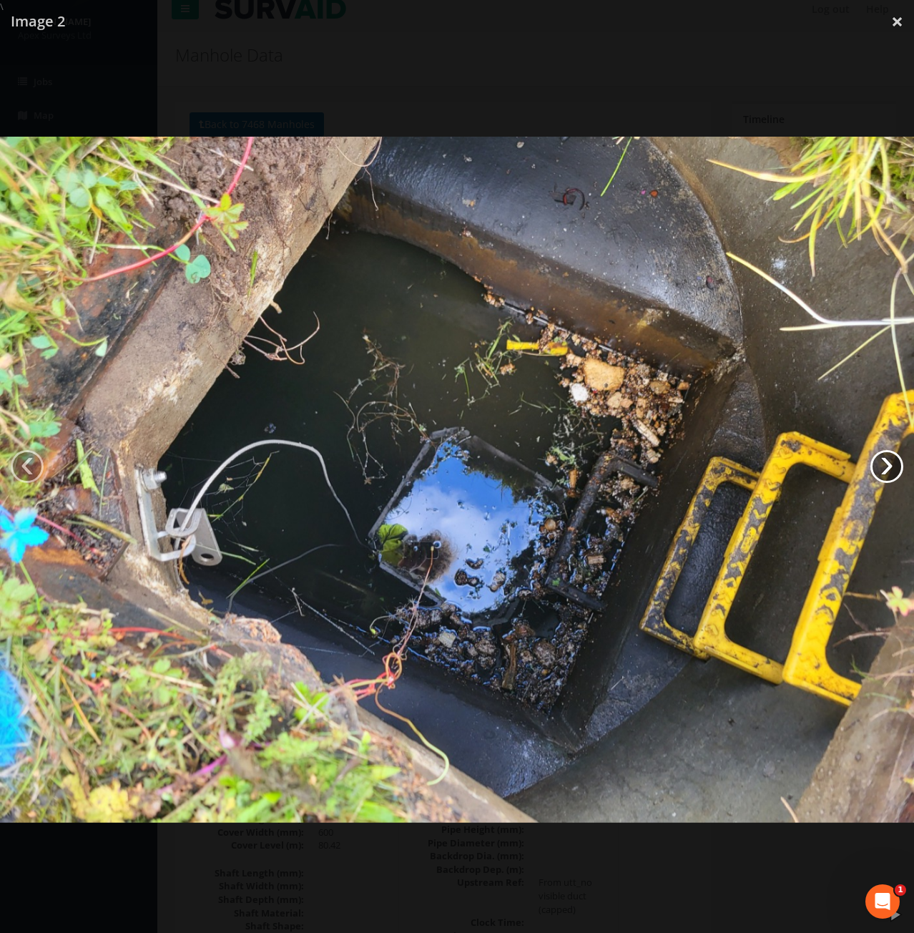
click at [895, 469] on link "›" at bounding box center [886, 466] width 33 height 33
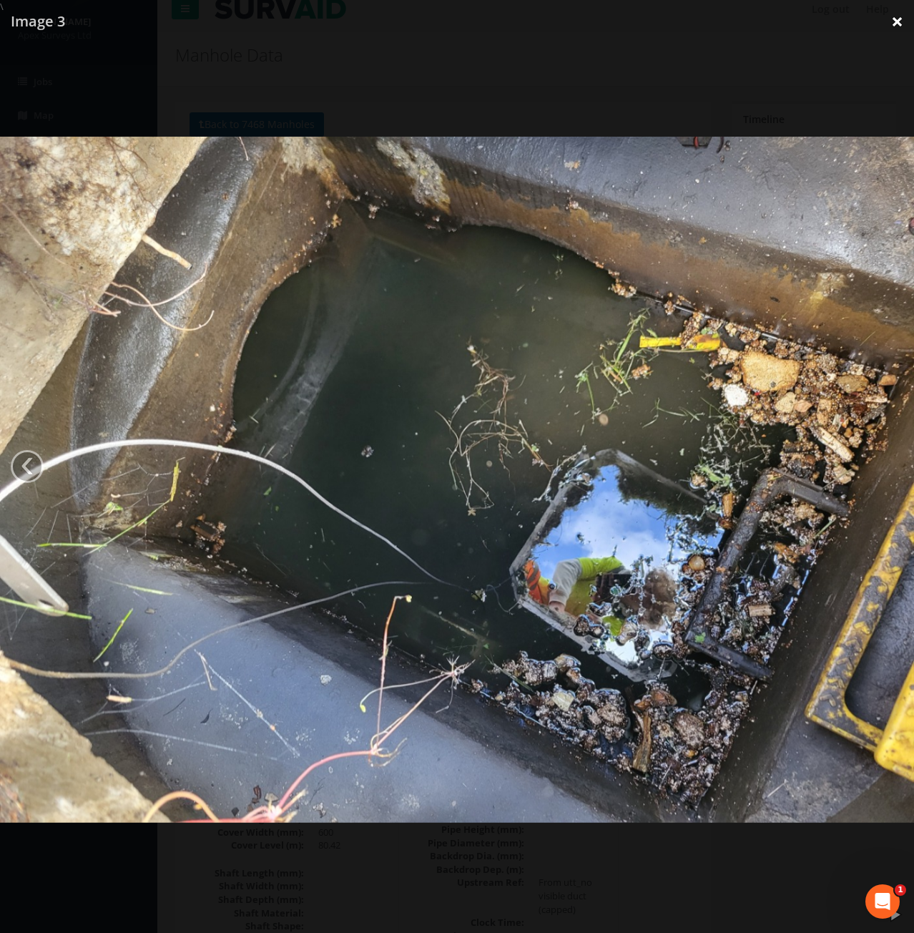
click at [895, 21] on link "×" at bounding box center [897, 21] width 34 height 43
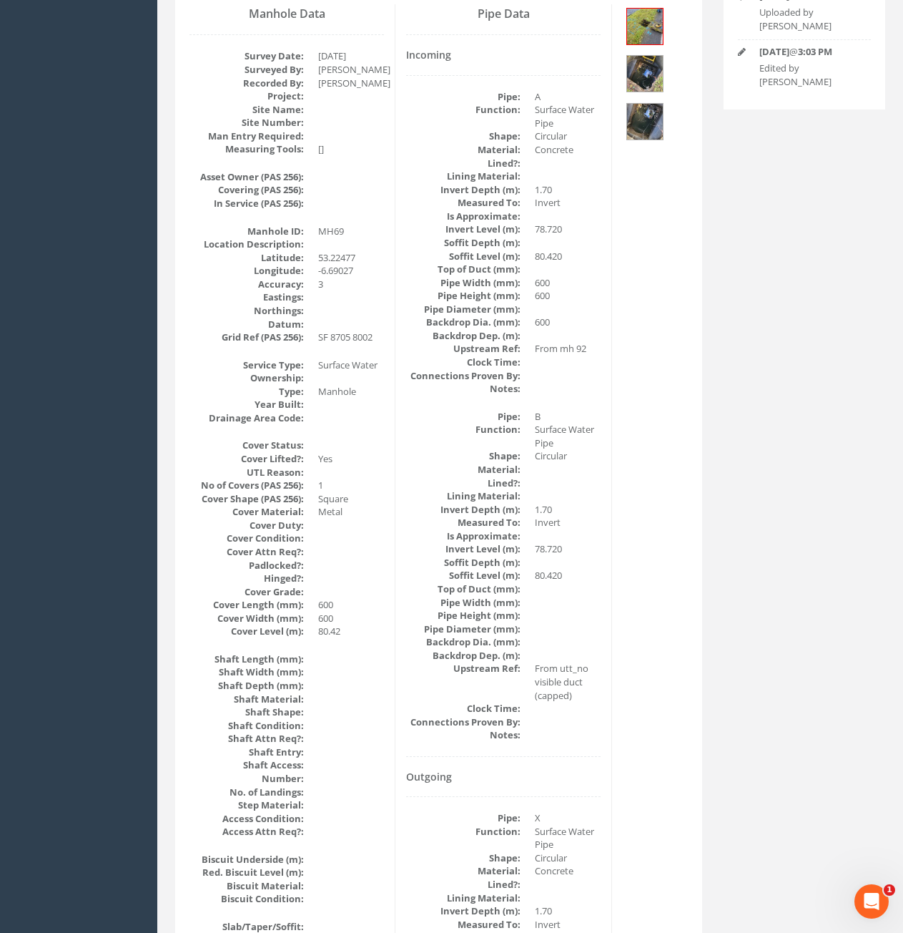
scroll to position [0, 0]
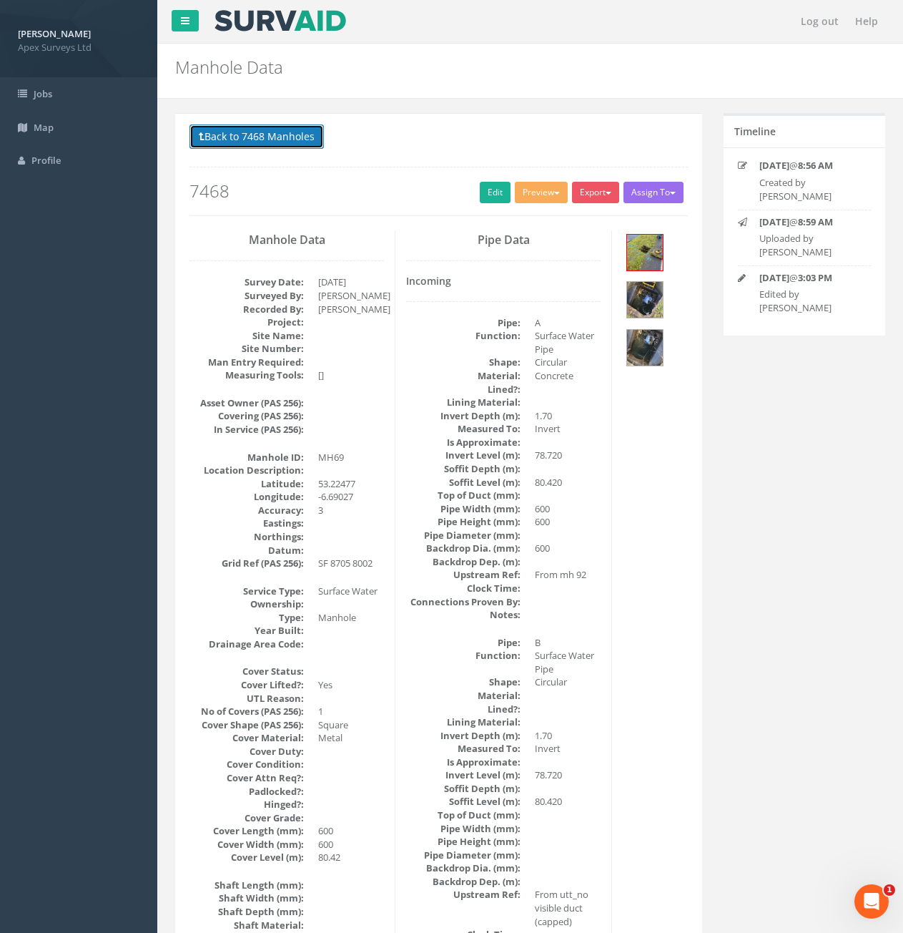
drag, startPoint x: 280, startPoint y: 143, endPoint x: 571, endPoint y: 185, distance: 294.7
click at [280, 143] on button "Back to 7468 Manholes" at bounding box center [257, 136] width 134 height 24
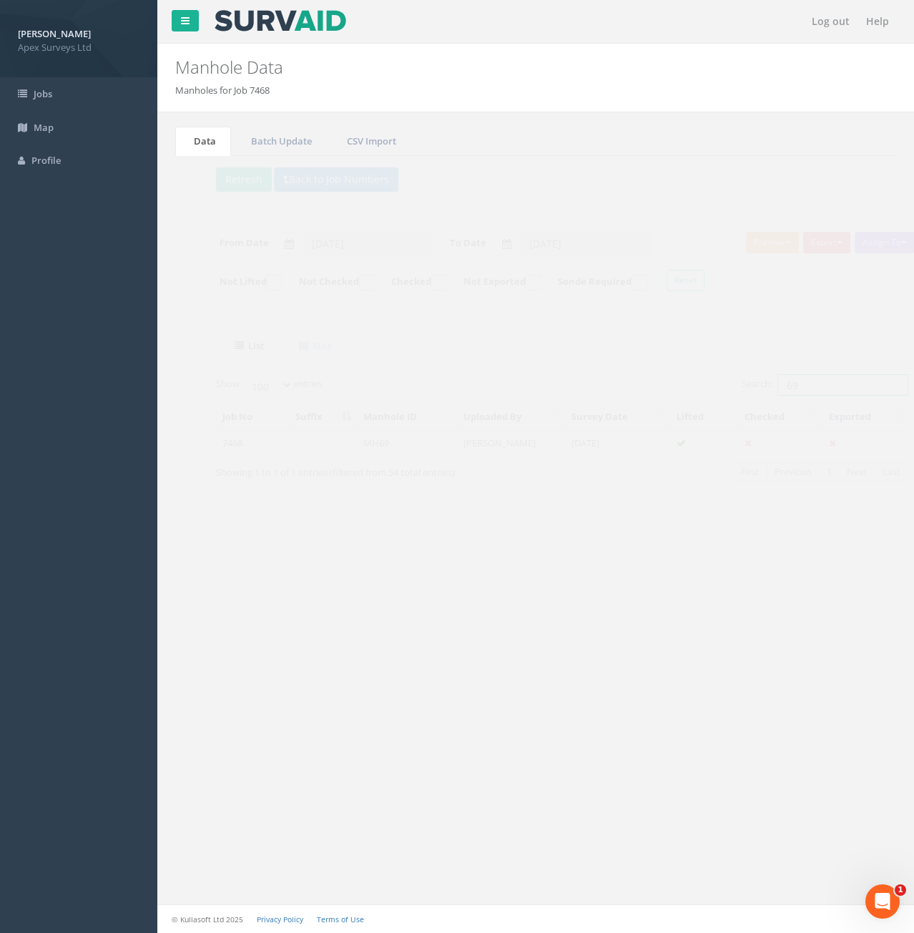
click at [791, 381] on input "69" at bounding box center [816, 384] width 131 height 21
type input "6"
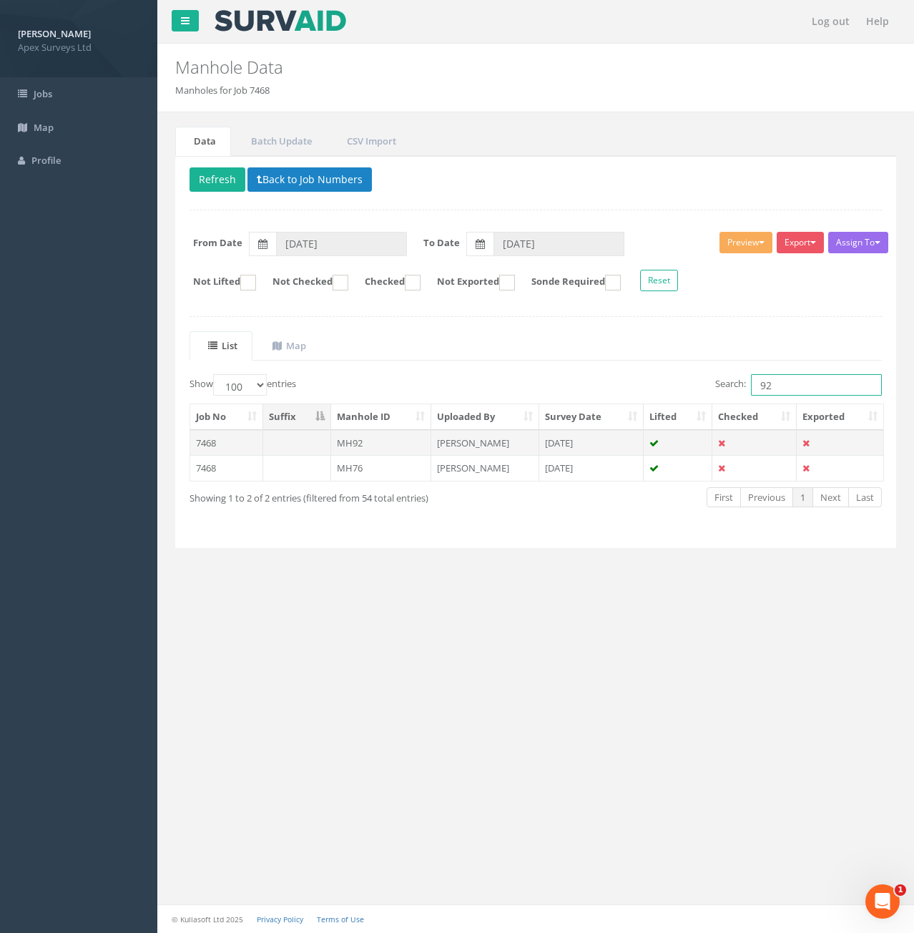
type input "92"
click at [310, 451] on td at bounding box center [297, 443] width 68 height 26
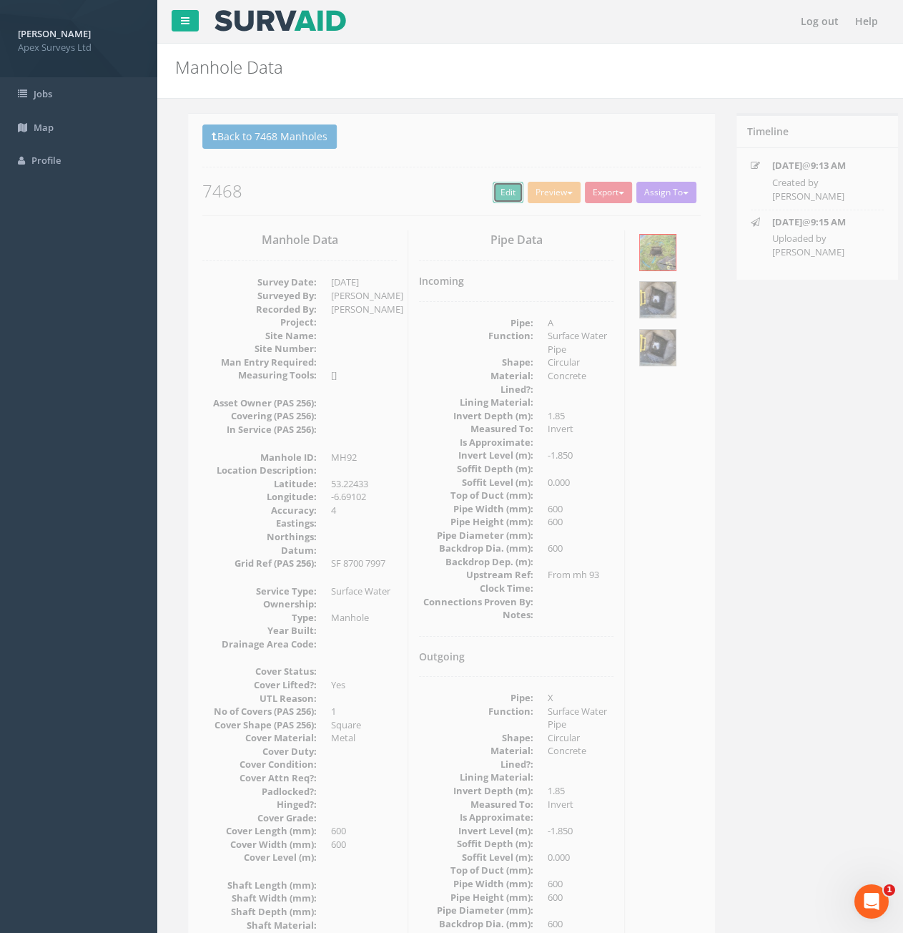
click at [480, 193] on link "Edit" at bounding box center [495, 192] width 31 height 21
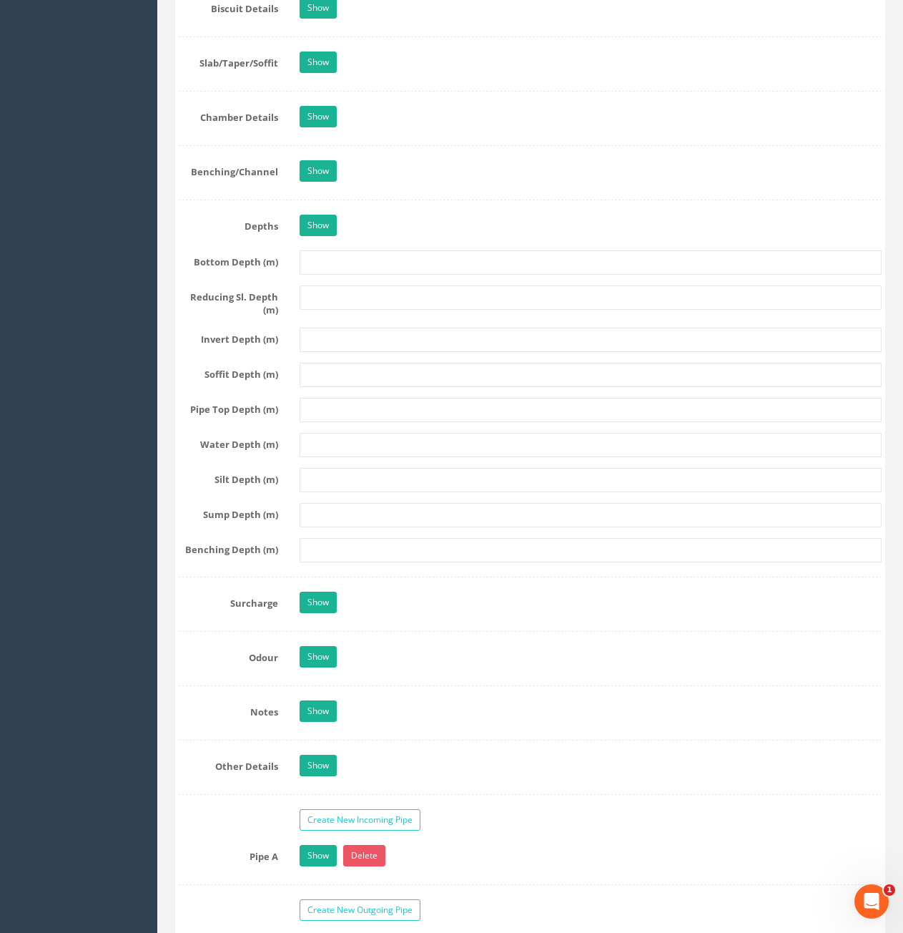
scroll to position [1788, 0]
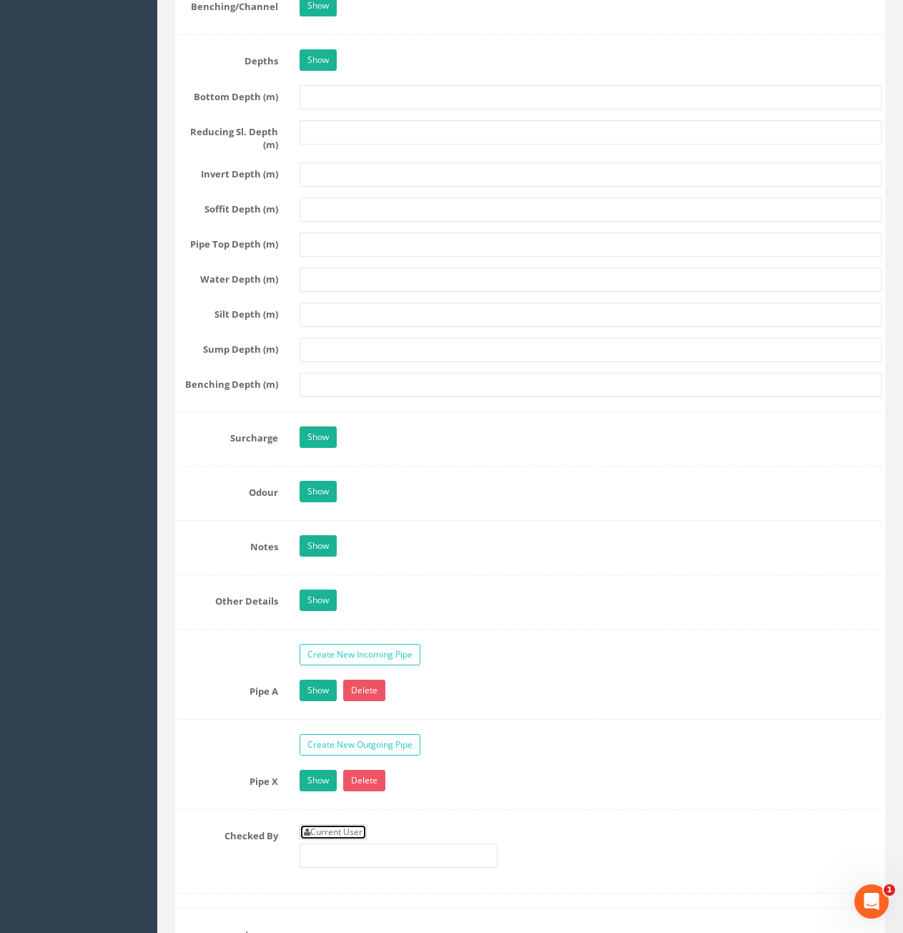
click at [340, 826] on link "Current User" at bounding box center [333, 832] width 67 height 16
type input "[PERSON_NAME]"
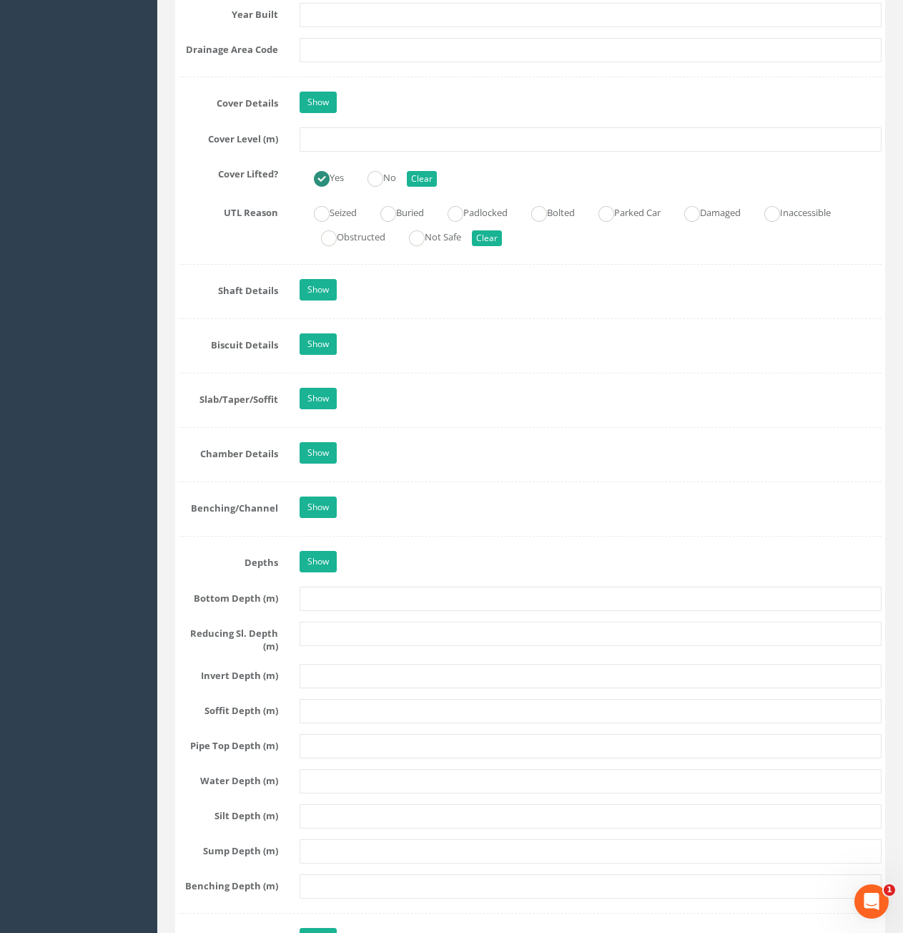
scroll to position [930, 0]
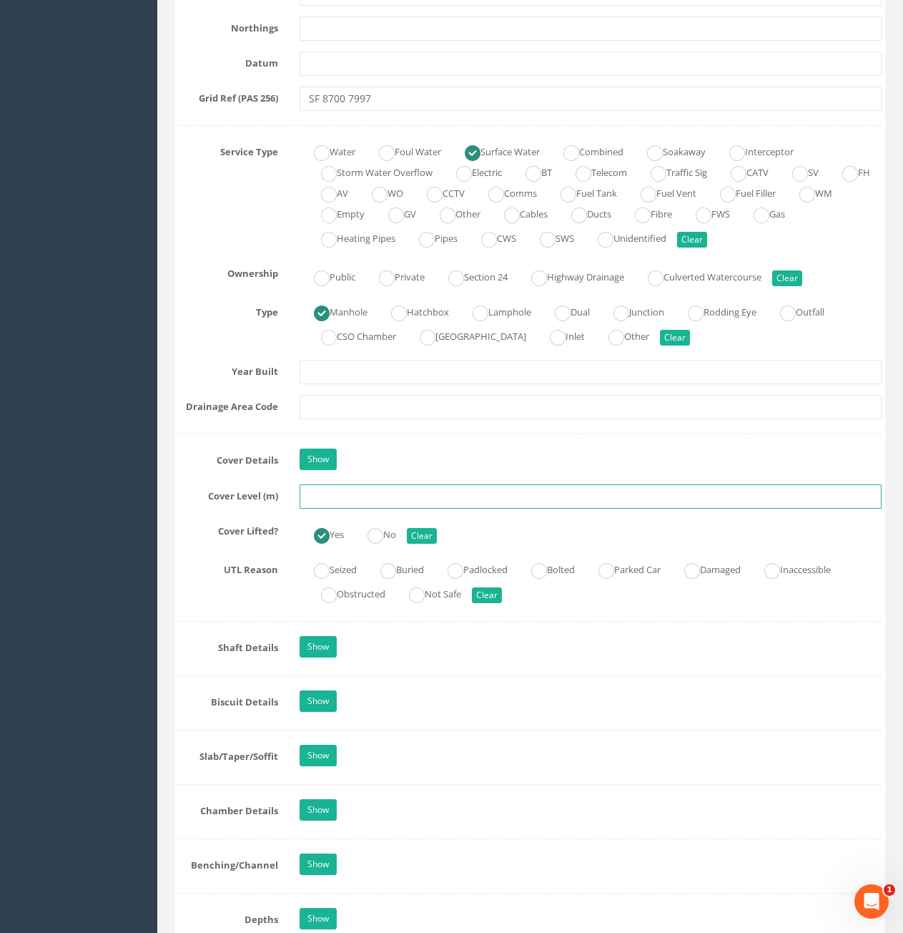
click at [458, 489] on input "text" at bounding box center [591, 496] width 582 height 24
type input "80.78"
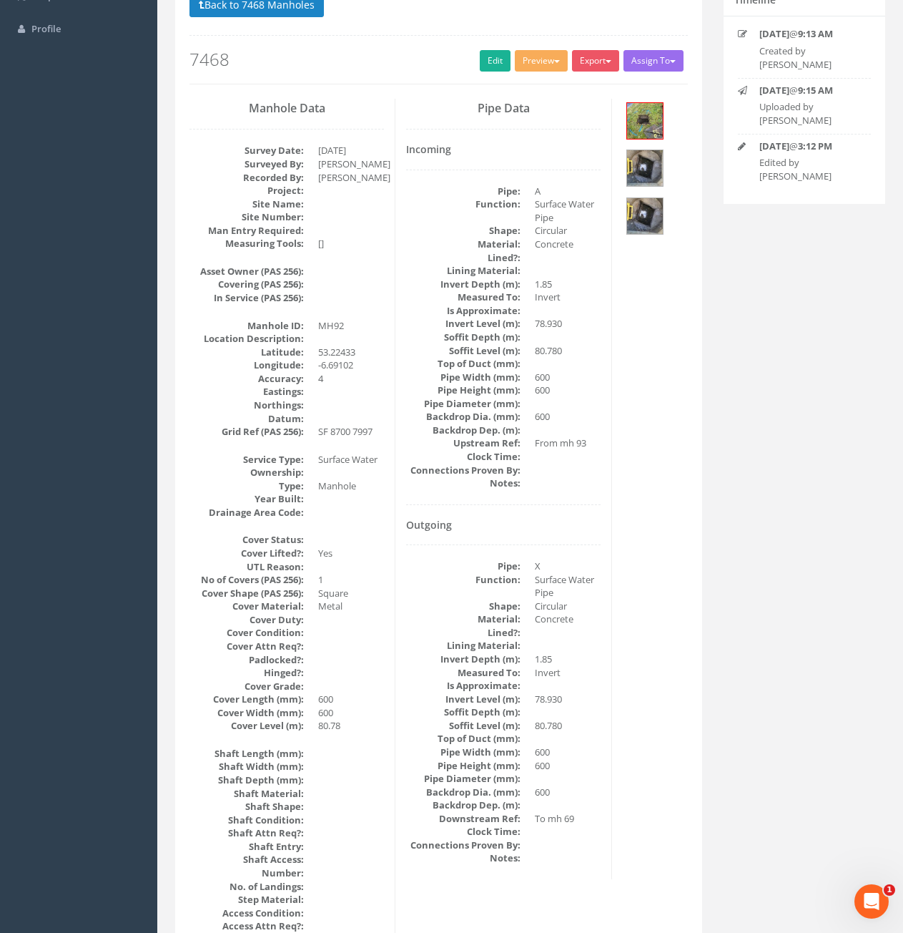
scroll to position [0, 0]
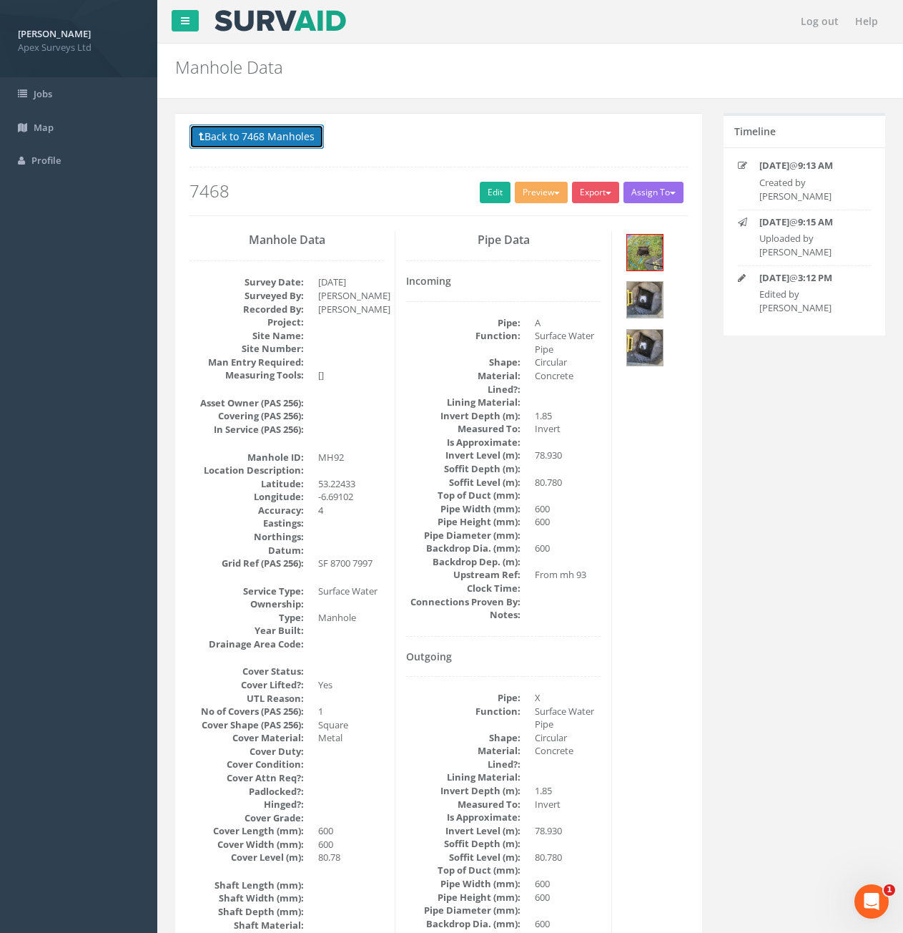
click at [262, 140] on button "Back to 7468 Manholes" at bounding box center [257, 136] width 134 height 24
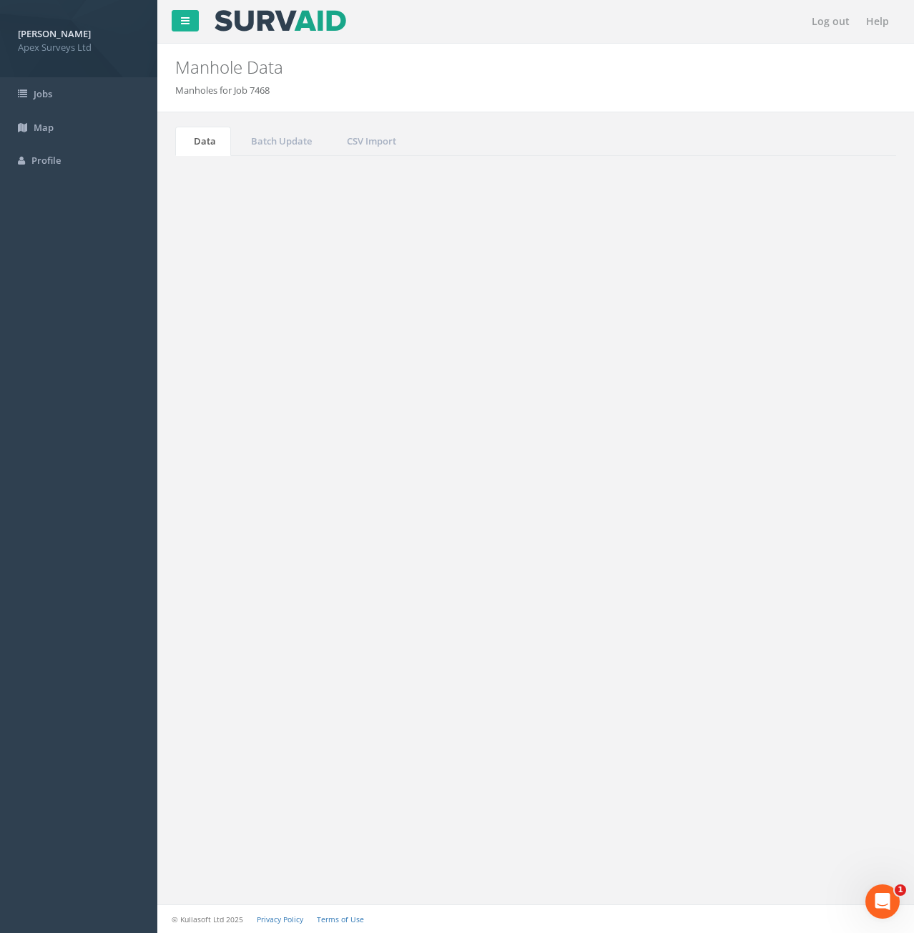
click at [779, 385] on input "92" at bounding box center [816, 384] width 131 height 21
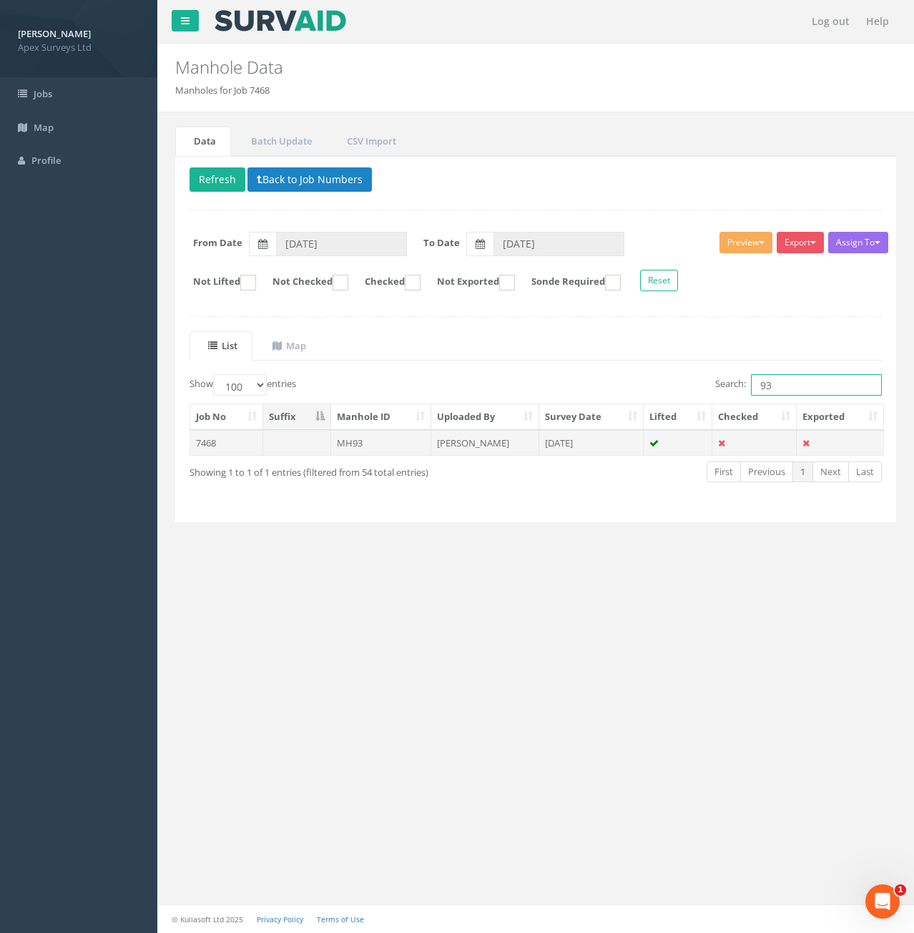
type input "93"
click at [279, 448] on td at bounding box center [297, 443] width 68 height 26
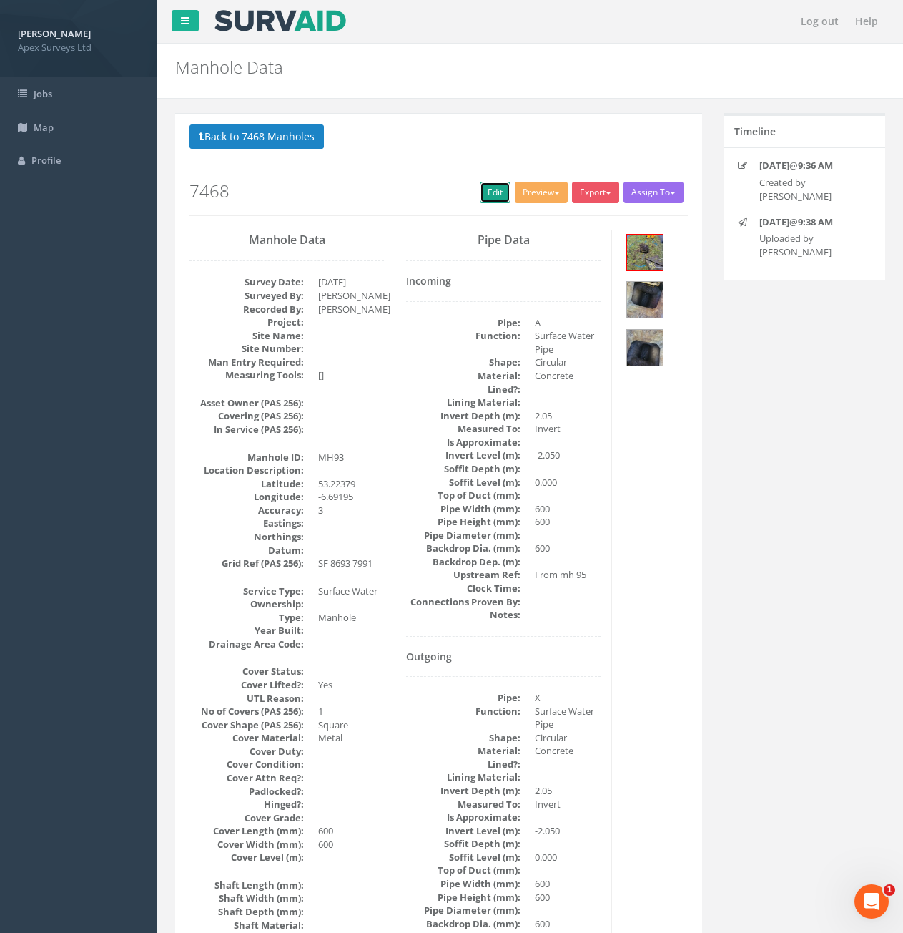
click at [494, 197] on link "Edit" at bounding box center [495, 192] width 31 height 21
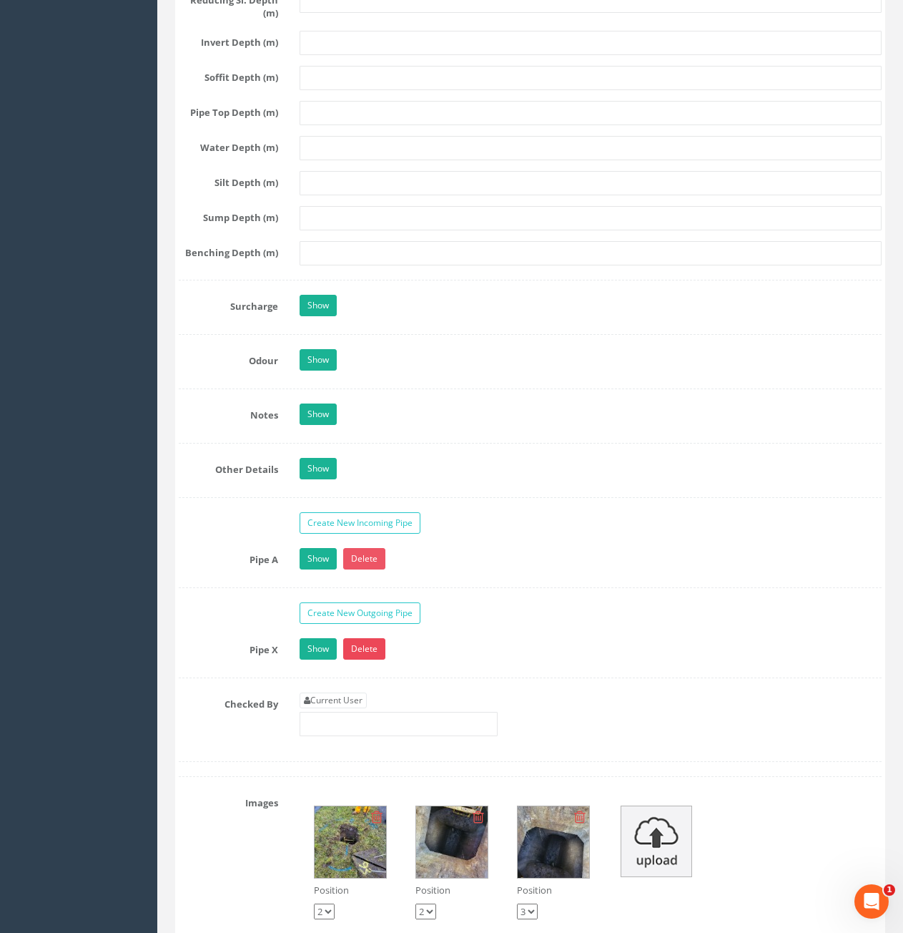
scroll to position [1931, 0]
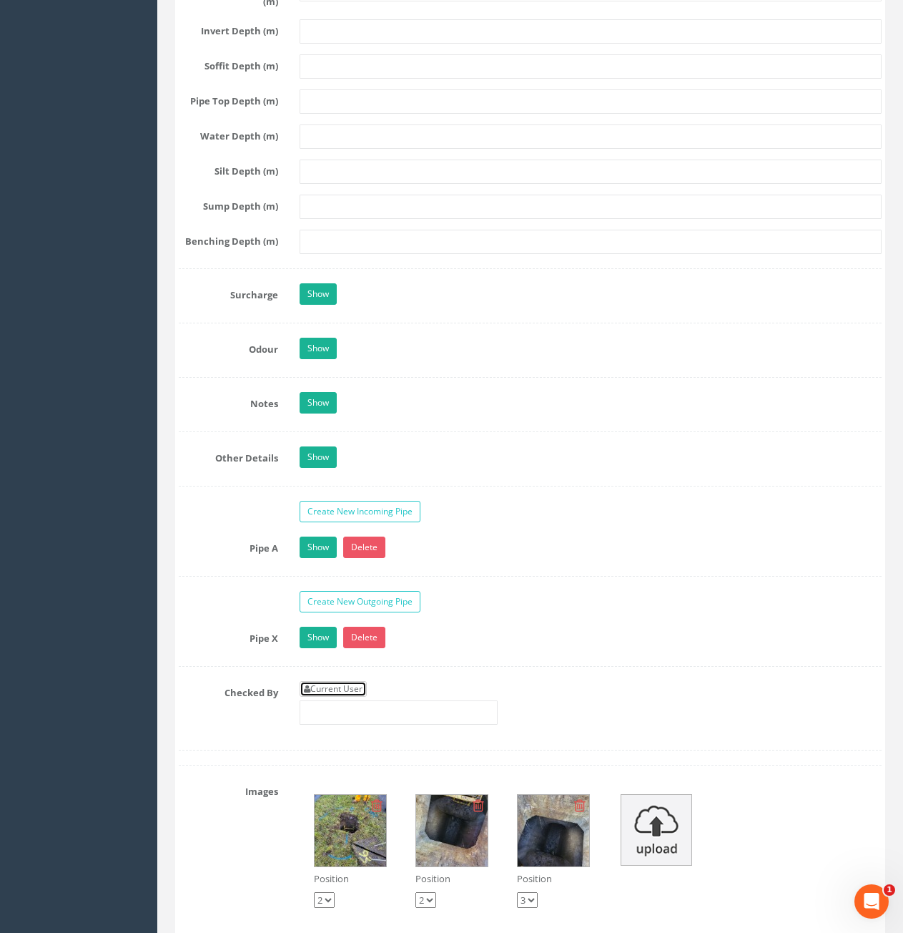
click at [321, 682] on link "Current User" at bounding box center [333, 689] width 67 height 16
type input "[PERSON_NAME]"
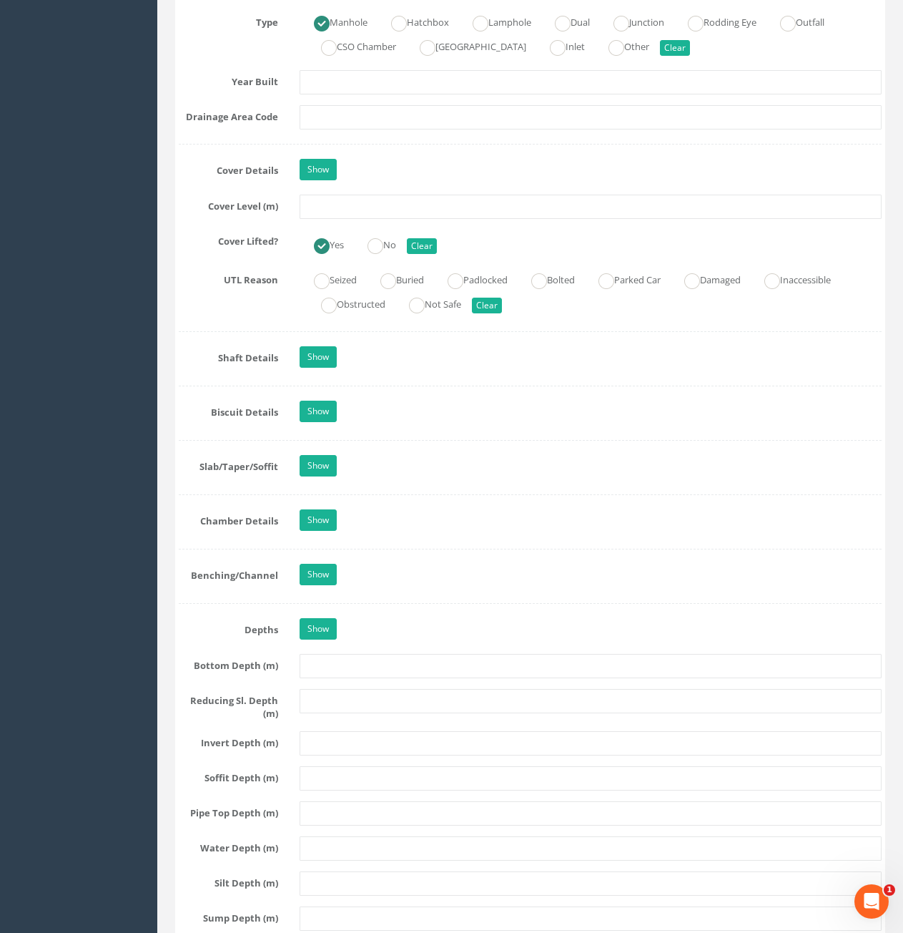
scroll to position [1001, 0]
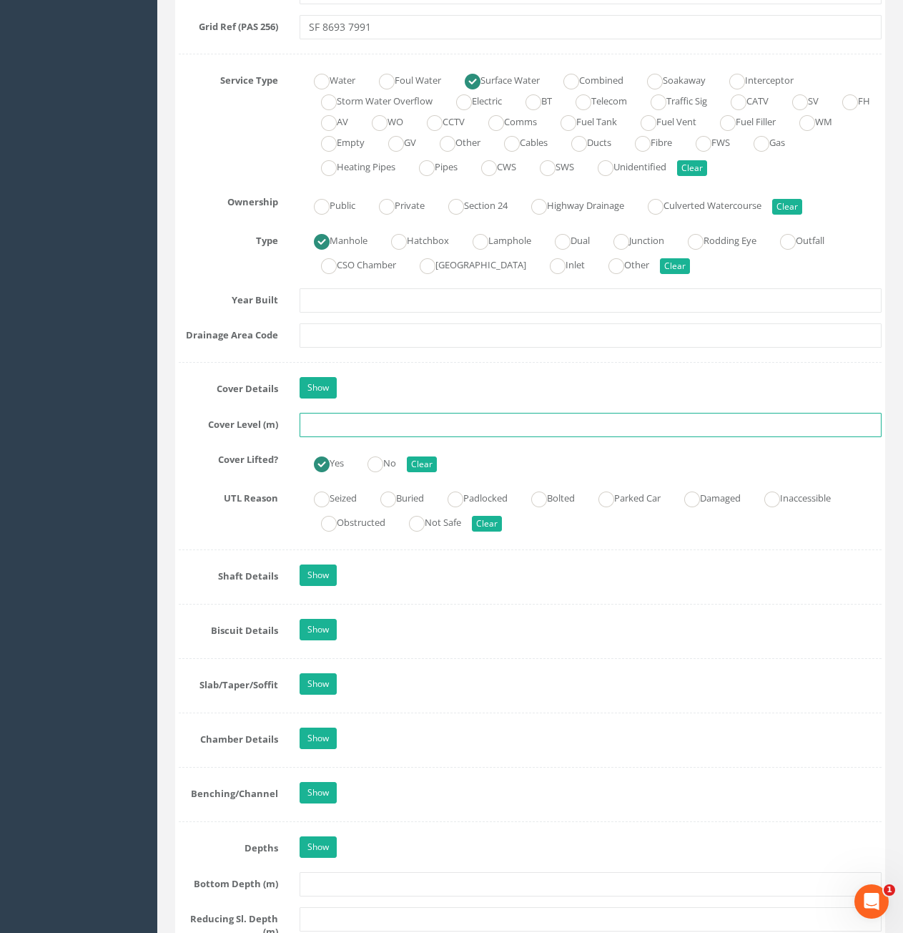
click at [397, 433] on input "text" at bounding box center [591, 425] width 582 height 24
type input "81.11"
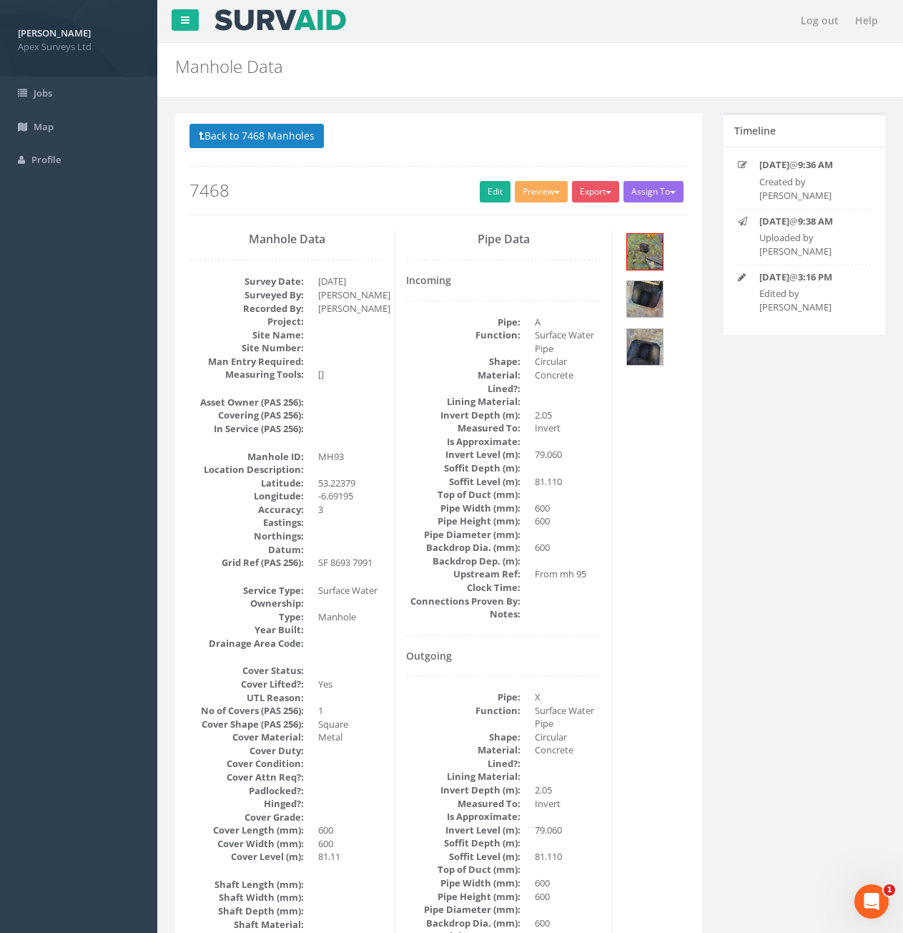
scroll to position [0, 0]
click at [295, 147] on button "Back to 7468 Manholes" at bounding box center [257, 136] width 134 height 24
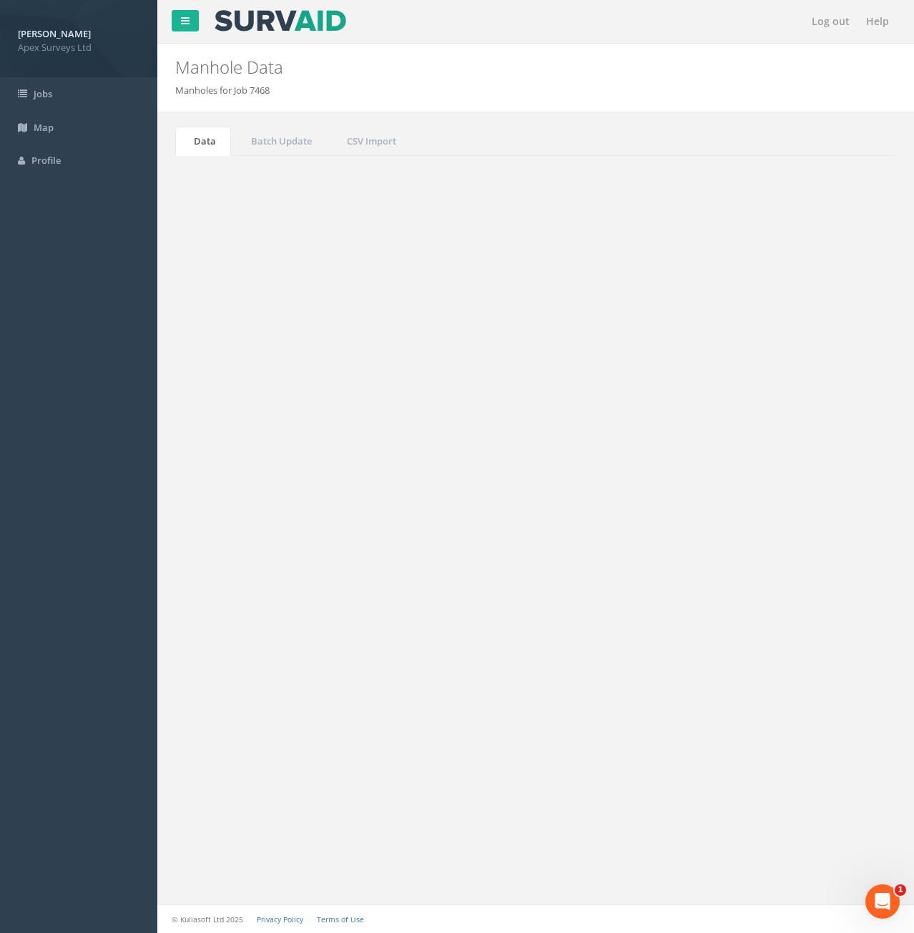
click at [822, 385] on input "93" at bounding box center [816, 384] width 131 height 21
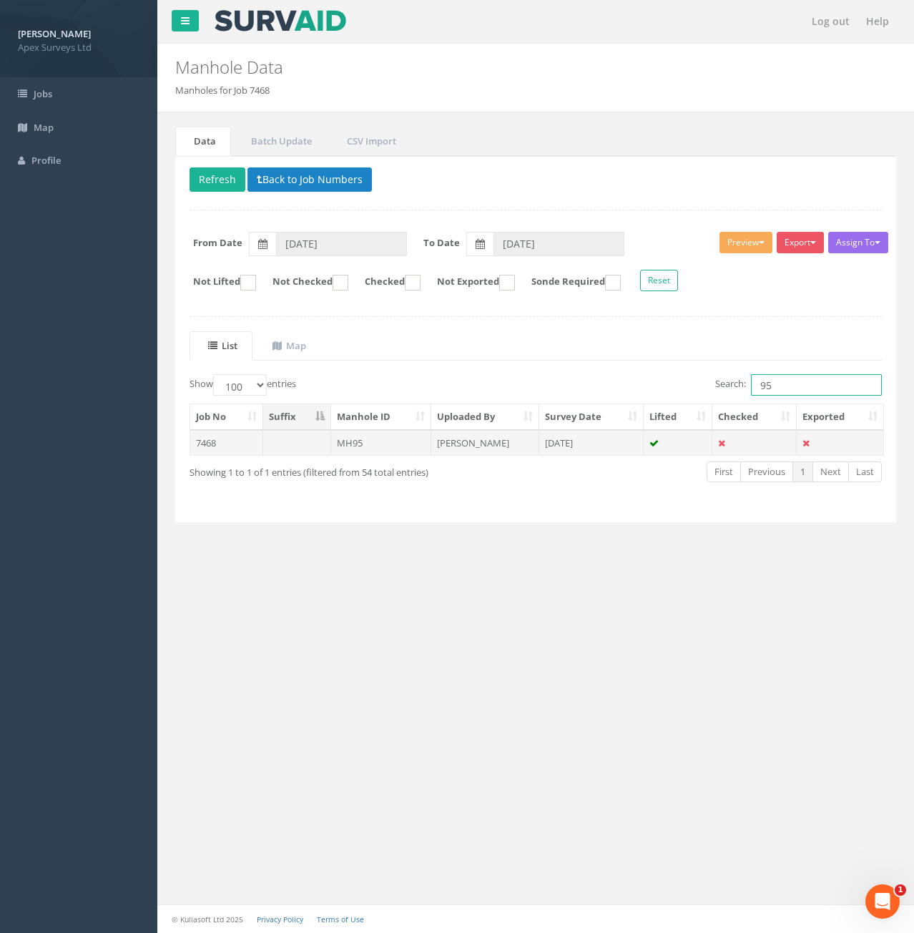
type input "95"
click at [298, 448] on td at bounding box center [297, 443] width 68 height 26
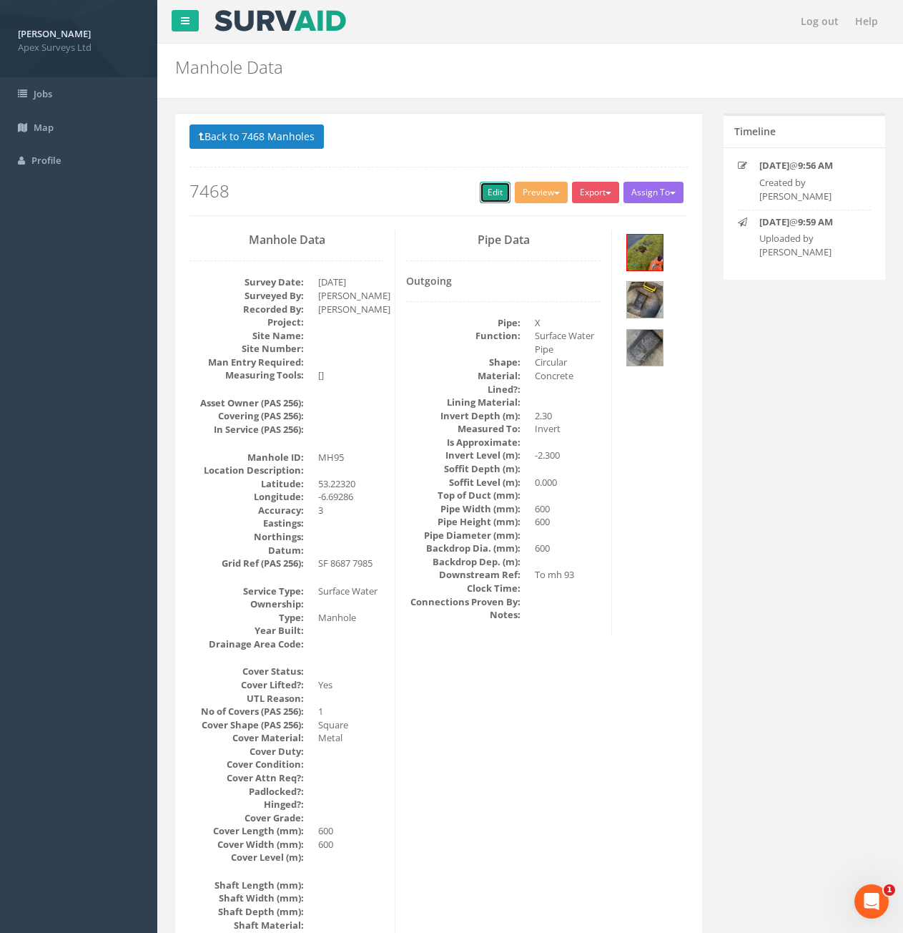
click at [490, 197] on link "Edit" at bounding box center [495, 192] width 31 height 21
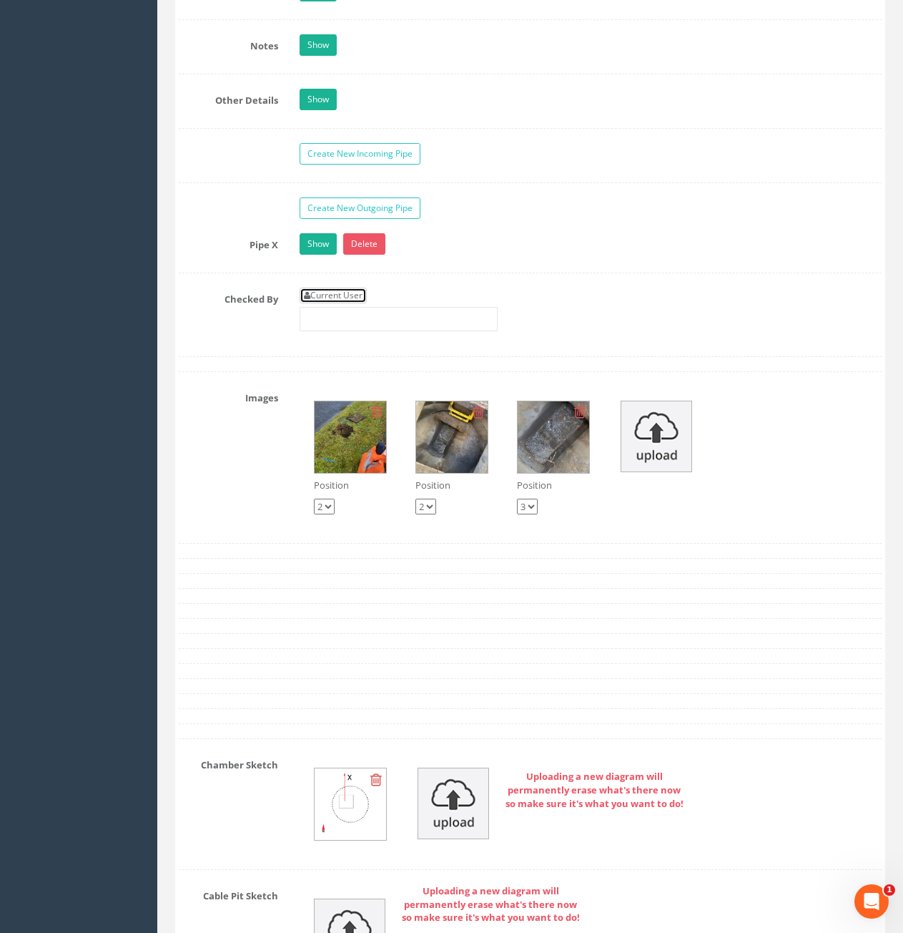
click at [332, 293] on link "Current User" at bounding box center [333, 295] width 67 height 16
type input "[PERSON_NAME]"
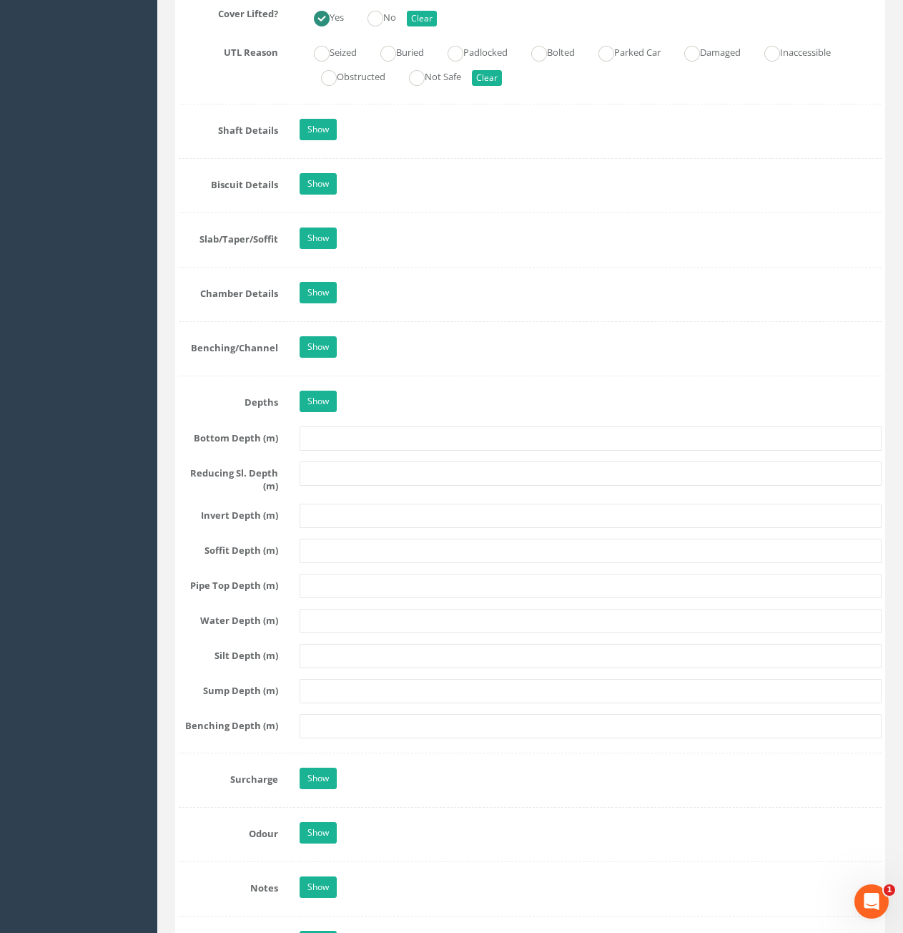
scroll to position [1144, 0]
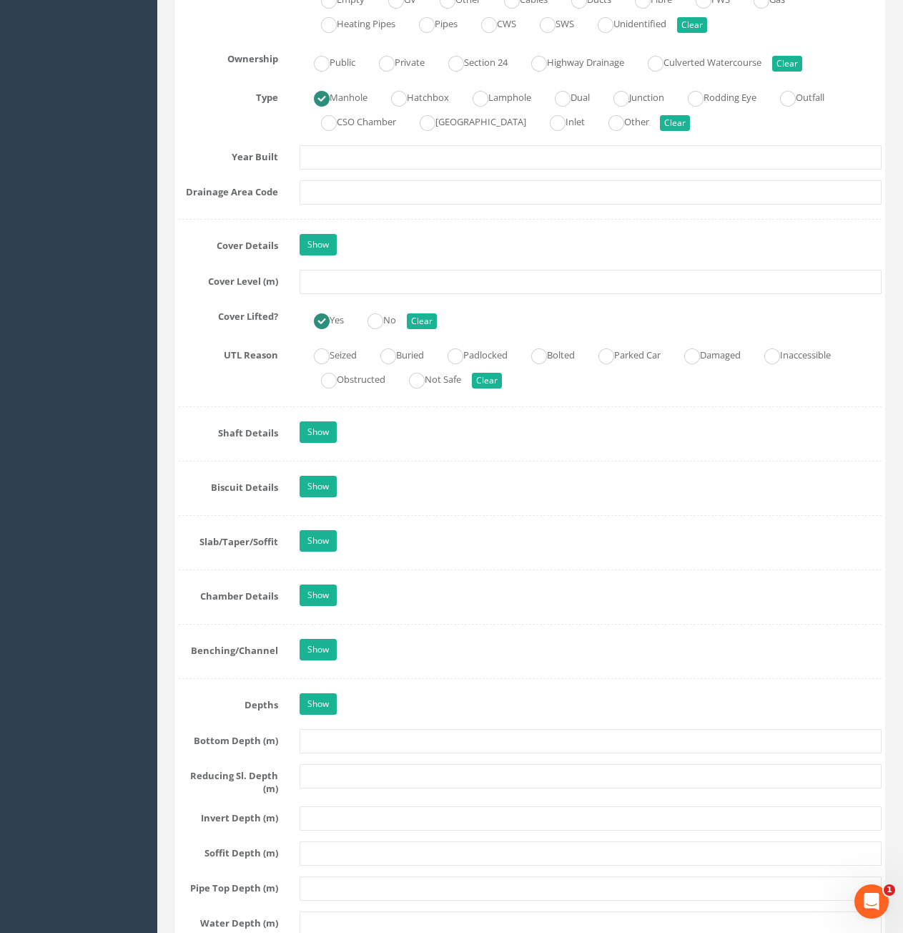
click at [398, 298] on div "Job Number 7468 Job Number Suffix Survey Date [DATE] Surveyed By [PERSON_NAME] …" at bounding box center [530, 303] width 703 height 2427
click at [402, 290] on input "text" at bounding box center [591, 282] width 582 height 24
type input "81.69"
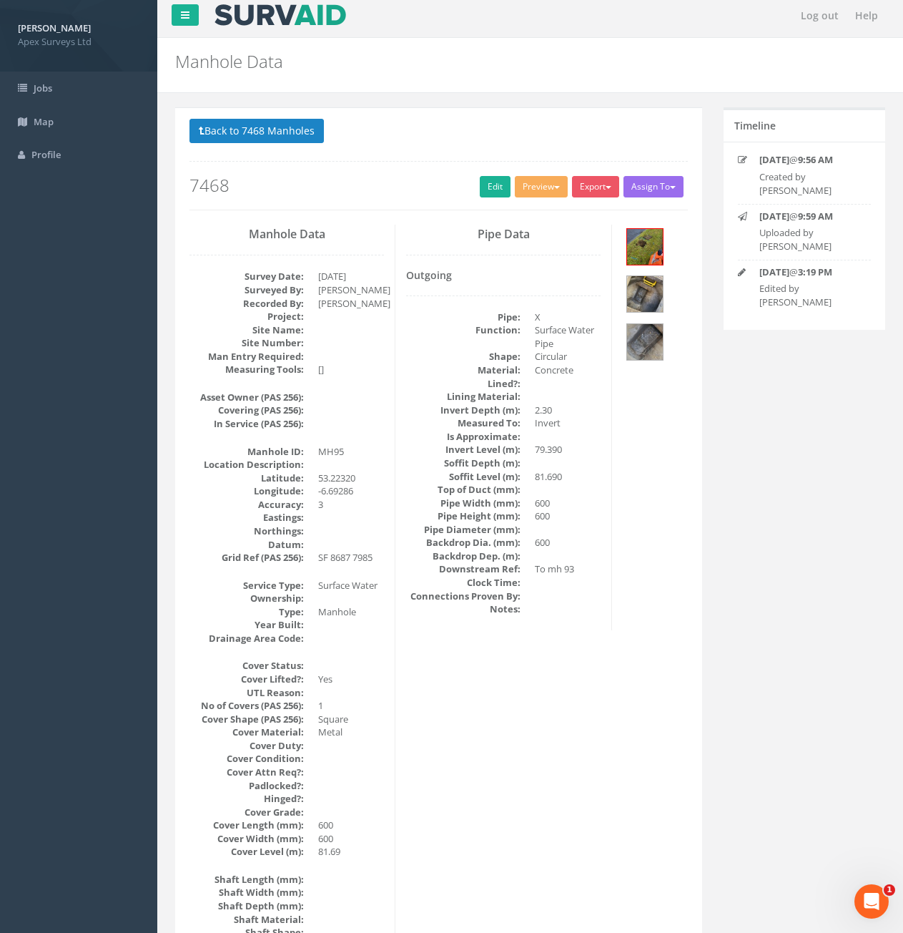
scroll to position [0, 0]
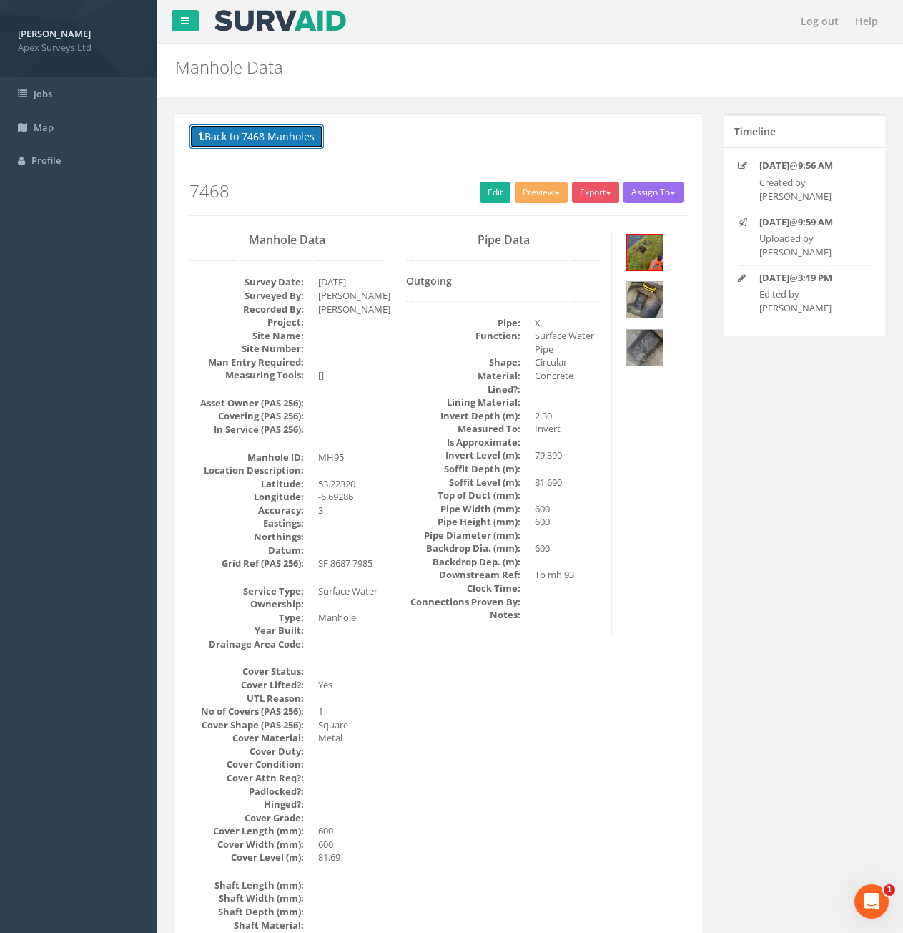
click at [255, 146] on button "Back to 7468 Manholes" at bounding box center [257, 136] width 134 height 24
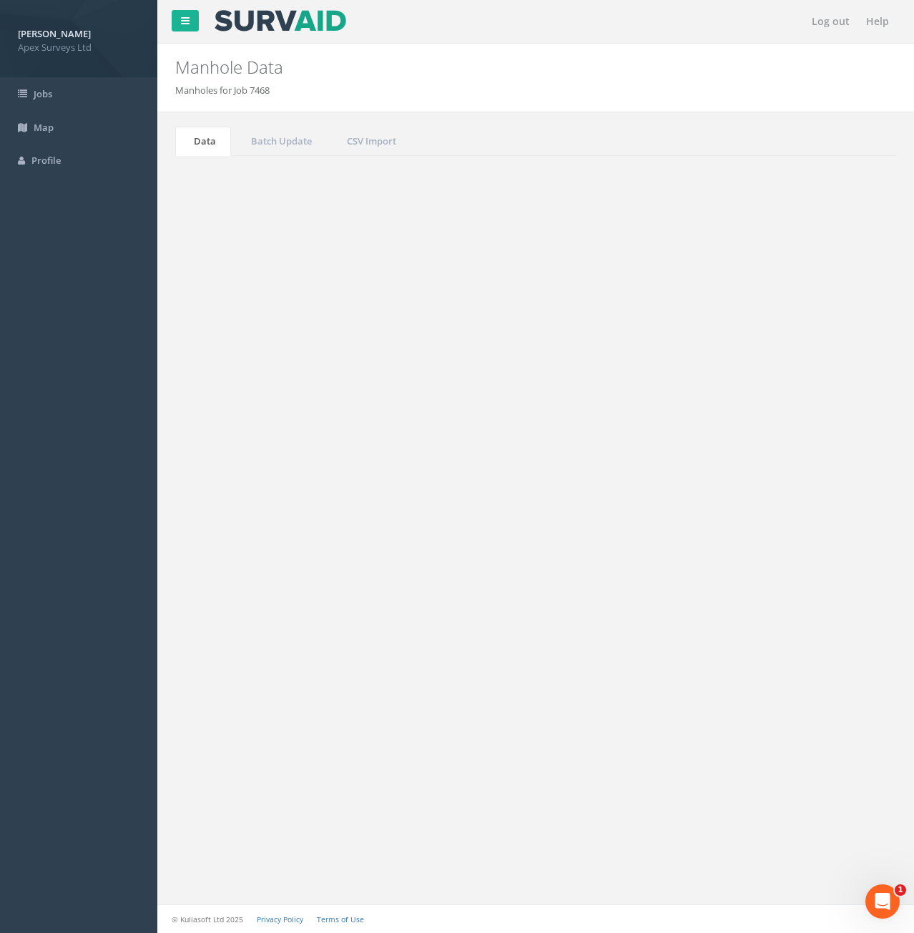
click at [784, 382] on input "95" at bounding box center [816, 384] width 131 height 21
type input "9"
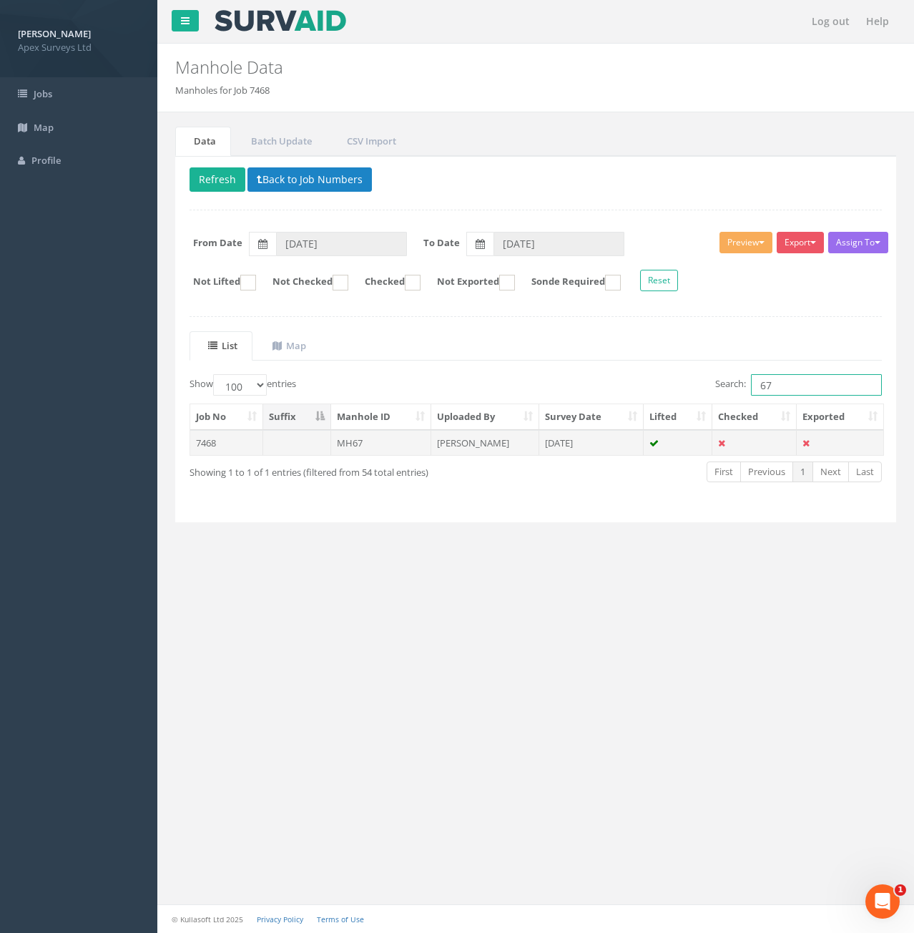
type input "67"
click at [374, 450] on td "MH67" at bounding box center [381, 443] width 101 height 26
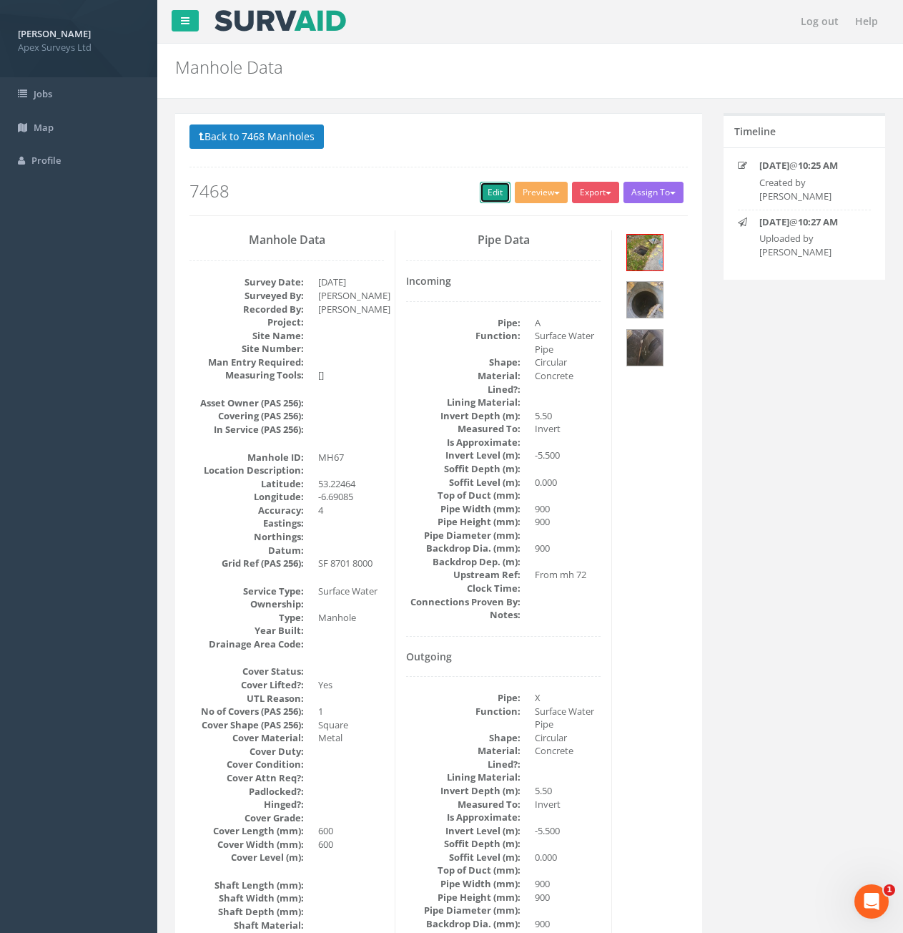
click at [481, 197] on link "Edit" at bounding box center [495, 192] width 31 height 21
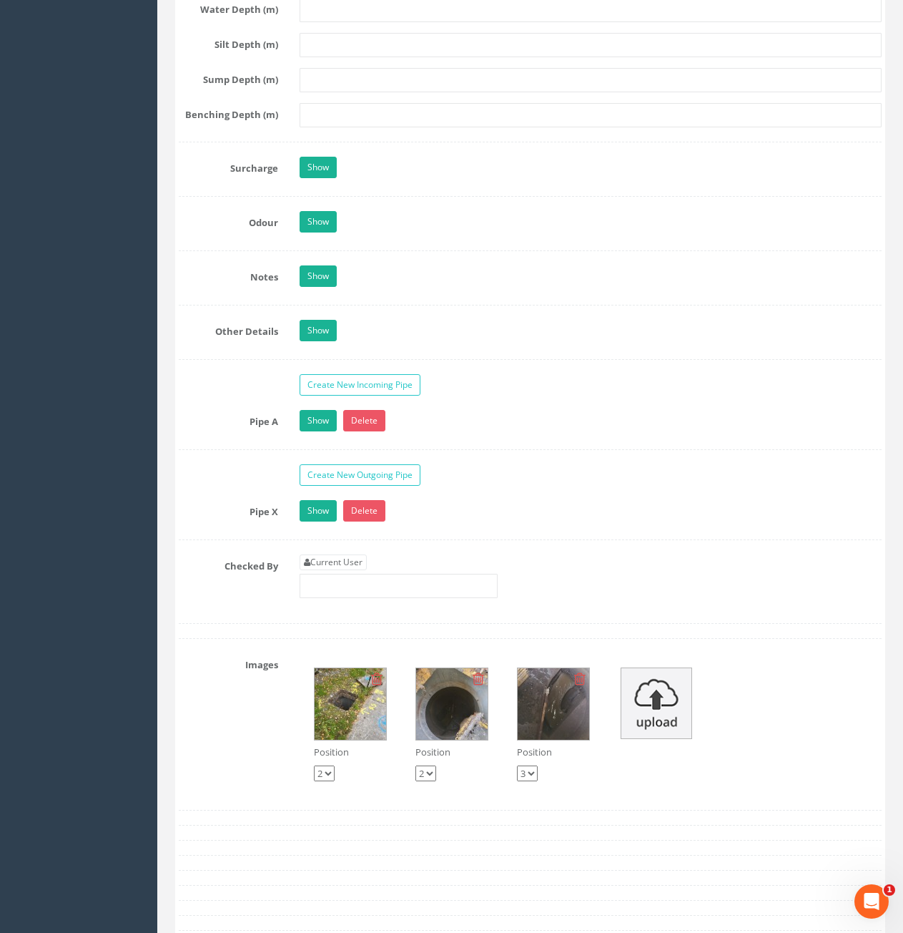
scroll to position [2289, 0]
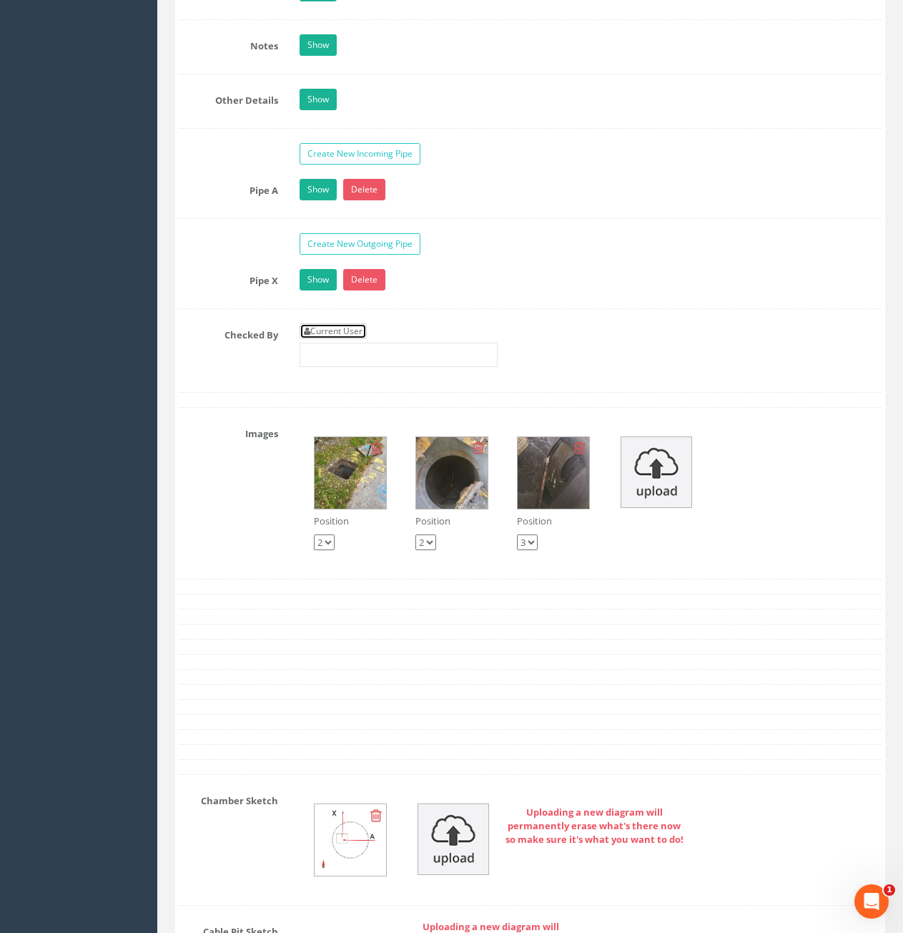
click at [343, 326] on link "Current User" at bounding box center [333, 331] width 67 height 16
type input "[PERSON_NAME]"
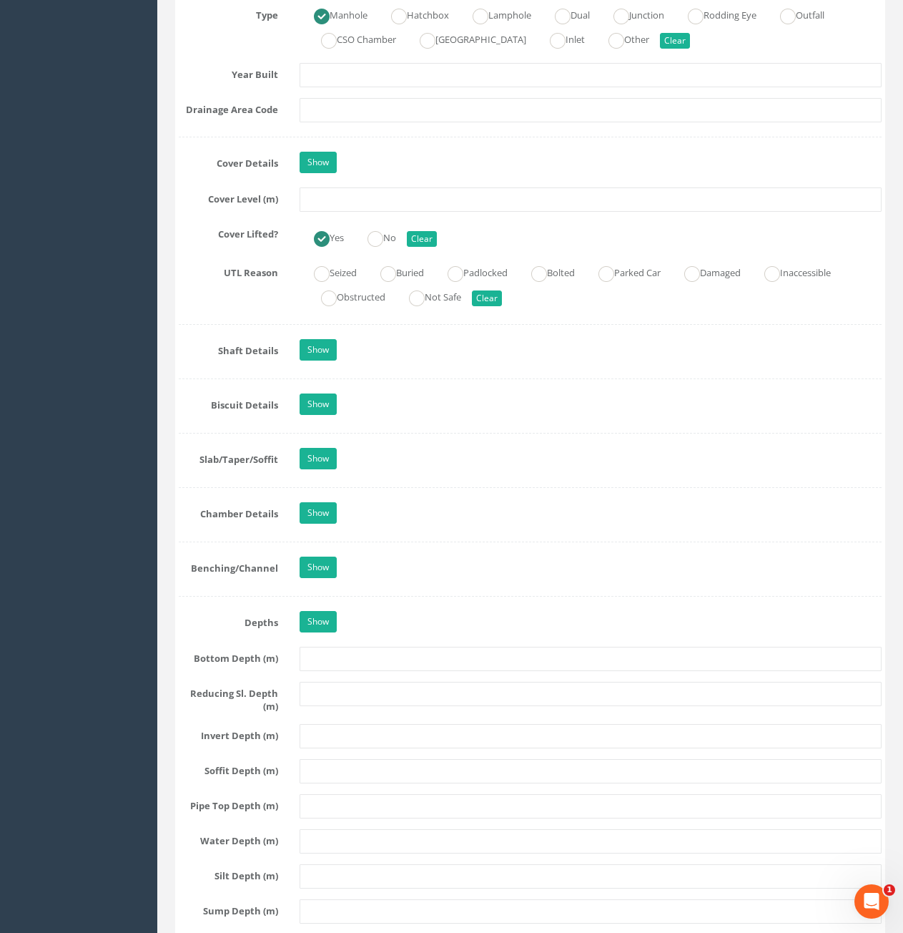
scroll to position [1216, 0]
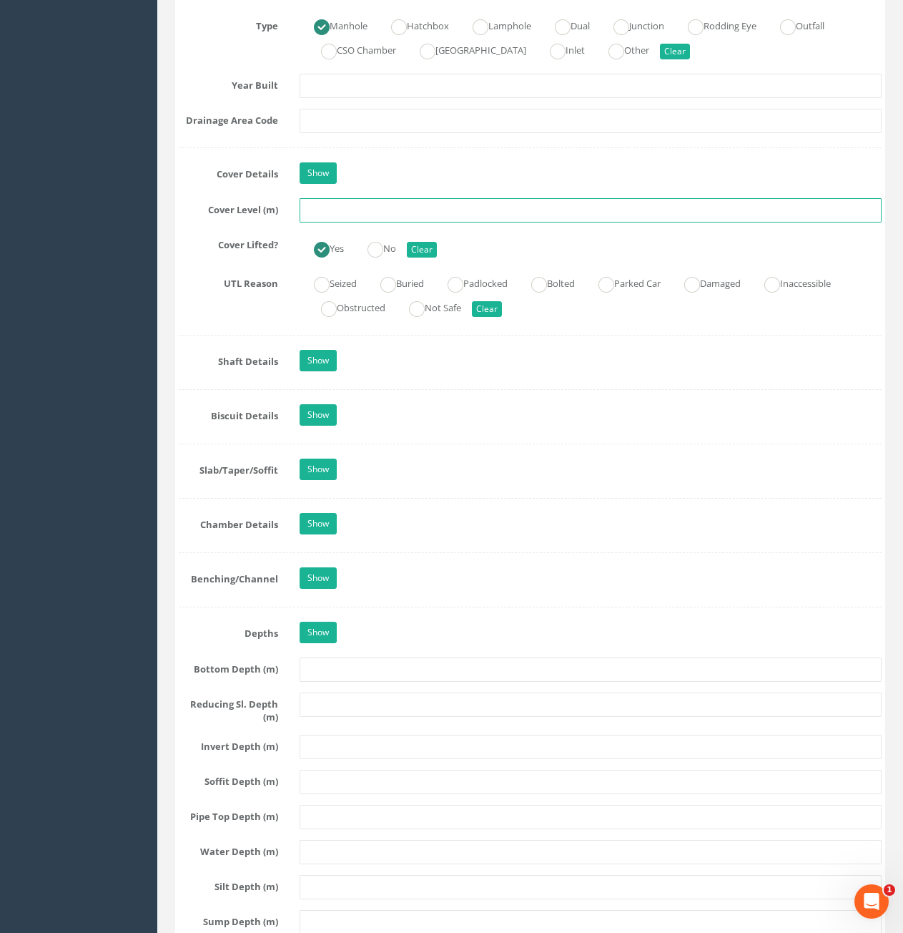
click at [415, 215] on input "text" at bounding box center [591, 210] width 582 height 24
type input "80.64"
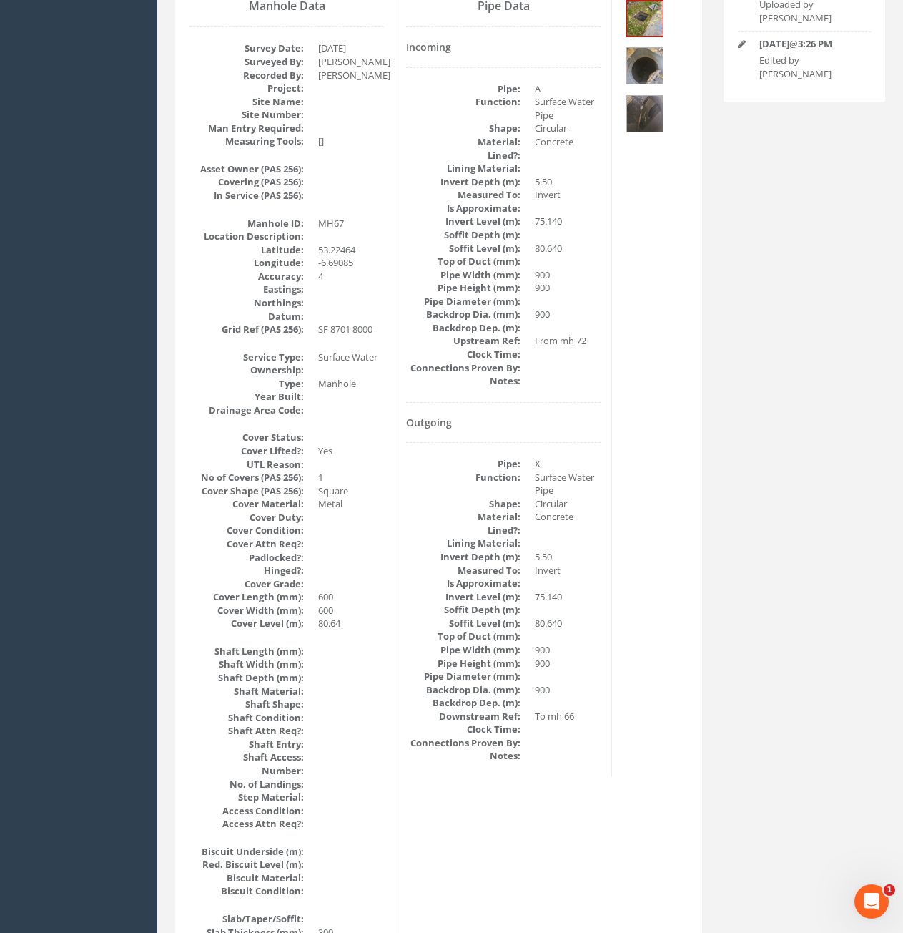
scroll to position [155, 0]
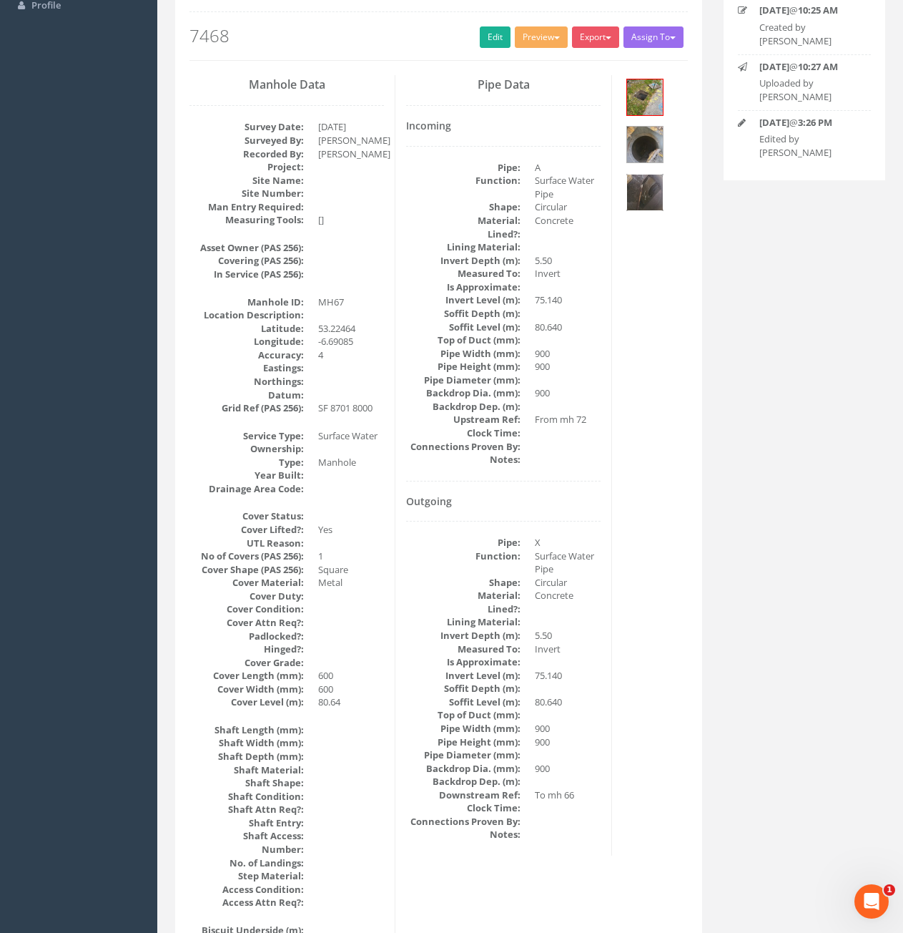
click at [644, 192] on img at bounding box center [645, 193] width 36 height 36
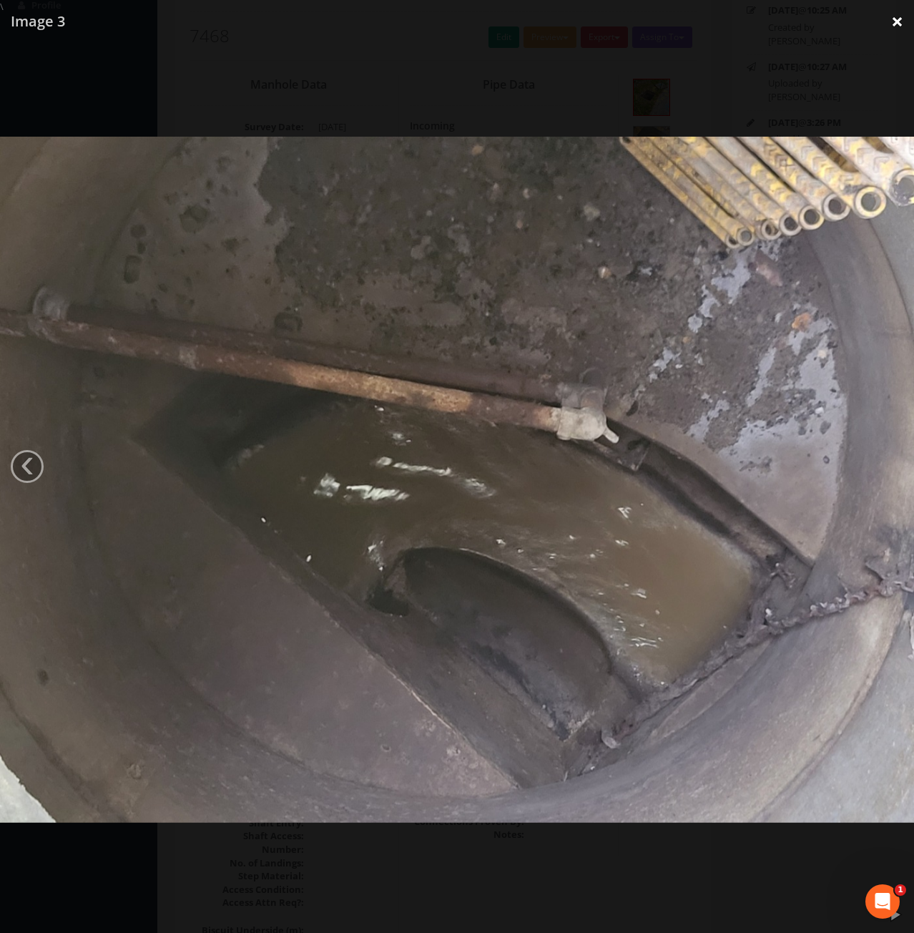
click at [897, 30] on link "×" at bounding box center [897, 21] width 34 height 43
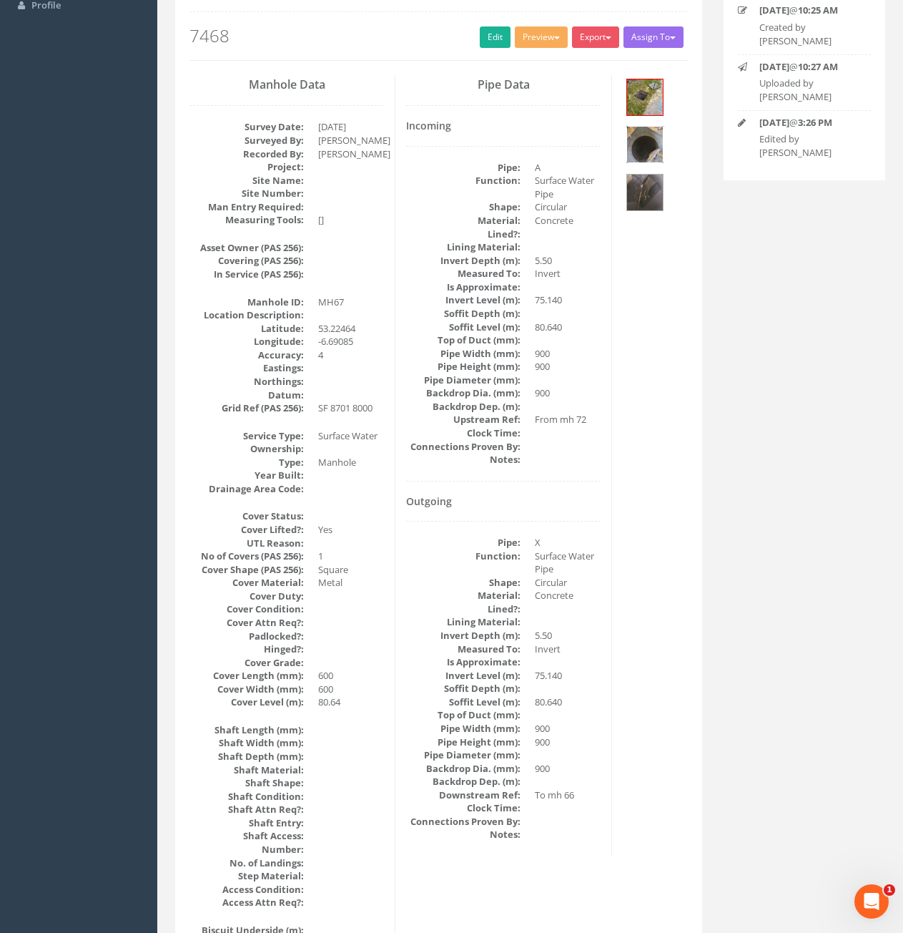
click at [648, 154] on img at bounding box center [645, 145] width 36 height 36
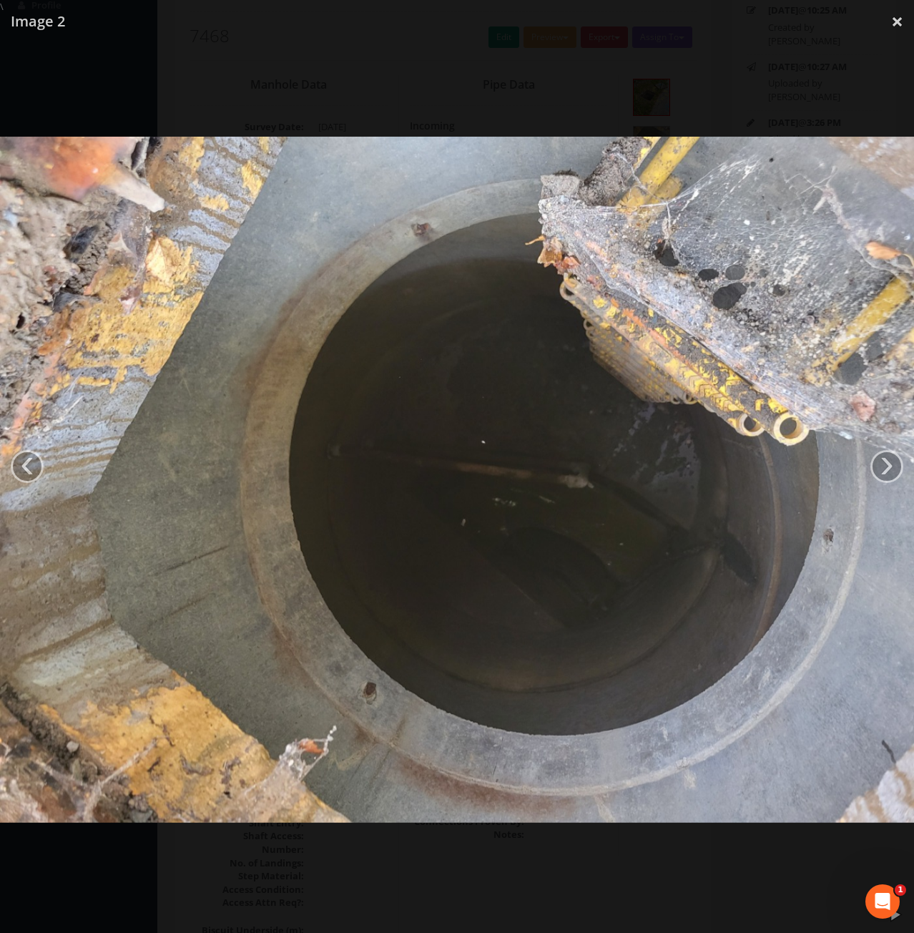
click at [18, 471] on link "‹" at bounding box center [27, 466] width 33 height 33
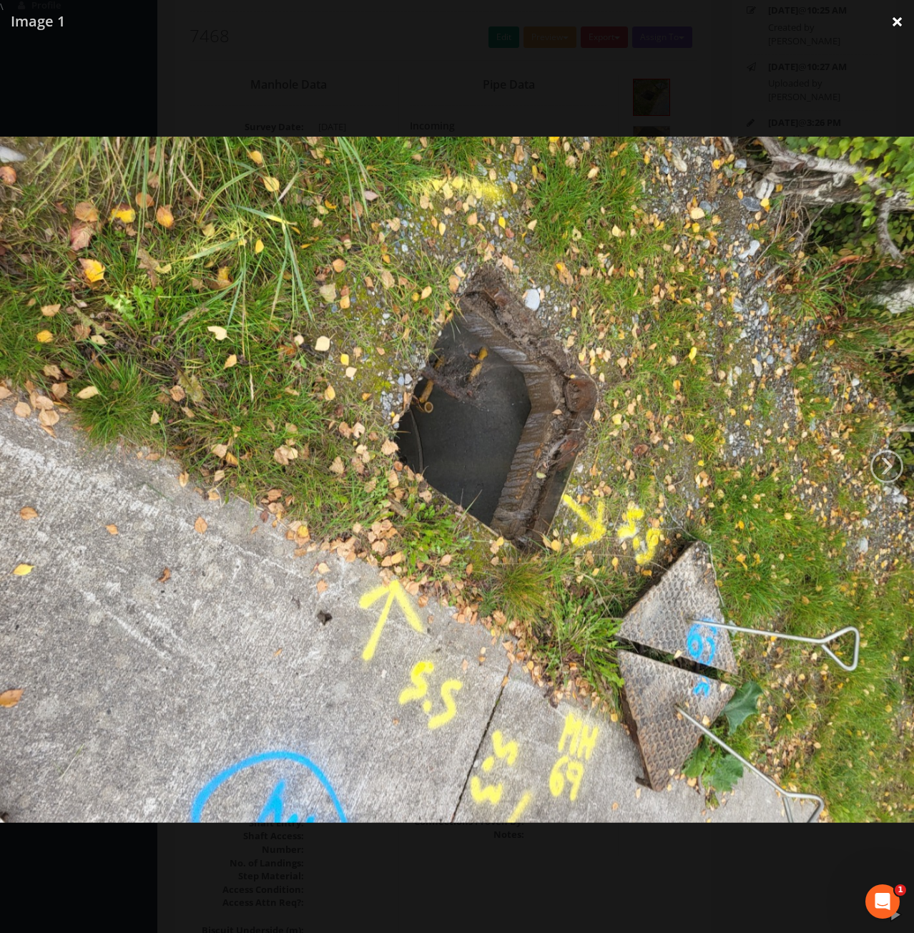
click at [900, 15] on link "×" at bounding box center [897, 21] width 34 height 43
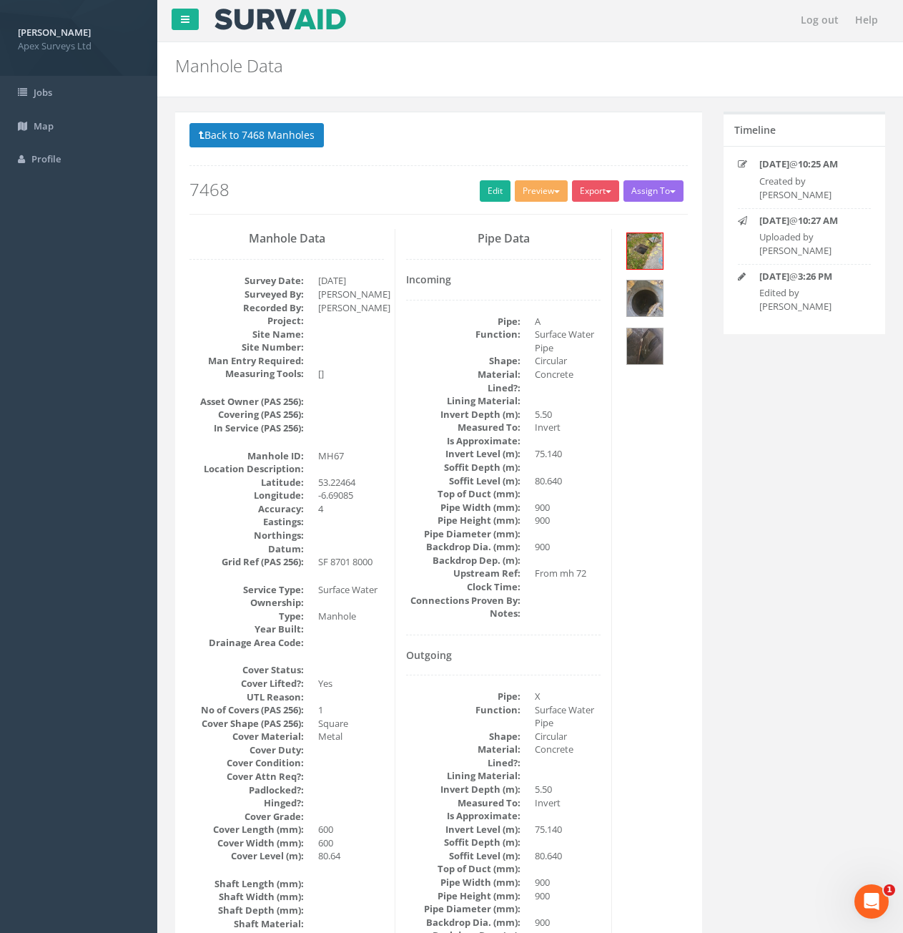
scroll to position [0, 0]
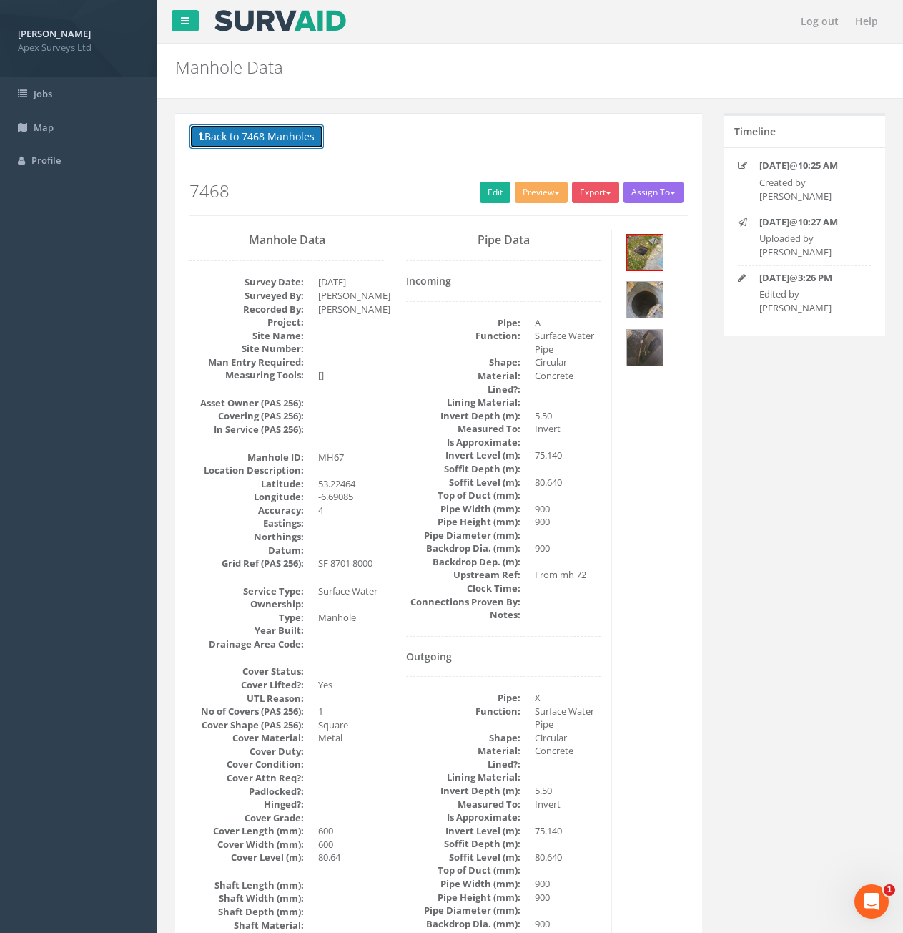
click at [308, 144] on button "Back to 7468 Manholes" at bounding box center [257, 136] width 134 height 24
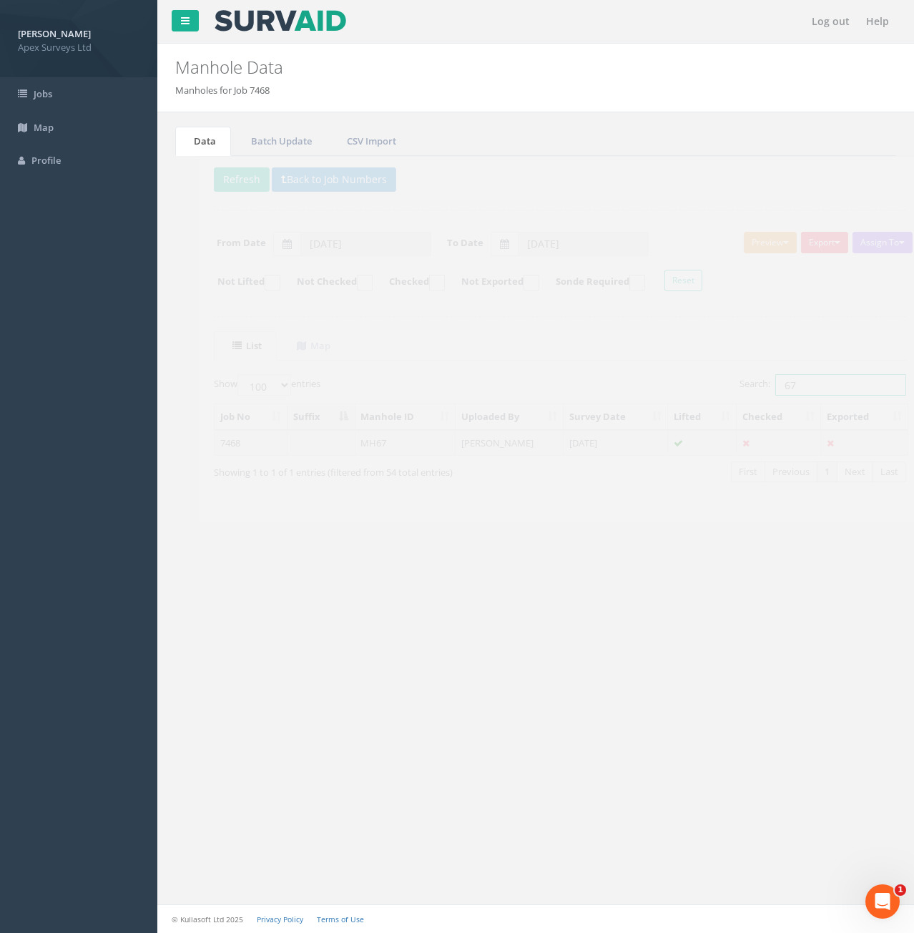
click at [782, 386] on input "67" at bounding box center [816, 384] width 131 height 21
type input "6"
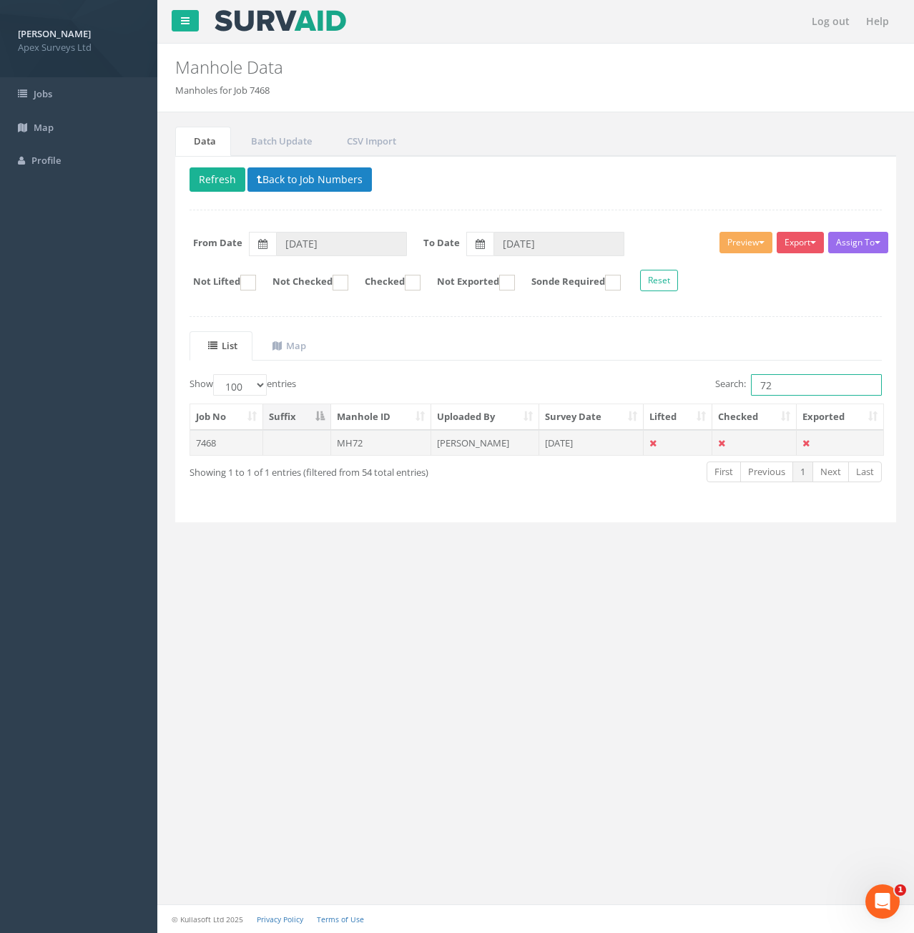
type input "72"
click at [363, 443] on td "MH72" at bounding box center [381, 443] width 101 height 26
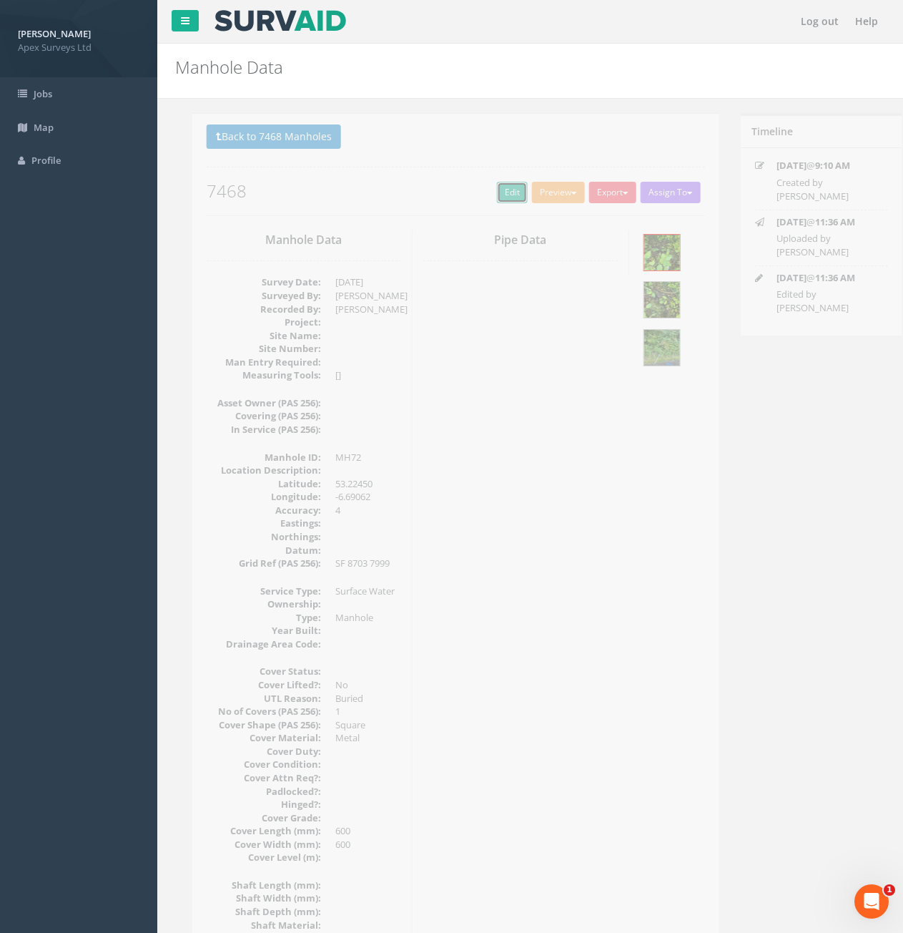
click at [495, 200] on link "Edit" at bounding box center [495, 192] width 31 height 21
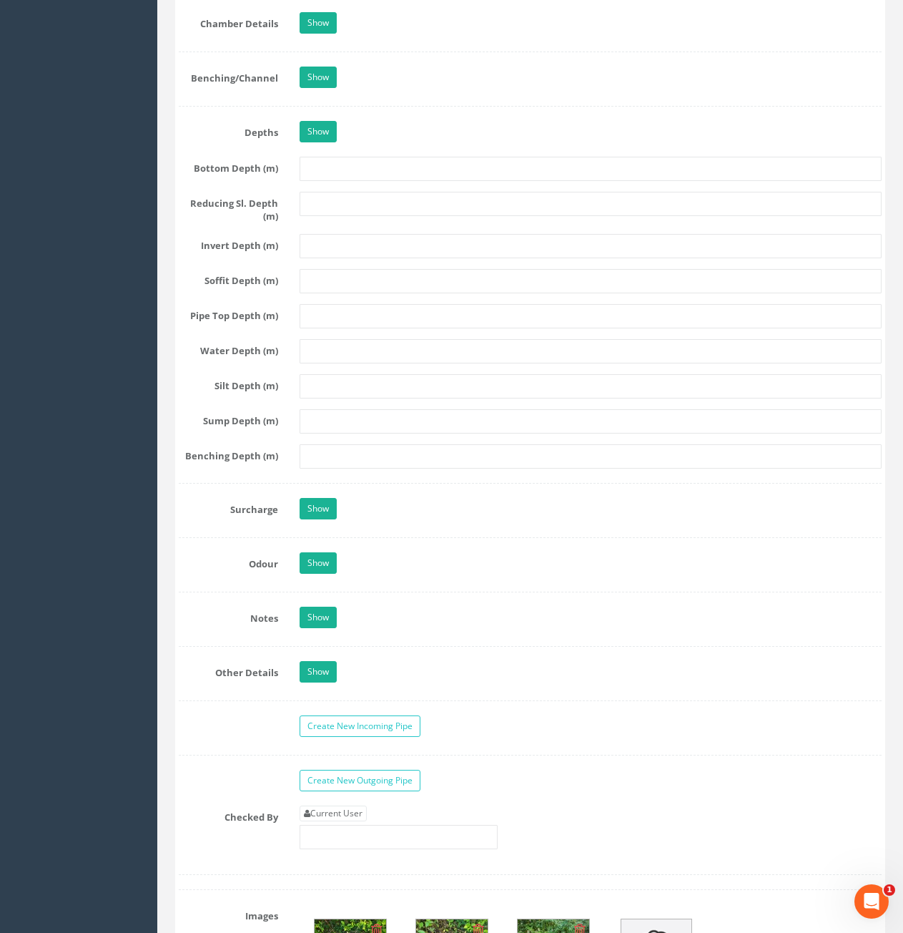
scroll to position [2217, 0]
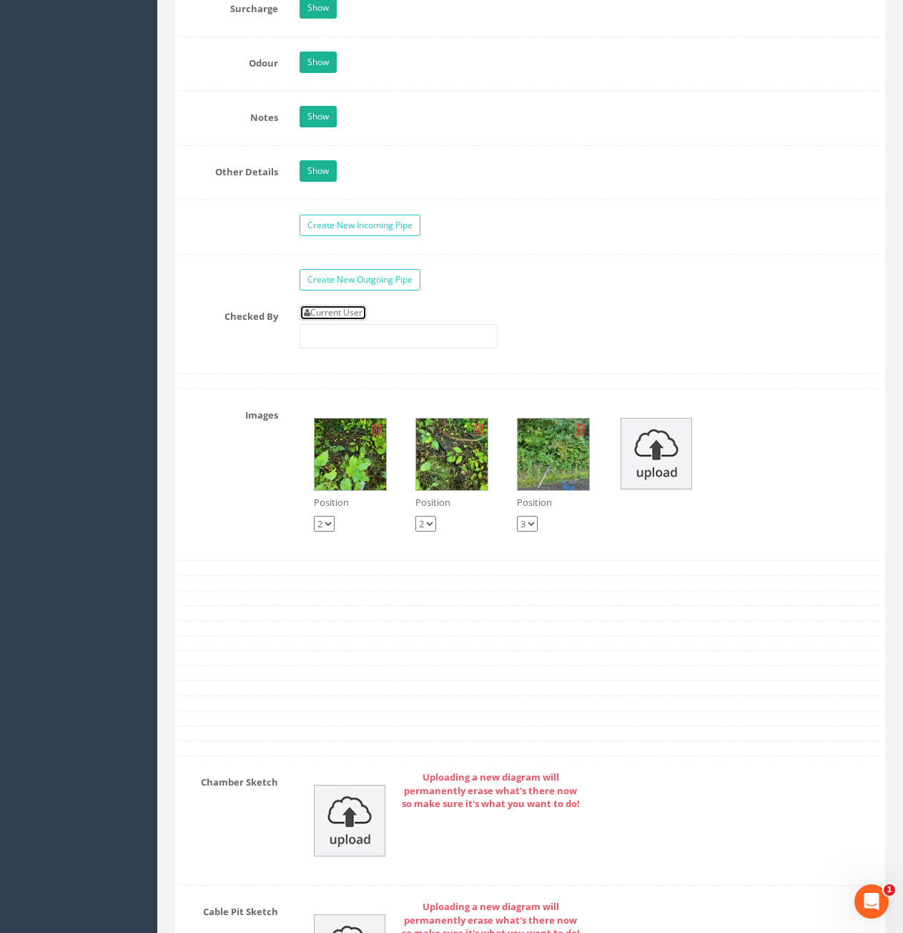
click at [311, 311] on link "Current User" at bounding box center [333, 313] width 67 height 16
type input "[PERSON_NAME]"
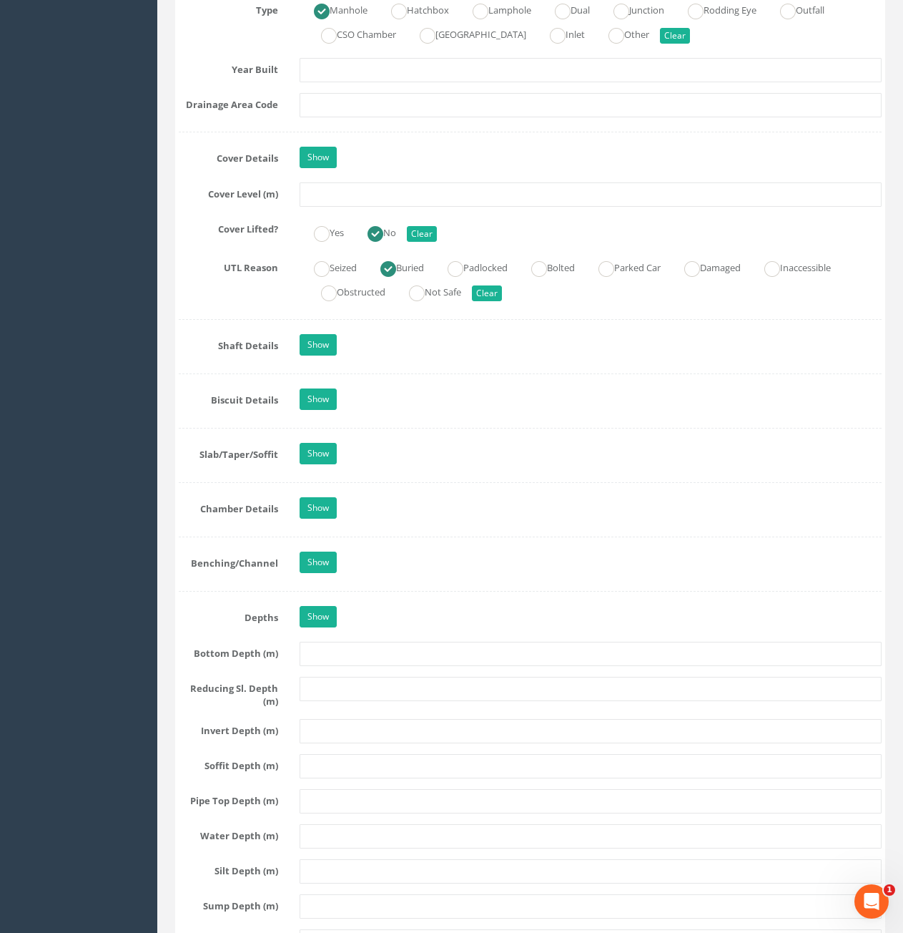
scroll to position [1001, 0]
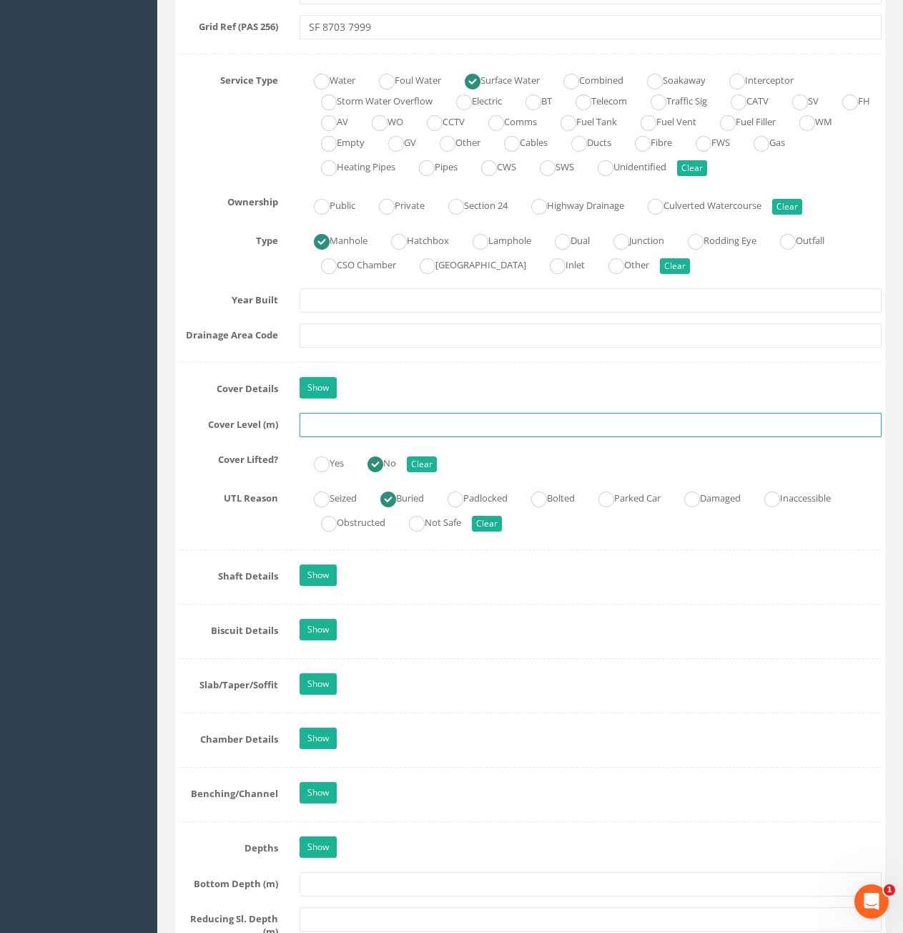
click at [387, 430] on input "text" at bounding box center [591, 425] width 582 height 24
type input "80.73"
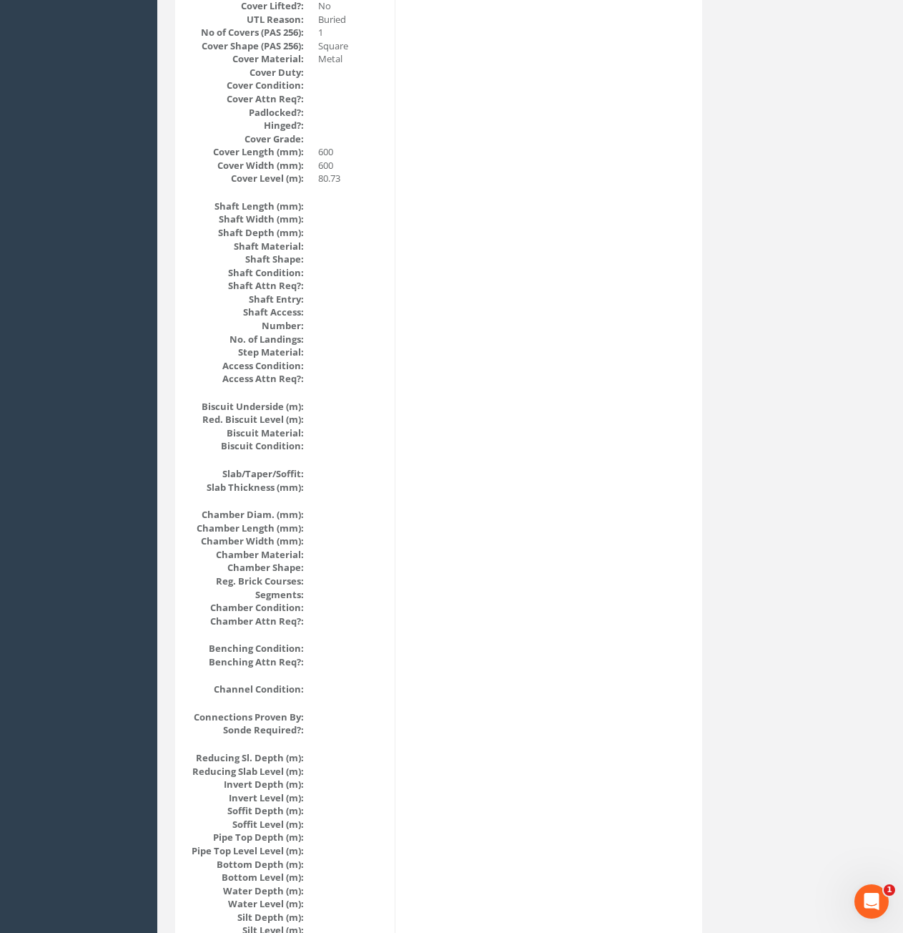
scroll to position [107, 0]
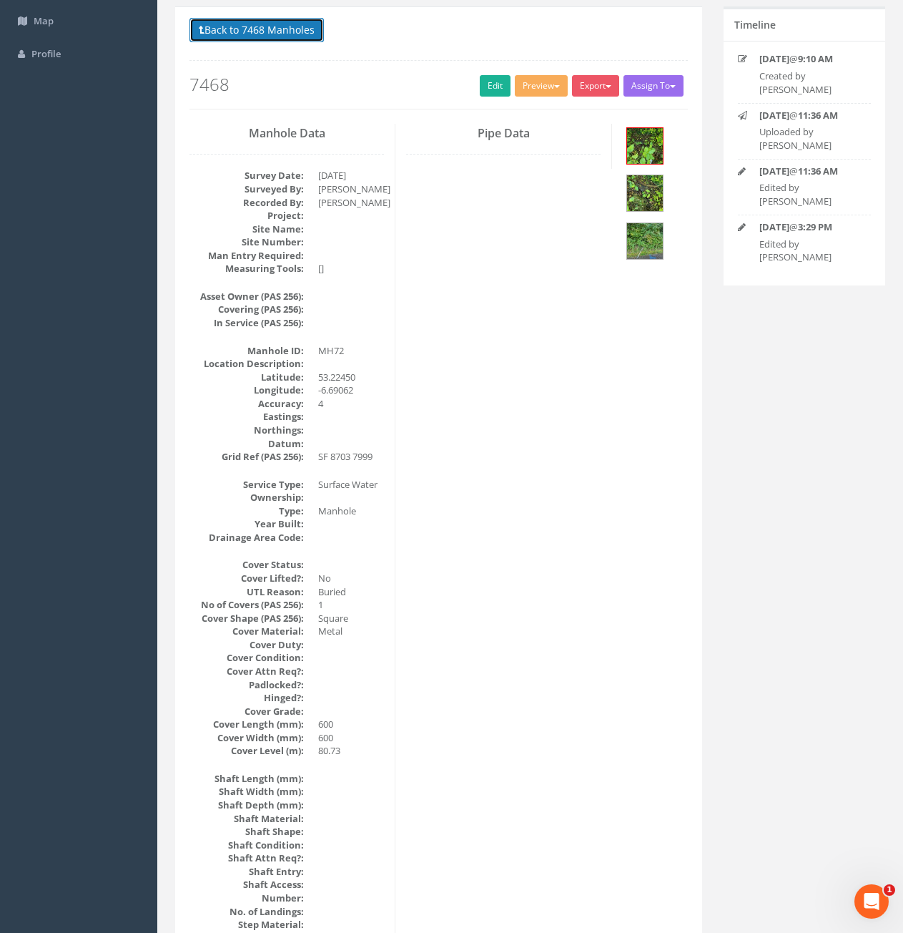
drag, startPoint x: 215, startPoint y: 41, endPoint x: 262, endPoint y: 50, distance: 48.8
click at [215, 41] on button "Back to 7468 Manholes" at bounding box center [257, 30] width 134 height 24
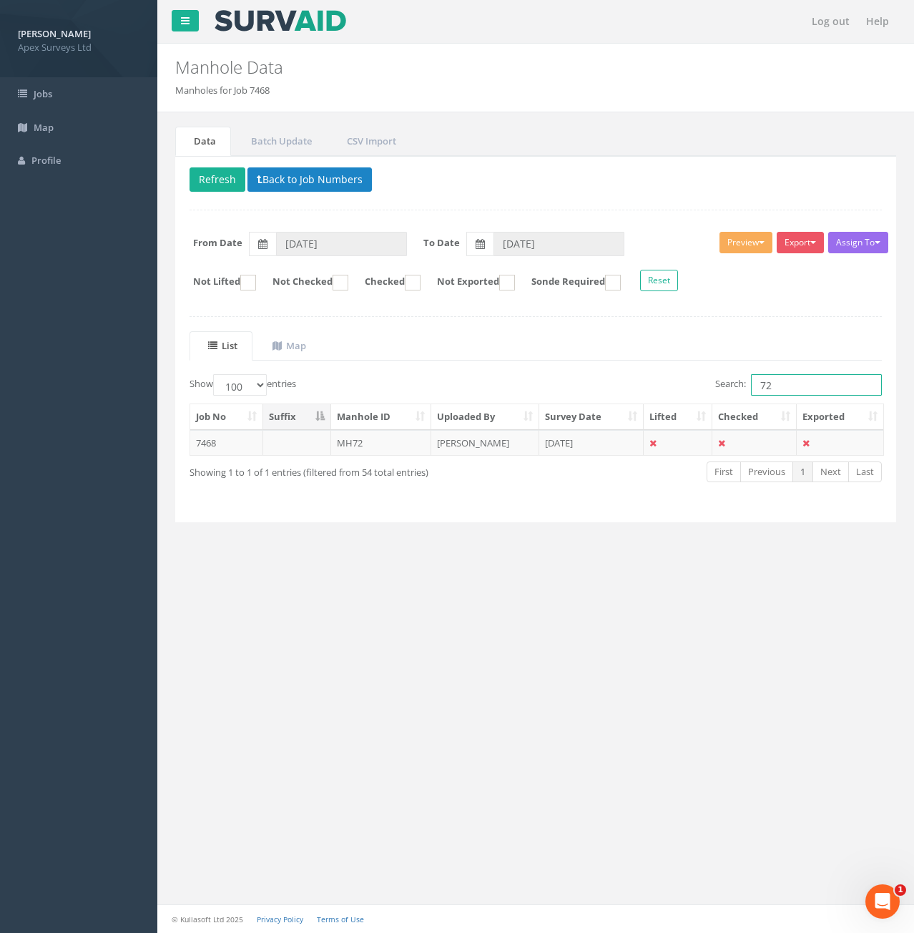
click at [792, 392] on input "72" at bounding box center [816, 384] width 131 height 21
type input "70"
click at [401, 451] on td "MH70" at bounding box center [381, 443] width 101 height 26
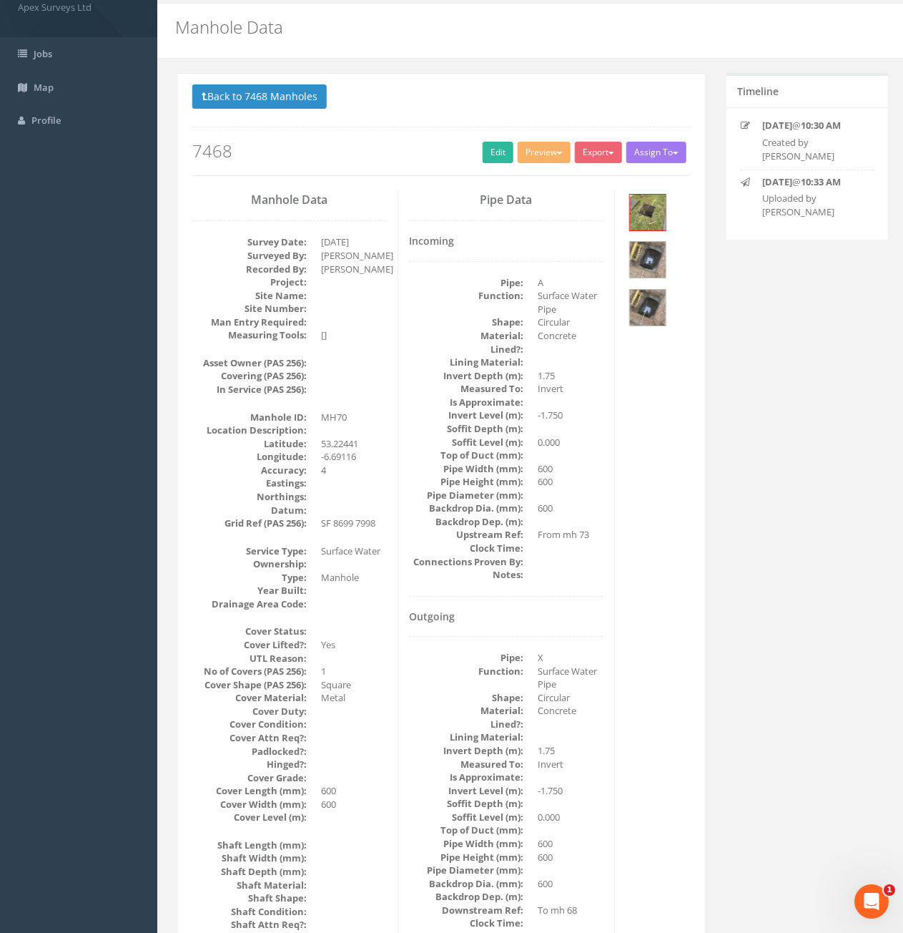
scroll to position [72, 0]
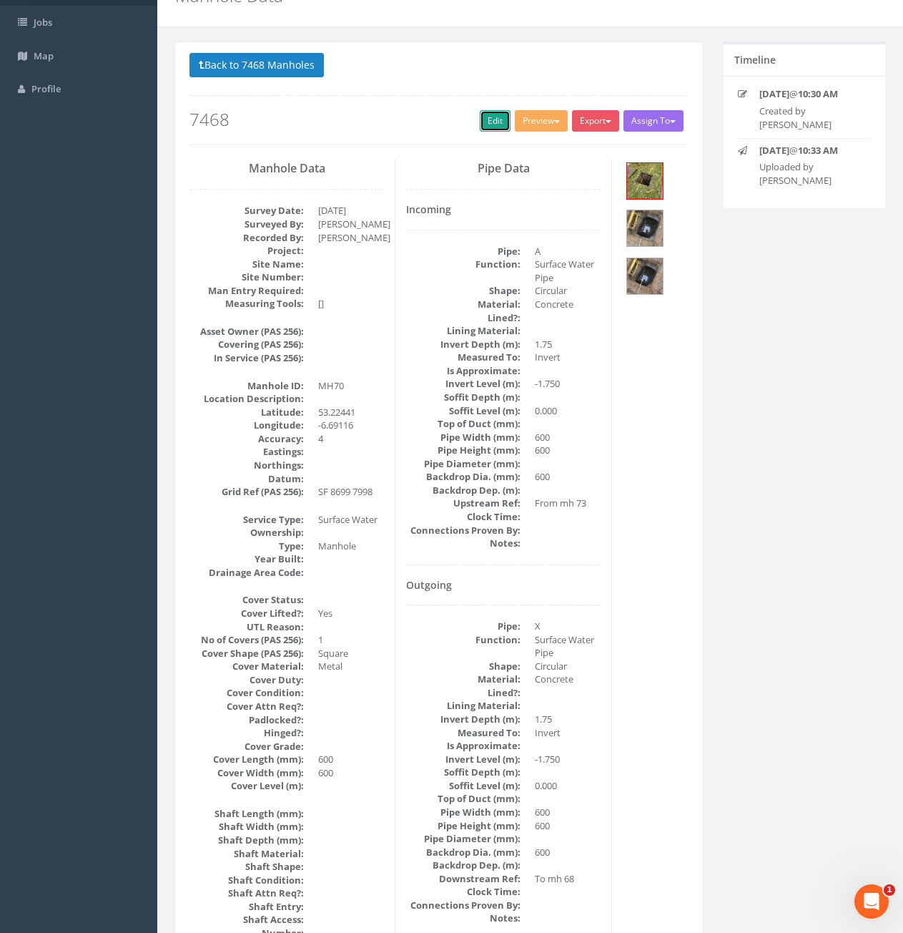
click at [487, 123] on link "Edit" at bounding box center [495, 120] width 31 height 21
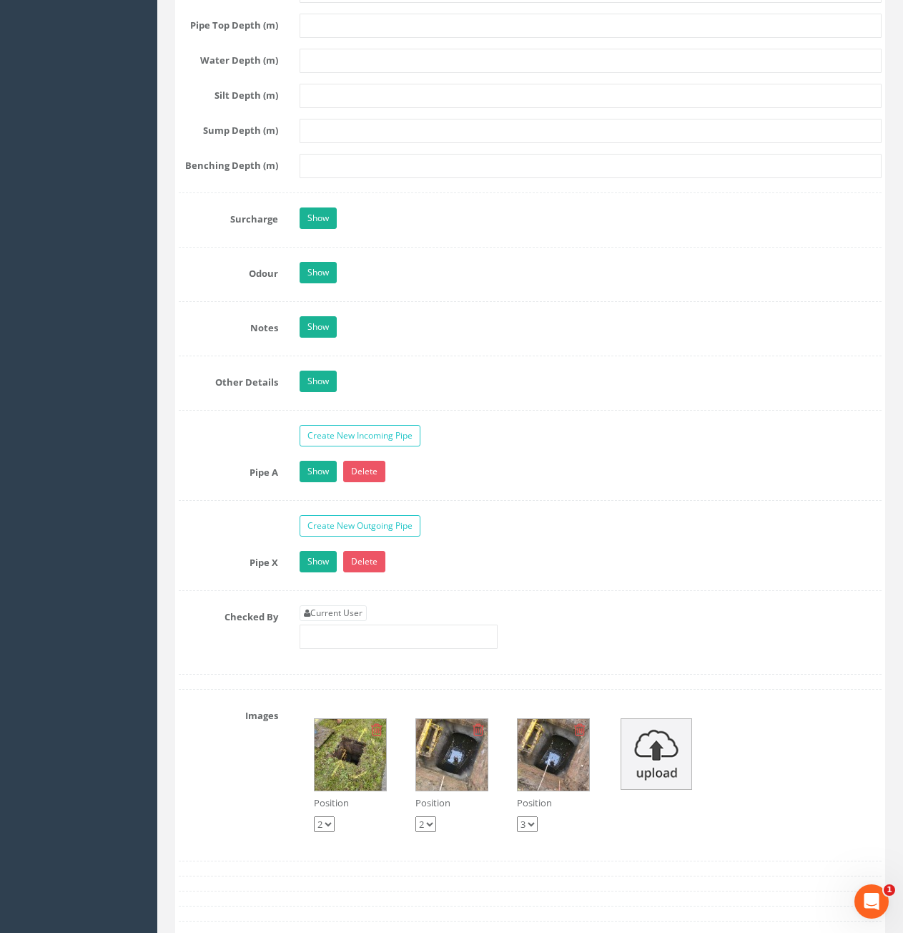
scroll to position [2146, 0]
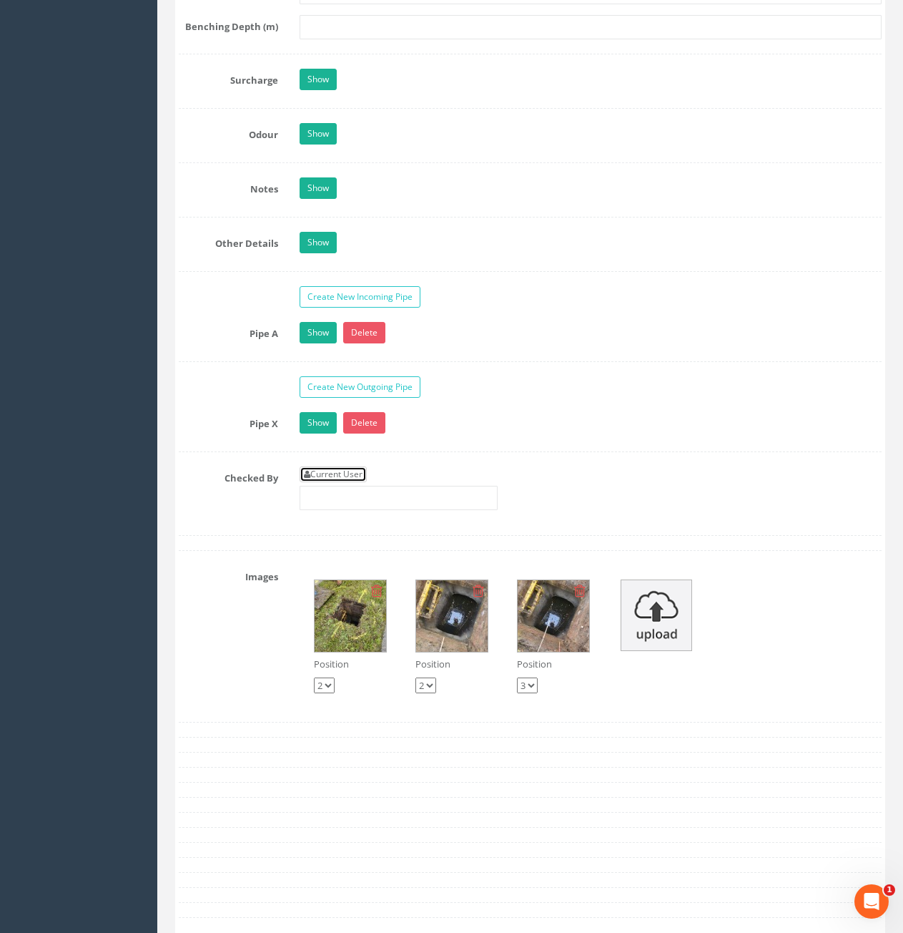
click at [351, 479] on link "Current User" at bounding box center [333, 474] width 67 height 16
type input "[PERSON_NAME]"
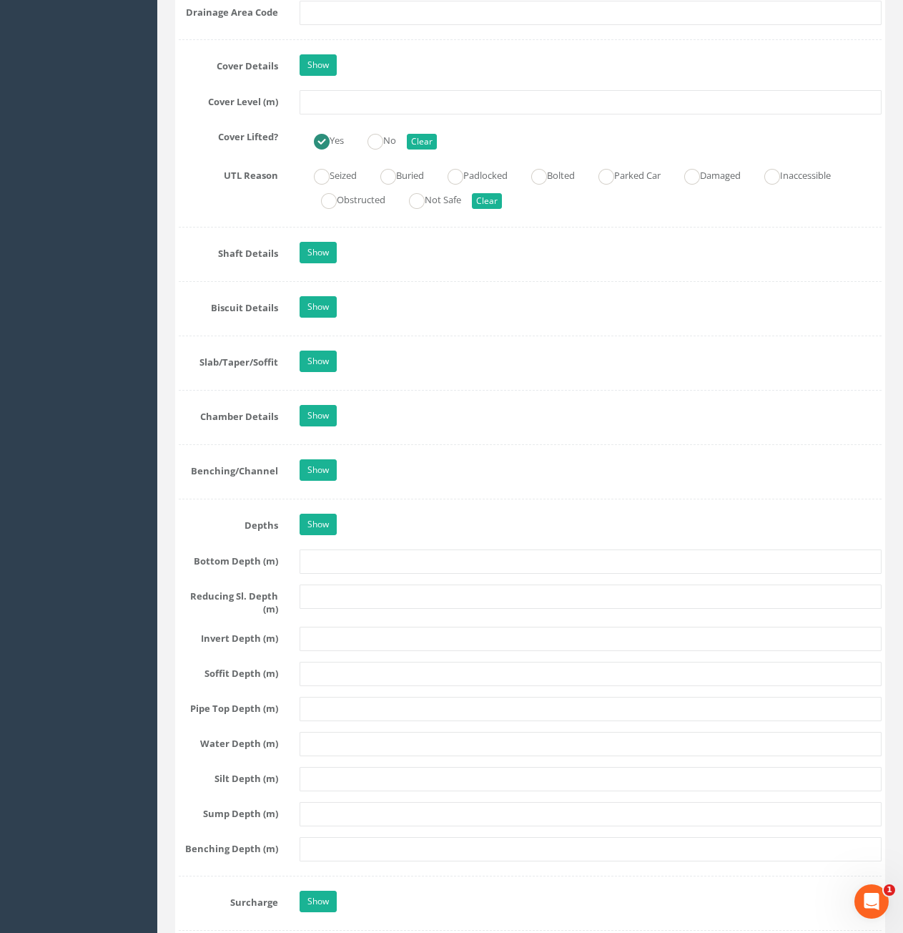
scroll to position [1073, 0]
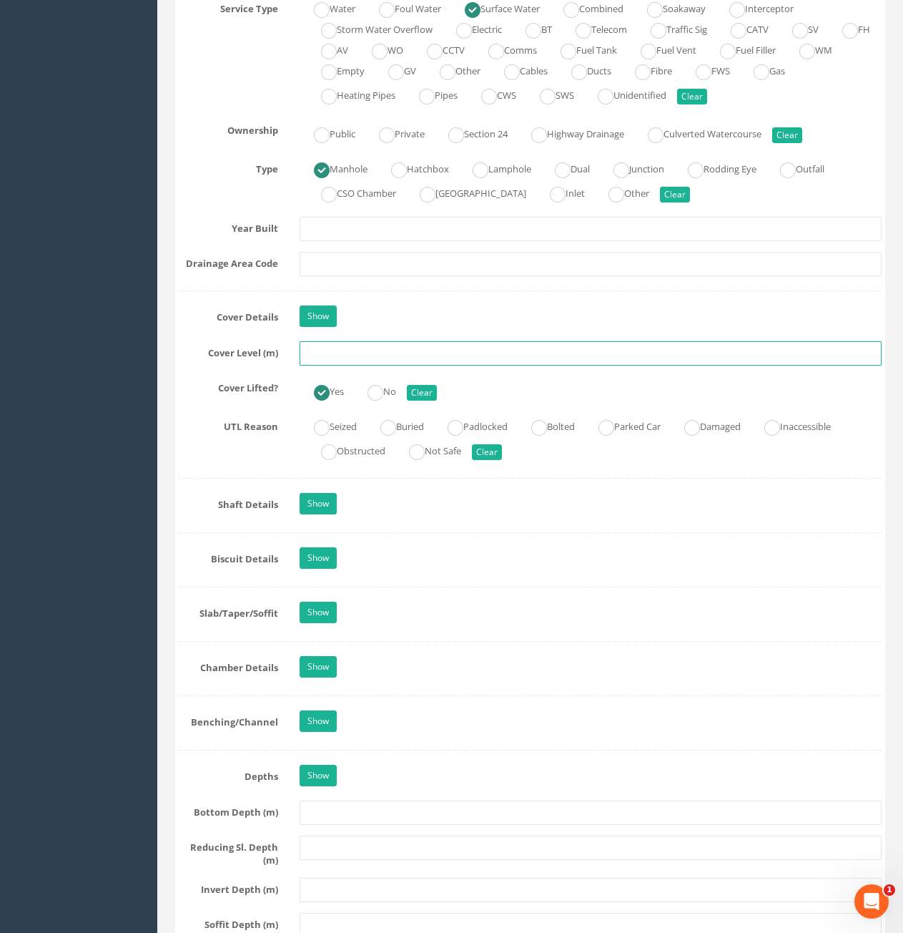
click at [389, 360] on input "text" at bounding box center [591, 353] width 582 height 24
type input "80.78"
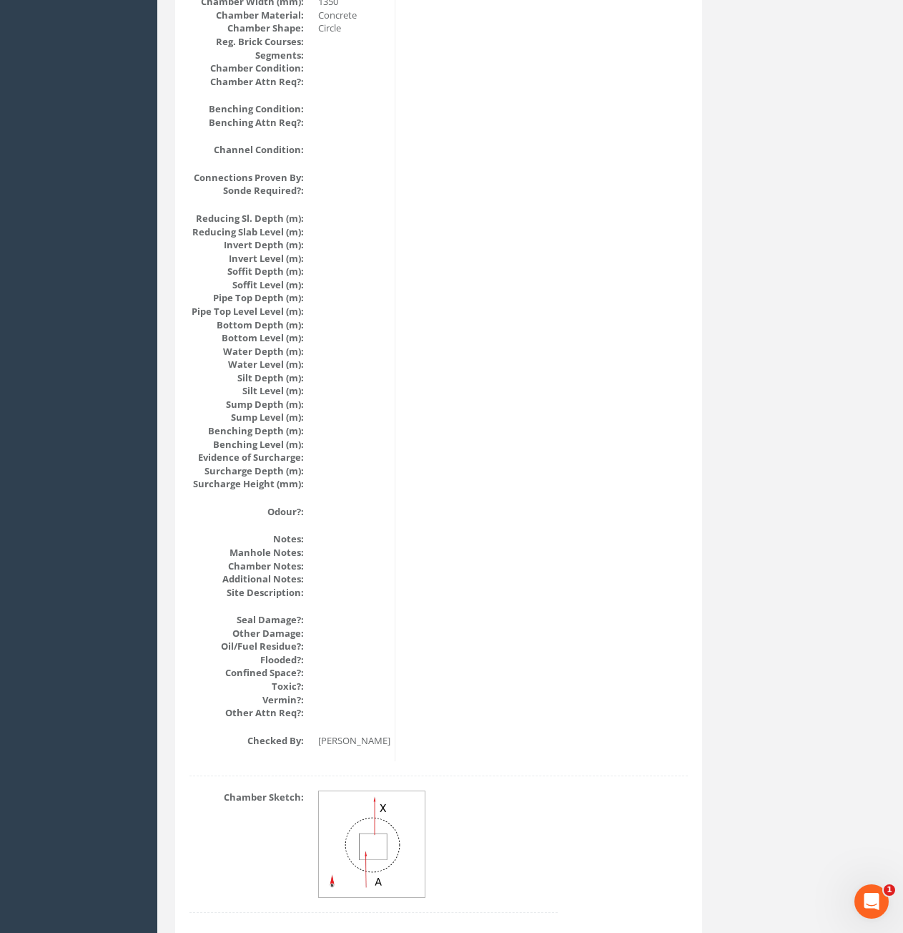
scroll to position [1299, 0]
